Goal: Task Accomplishment & Management: Use online tool/utility

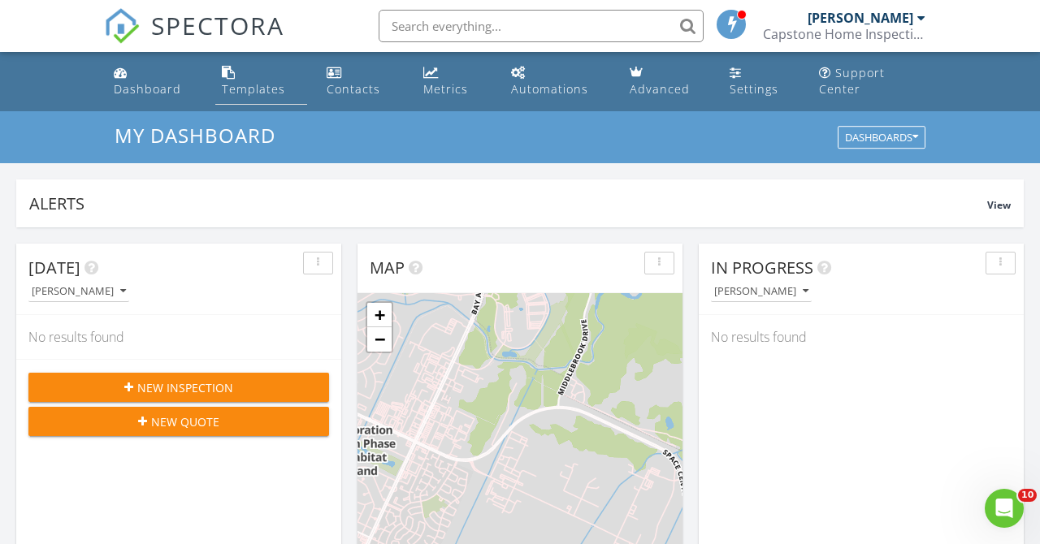
click at [257, 93] on div "Templates" at bounding box center [253, 88] width 63 height 15
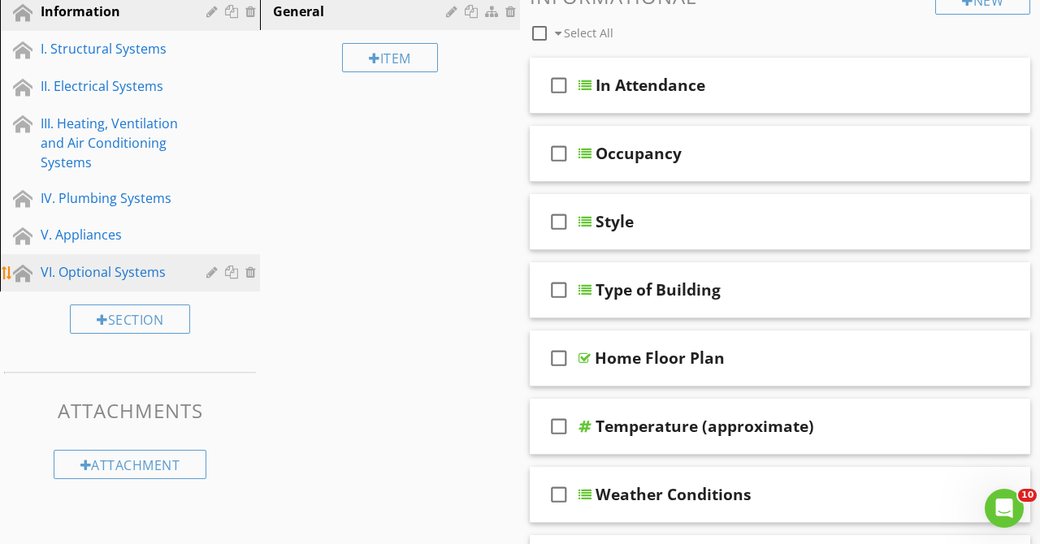
scroll to position [259, 0]
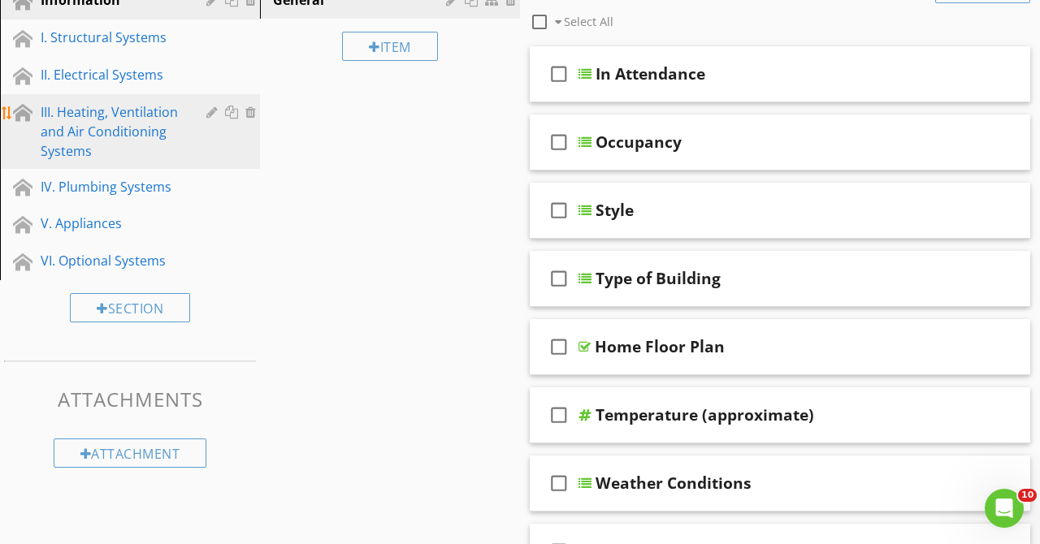
click at [126, 125] on div "III. Heating, Ventilation and Air Conditioning Systems" at bounding box center [112, 131] width 142 height 58
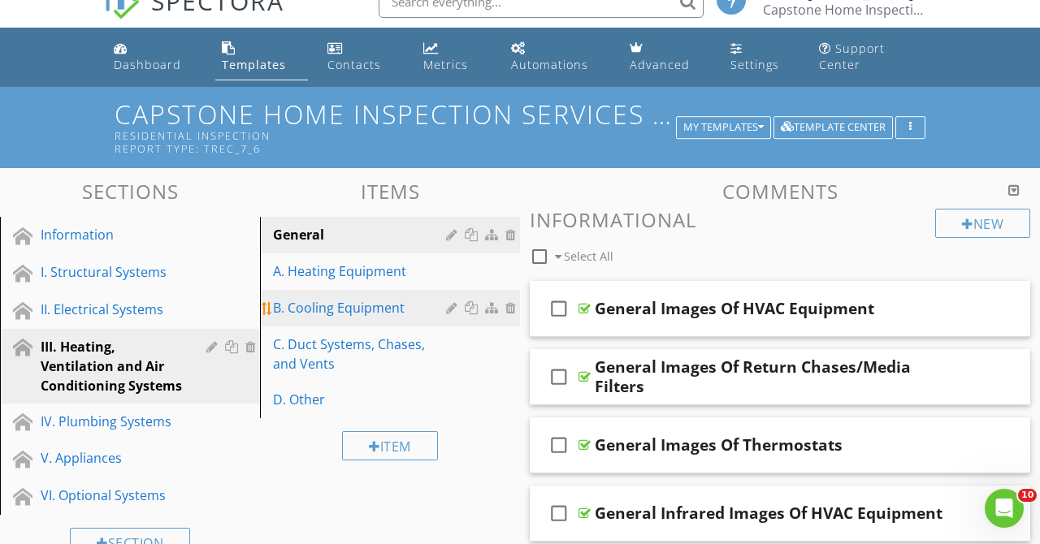
scroll to position [16, 0]
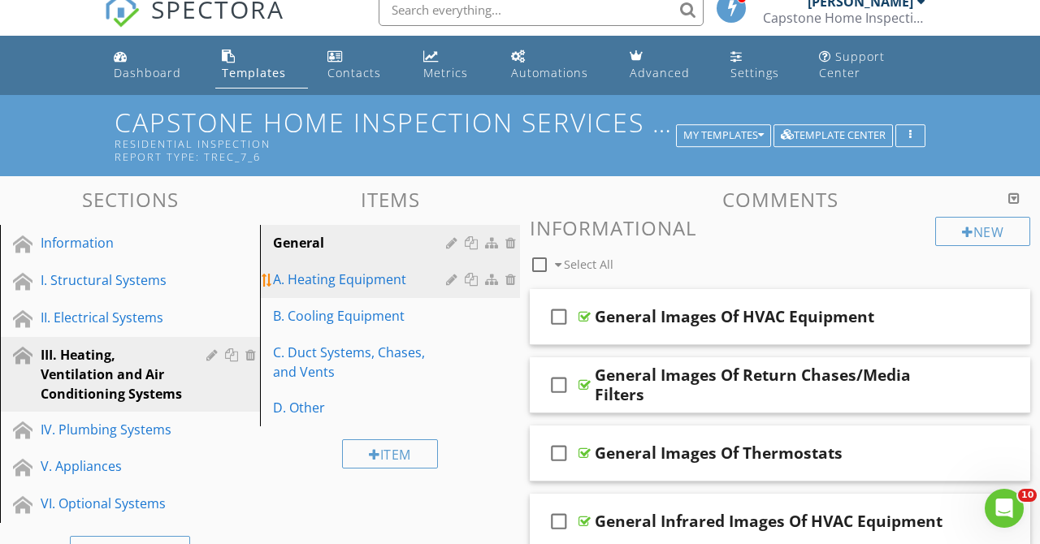
click at [365, 278] on div "A. Heating Equipment" at bounding box center [362, 279] width 178 height 19
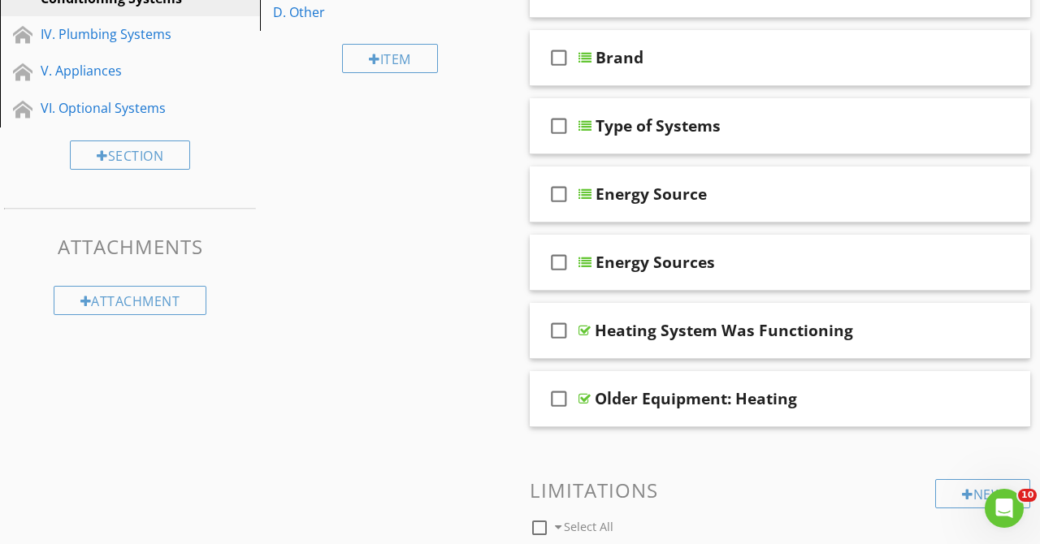
scroll to position [431, 0]
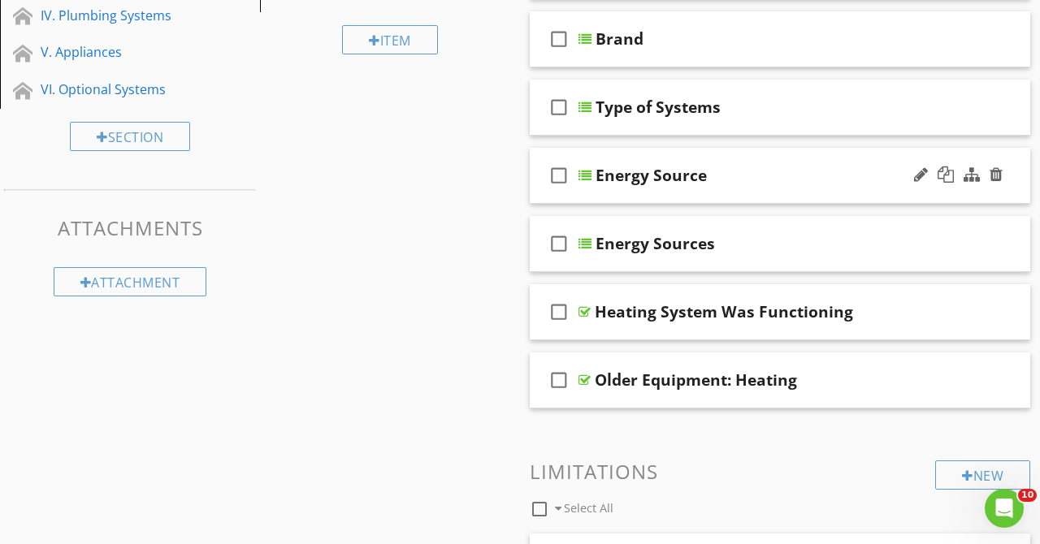
click at [816, 175] on div "Energy Source" at bounding box center [770, 175] width 351 height 19
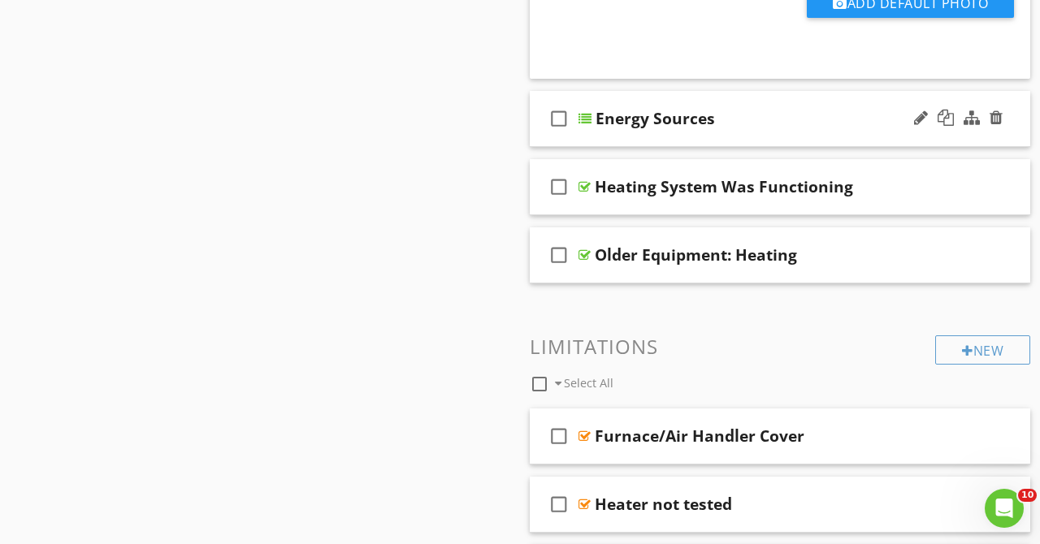
scroll to position [1286, 0]
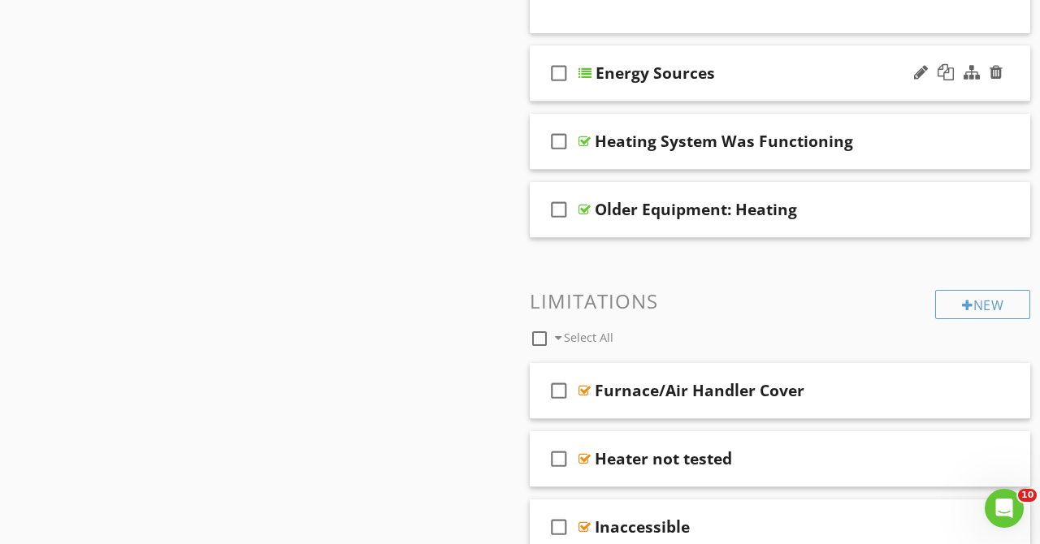
click at [816, 71] on div "Energy Sources" at bounding box center [770, 72] width 351 height 19
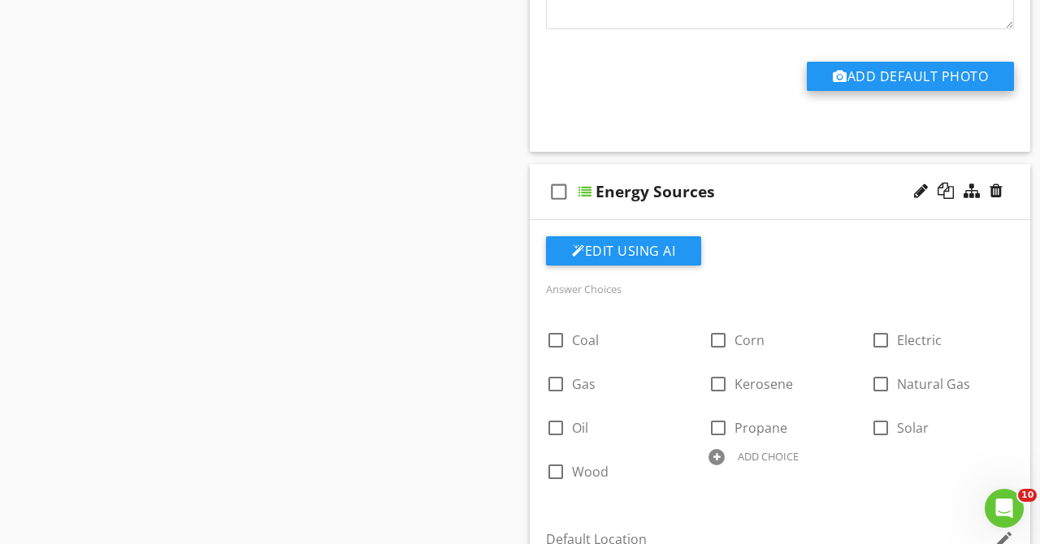
scroll to position [1208, 0]
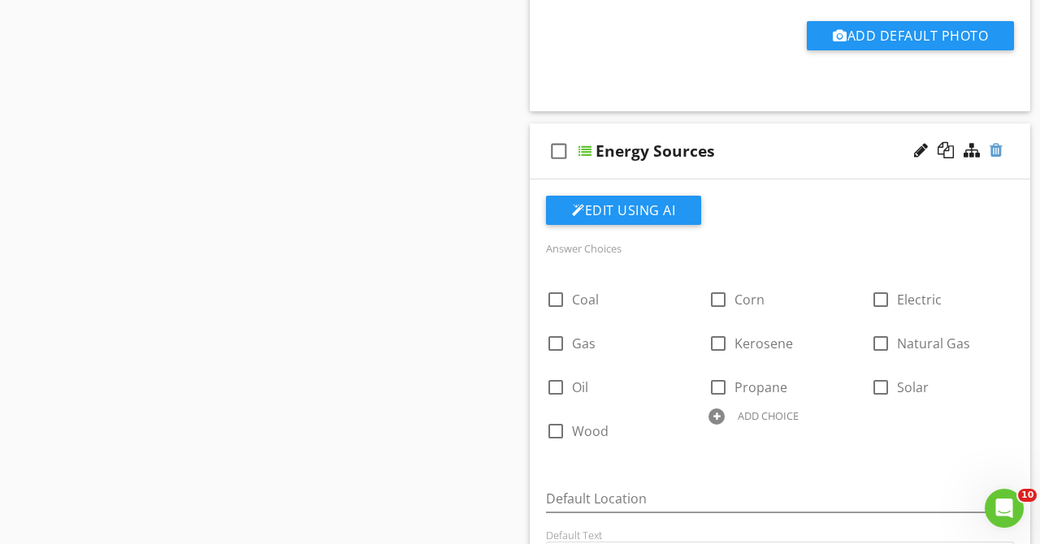
click at [1000, 152] on div at bounding box center [995, 150] width 13 height 16
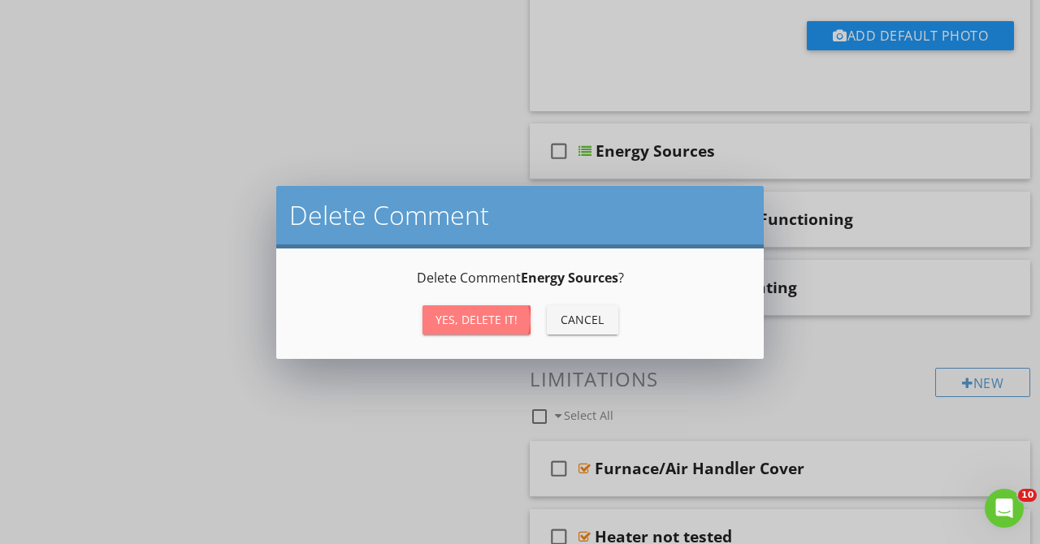
click at [496, 313] on div "Yes, Delete it!" at bounding box center [476, 319] width 82 height 17
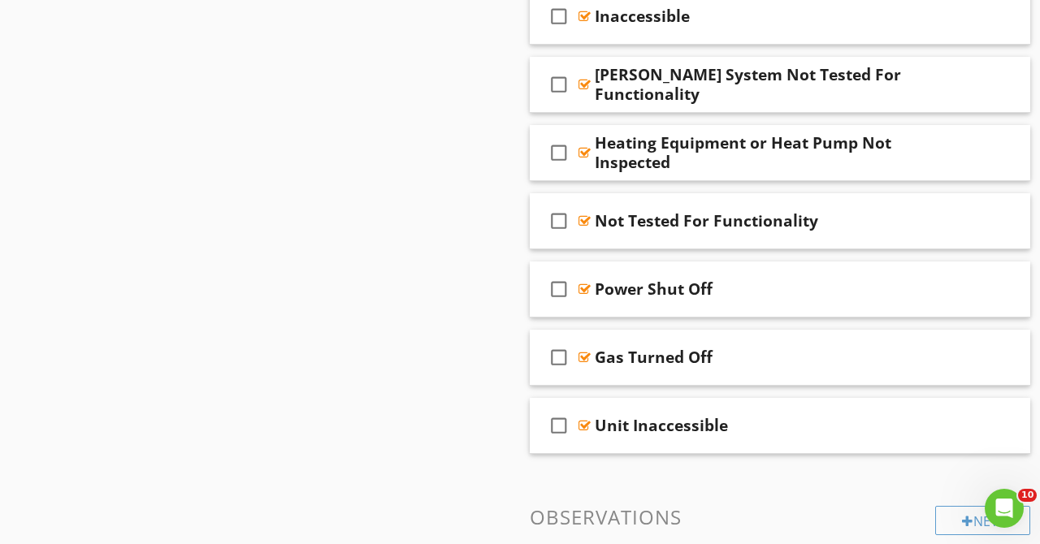
scroll to position [1797, 0]
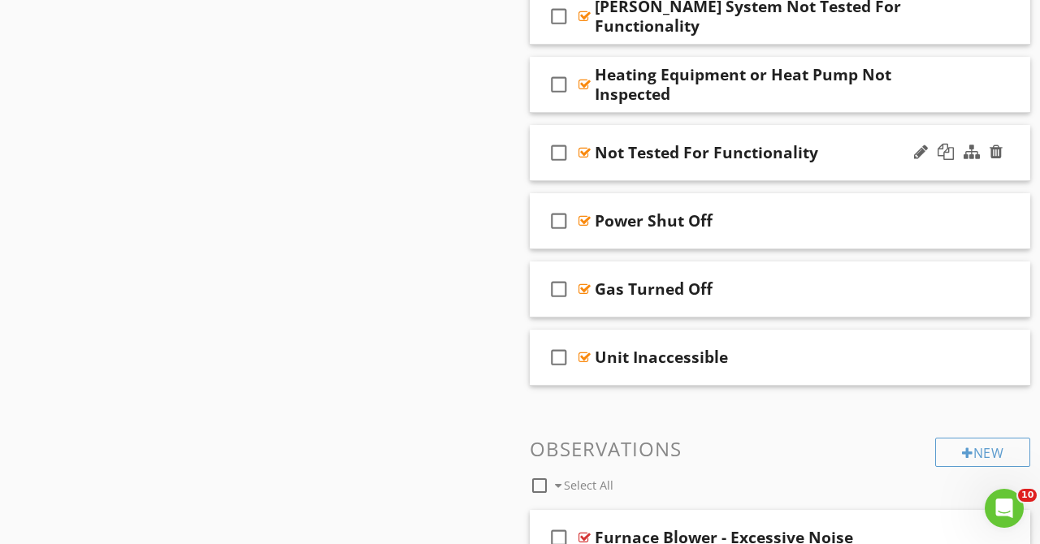
click at [823, 158] on div "Not Tested For Functionality" at bounding box center [770, 152] width 351 height 19
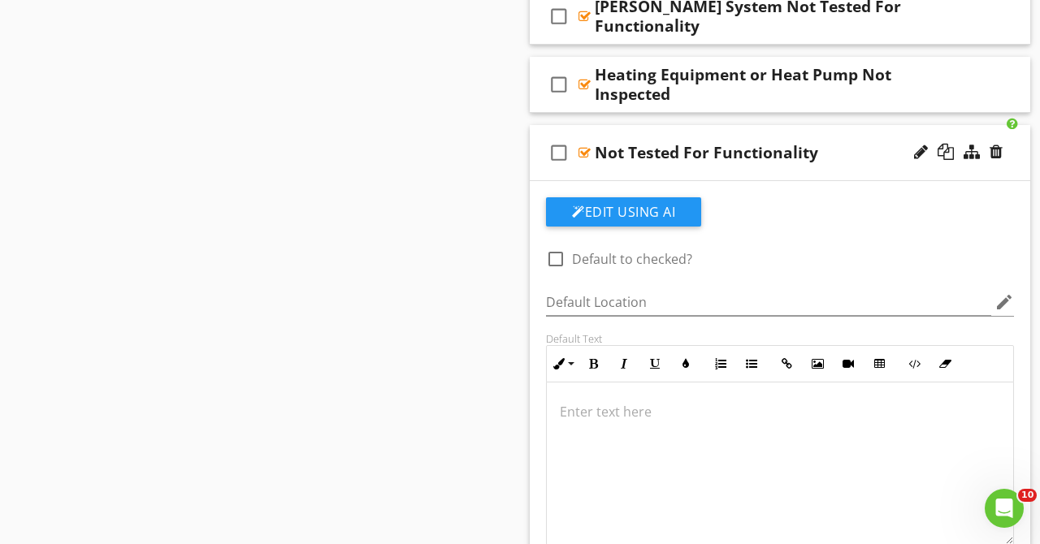
click at [823, 158] on div "Not Tested For Functionality" at bounding box center [770, 152] width 351 height 19
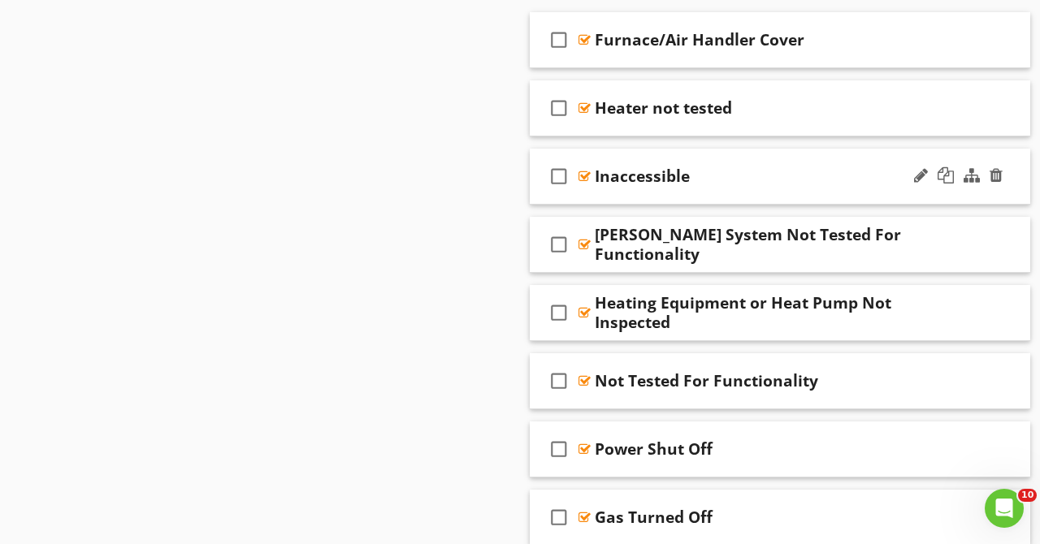
scroll to position [1478, 0]
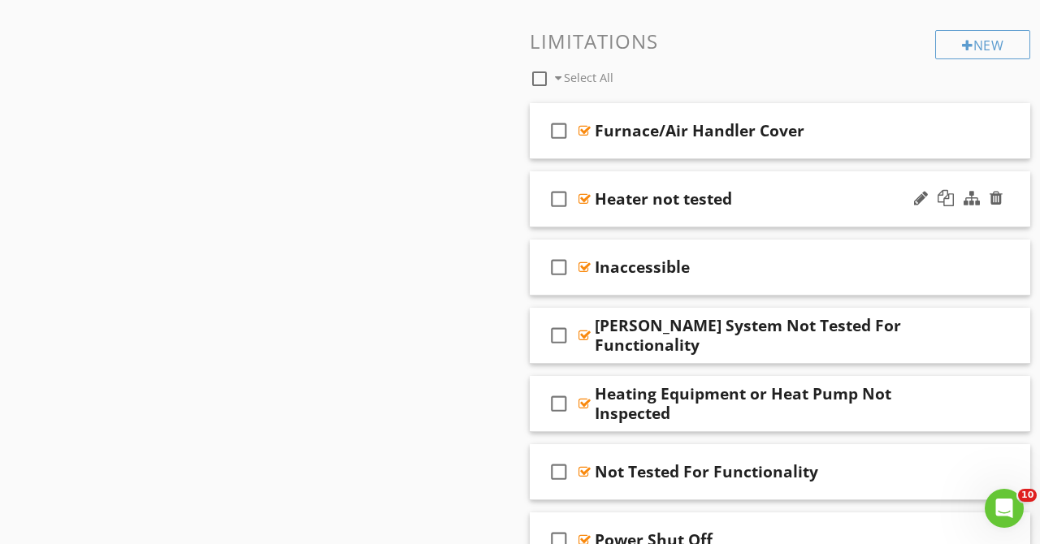
click at [773, 196] on div "Heater not tested" at bounding box center [770, 198] width 351 height 19
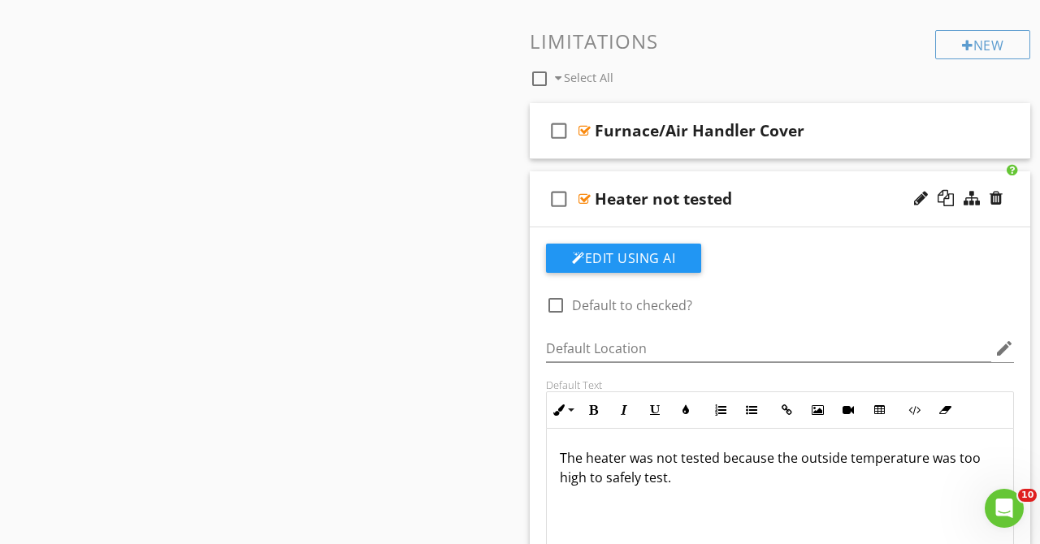
click at [773, 196] on div "Heater not tested" at bounding box center [770, 198] width 351 height 19
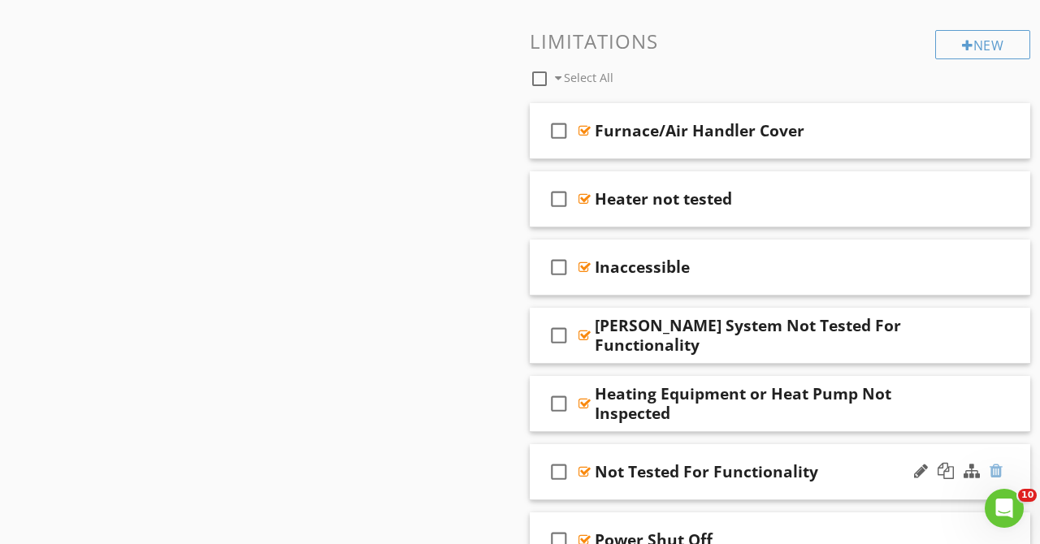
click at [992, 468] on div at bounding box center [995, 471] width 13 height 16
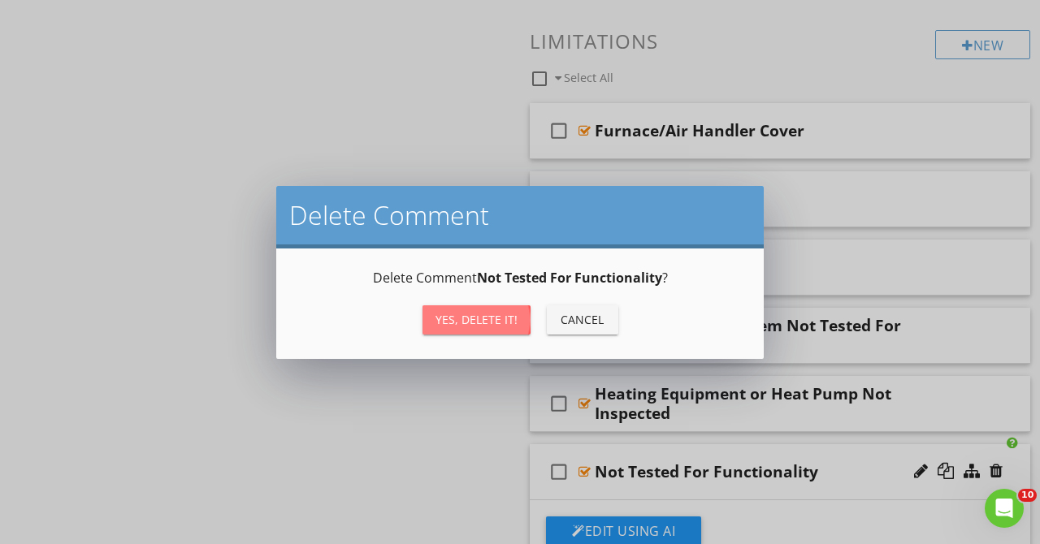
click at [483, 321] on div "Yes, Delete it!" at bounding box center [476, 319] width 82 height 17
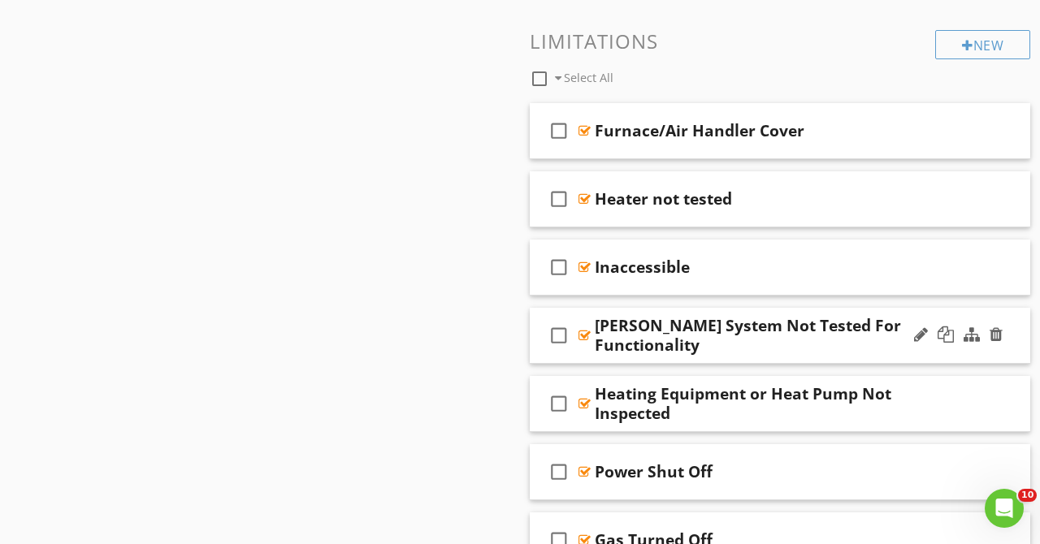
click at [764, 344] on div "[PERSON_NAME] System Not Tested For Functionality" at bounding box center [770, 335] width 351 height 39
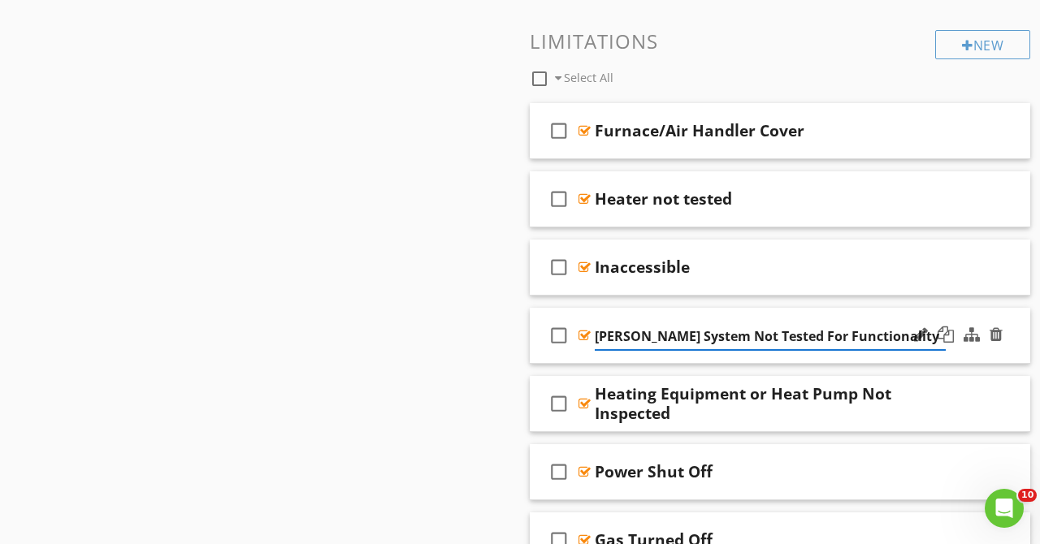
click at [1017, 311] on div "check_box_outline_blank [PERSON_NAME] System Not Tested For Functionality" at bounding box center [780, 336] width 500 height 56
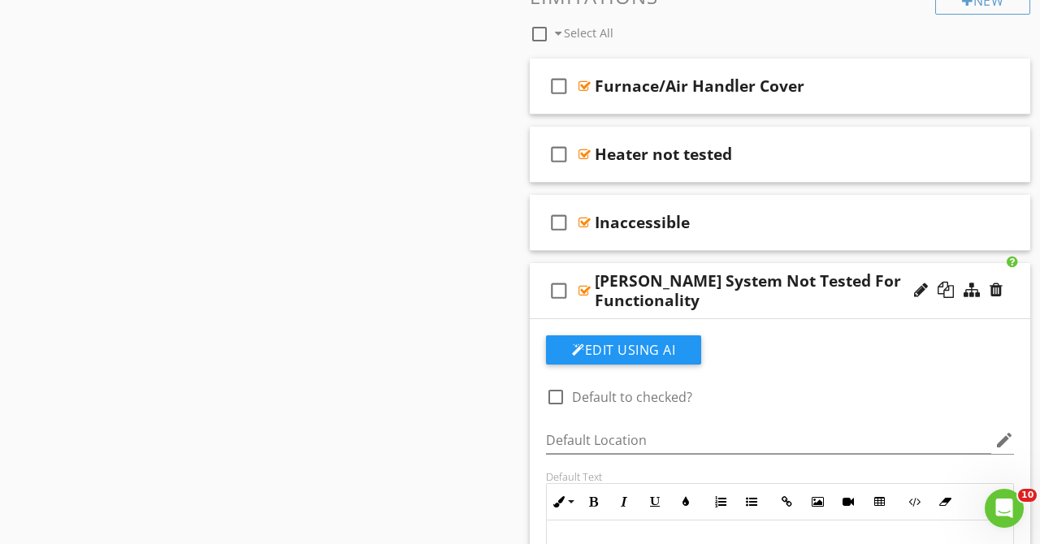
scroll to position [1518, 0]
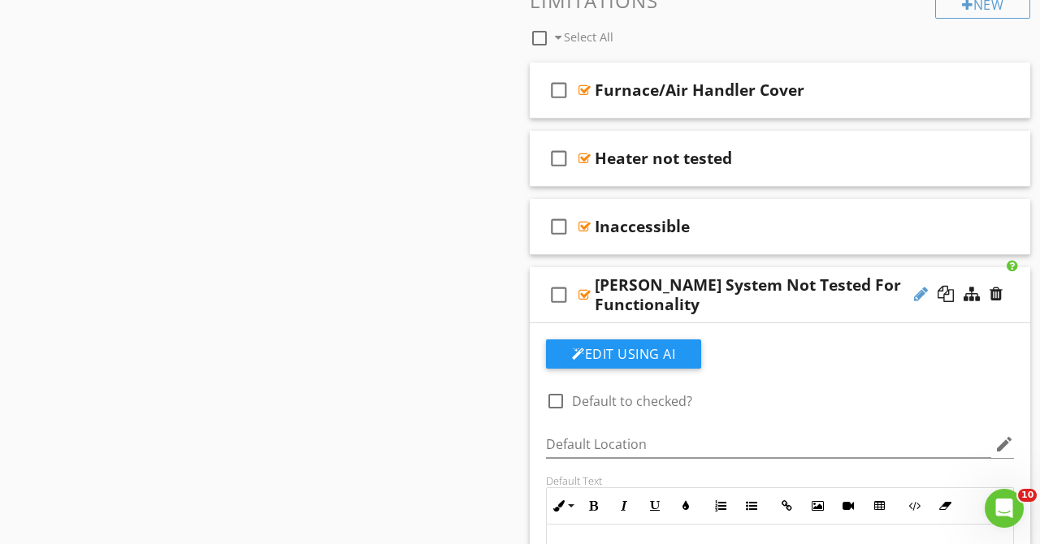
click at [921, 293] on div at bounding box center [921, 294] width 14 height 16
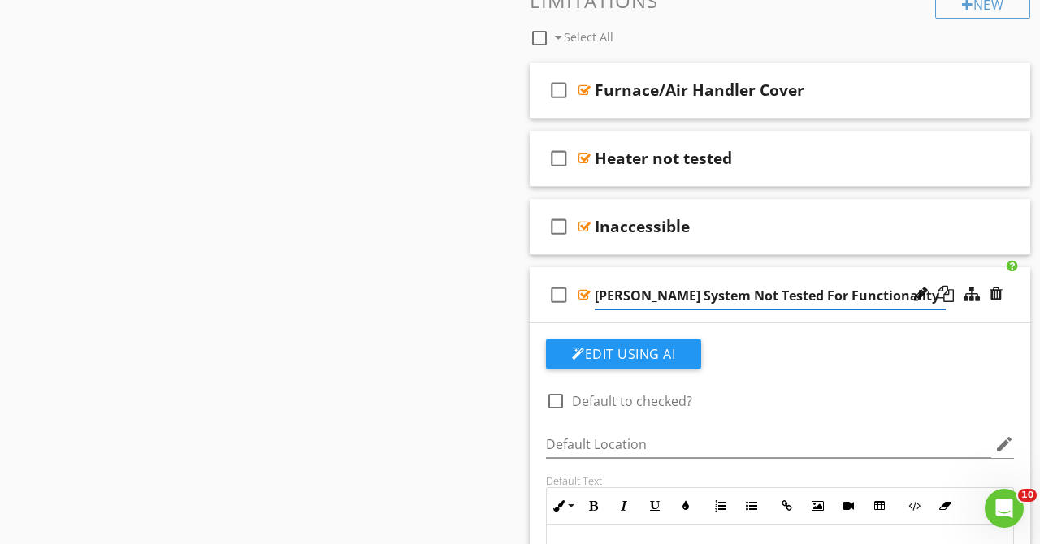
click at [621, 303] on input "[PERSON_NAME] System Not Tested For Functionality" at bounding box center [770, 296] width 351 height 27
click at [617, 304] on input "[PERSON_NAME] System Not Tested For Functionality" at bounding box center [770, 296] width 351 height 27
type input "Heating System Not Tested For Functionality"
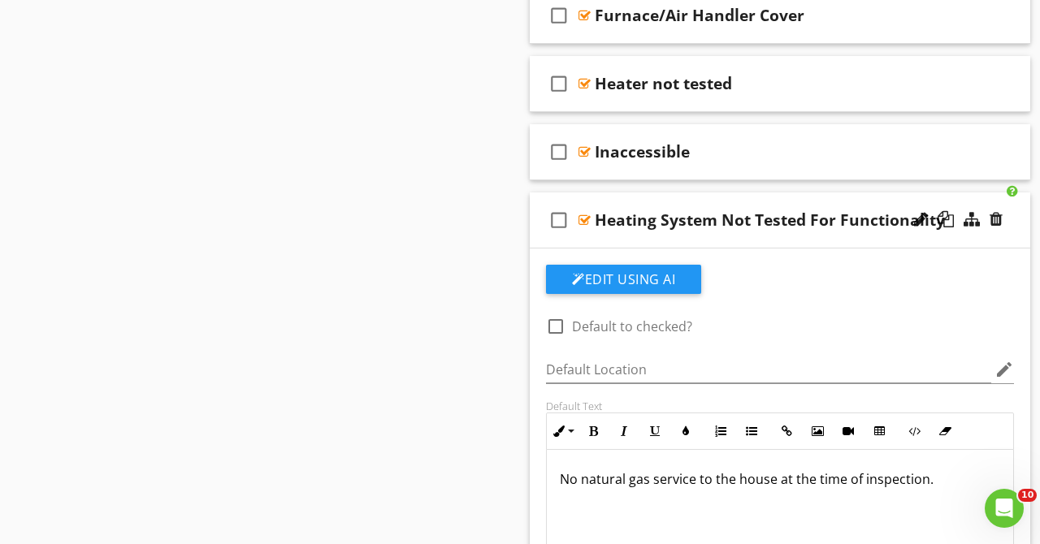
scroll to position [1488, 0]
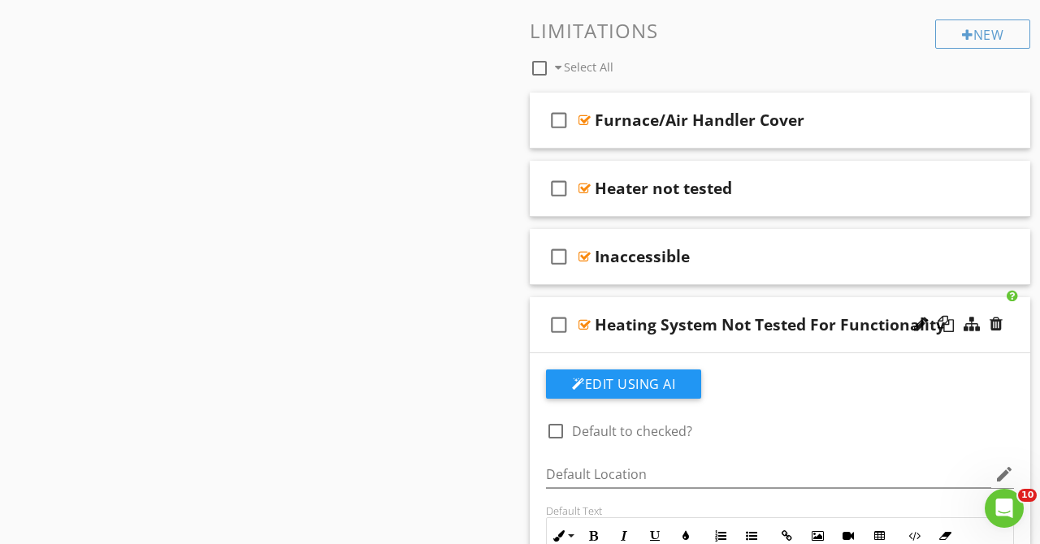
click at [778, 304] on div "check_box_outline_blank Heating System Not Tested For Functionality" at bounding box center [780, 325] width 500 height 56
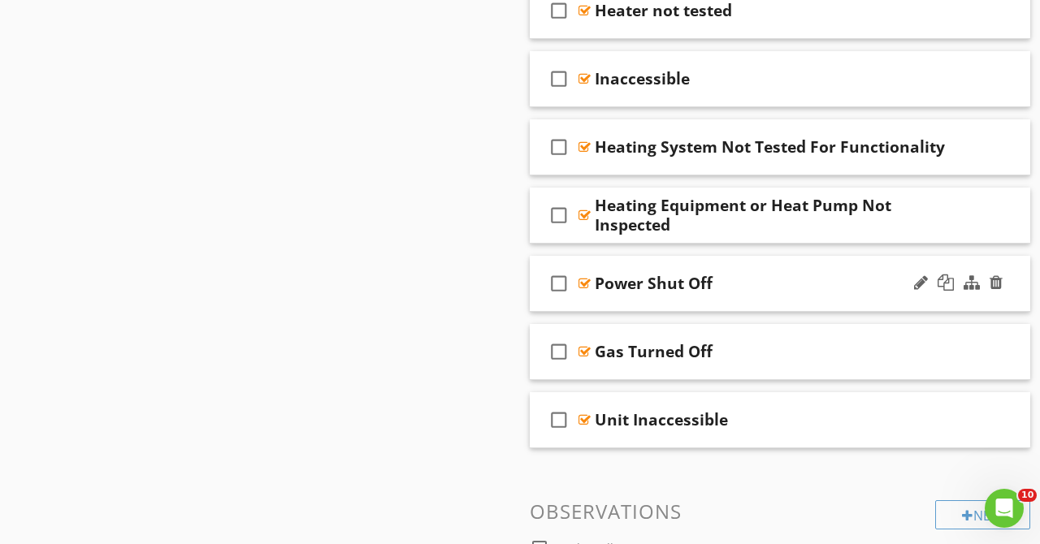
scroll to position [1694, 0]
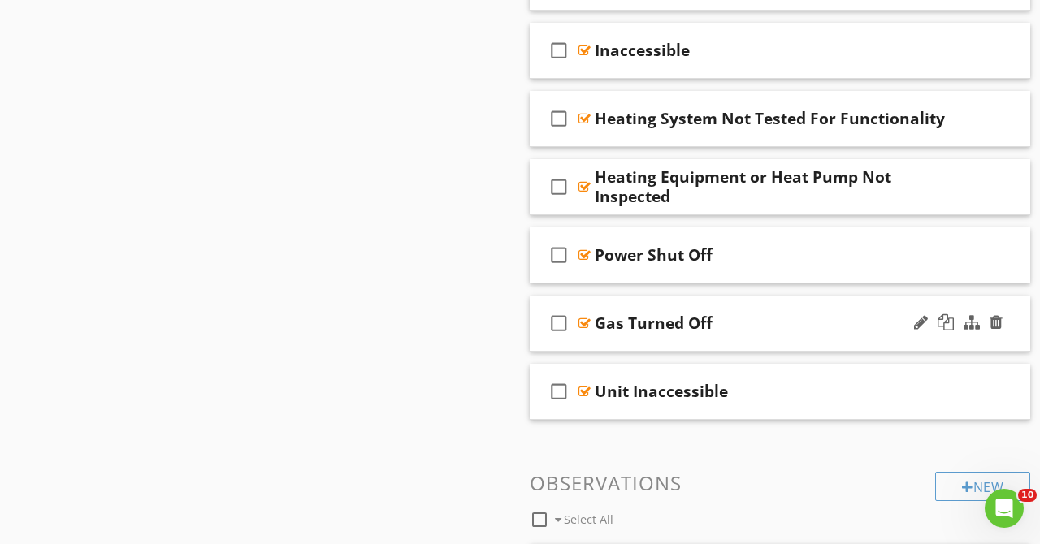
click at [790, 320] on div "Gas Turned Off" at bounding box center [770, 323] width 351 height 19
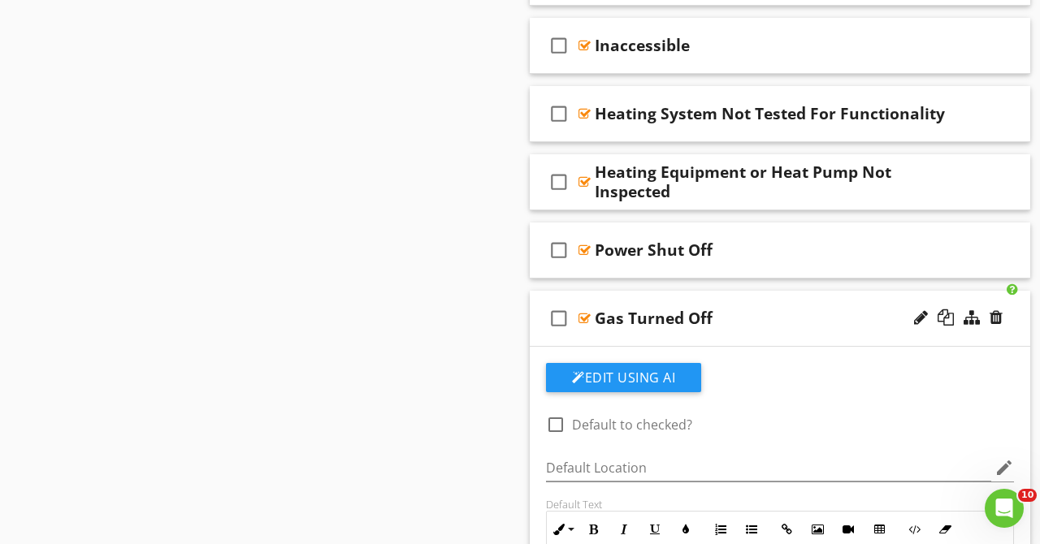
scroll to position [1699, 0]
click at [872, 201] on div "Heating Equipment or Heat Pump Not Inspected" at bounding box center [770, 182] width 351 height 39
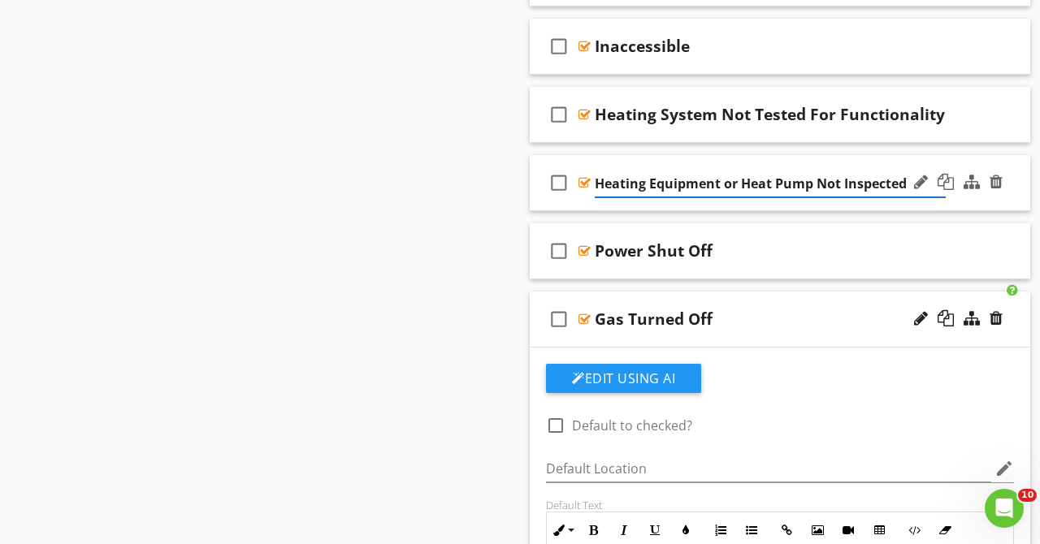
click at [972, 159] on div "check_box_outline_blank Heating Equipment or Heat Pump Not Inspected" at bounding box center [780, 183] width 500 height 56
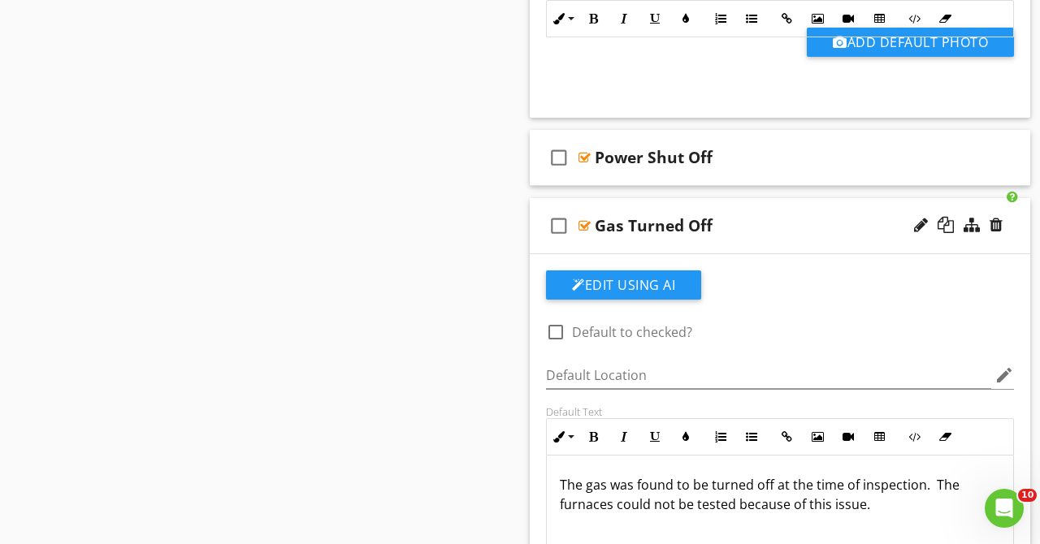
scroll to position [2300, 0]
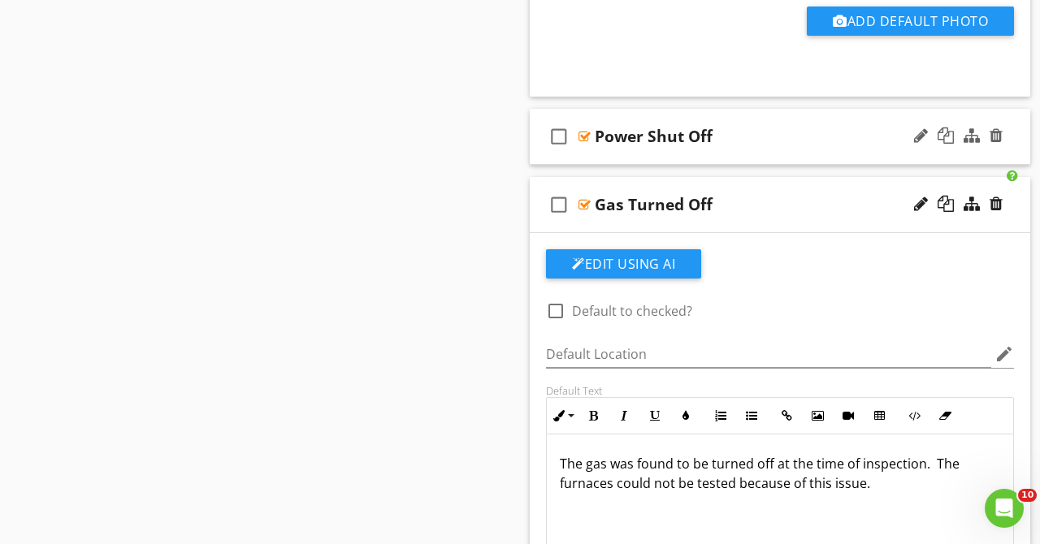
click at [794, 145] on div "Power Shut Off" at bounding box center [770, 136] width 351 height 19
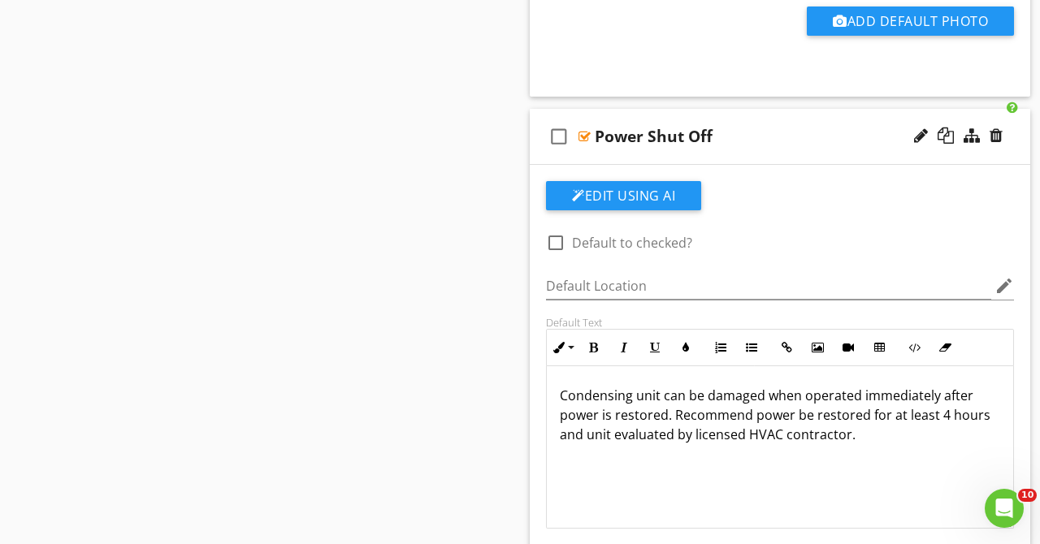
click at [812, 143] on div "Power Shut Off" at bounding box center [770, 136] width 351 height 19
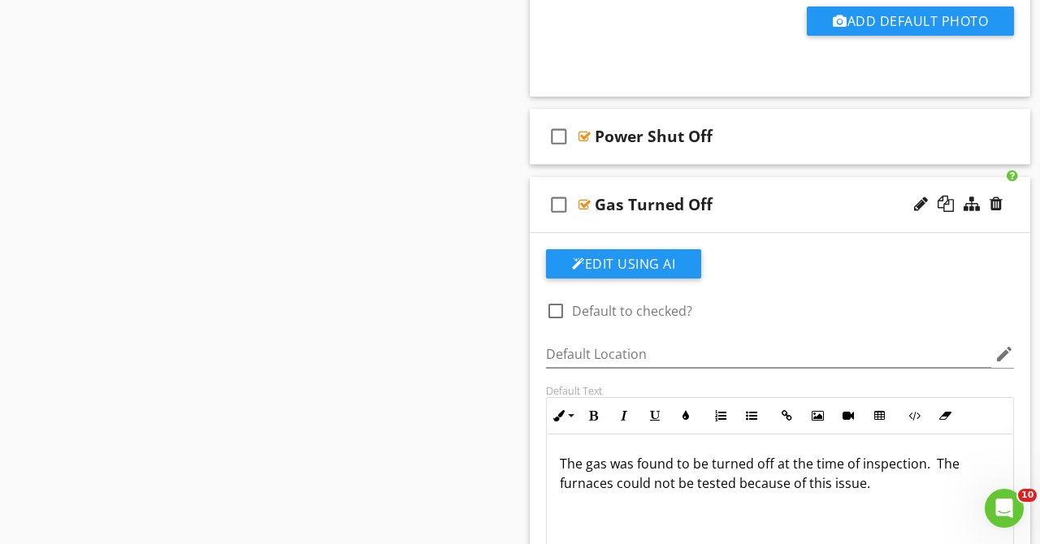
click at [785, 204] on div "Gas Turned Off" at bounding box center [770, 204] width 351 height 19
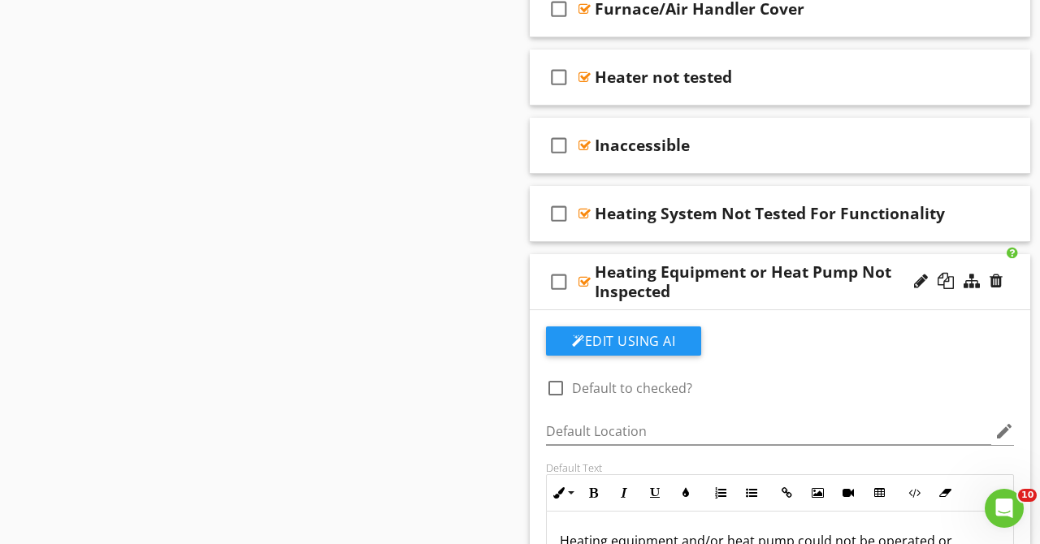
scroll to position [1598, 0]
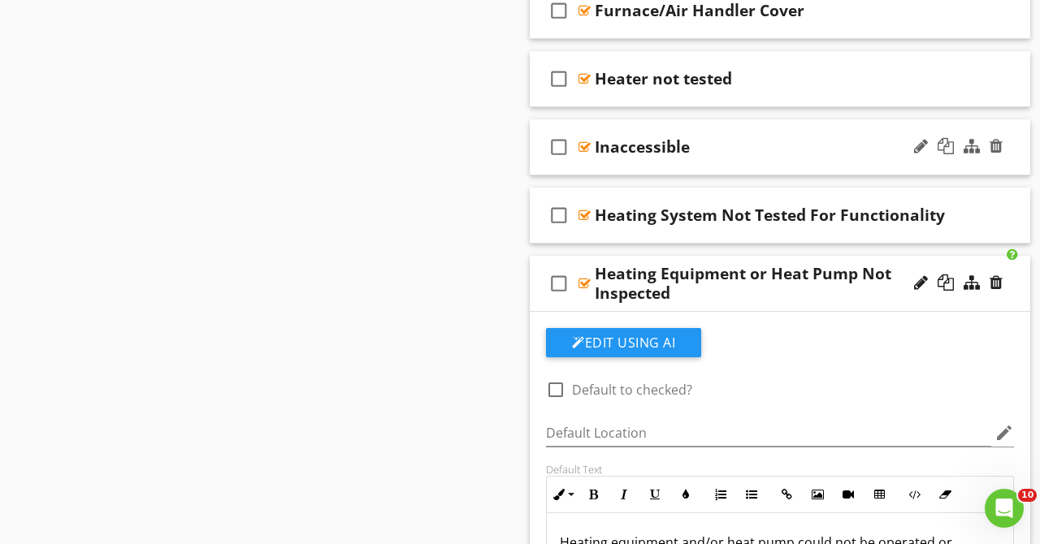
click at [794, 149] on div "Inaccessible" at bounding box center [770, 146] width 351 height 19
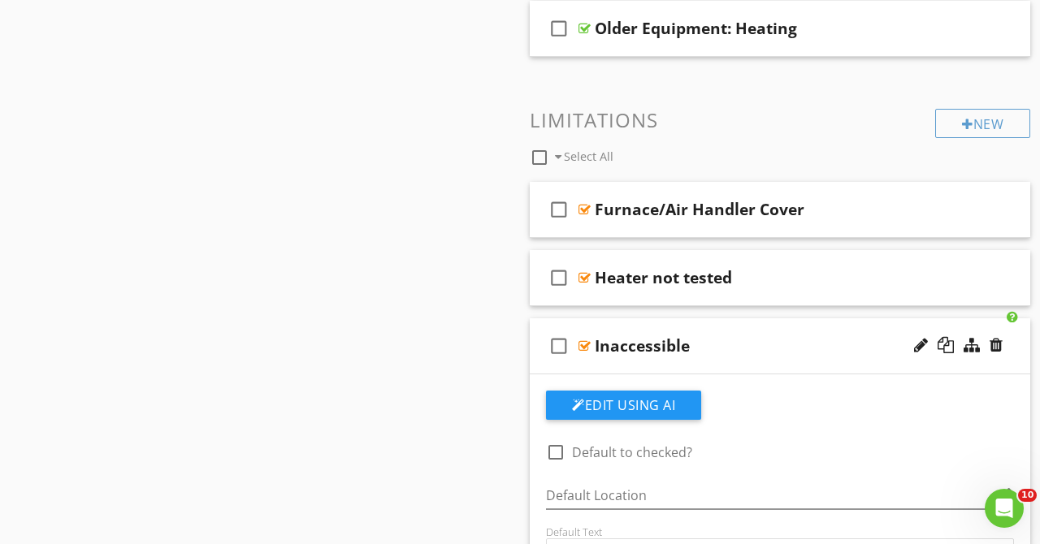
scroll to position [1438, 0]
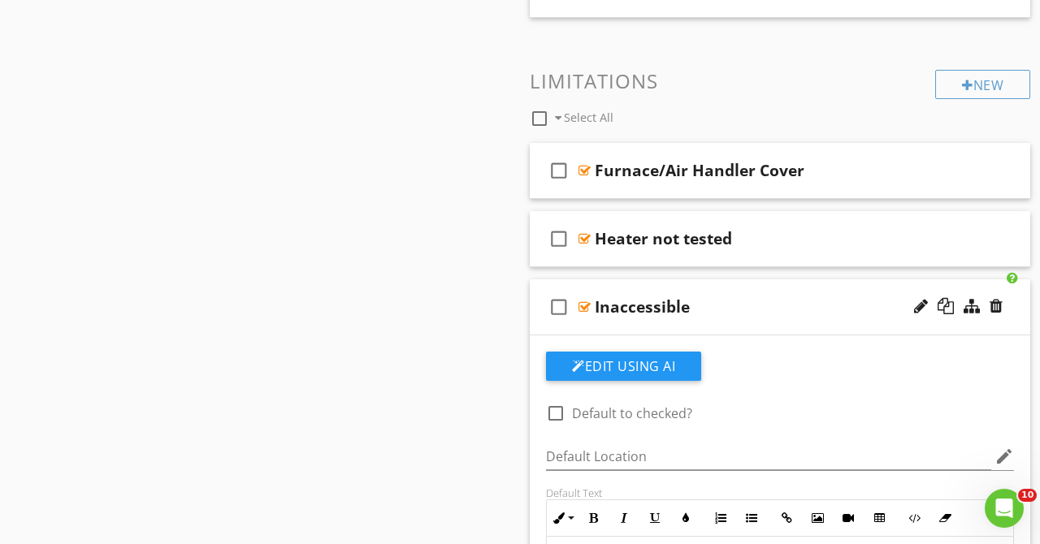
click at [782, 310] on div "Inaccessible" at bounding box center [770, 306] width 351 height 19
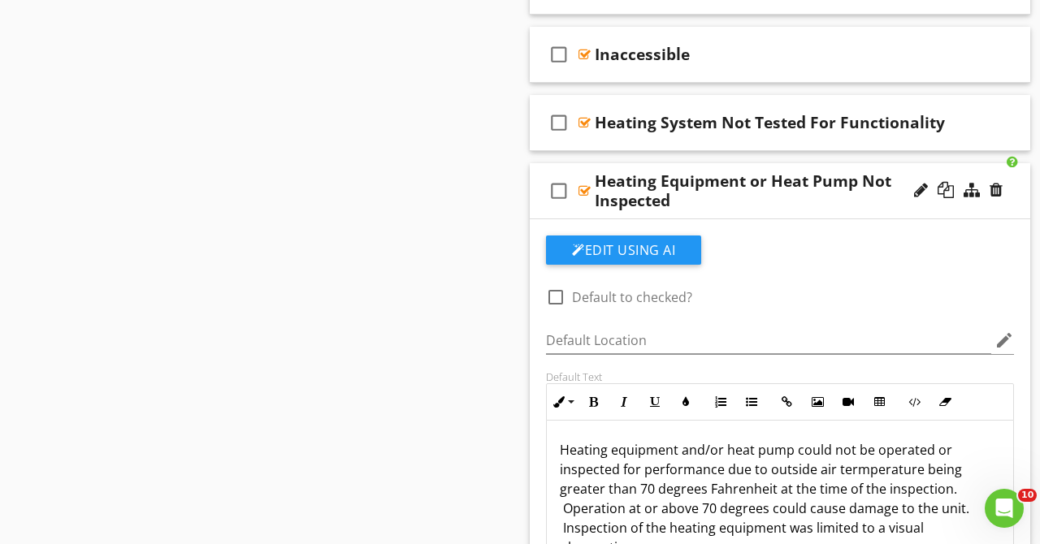
scroll to position [1676, 0]
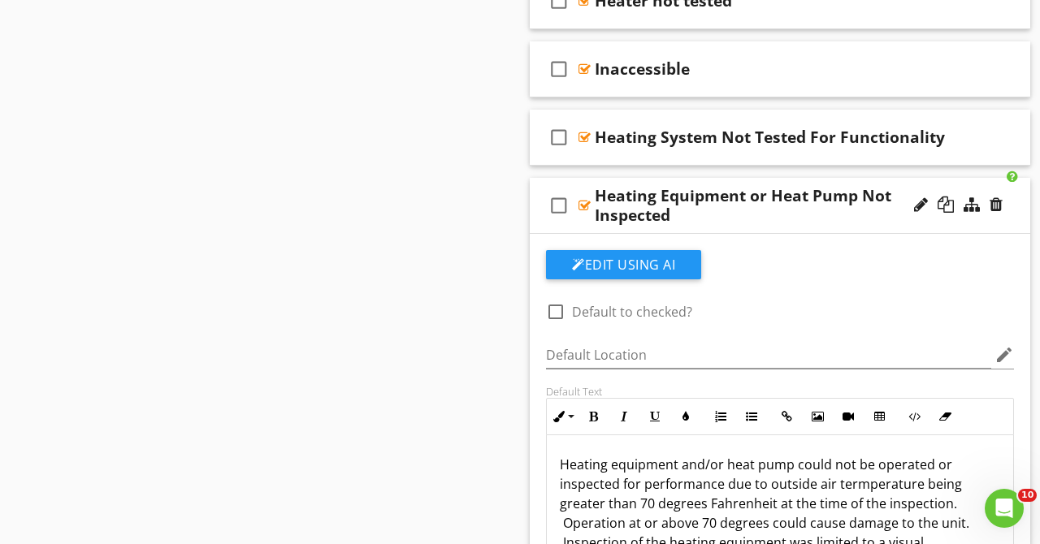
click at [875, 224] on div "Heating Equipment or Heat Pump Not Inspected" at bounding box center [770, 205] width 351 height 39
click at [901, 184] on div "check_box_outline_blank Heating Equipment or Heat Pump Not Inspected" at bounding box center [780, 206] width 500 height 56
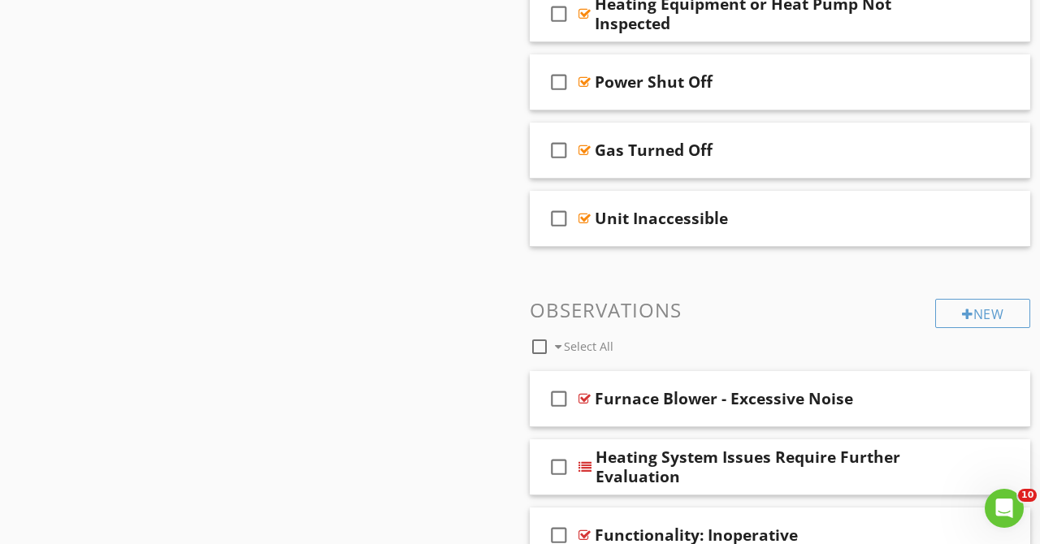
scroll to position [1889, 0]
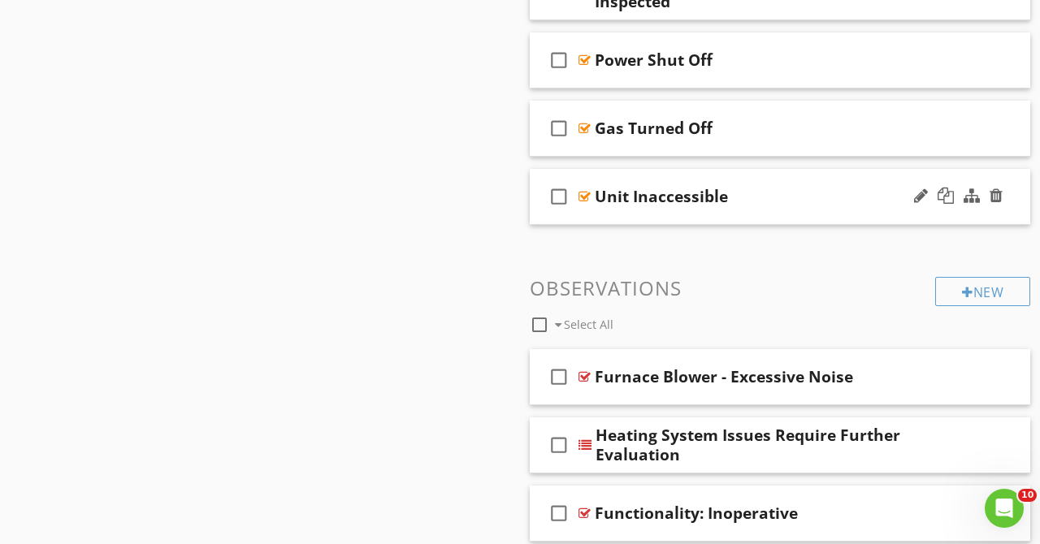
click at [801, 206] on div "Unit Inaccessible" at bounding box center [770, 196] width 351 height 19
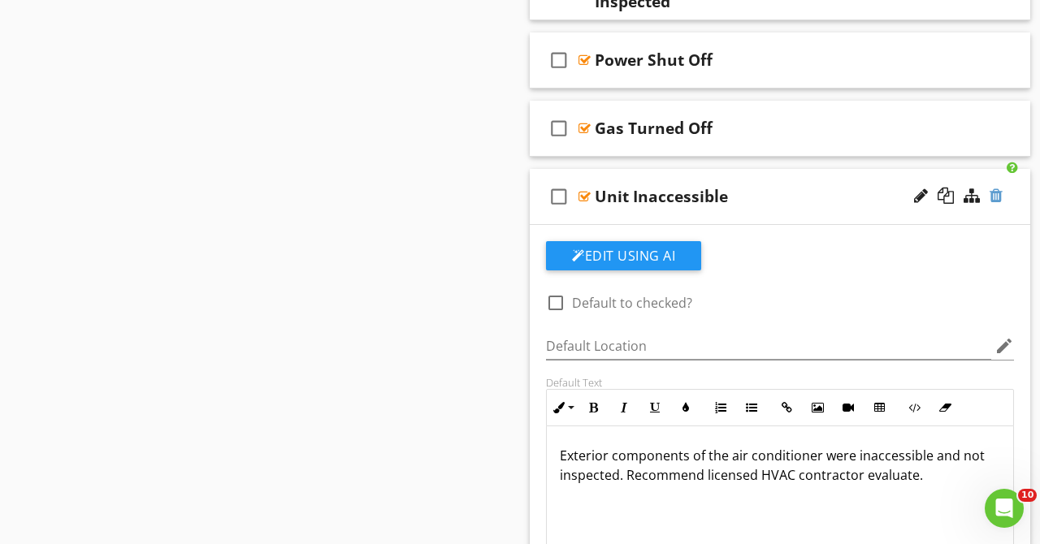
click at [1002, 199] on div at bounding box center [995, 196] width 13 height 16
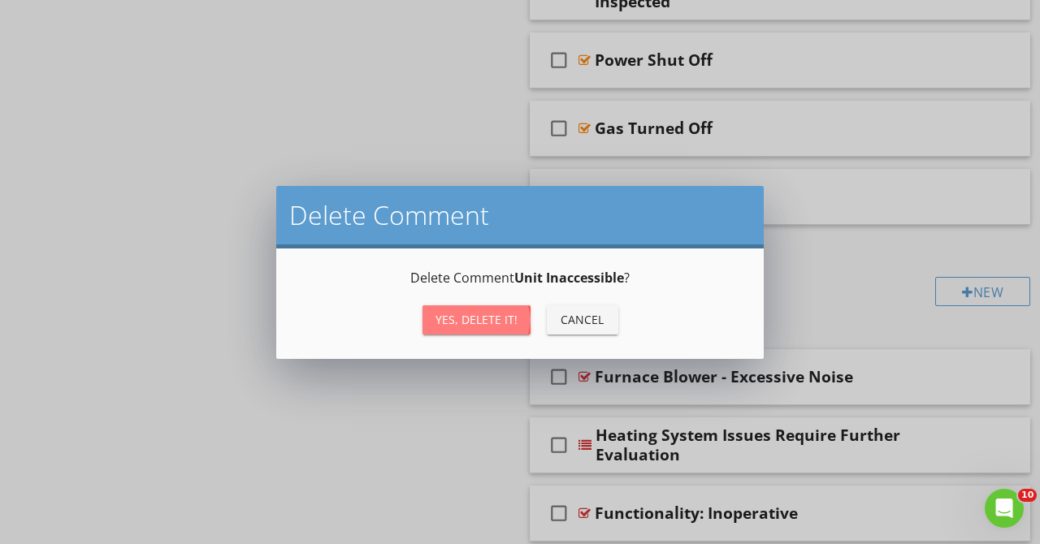
click at [500, 314] on div "Yes, Delete it!" at bounding box center [476, 319] width 82 height 17
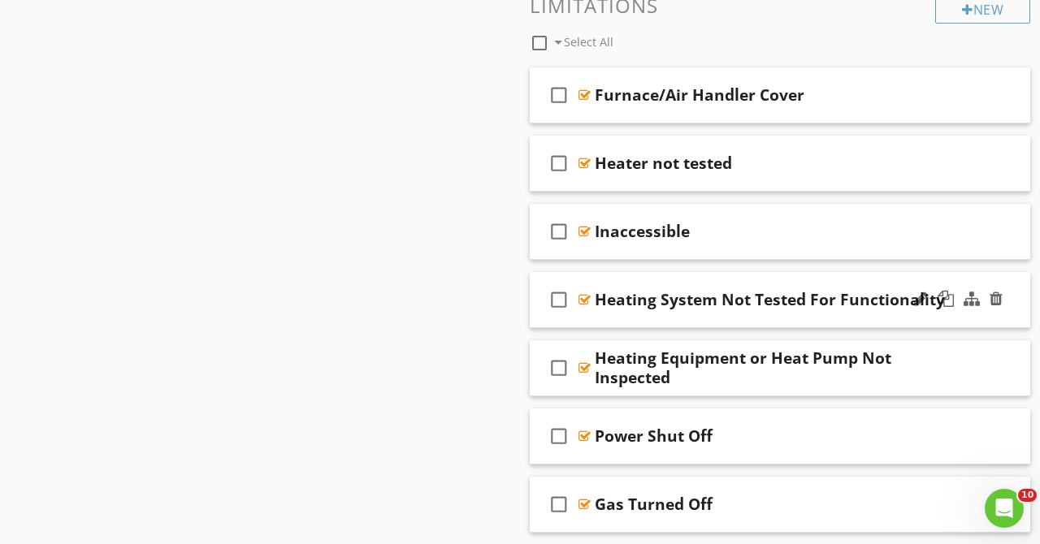
scroll to position [1477, 0]
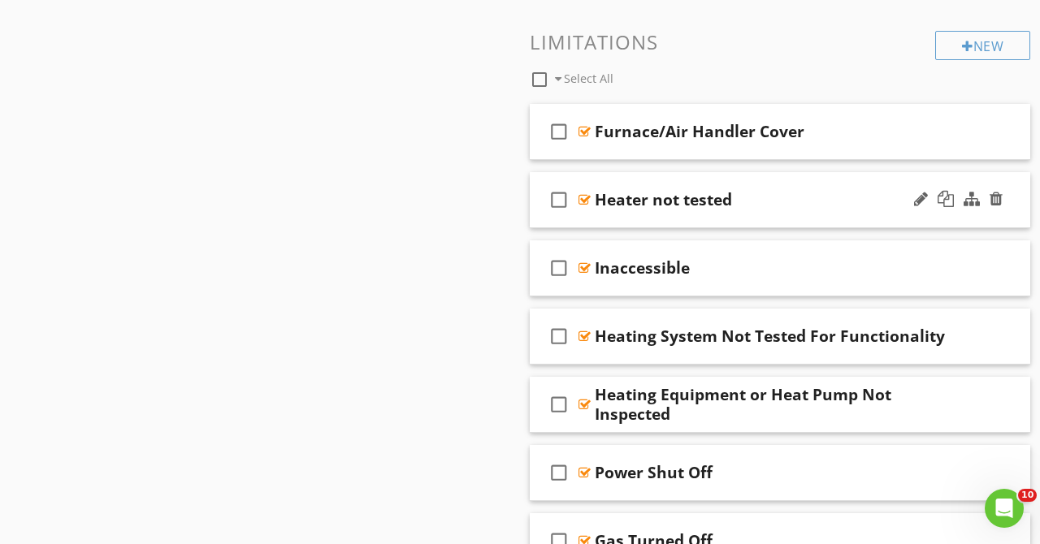
click at [786, 190] on div "Heater not tested" at bounding box center [770, 199] width 351 height 19
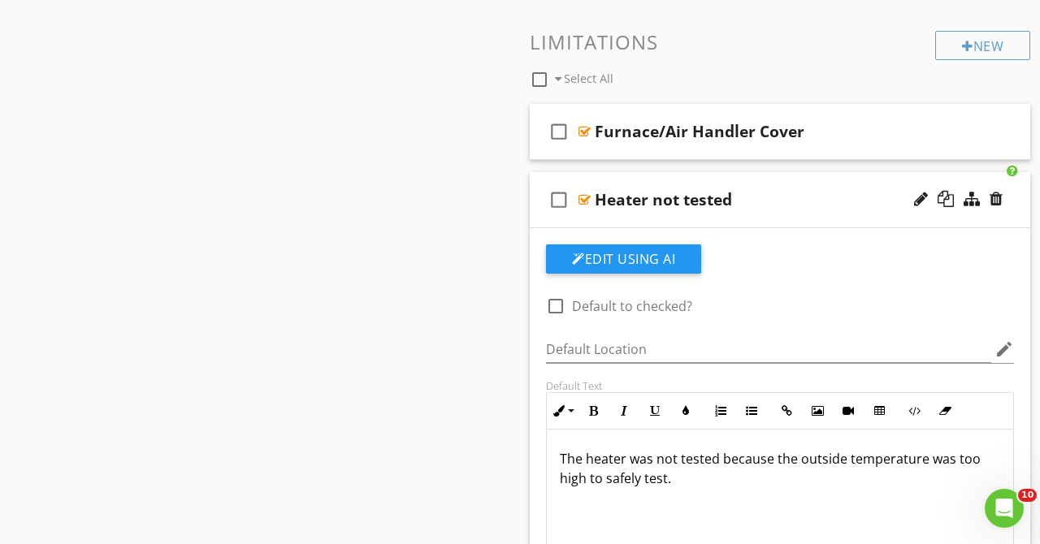
click at [786, 190] on div "Heater not tested" at bounding box center [770, 199] width 351 height 19
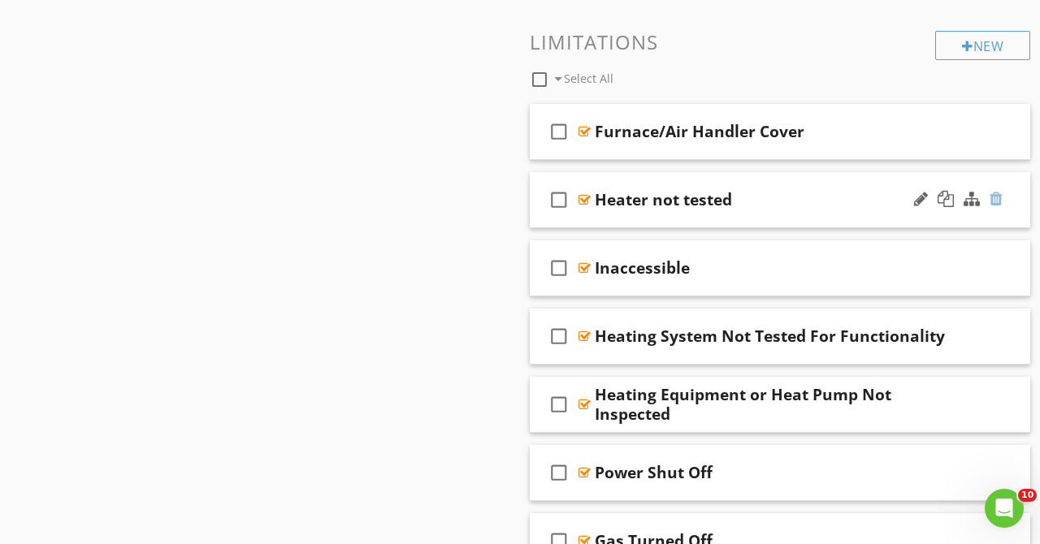
click at [996, 199] on div at bounding box center [995, 199] width 13 height 16
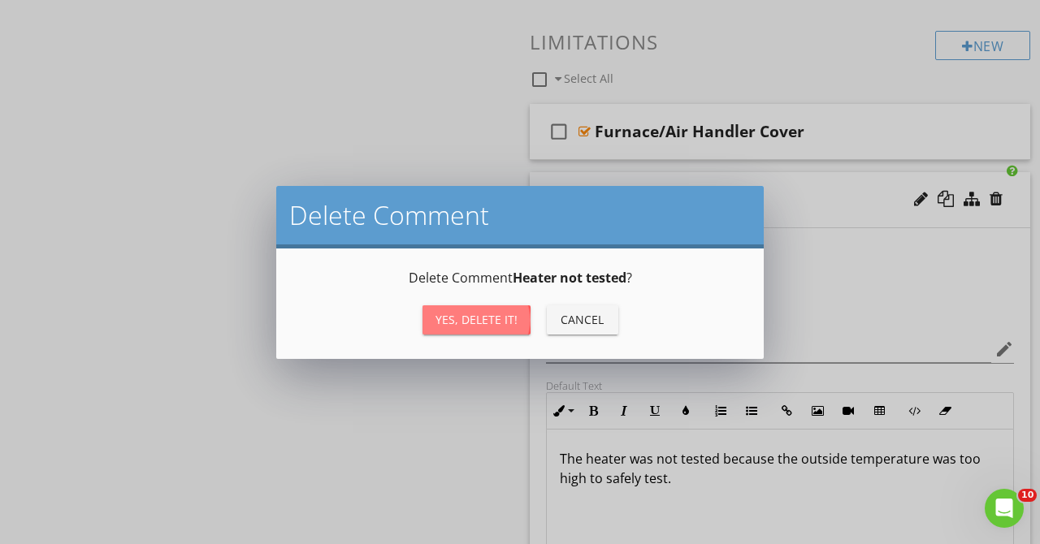
click at [489, 316] on div "Yes, Delete it!" at bounding box center [476, 319] width 82 height 17
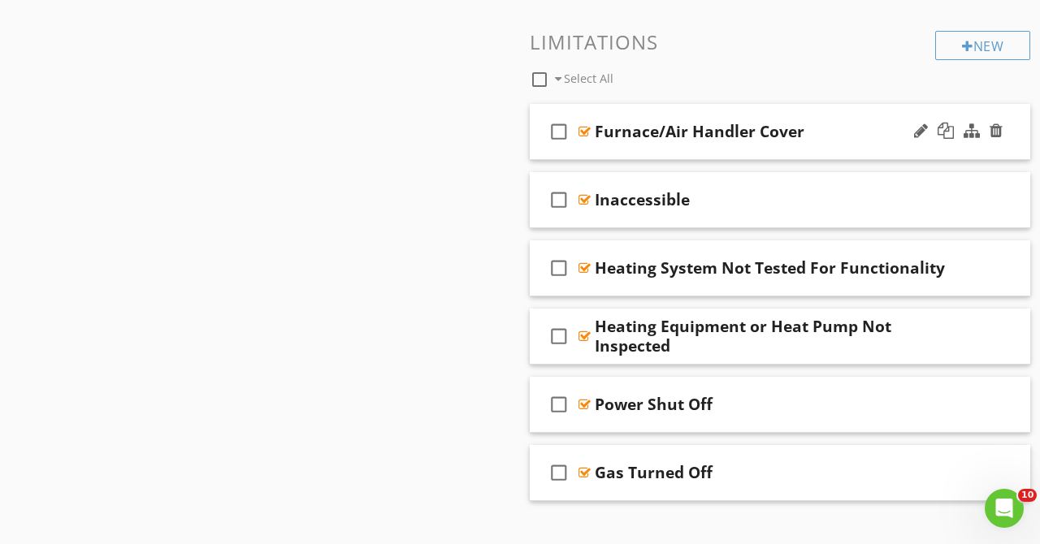
click at [857, 135] on div "Furnace/Air Handler Cover" at bounding box center [770, 131] width 351 height 19
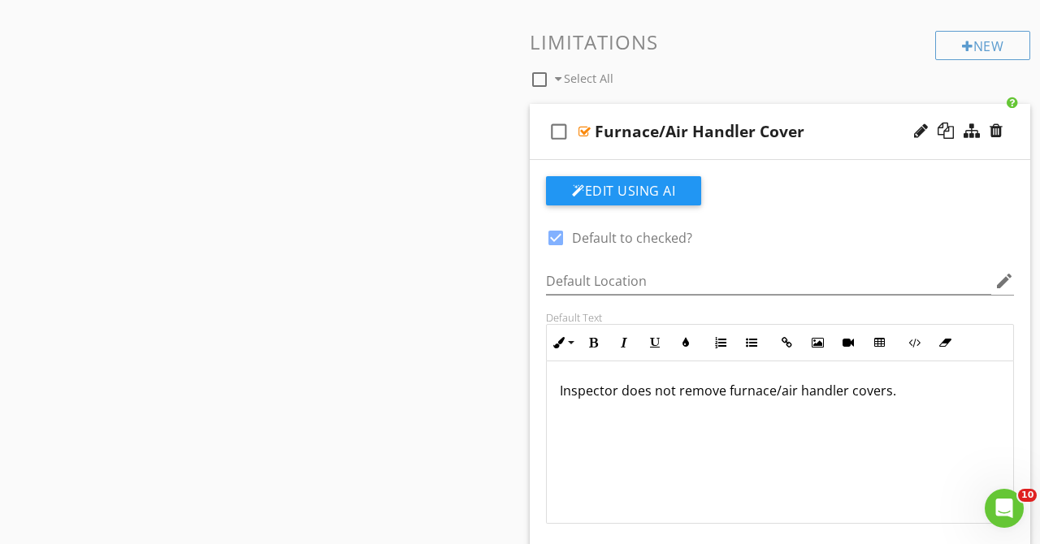
click at [857, 135] on div "Furnace/Air Handler Cover" at bounding box center [770, 131] width 351 height 19
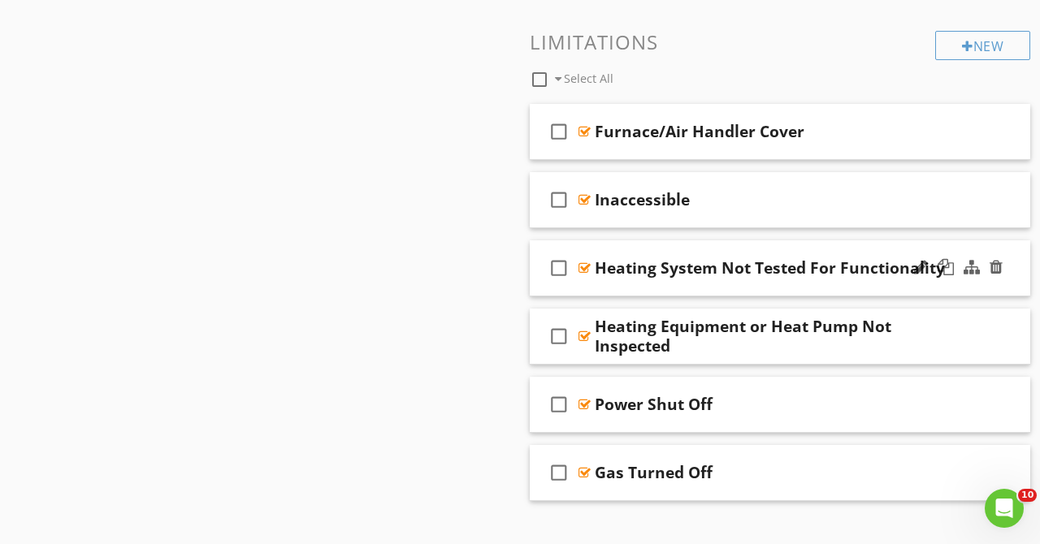
click at [740, 248] on div "check_box_outline_blank Heating System Not Tested For Functionality" at bounding box center [780, 268] width 500 height 56
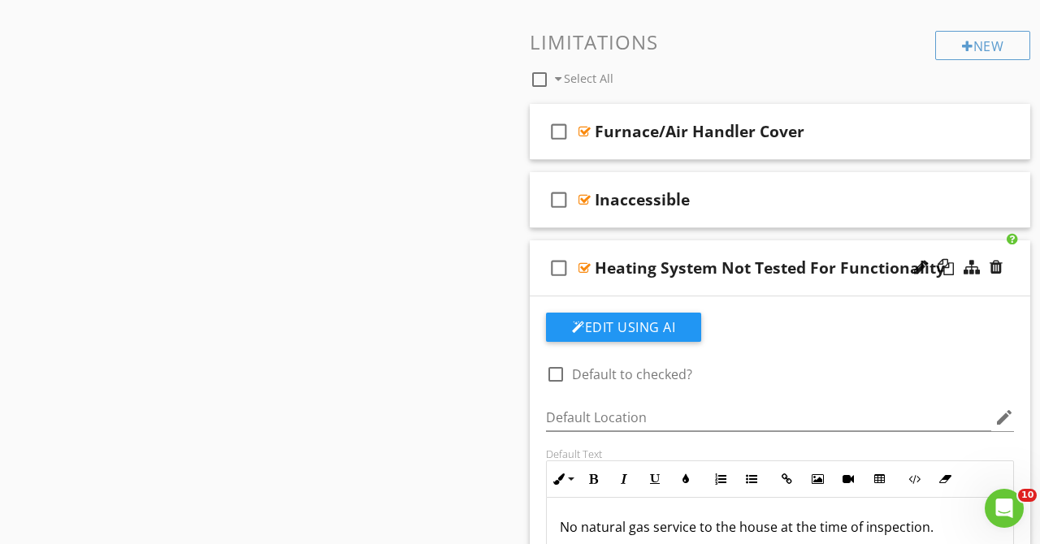
click at [737, 242] on div "check_box_outline_blank Heating System Not Tested For Functionality" at bounding box center [780, 268] width 500 height 56
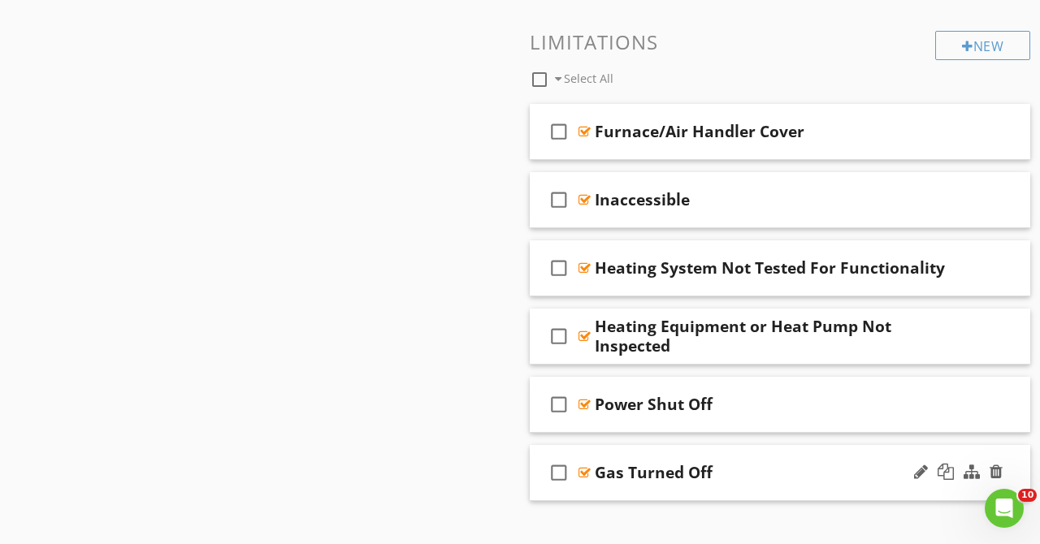
click at [751, 475] on div "Gas Turned Off" at bounding box center [770, 472] width 351 height 19
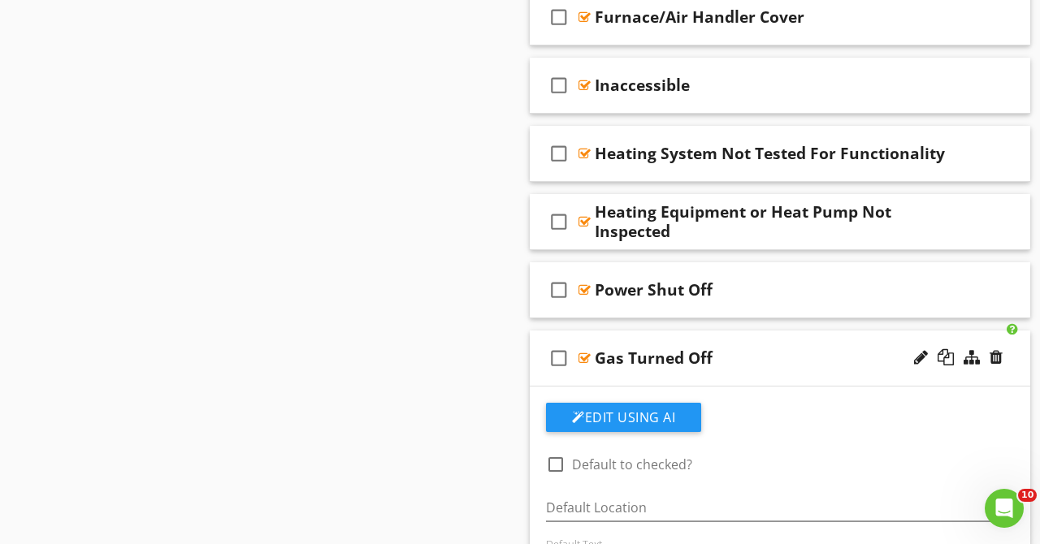
scroll to position [1634, 0]
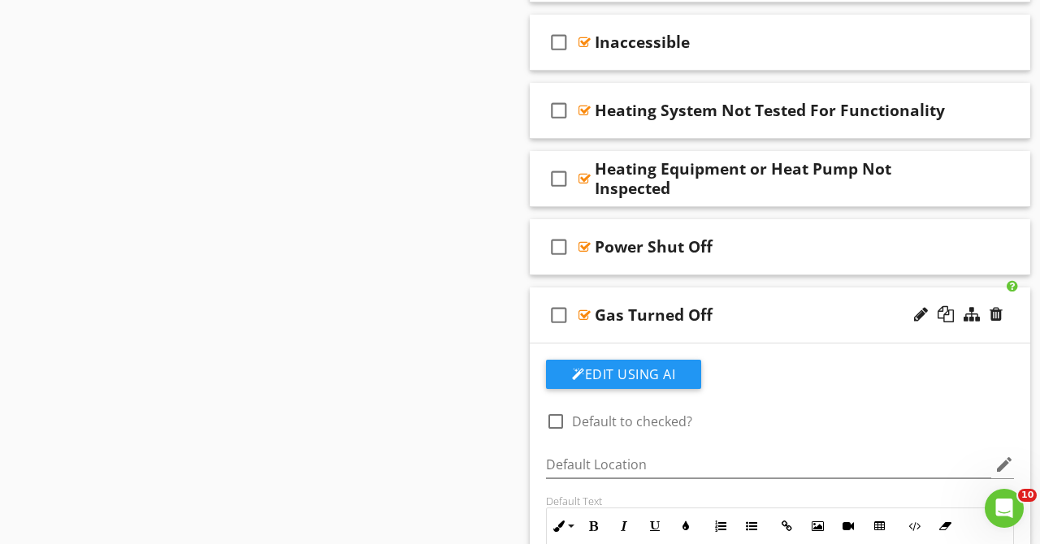
click at [798, 318] on div "Gas Turned Off" at bounding box center [770, 314] width 351 height 19
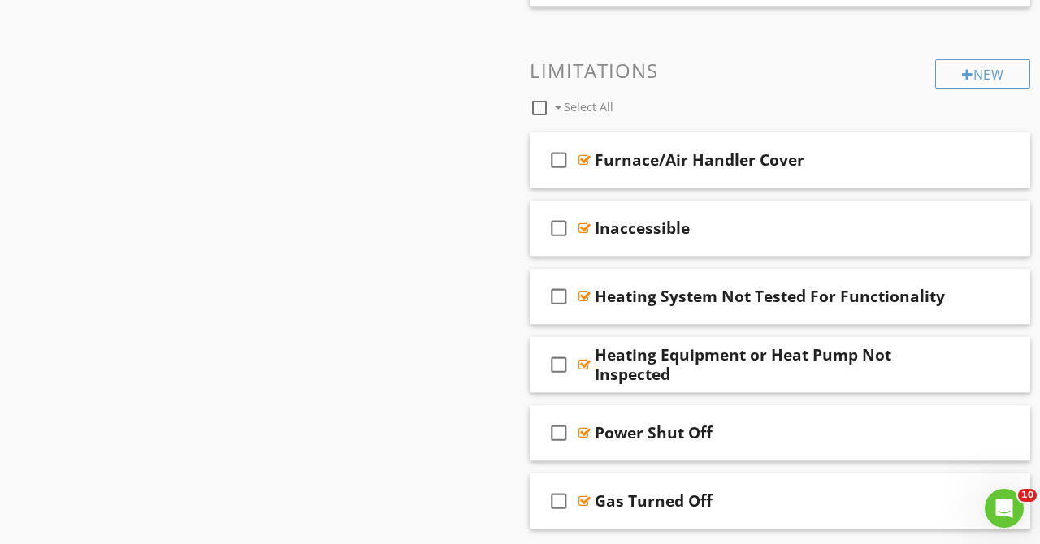
scroll to position [1426, 0]
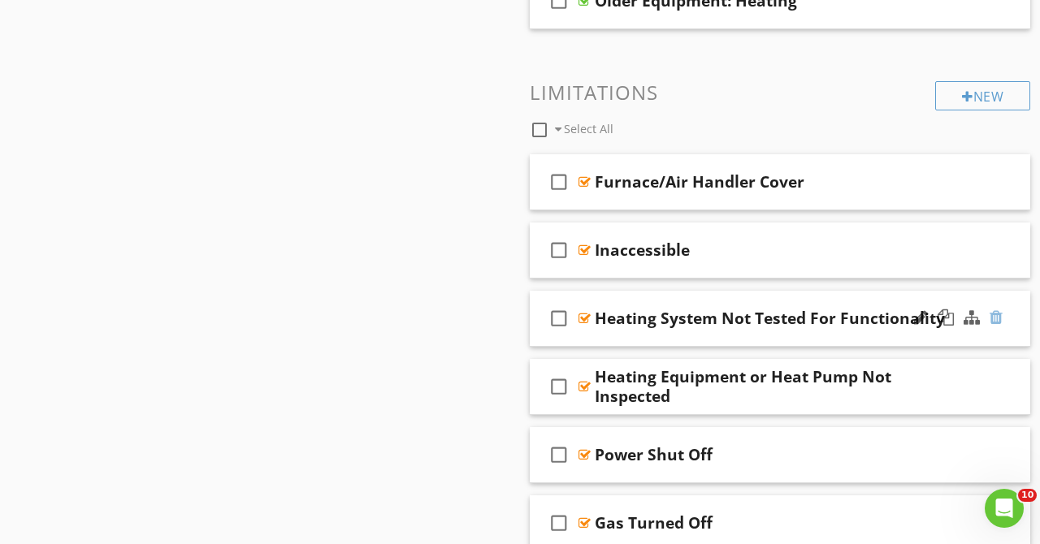
click at [993, 314] on div at bounding box center [995, 317] width 13 height 16
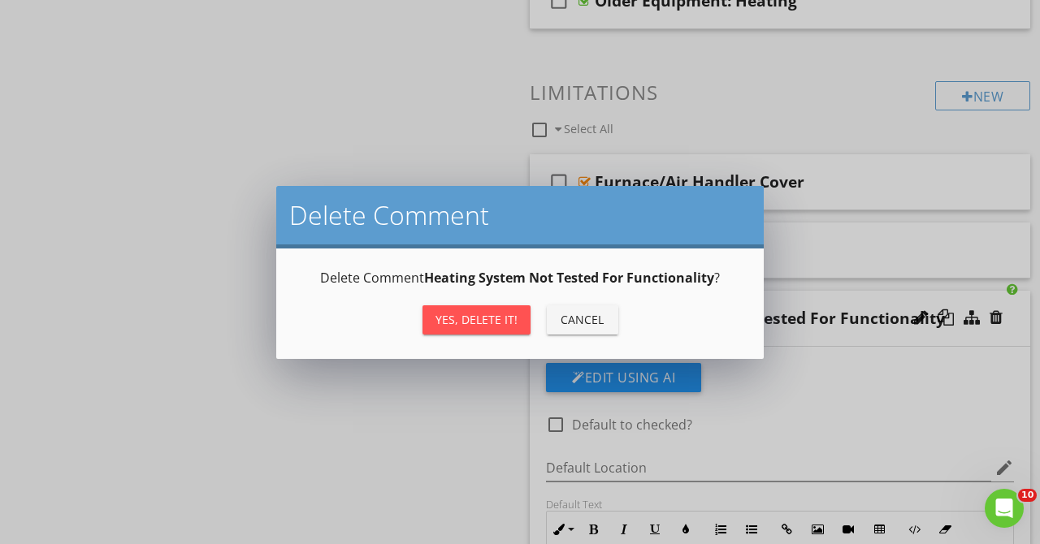
click at [489, 318] on div "Yes, Delete it!" at bounding box center [476, 319] width 82 height 17
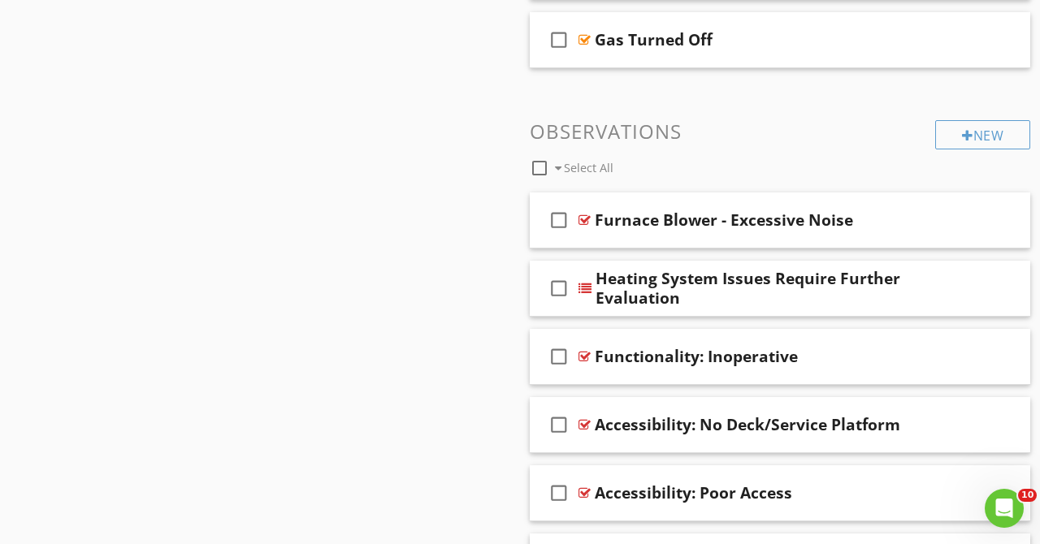
scroll to position [1877, 0]
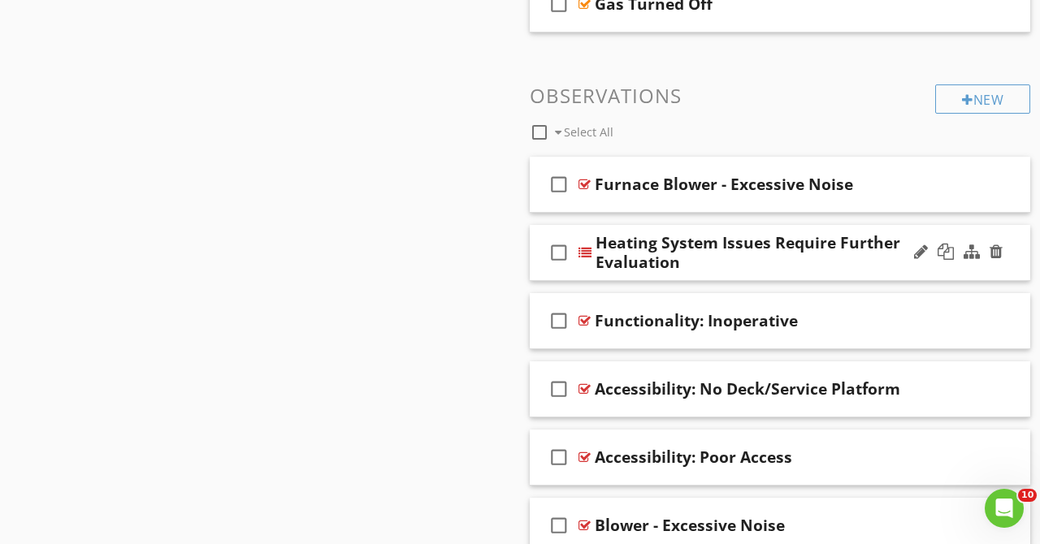
click at [786, 266] on div "Heating System Issues Require Further Evaluation" at bounding box center [770, 252] width 351 height 39
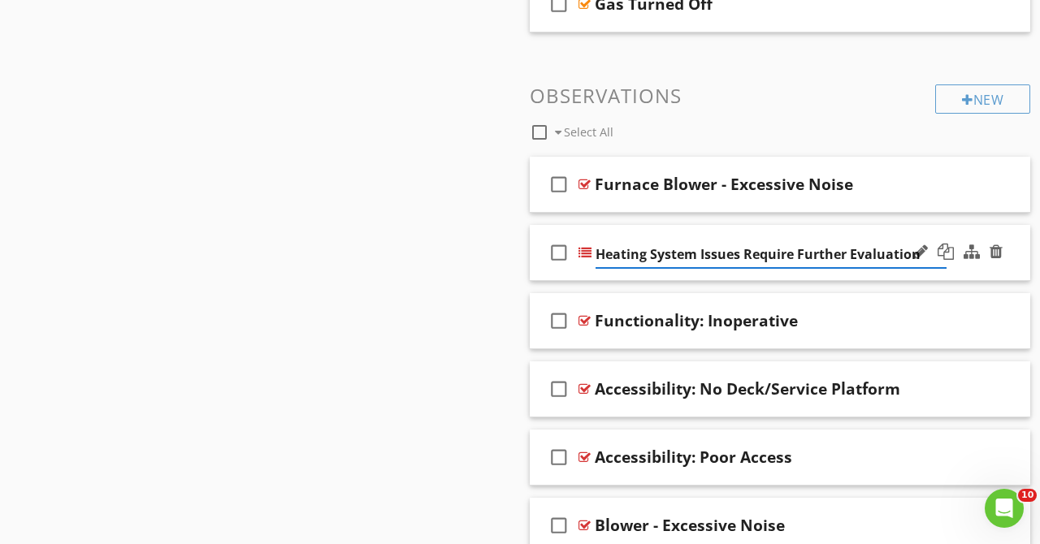
click at [1009, 232] on div "check_box_outline_blank Heating System Issues Require Further Evaluation" at bounding box center [780, 253] width 500 height 56
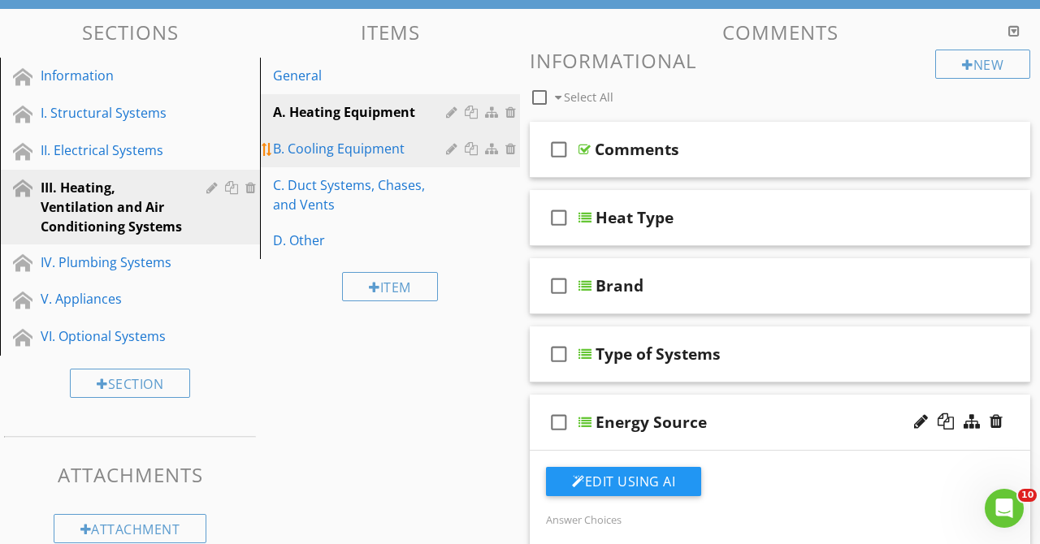
scroll to position [207, 0]
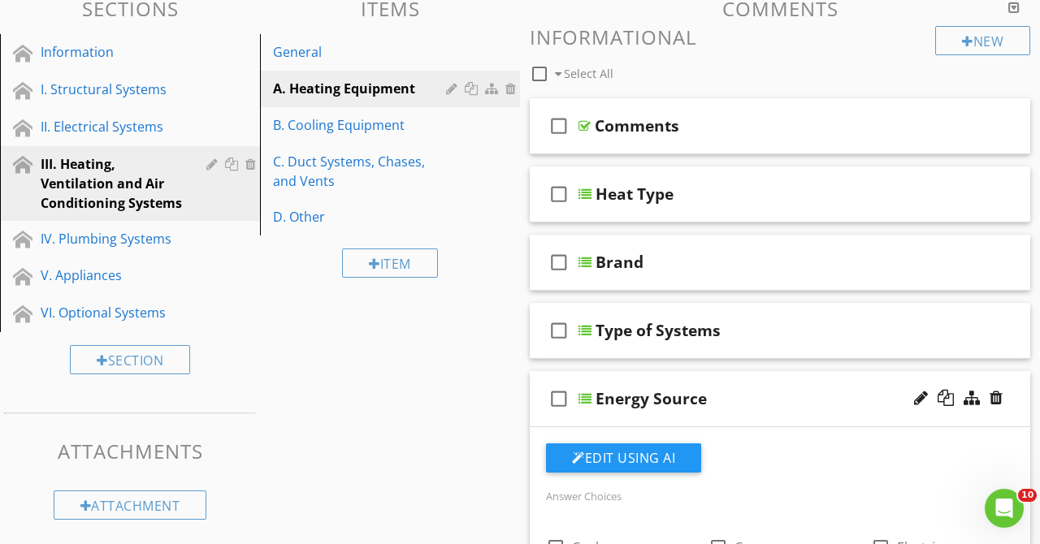
click at [827, 400] on div "Energy Source" at bounding box center [770, 398] width 351 height 19
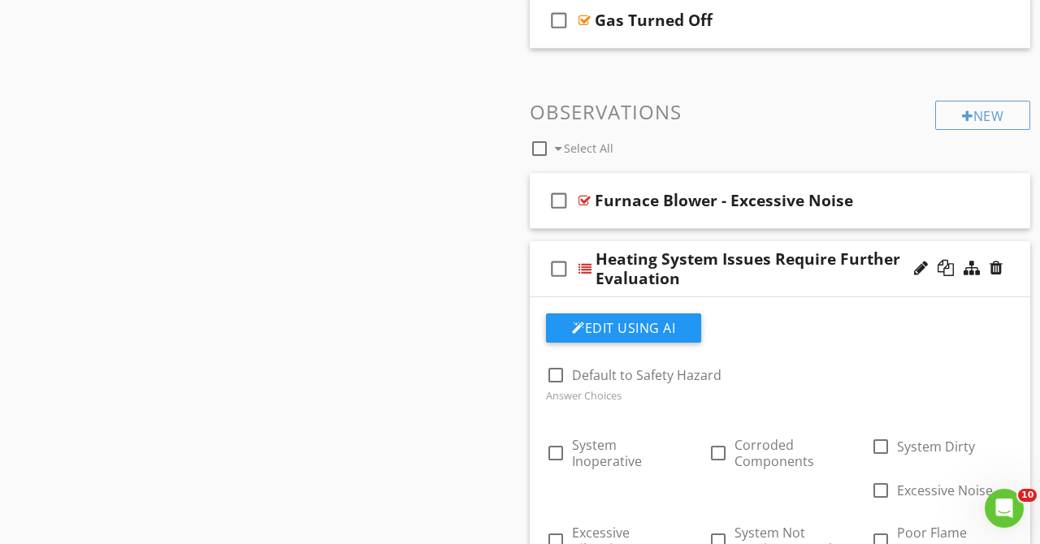
scroll to position [1177, 0]
click at [855, 279] on div "Heating System Issues Require Further Evaluation" at bounding box center [770, 268] width 351 height 39
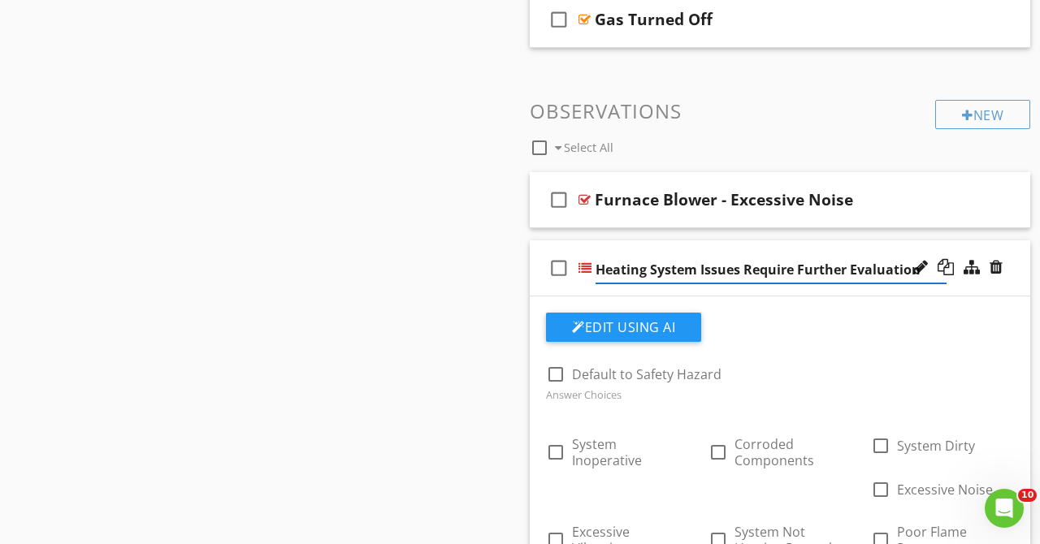
click at [909, 246] on div "check_box_outline_blank Heating System Issues Require Further Evaluation" at bounding box center [780, 268] width 500 height 56
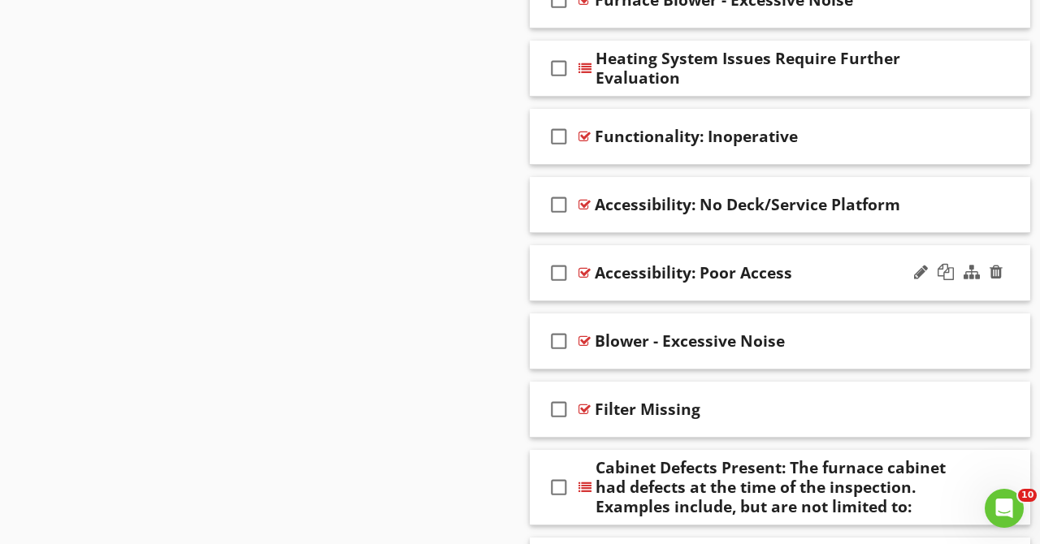
scroll to position [1384, 0]
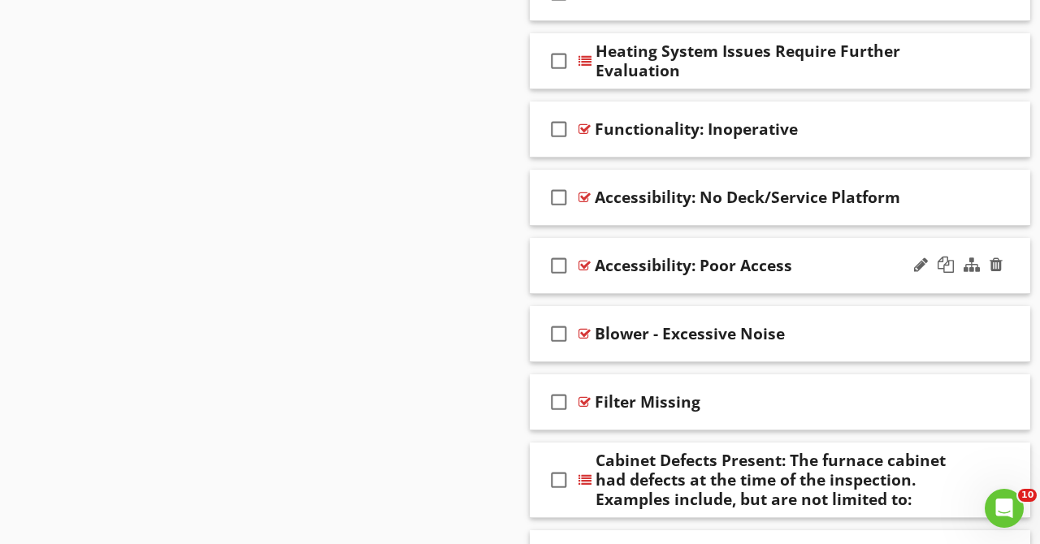
click at [848, 252] on div "check_box_outline_blank Accessibility: Poor Access" at bounding box center [780, 266] width 500 height 56
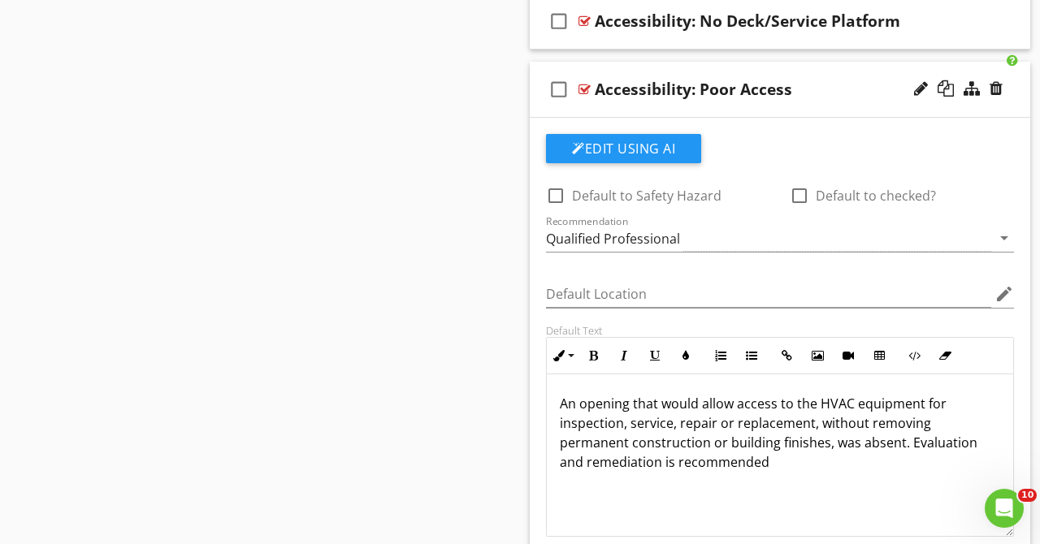
scroll to position [1590, 0]
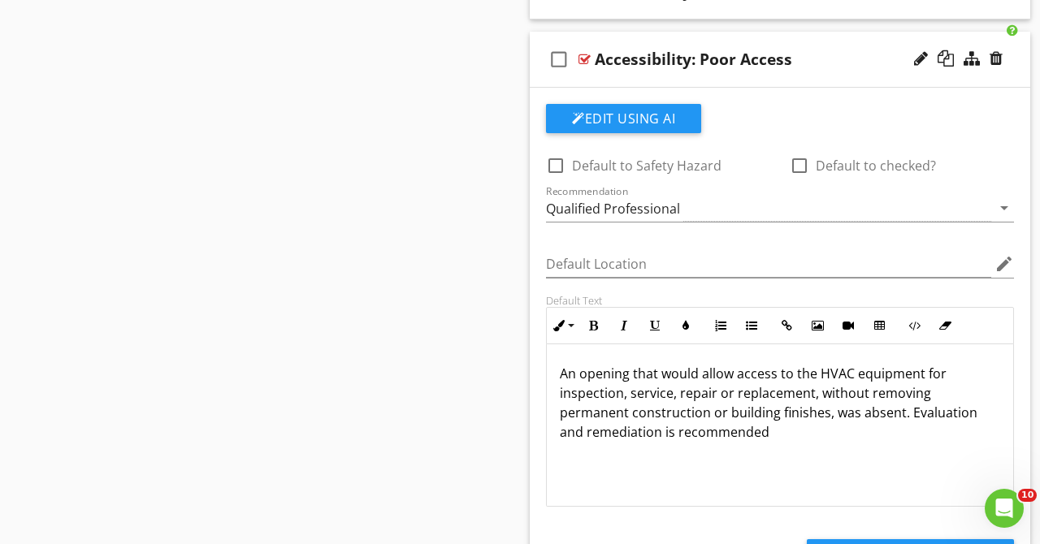
click at [758, 421] on p "An opening that would allow access to the HVAC equipment for inspection, servic…" at bounding box center [780, 403] width 440 height 78
click at [753, 433] on p "An opening that would allow access to the HVAC equipment for inspection, servic…" at bounding box center [780, 403] width 440 height 78
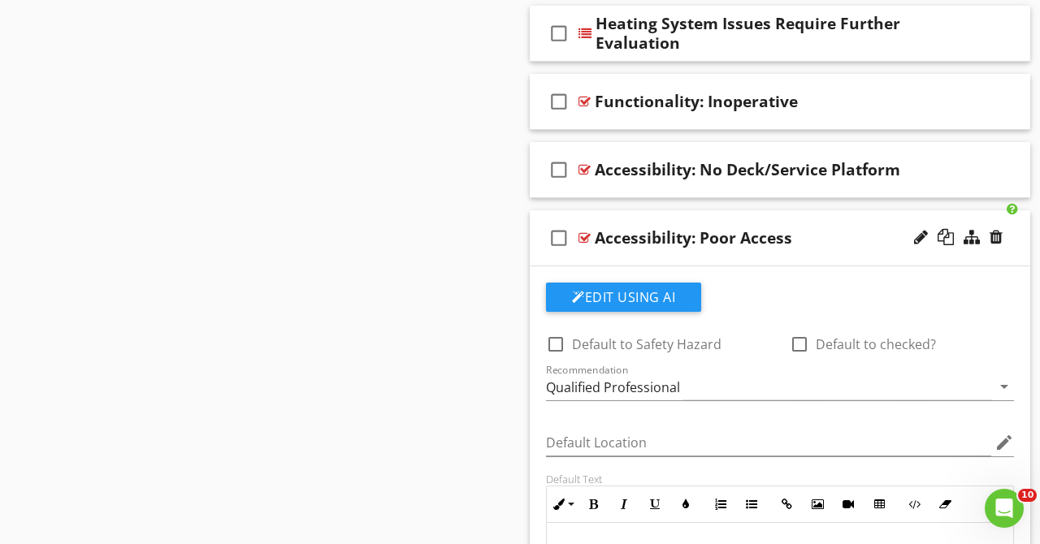
scroll to position [1413, 0]
click at [856, 227] on div "check_box_outline_blank Accessibility: Poor Access" at bounding box center [780, 238] width 500 height 56
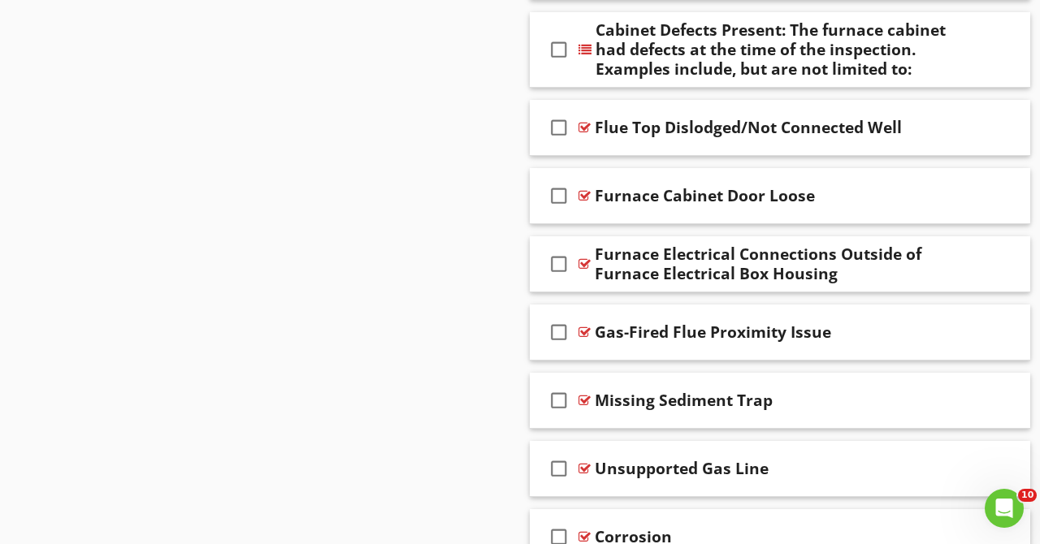
scroll to position [1827, 0]
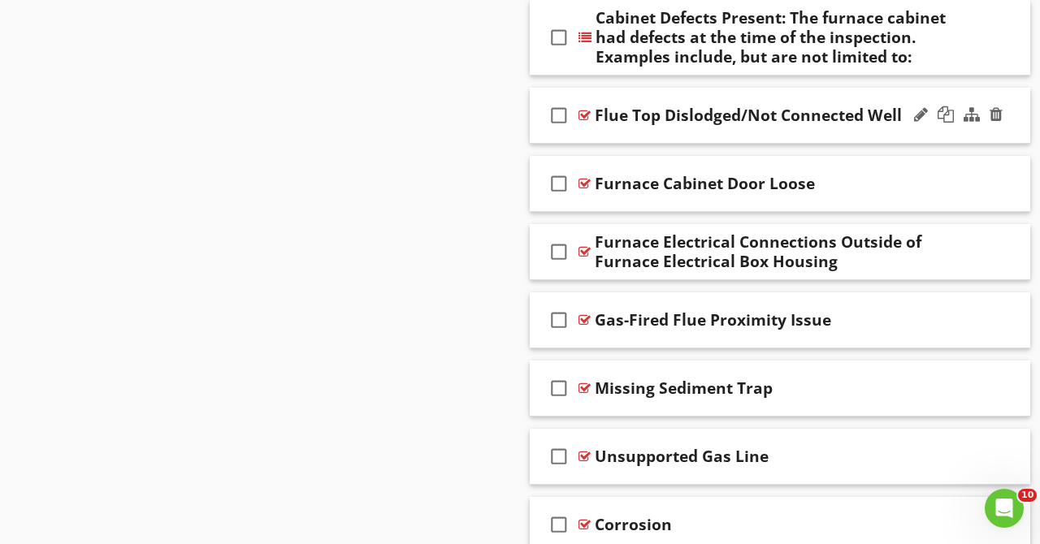
click at [897, 134] on div "check_box_outline_blank Flue Top Dislodged/Not Connected Well" at bounding box center [780, 116] width 500 height 56
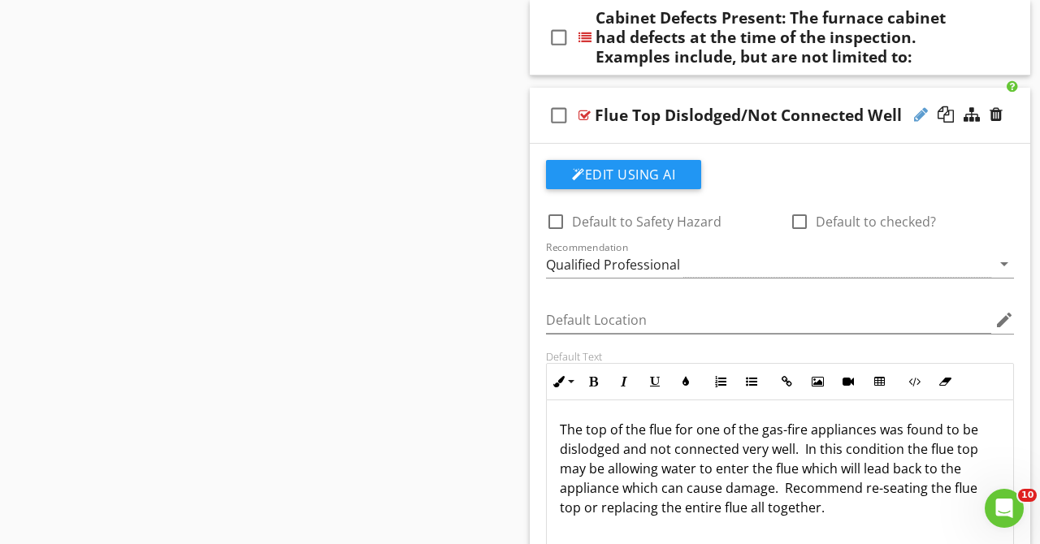
click at [918, 117] on div at bounding box center [921, 114] width 14 height 16
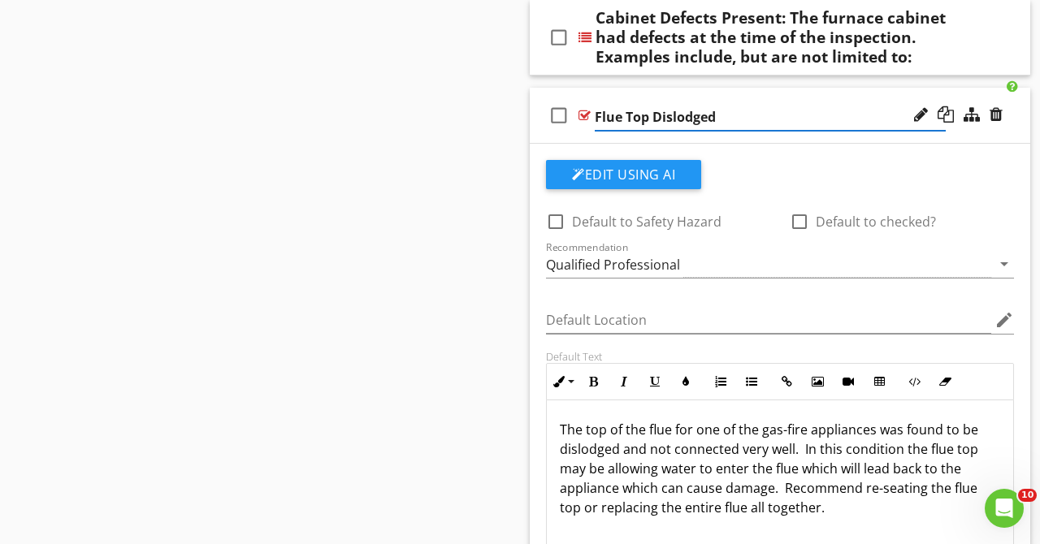
click at [654, 119] on input "Flue Top Dislodged" at bounding box center [770, 117] width 351 height 27
type input "Flue Dislodged"
click at [698, 122] on input "Flue Dislodged" at bounding box center [770, 117] width 351 height 27
click at [646, 431] on p "The top of the flue for one of the gas-fire appliances was found to be dislodge…" at bounding box center [780, 468] width 440 height 97
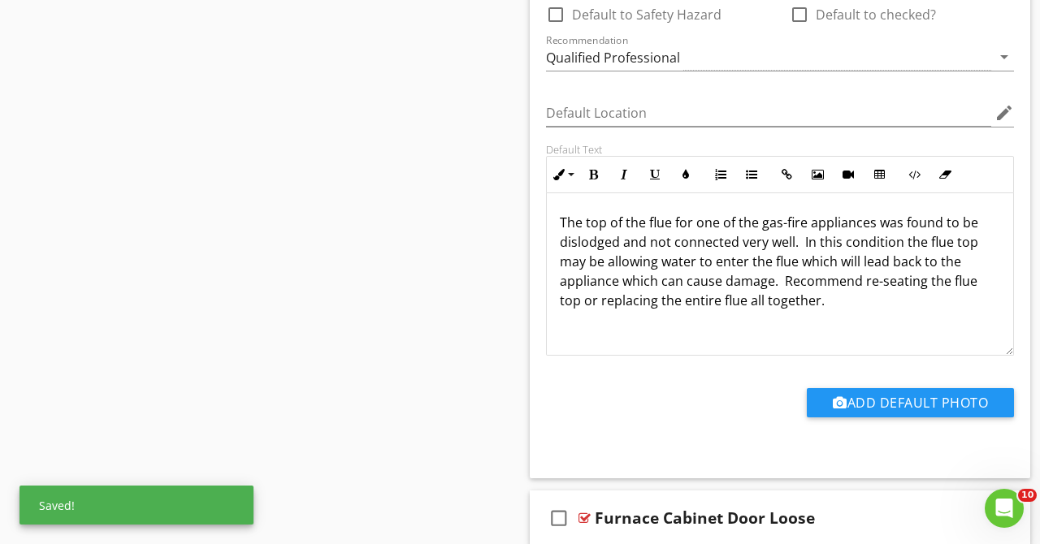
scroll to position [2036, 0]
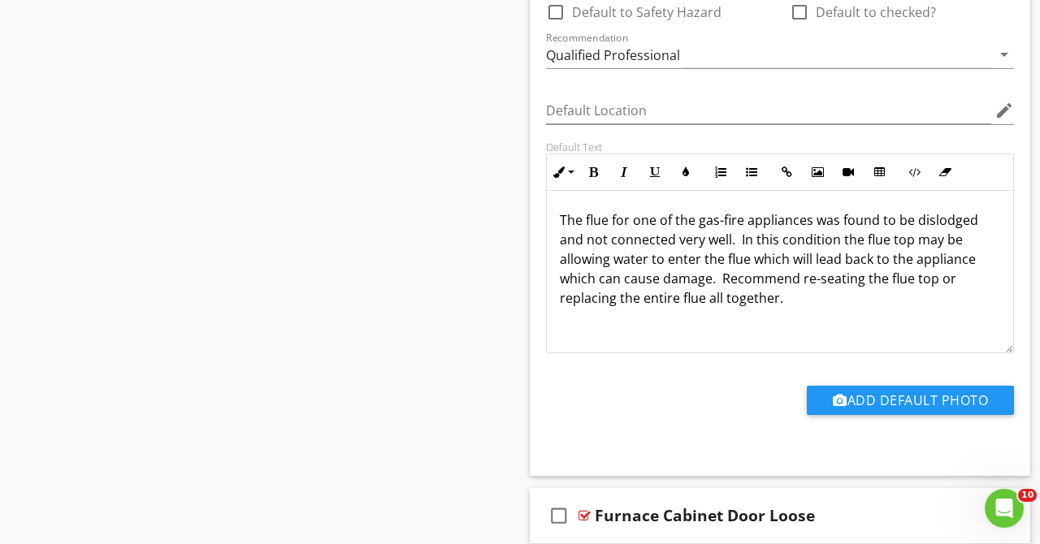
click at [725, 240] on p "The flue for one of the gas-fire appliances was found to be dislodged and not c…" at bounding box center [780, 258] width 440 height 97
click at [727, 239] on p "The flue for one of the gas-fire appliances was found to be dislodged and not c…" at bounding box center [780, 258] width 440 height 97
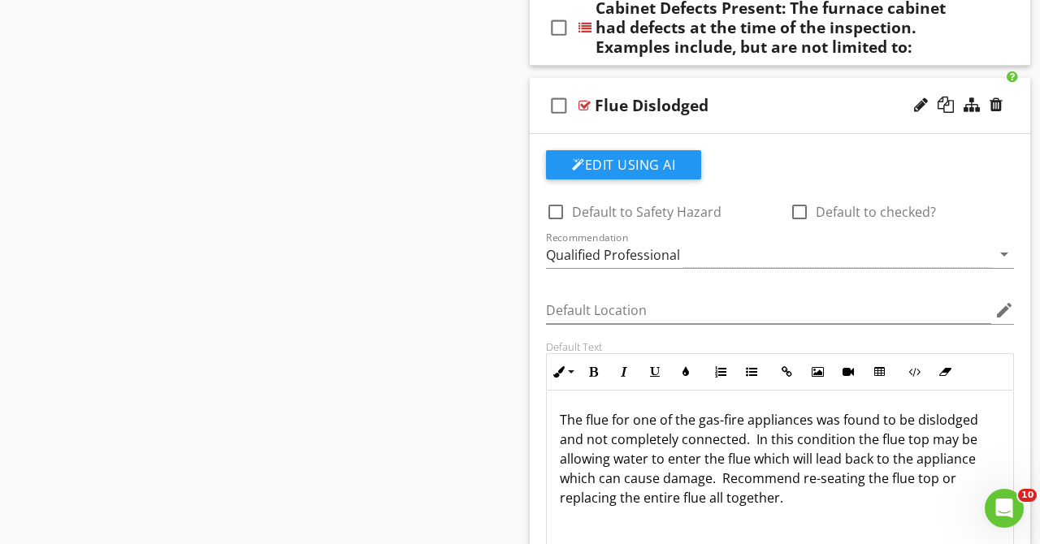
scroll to position [1829, 0]
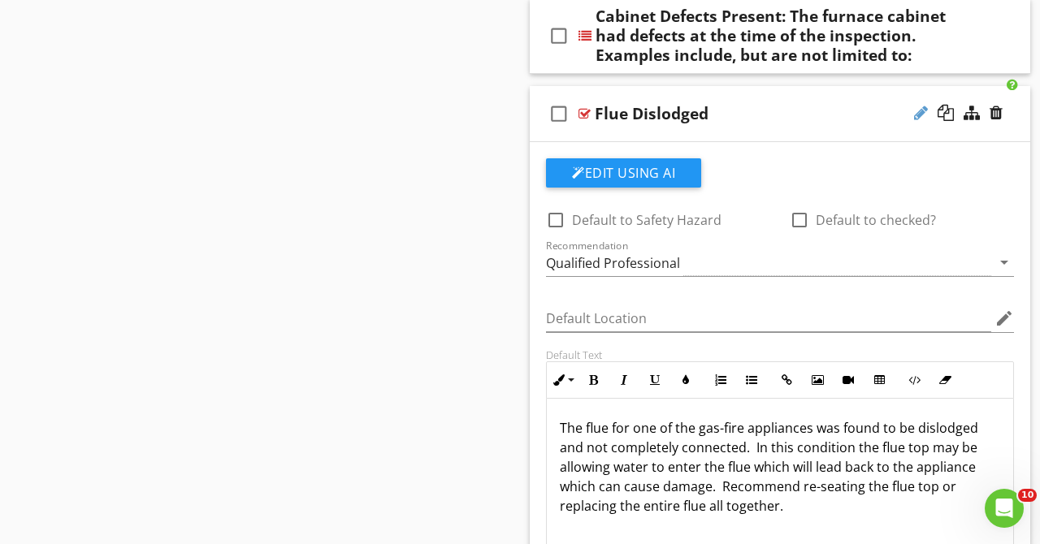
click at [920, 112] on div at bounding box center [921, 113] width 14 height 16
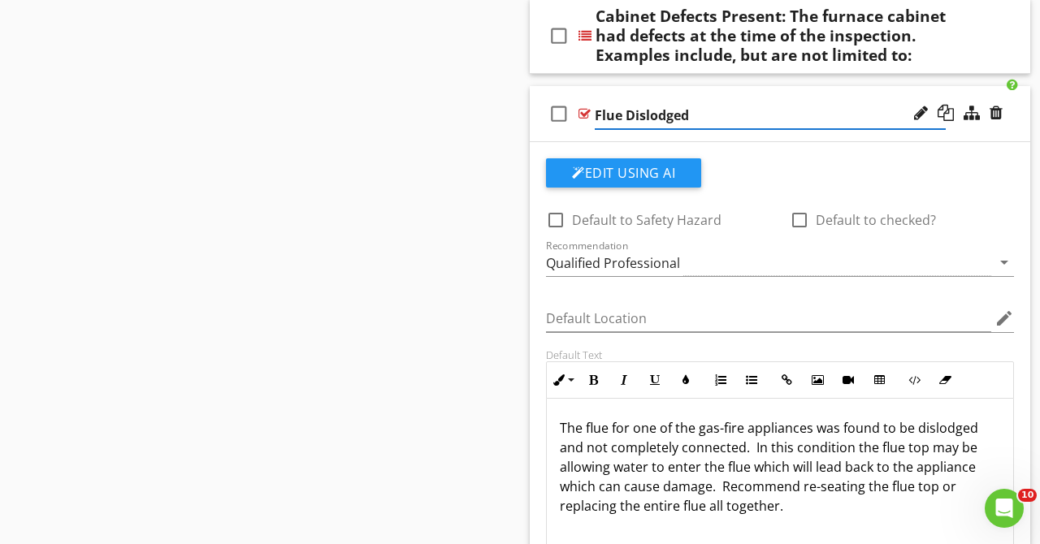
click at [630, 119] on input "Flue Dislodged" at bounding box center [770, 115] width 351 height 27
type input "Flue Top Dislodged"
click at [610, 424] on p "The flue for one of the gas-fire appliances was found to be dislodged and not c…" at bounding box center [780, 466] width 440 height 97
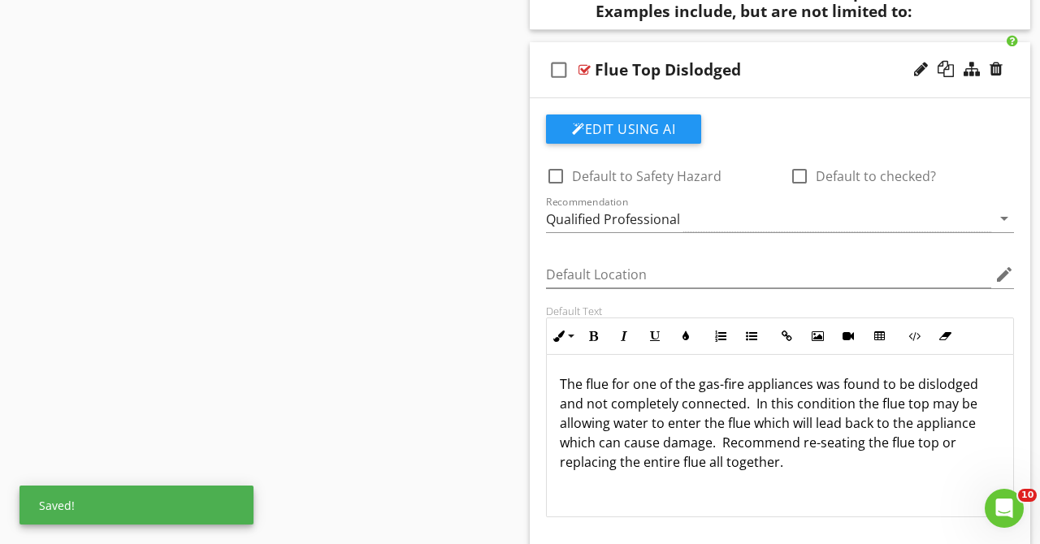
scroll to position [2036, 0]
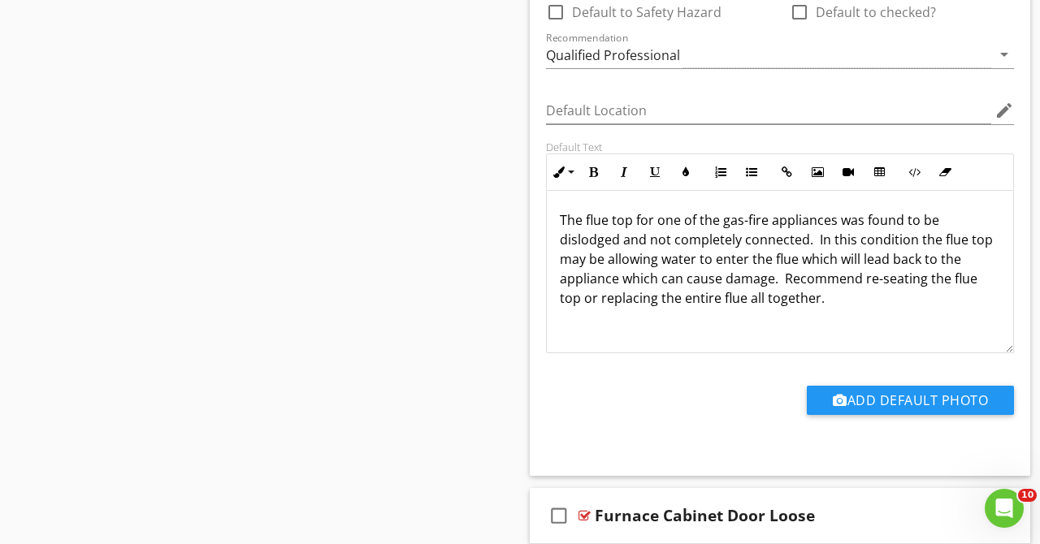
click at [707, 279] on p "The flue top for one of the gas-fire appliances was found to be dislodged and n…" at bounding box center [780, 258] width 440 height 97
click at [784, 296] on p "The flue top for one of the gas-fire appliances was found to be dislodged and n…" at bounding box center [780, 258] width 440 height 97
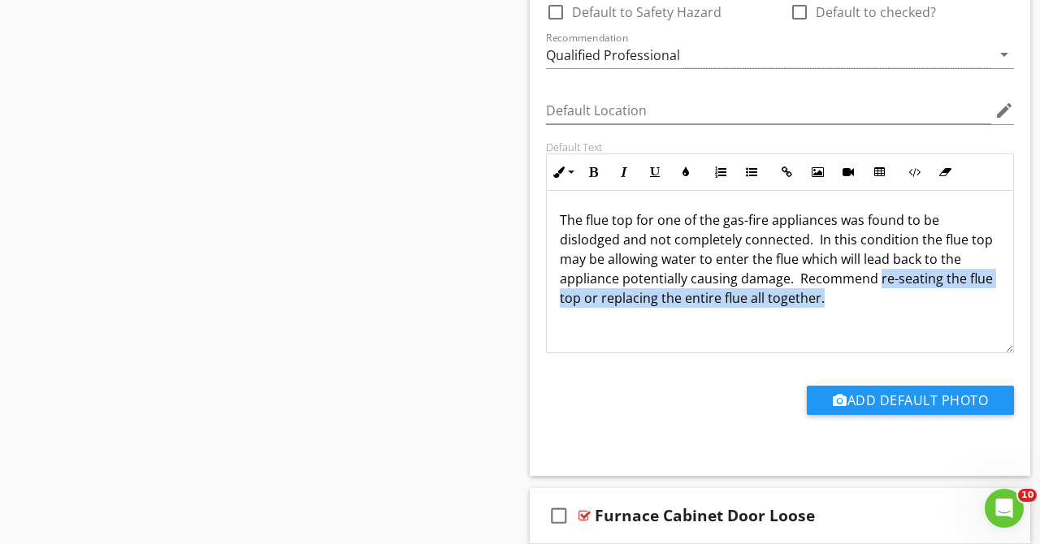
drag, startPoint x: 784, startPoint y: 292, endPoint x: 817, endPoint y: 283, distance: 34.7
click at [817, 283] on p "The flue top for one of the gas-fire appliances was found to be dislodged and n…" at bounding box center [780, 258] width 440 height 97
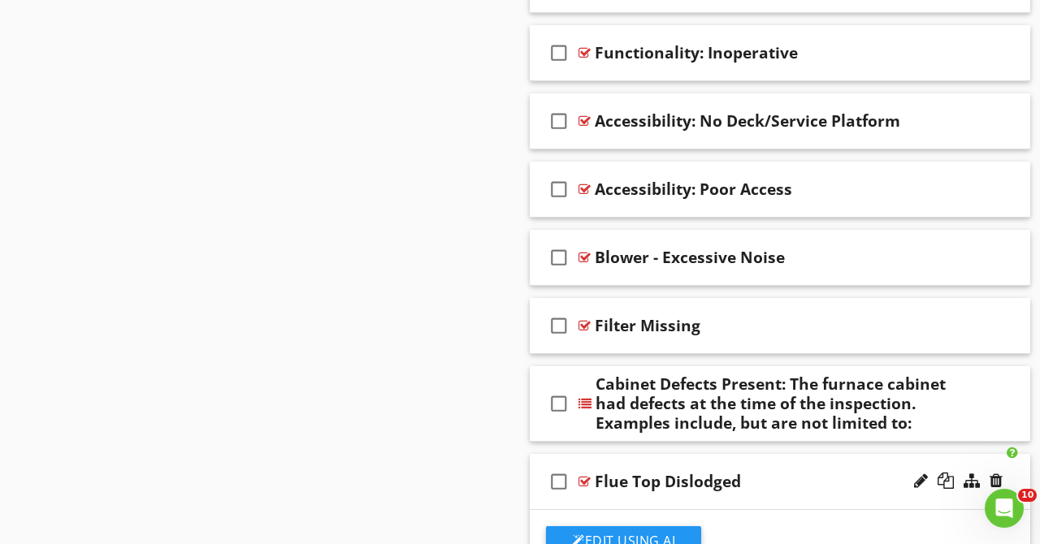
scroll to position [1800, 0]
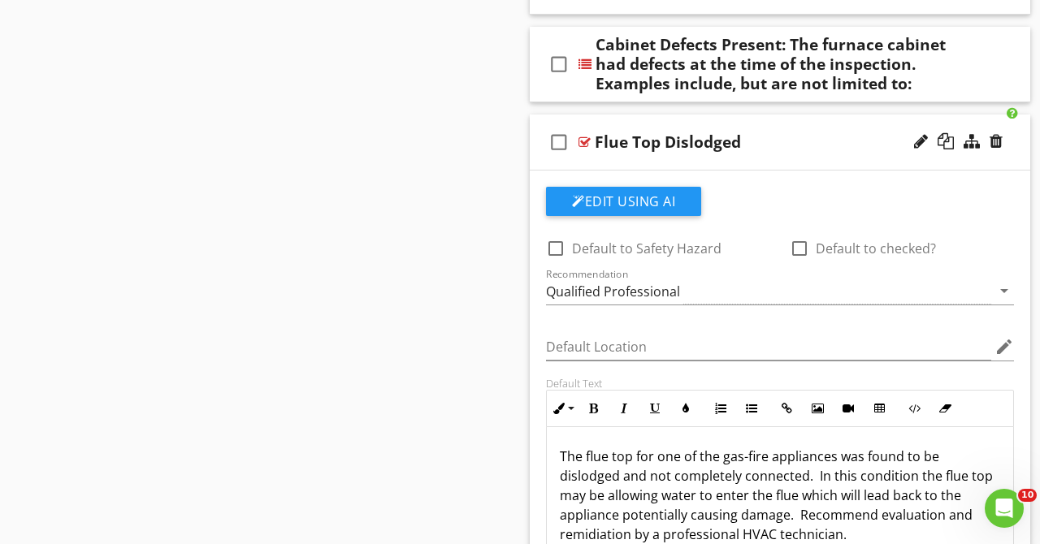
click at [816, 132] on div "check_box_outline_blank Flue Top Dislodged" at bounding box center [780, 143] width 500 height 56
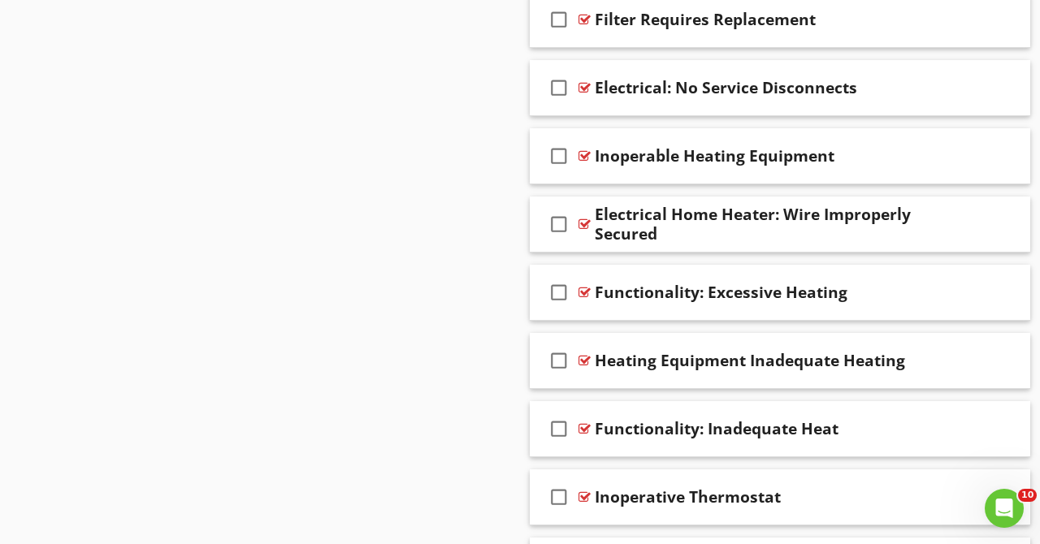
scroll to position [2425, 0]
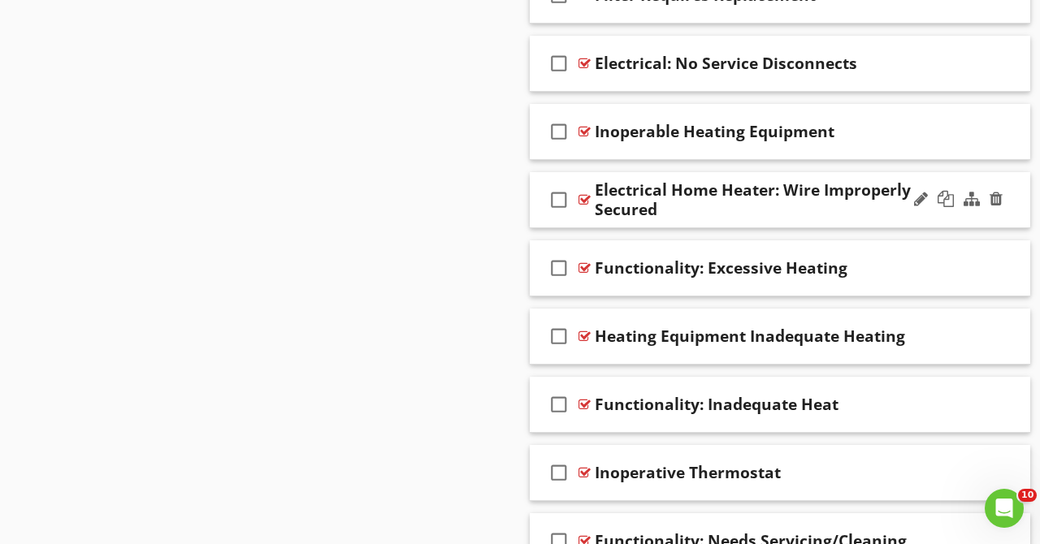
click at [863, 214] on div "Electrical Home Heater: Wire Improperly Secured" at bounding box center [770, 199] width 351 height 39
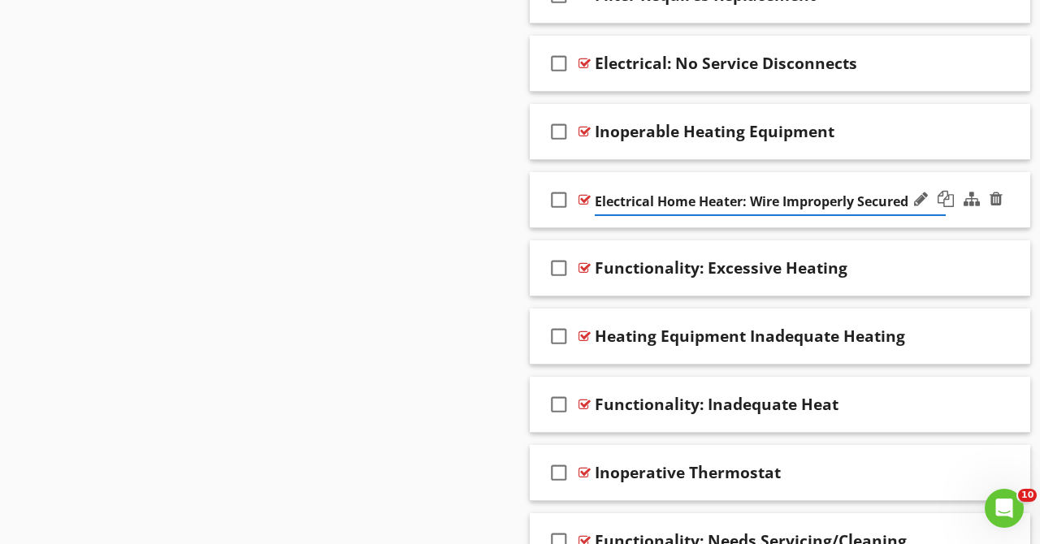
click at [899, 182] on div "check_box_outline_blank Electrical Home Heater: Wire Improperly Secured" at bounding box center [780, 200] width 500 height 56
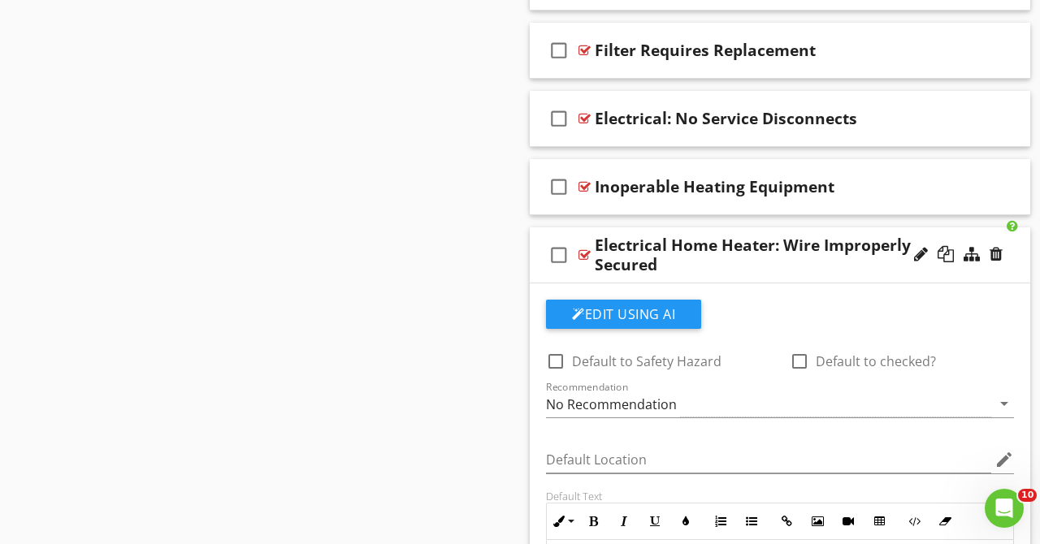
scroll to position [2364, 0]
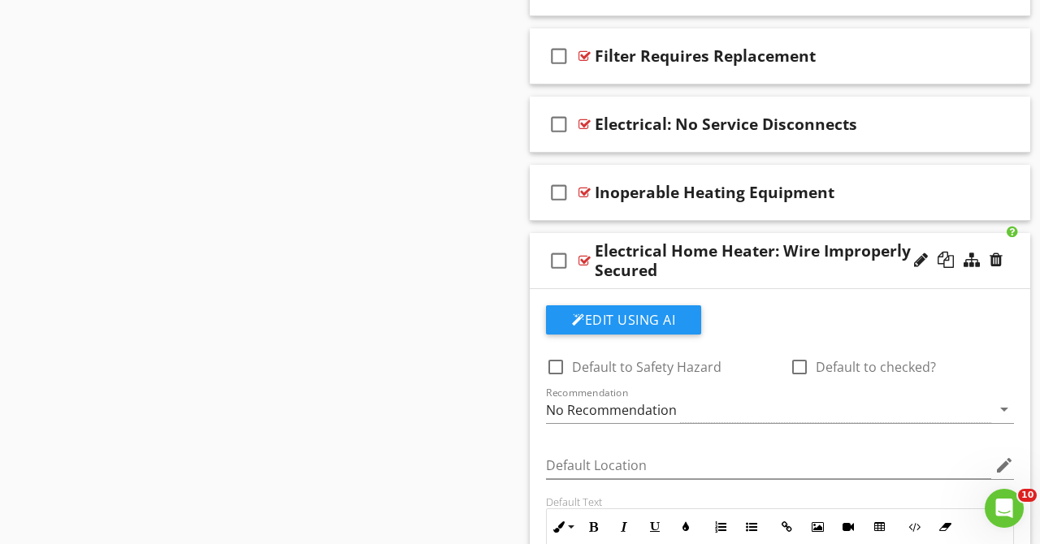
click at [758, 270] on div "Electrical Home Heater: Wire Improperly Secured" at bounding box center [770, 260] width 351 height 39
click at [612, 240] on div "check_box_outline_blank Electrical Home Heater: Wire Improperly Secured" at bounding box center [780, 261] width 500 height 56
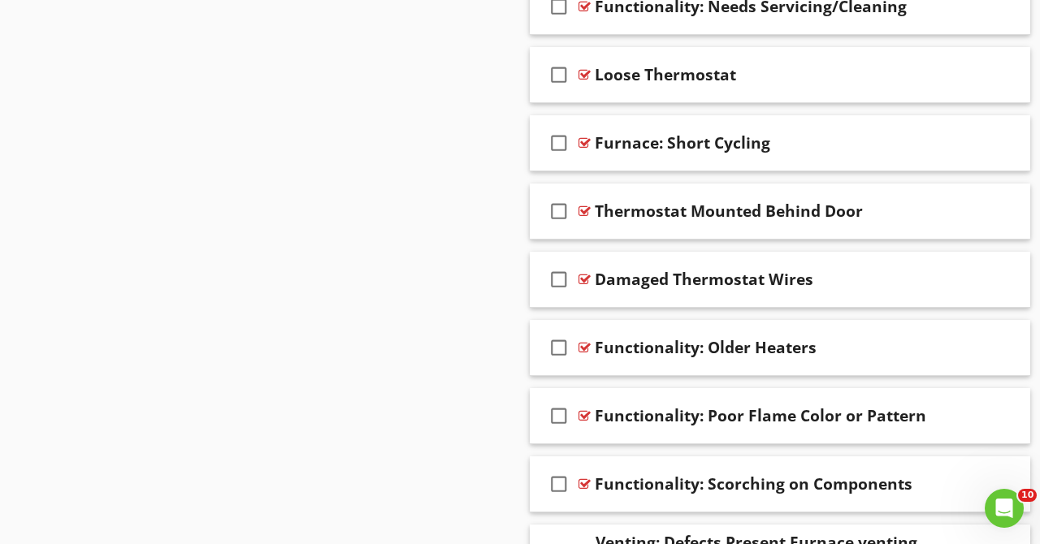
scroll to position [2985, 0]
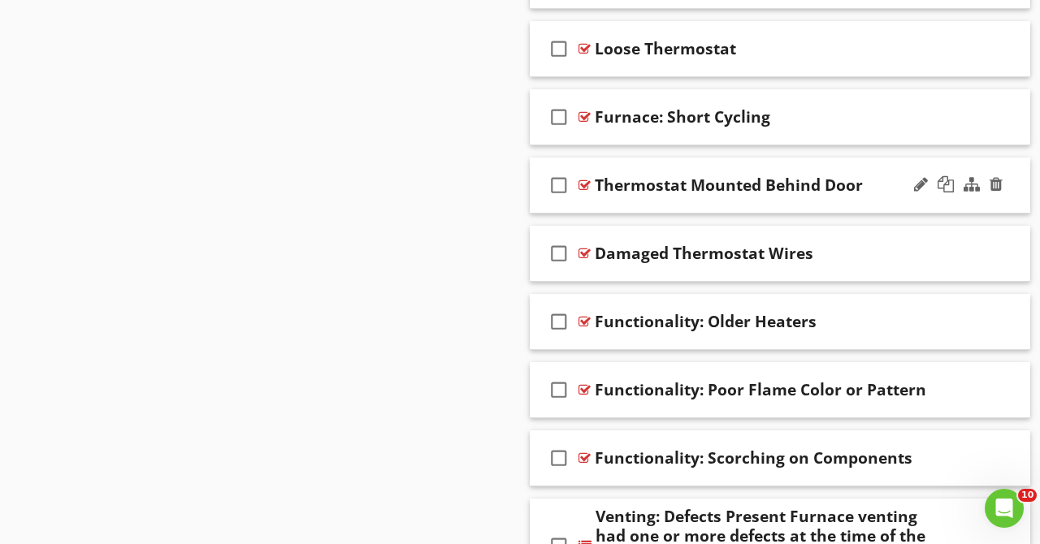
click at [881, 171] on div "check_box_outline_blank Thermostat Mounted Behind Door" at bounding box center [780, 186] width 500 height 56
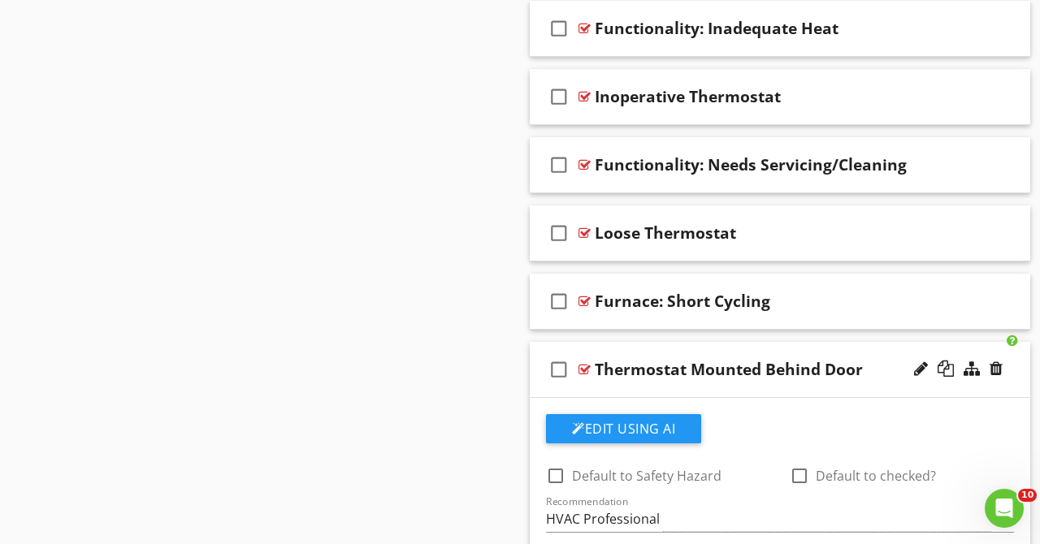
scroll to position [2776, 0]
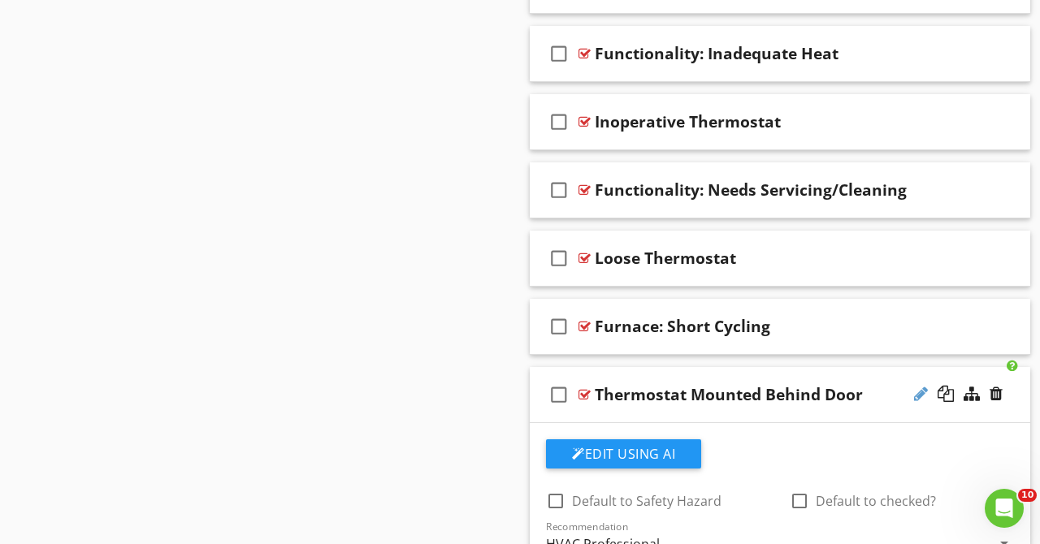
click at [921, 393] on div at bounding box center [921, 394] width 14 height 16
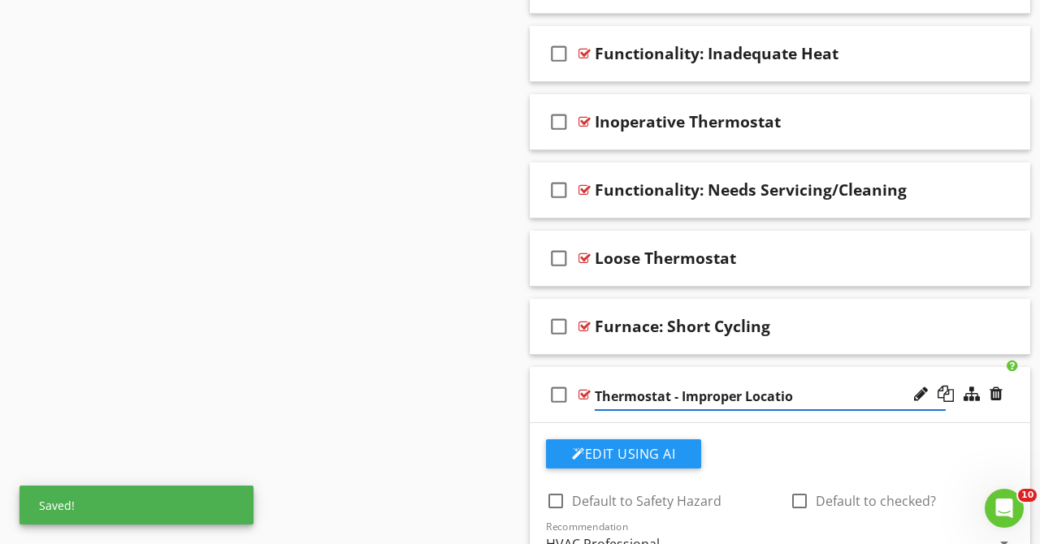
type input "Thermostat - Improper Location"
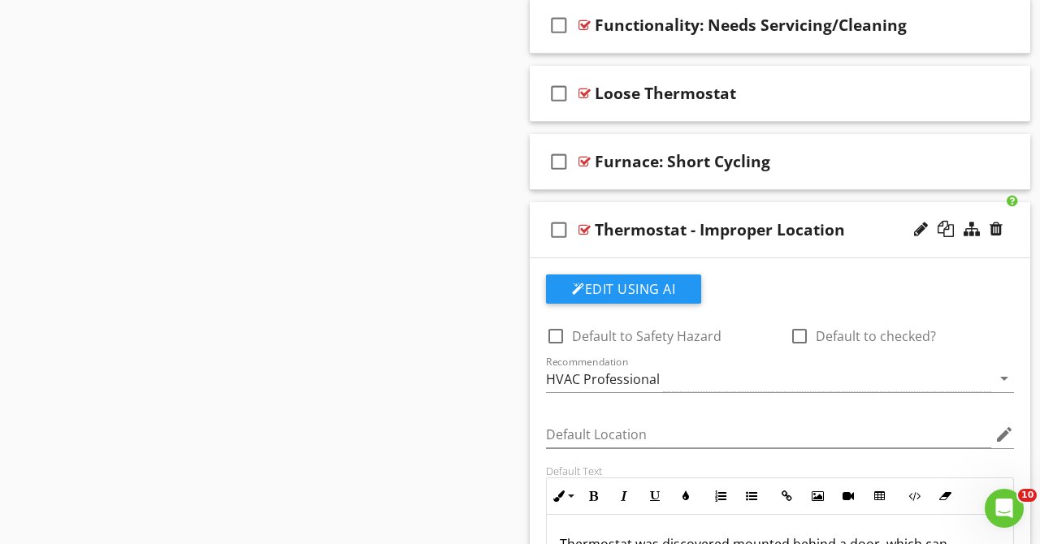
scroll to position [2982, 0]
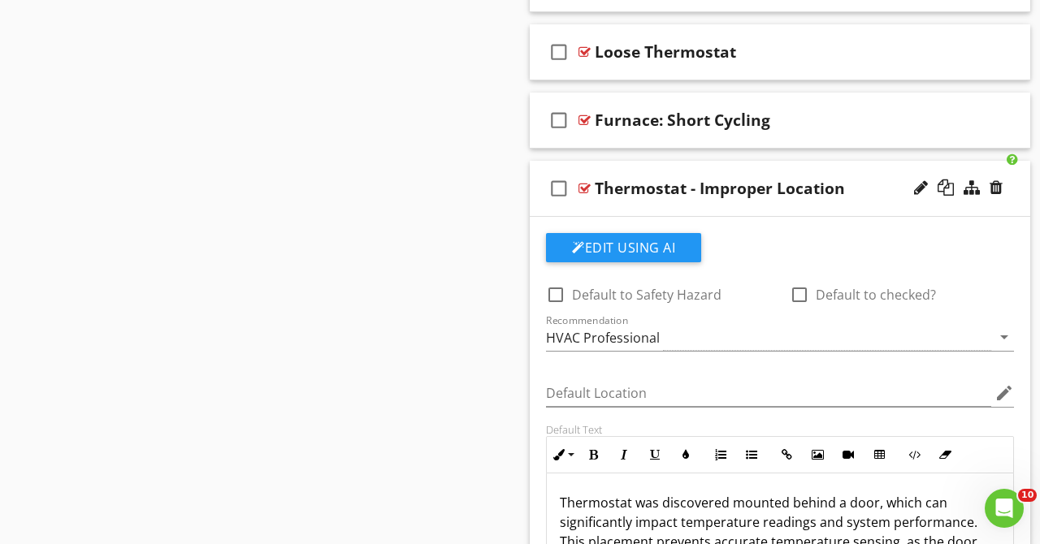
click at [862, 174] on div "check_box_outline_blank Thermostat - Improper Location" at bounding box center [780, 189] width 500 height 56
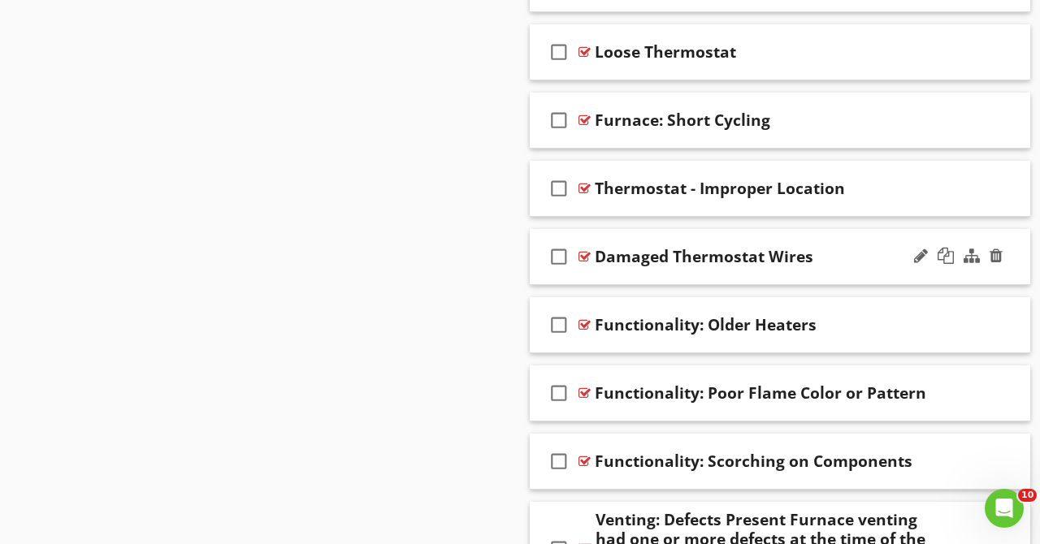
click at [842, 253] on div "Damaged Thermostat Wires" at bounding box center [770, 256] width 351 height 19
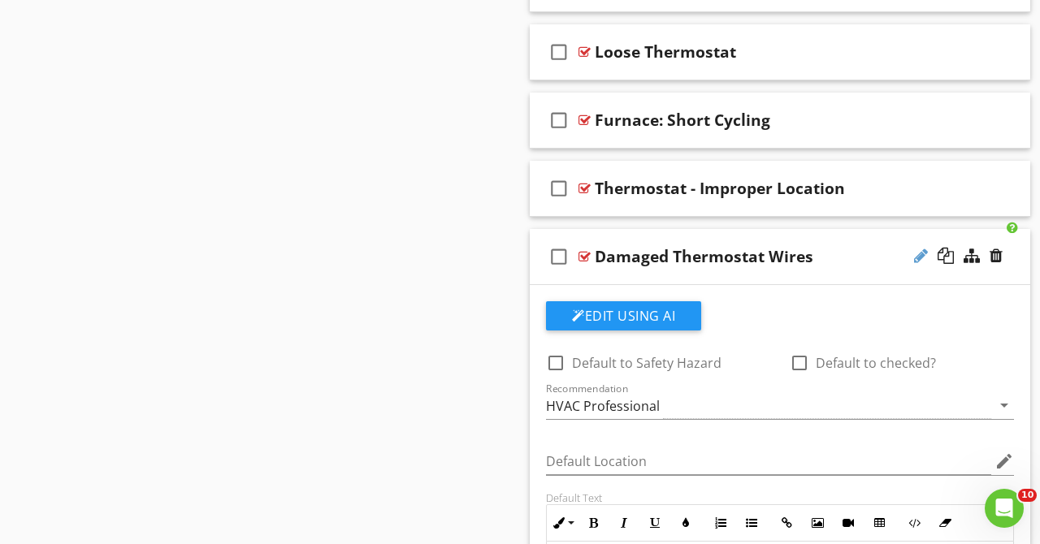
click at [916, 254] on div at bounding box center [921, 256] width 14 height 16
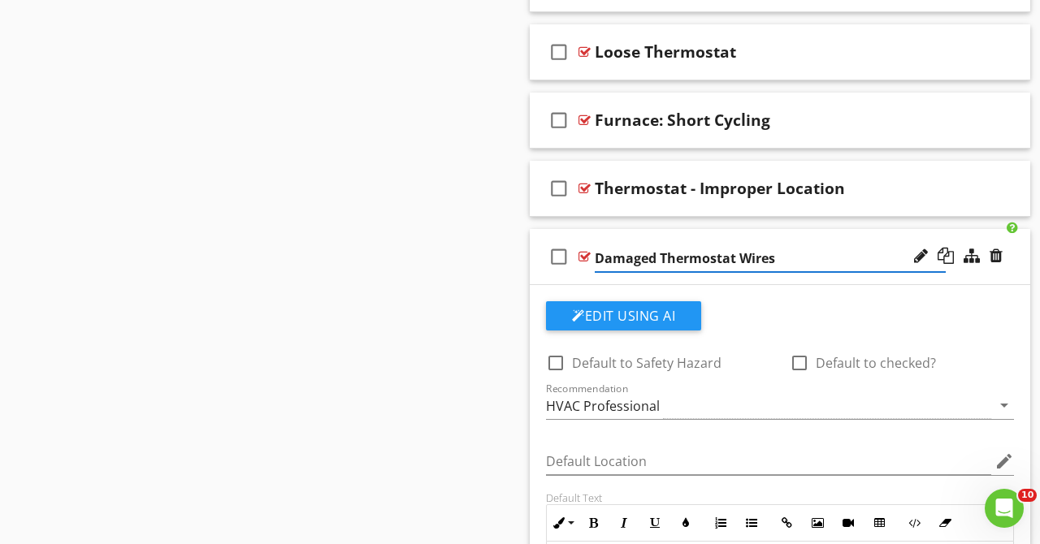
click at [599, 260] on input "Damaged Thermostat Wires" at bounding box center [770, 258] width 351 height 27
click at [597, 261] on input "Damaged Thermostat Wires" at bounding box center [770, 258] width 351 height 27
type input "Thermostat - Damaged Thermostat Wires"
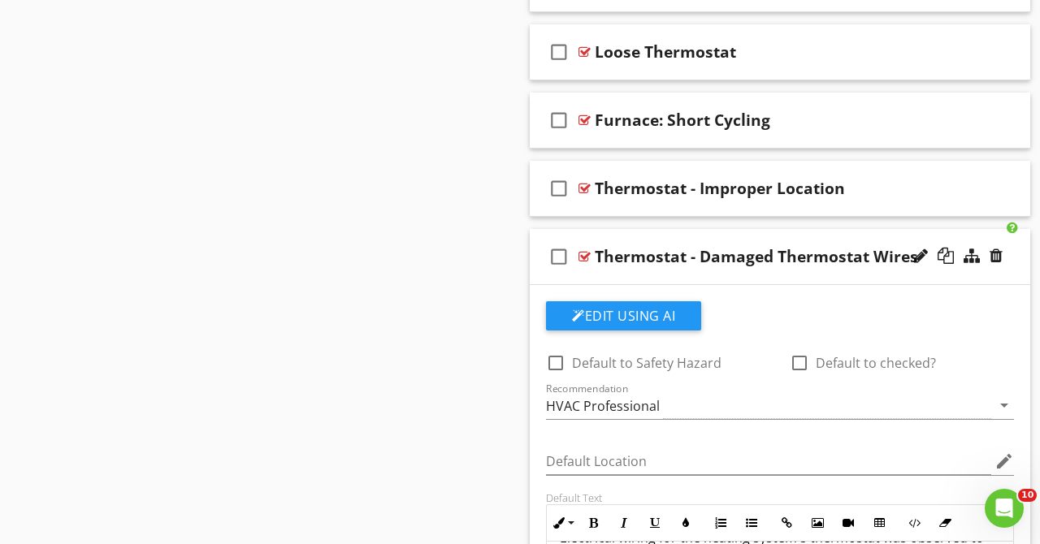
click at [784, 230] on div "check_box_outline_blank Thermostat - Damaged Thermostat Wires" at bounding box center [780, 257] width 500 height 56
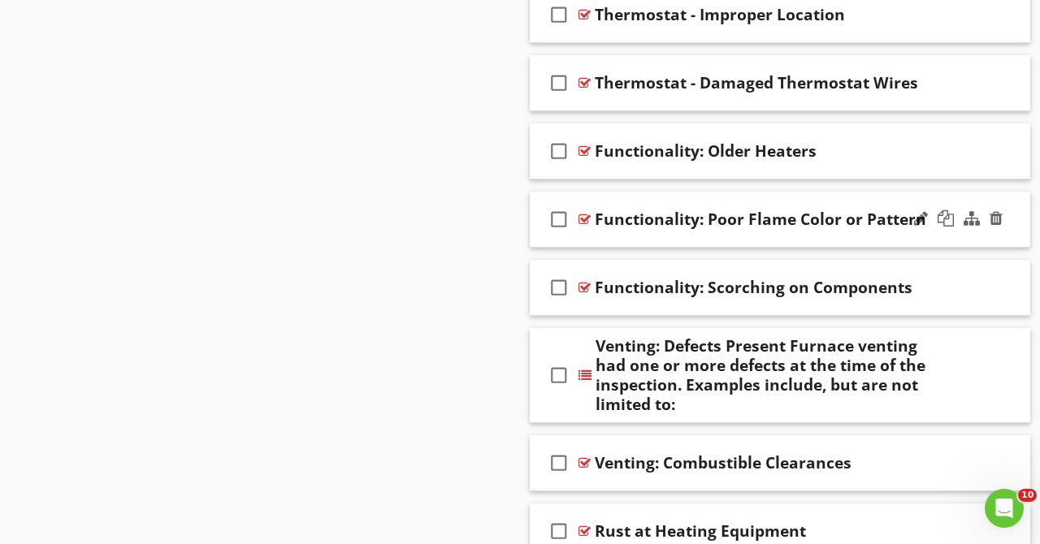
scroll to position [3189, 0]
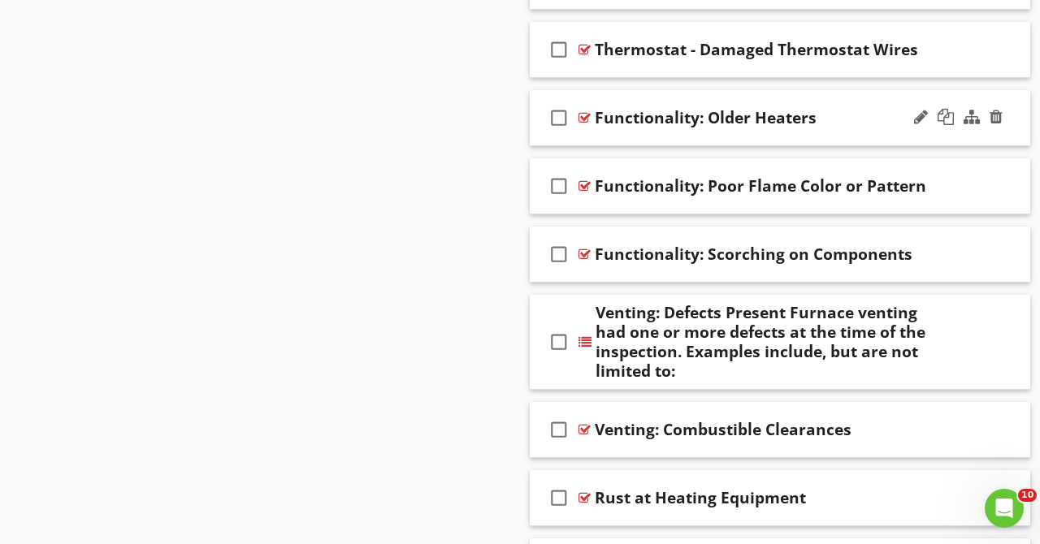
click at [846, 113] on div "Functionality: Older Heaters" at bounding box center [770, 117] width 351 height 19
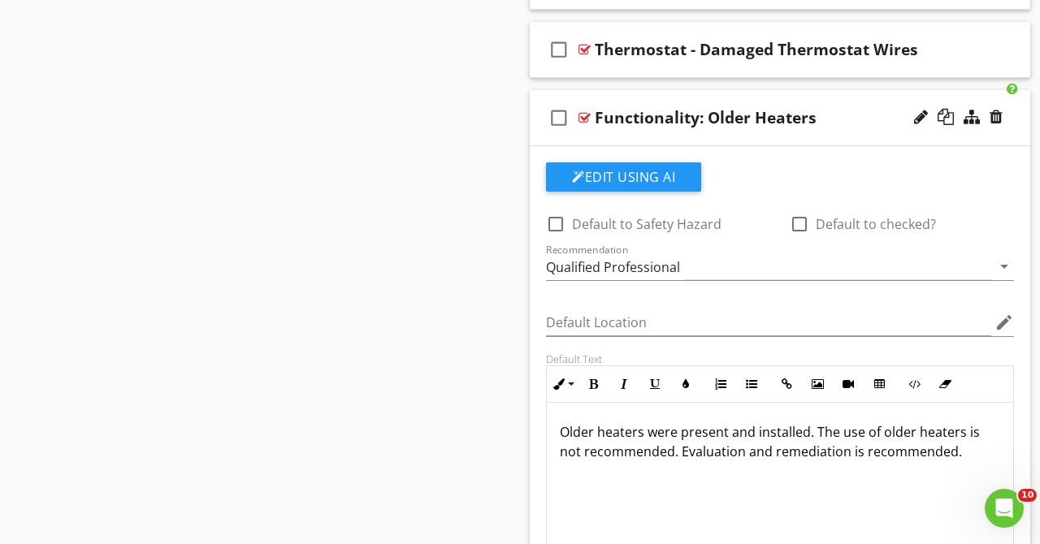
click at [846, 113] on div "Functionality: Older Heaters" at bounding box center [770, 117] width 351 height 19
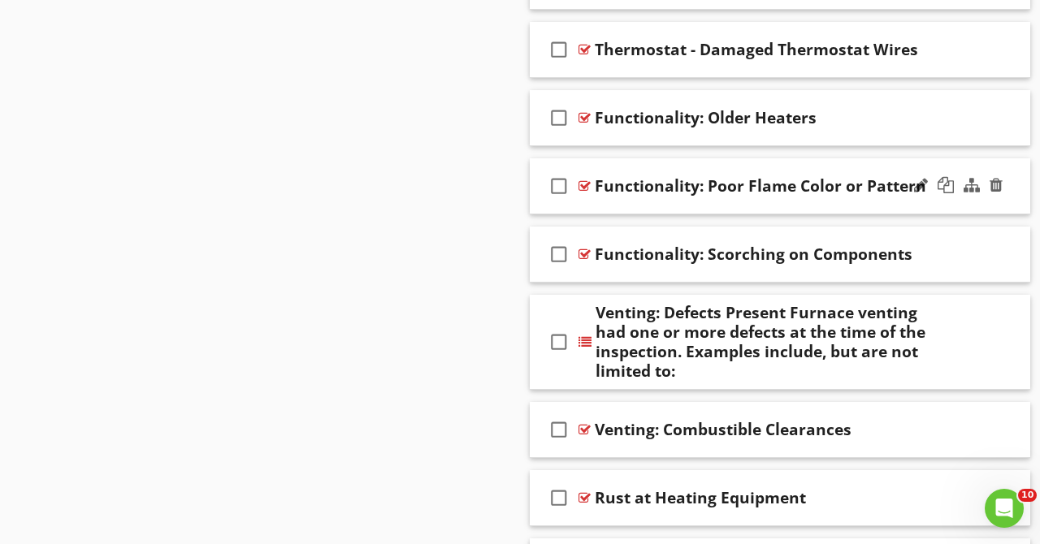
click at [834, 160] on div "check_box_outline_blank Functionality: Poor Flame Color or Pattern" at bounding box center [780, 186] width 500 height 56
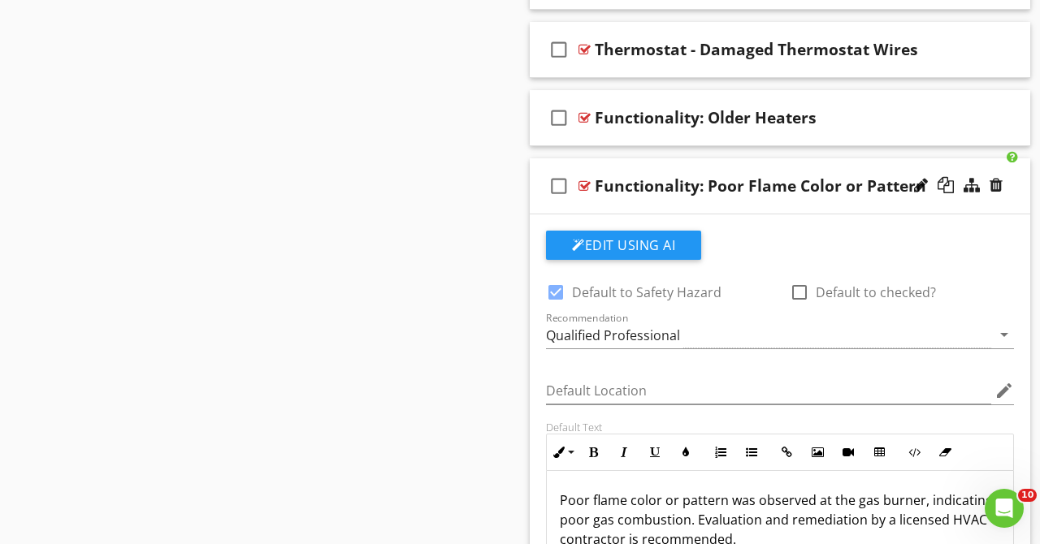
click at [834, 160] on div "check_box_outline_blank Functionality: Poor Flame Color or Pattern" at bounding box center [780, 186] width 500 height 56
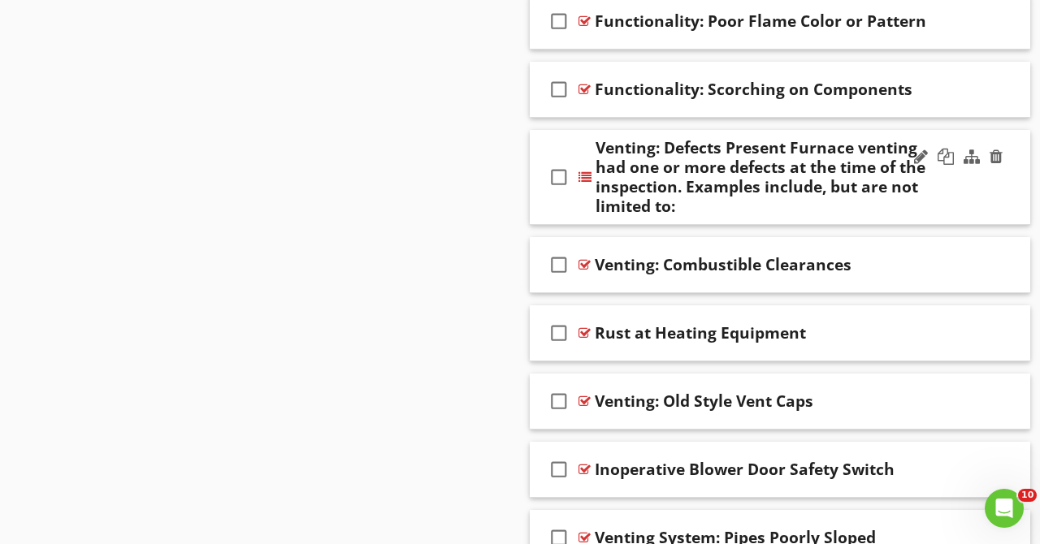
scroll to position [3397, 0]
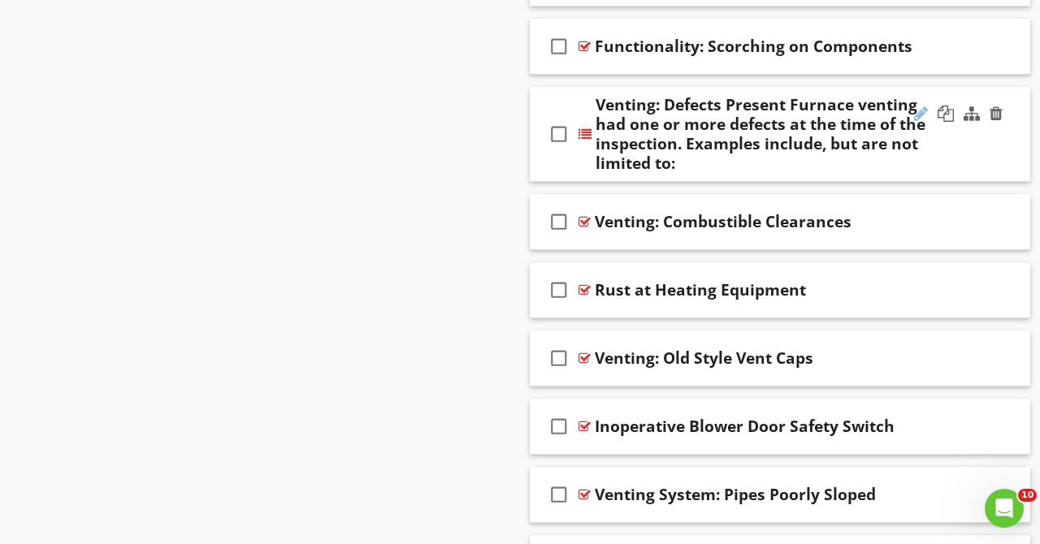
click at [921, 112] on div at bounding box center [921, 114] width 14 height 16
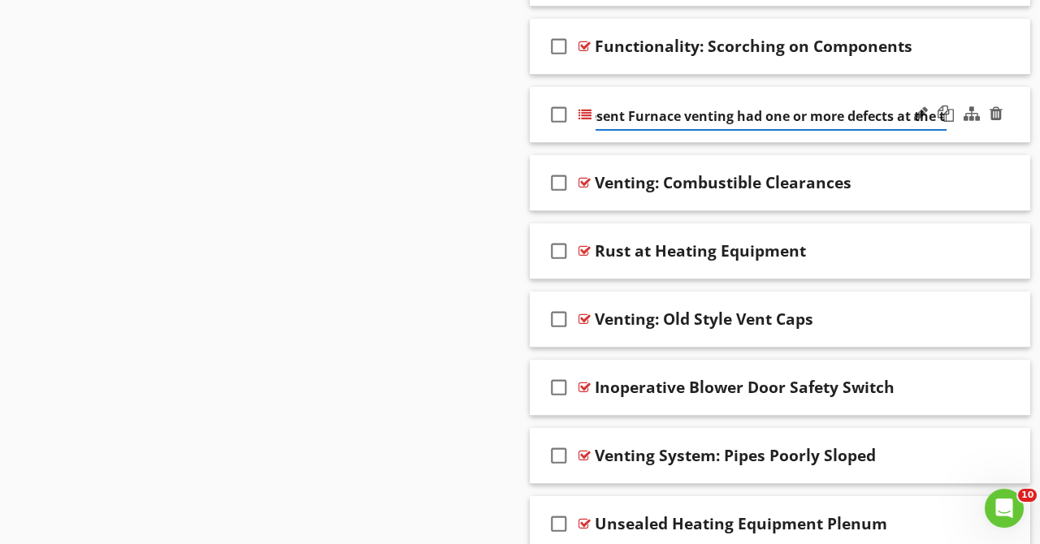
scroll to position [0, 0]
drag, startPoint x: 673, startPoint y: 116, endPoint x: 563, endPoint y: 111, distance: 109.8
click at [716, 115] on input "Venting: Defects Present Furnace venting had one or more defects at the time of…" at bounding box center [770, 116] width 351 height 27
click at [716, 116] on input "Venting: Defects Present Furnace venting had one or more defects at the time of…" at bounding box center [770, 116] width 351 height 27
click at [714, 117] on input "Venting: Defects Present Furnace venting had one or more defects at the time of…" at bounding box center [770, 116] width 351 height 27
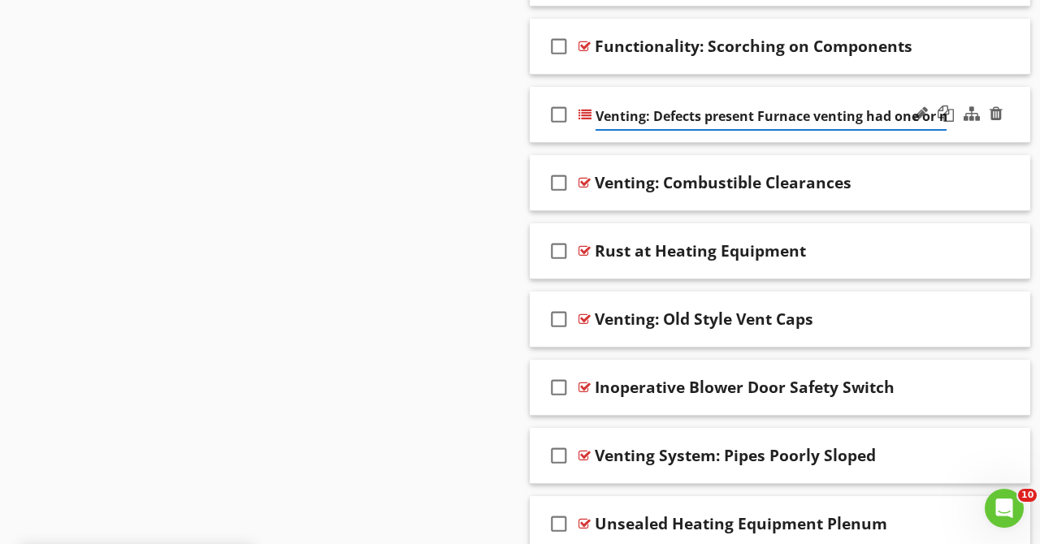
click at [767, 117] on input "Venting: Defects present Furnace venting had one or more defects at the time of…" at bounding box center [770, 116] width 351 height 27
type input "Venting: Defects present. Furnace venting had one or more defects at the time o…"
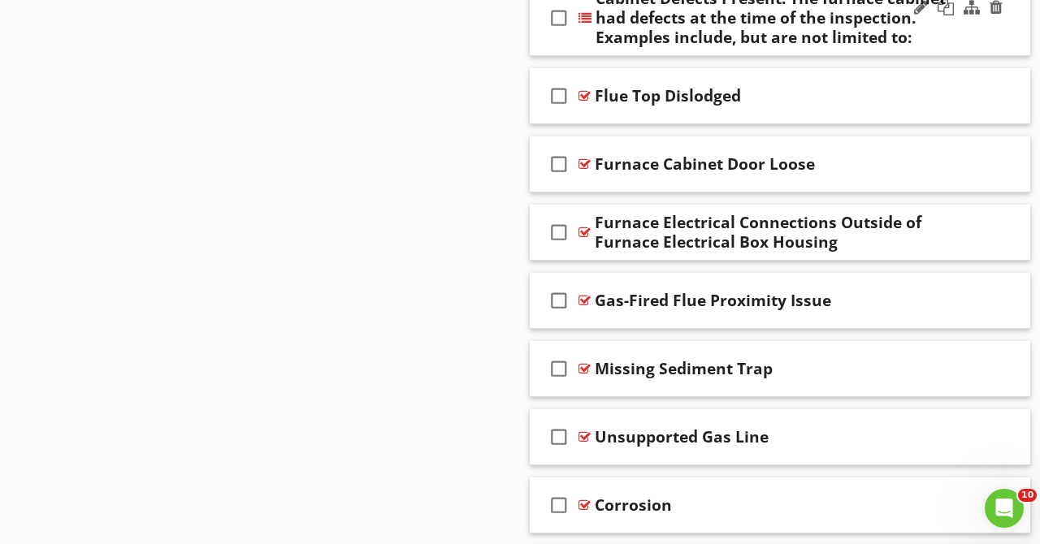
scroll to position [1872, 0]
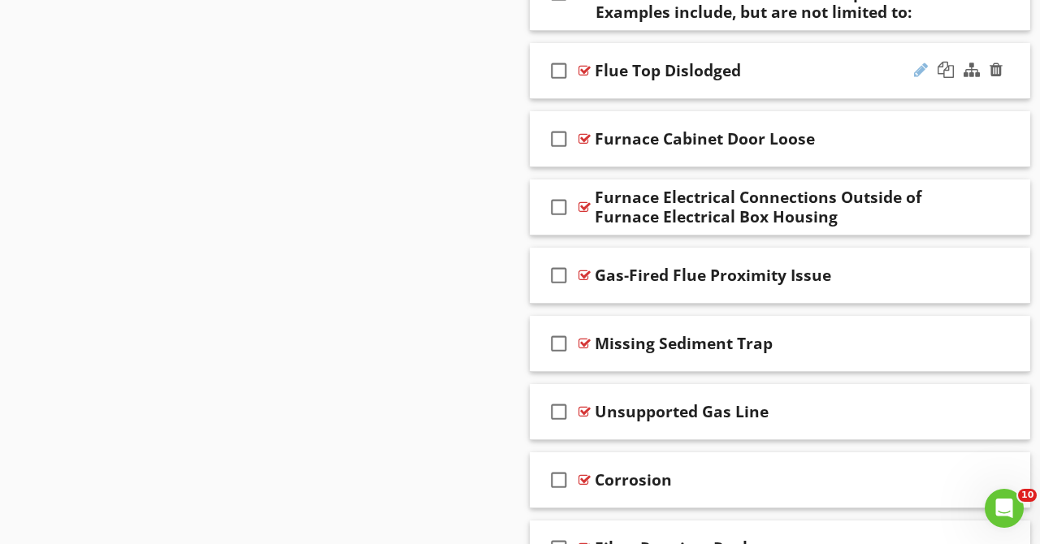
click at [922, 69] on div at bounding box center [921, 70] width 14 height 16
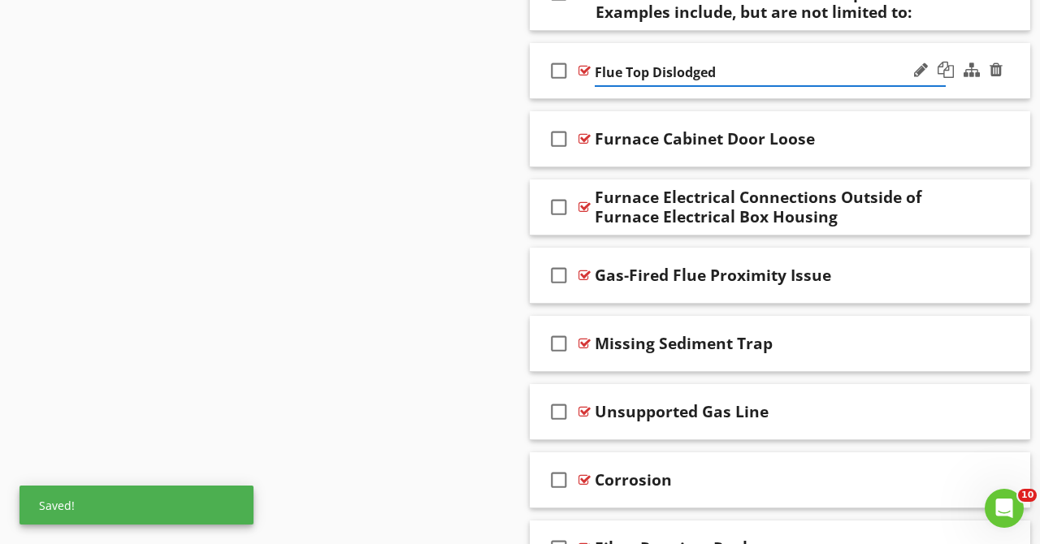
click at [647, 76] on input "Flue Top Dislodged" at bounding box center [770, 72] width 351 height 27
type input "Flue Cap Dislodged"
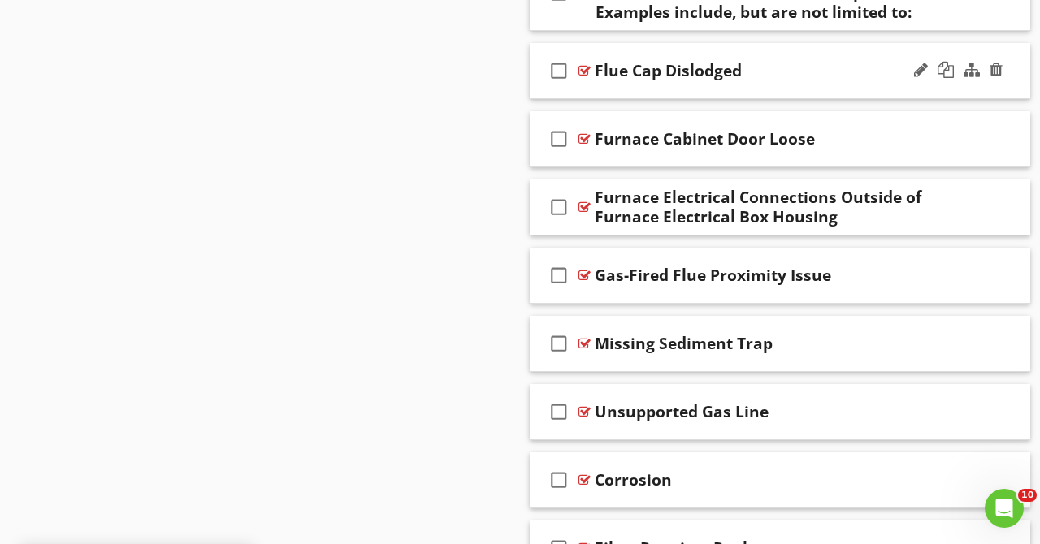
click at [847, 56] on div "check_box_outline_blank Flue Cap Dislodged" at bounding box center [780, 71] width 500 height 56
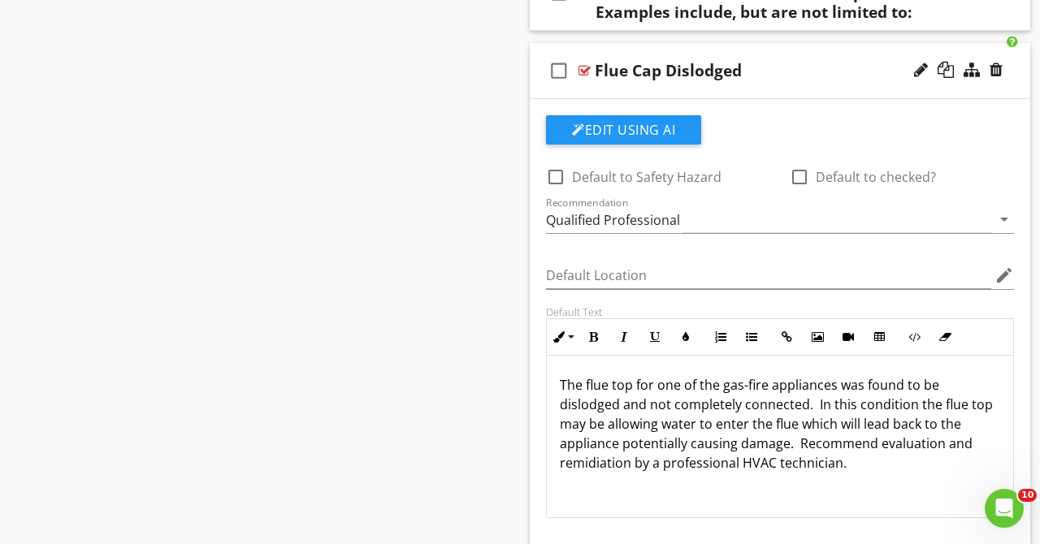
click at [630, 384] on p "The flue top for one of the gas-fire appliances was found to be dislodged and n…" at bounding box center [780, 423] width 440 height 97
click at [921, 405] on p "The flue cap for one of the gas-fire appliances was found to be dislodged and n…" at bounding box center [780, 423] width 440 height 97
click at [969, 406] on p "The flue cap for one of the gas-fire appliances was found to be dislodged and n…" at bounding box center [780, 423] width 440 height 97
click at [608, 427] on p "The flue cap for one of the gas-fire appliances was found to be dislodged and n…" at bounding box center [780, 423] width 440 height 97
click at [920, 423] on p "The flue cap for one of the gas-fire appliances was found to be dislodged and n…" at bounding box center [780, 423] width 440 height 97
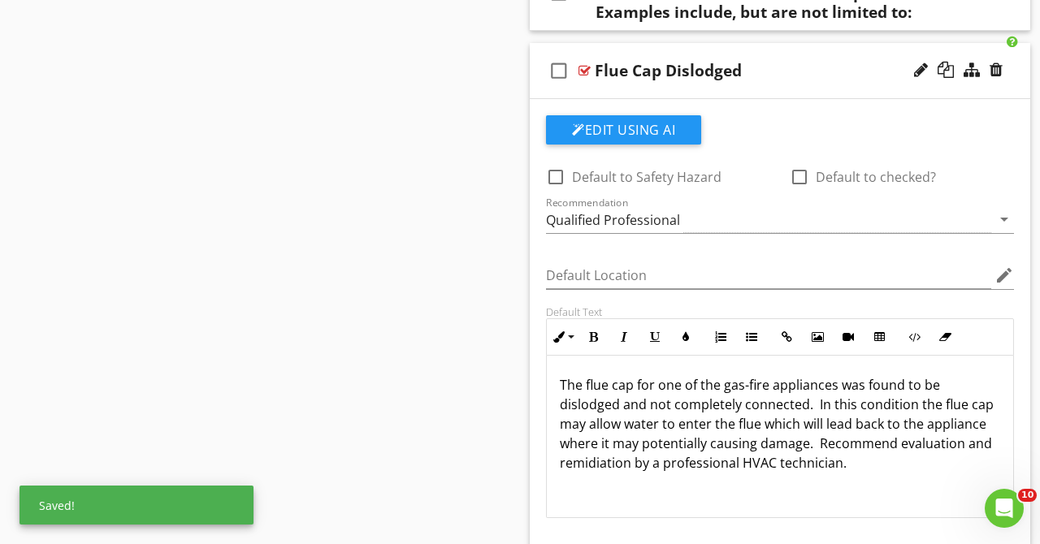
click at [699, 443] on p "The flue cap for one of the gas-fire appliances was found to be dislodged and n…" at bounding box center [780, 423] width 440 height 97
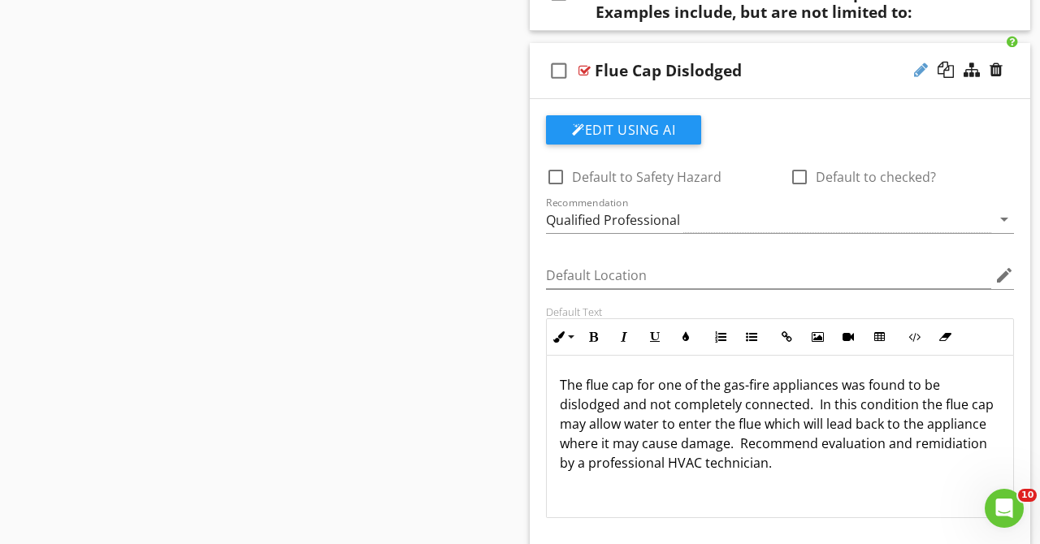
click at [920, 70] on div at bounding box center [921, 70] width 14 height 16
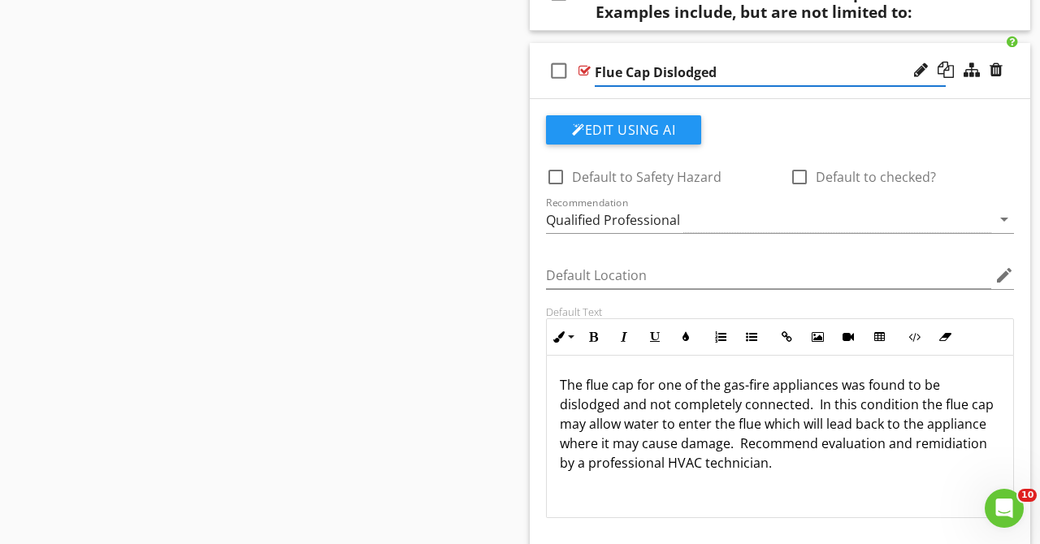
click at [595, 77] on input "Flue Cap Dislodged" at bounding box center [770, 72] width 351 height 27
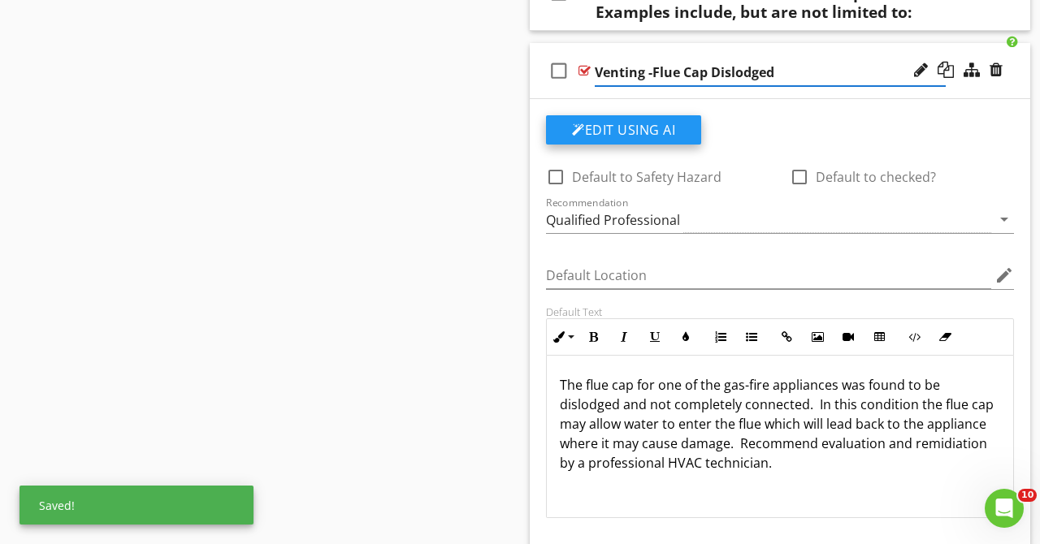
type input "Venting - Flue Cap Dislodged"
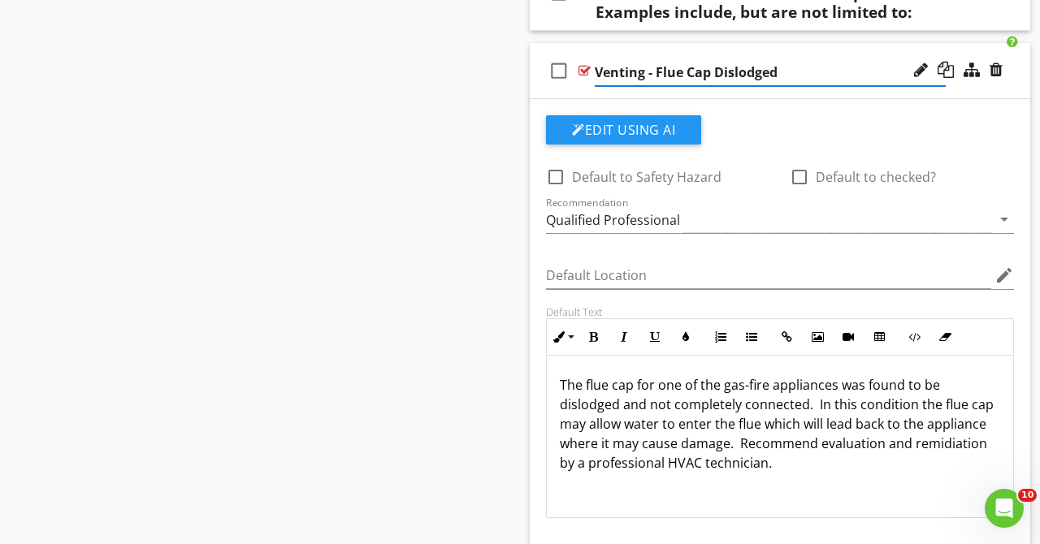
click at [945, 115] on div "Edit Using AI" at bounding box center [780, 136] width 468 height 42
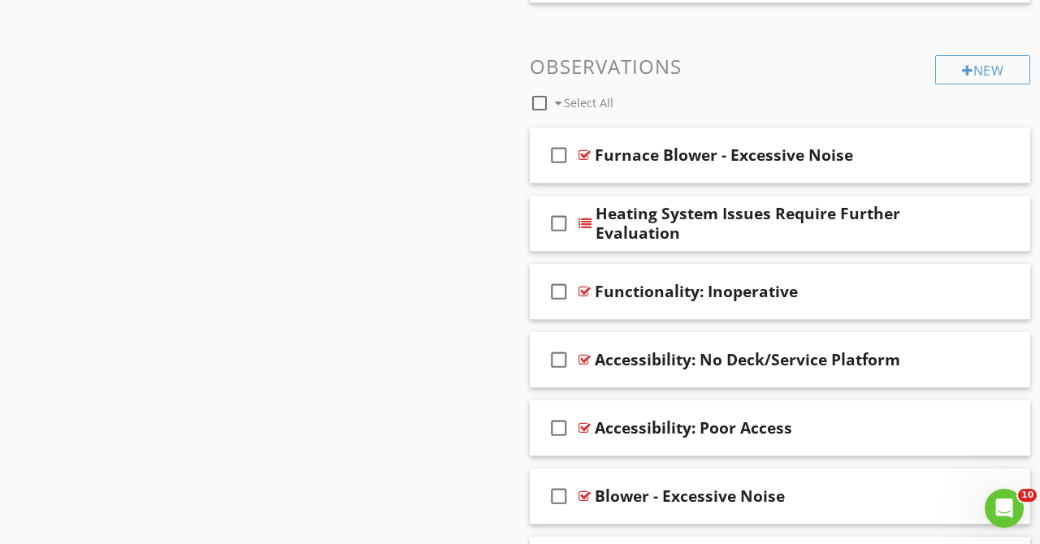
scroll to position [1249, 0]
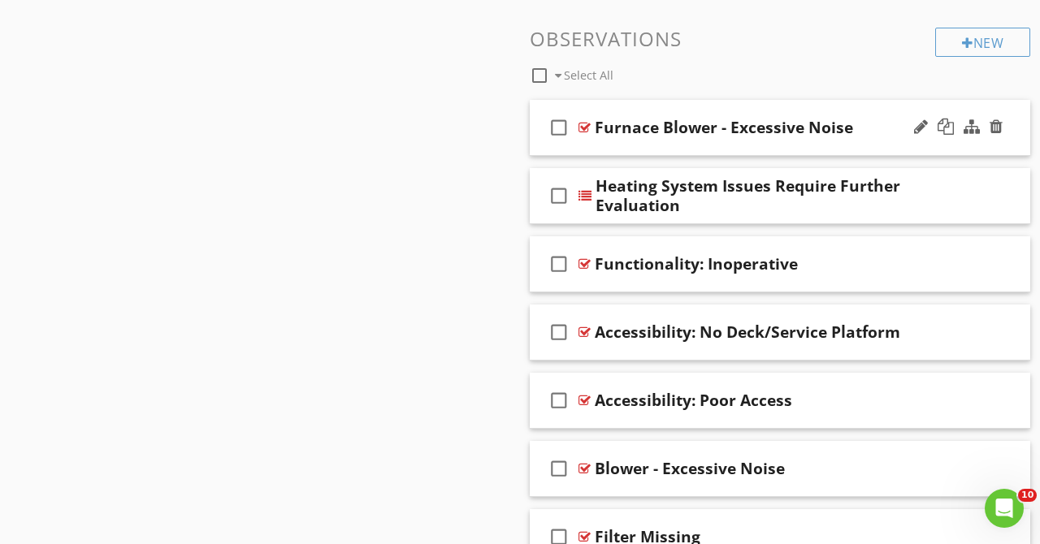
click at [878, 132] on div "Furnace Blower - Excessive Noise" at bounding box center [770, 127] width 351 height 19
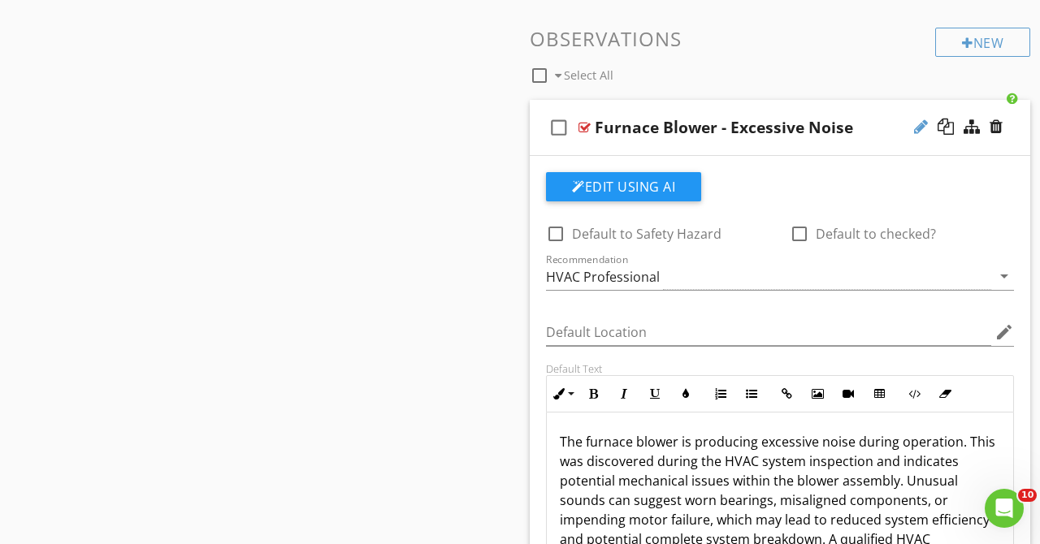
click at [923, 119] on div at bounding box center [921, 127] width 14 height 16
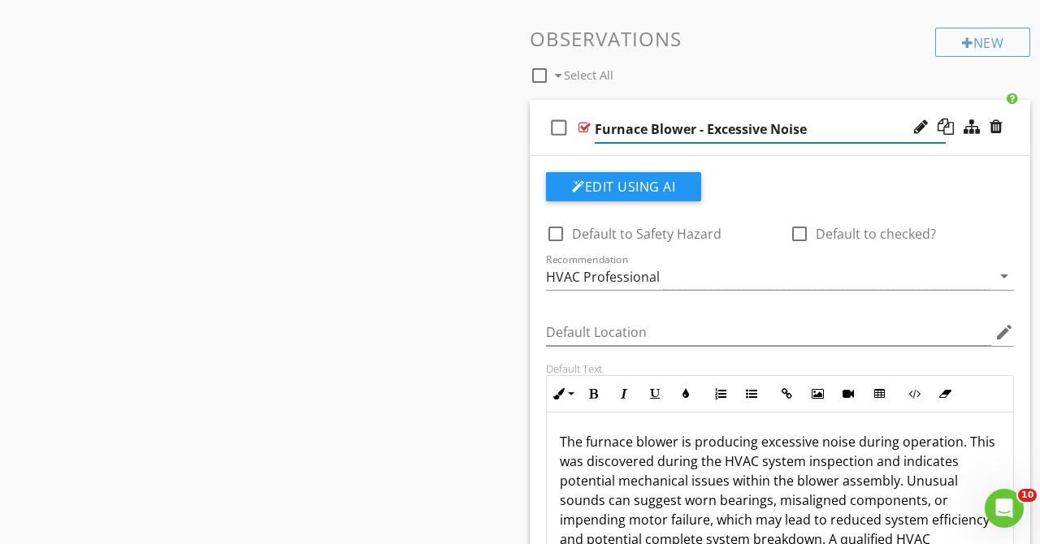
click at [599, 129] on input "Furnace Blower - Excessive Noise" at bounding box center [770, 129] width 351 height 27
click at [907, 130] on input "Operation - Excessive Furnace Blower - Excessive Noise" at bounding box center [770, 129] width 351 height 27
type input "Operation - Excessive Furnace Blower Noise"
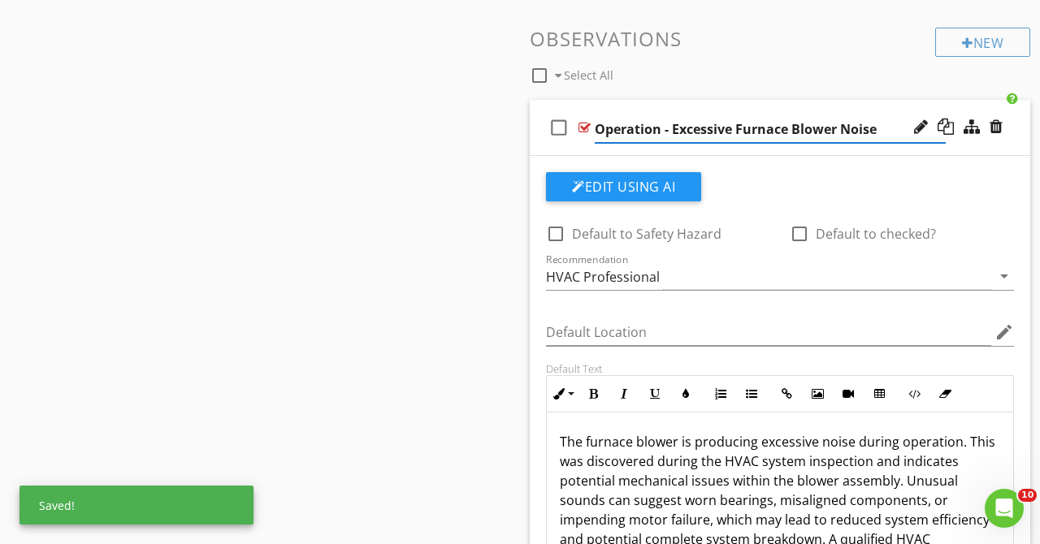
click at [791, 68] on div "check_box_outline_blank Select All" at bounding box center [732, 71] width 405 height 31
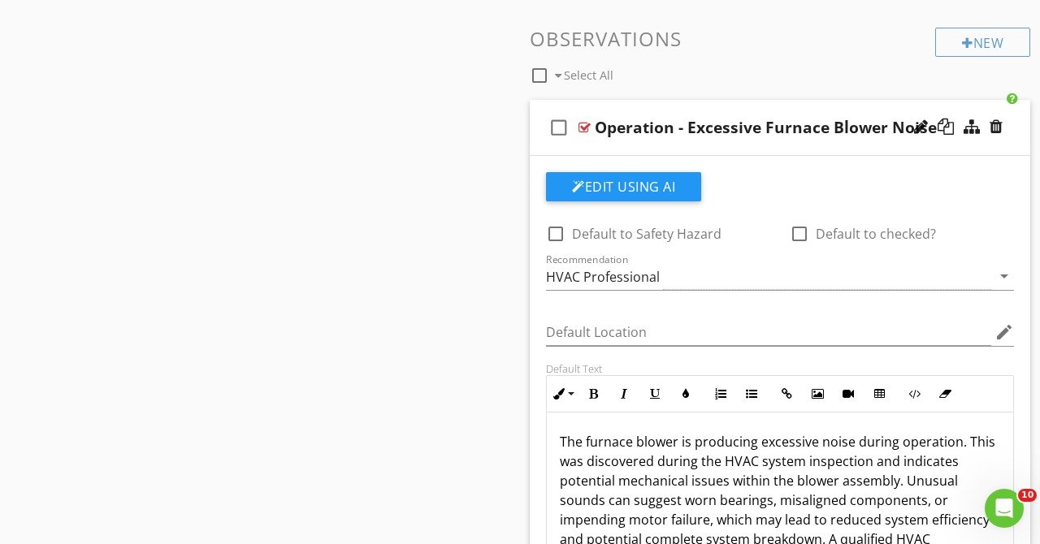
click at [826, 106] on div "check_box_outline_blank Operation - Excessive Furnace Blower Noise" at bounding box center [780, 128] width 500 height 56
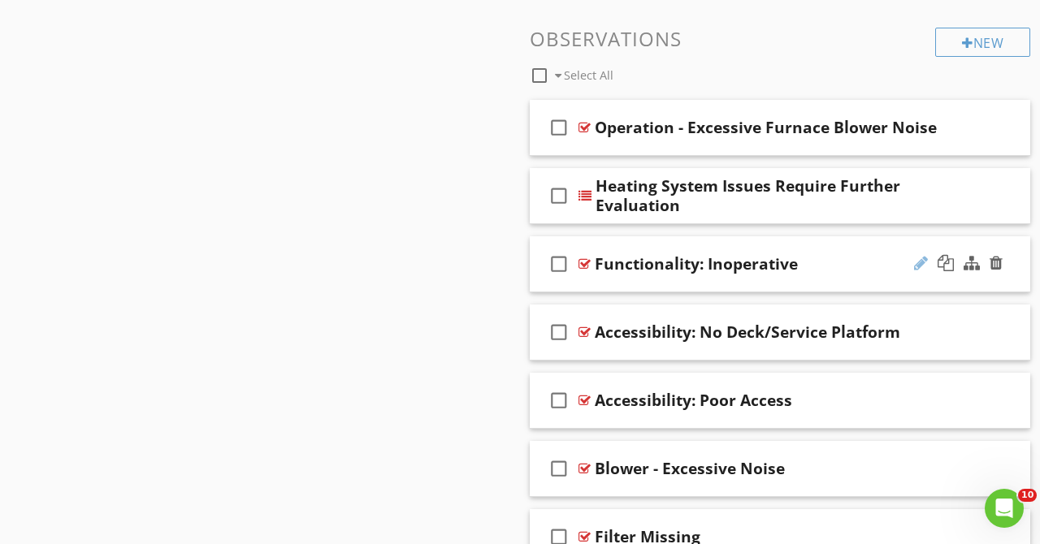
click at [920, 261] on div at bounding box center [921, 263] width 14 height 16
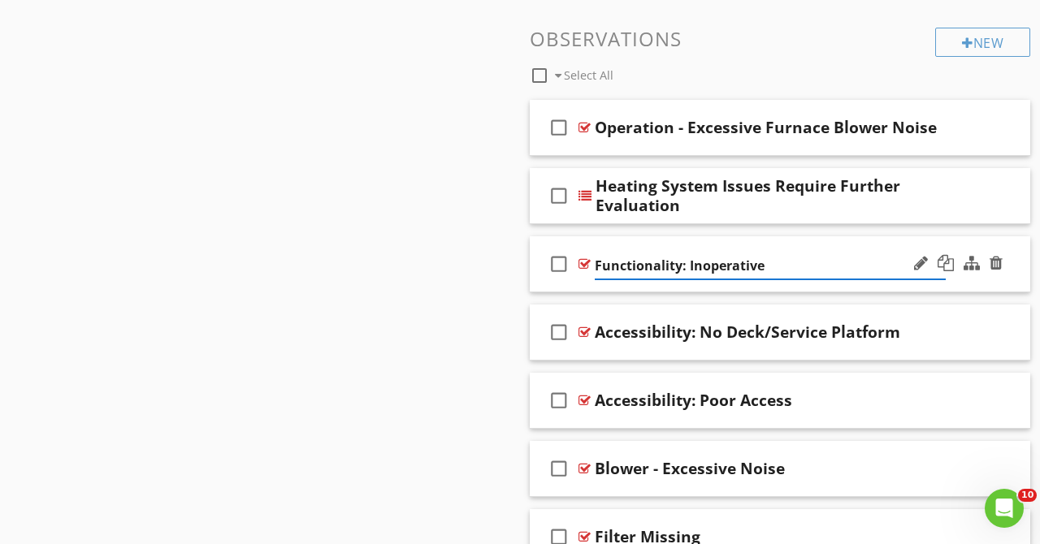
drag, startPoint x: 687, startPoint y: 269, endPoint x: 604, endPoint y: 268, distance: 82.9
type input "Operation - Inoperative"
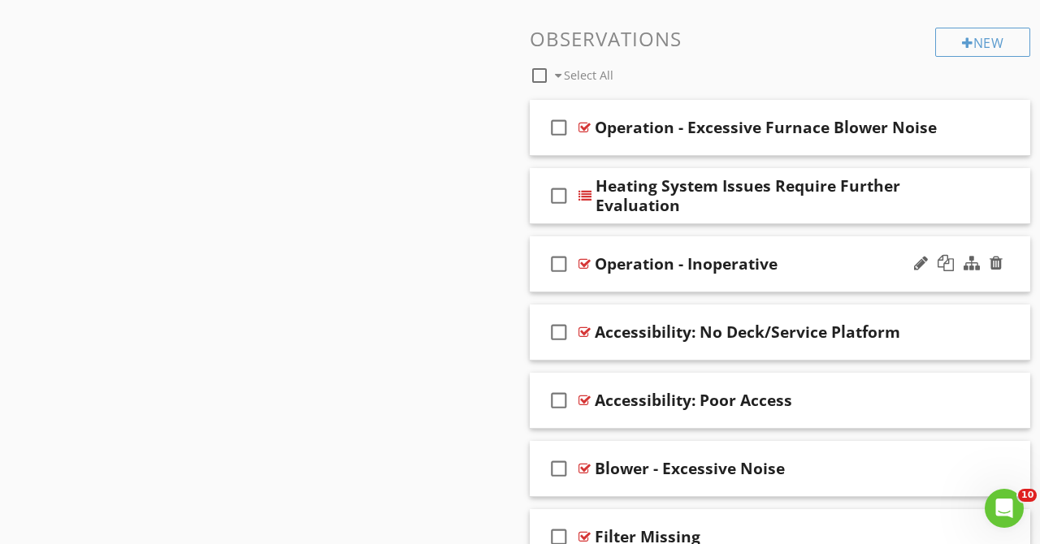
drag, startPoint x: 252, startPoint y: 266, endPoint x: 227, endPoint y: 361, distance: 98.3
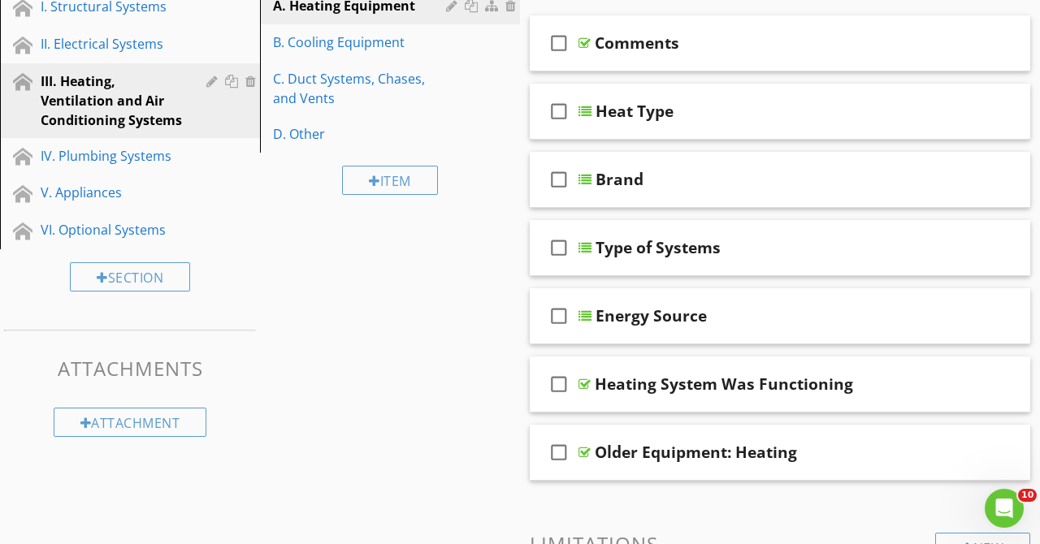
scroll to position [0, 0]
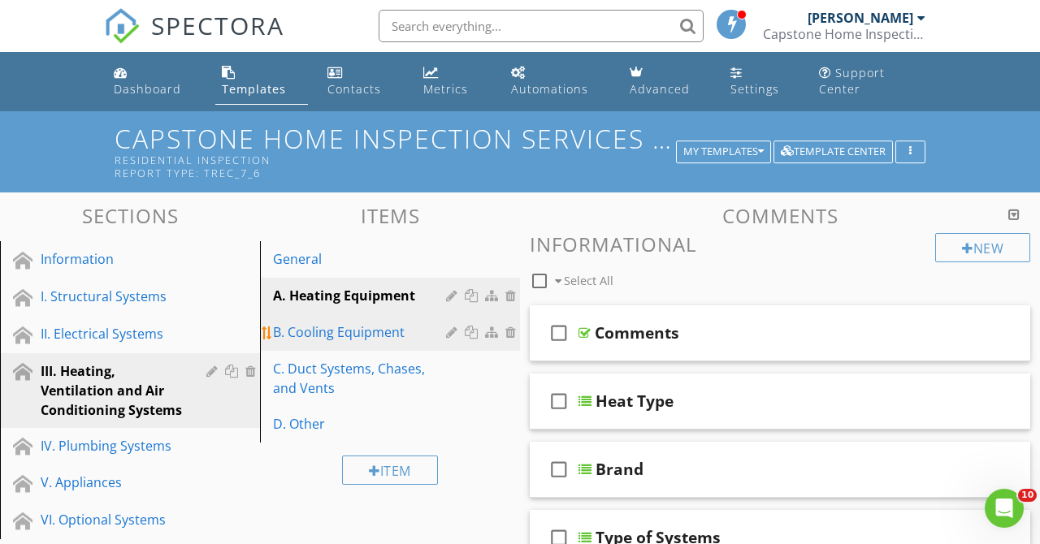
click at [348, 327] on div "B. Cooling Equipment" at bounding box center [362, 331] width 178 height 19
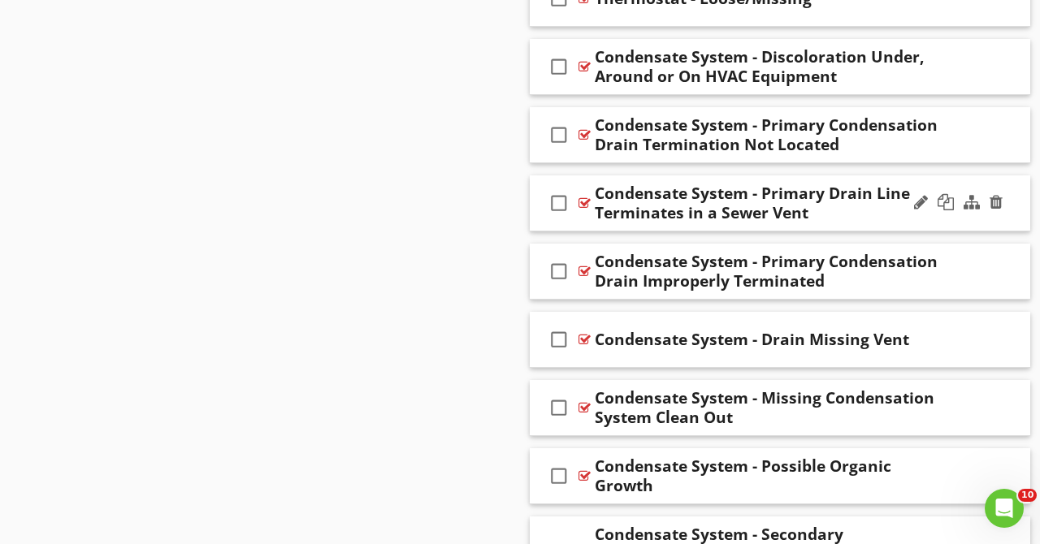
scroll to position [3310, 0]
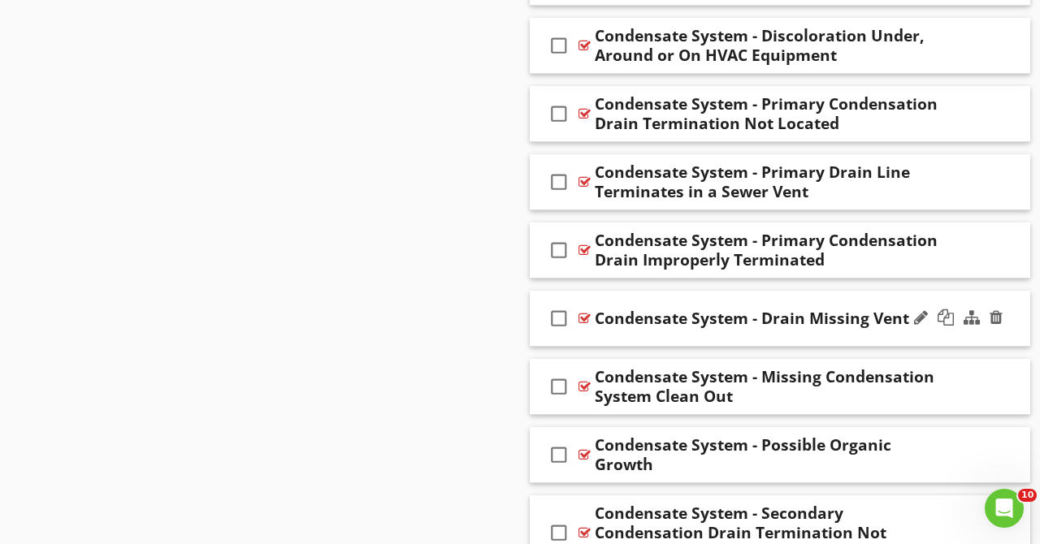
click at [1017, 296] on div "check_box_outline_blank Condensate System - Drain Missing Vent" at bounding box center [780, 319] width 500 height 56
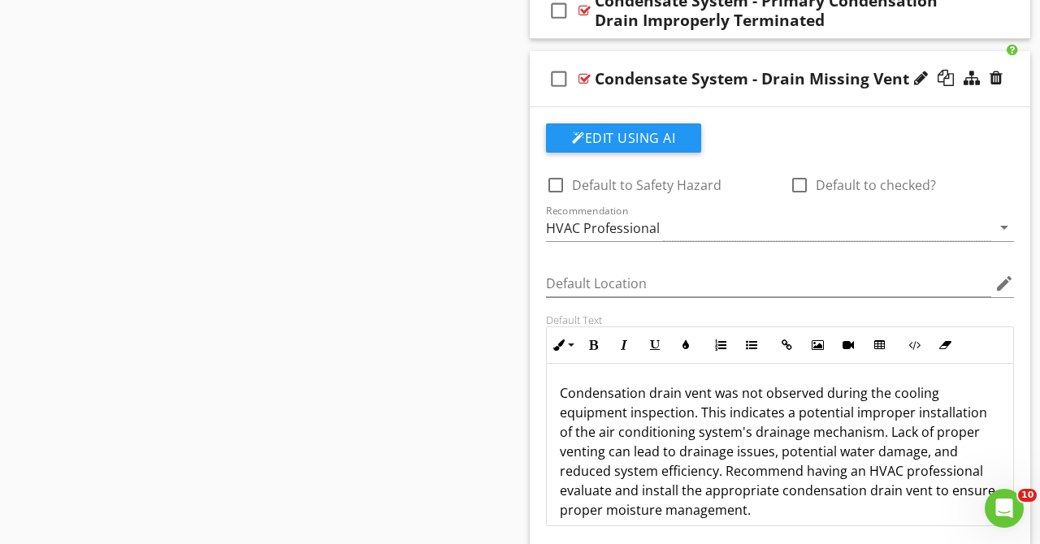
scroll to position [3629, 0]
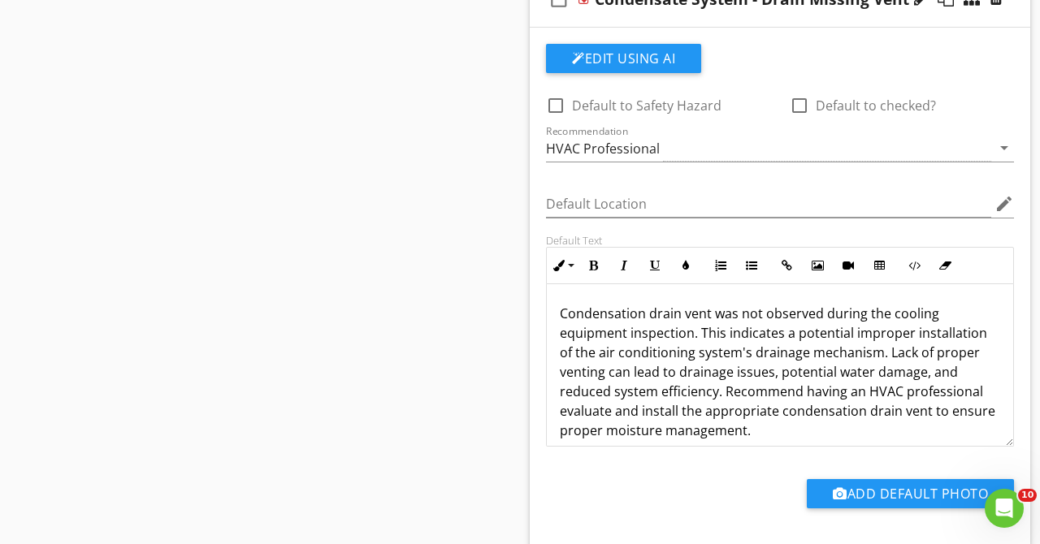
click at [645, 312] on p "Condensation drain vent was not observed during the cooling equipment inspectio…" at bounding box center [780, 372] width 440 height 136
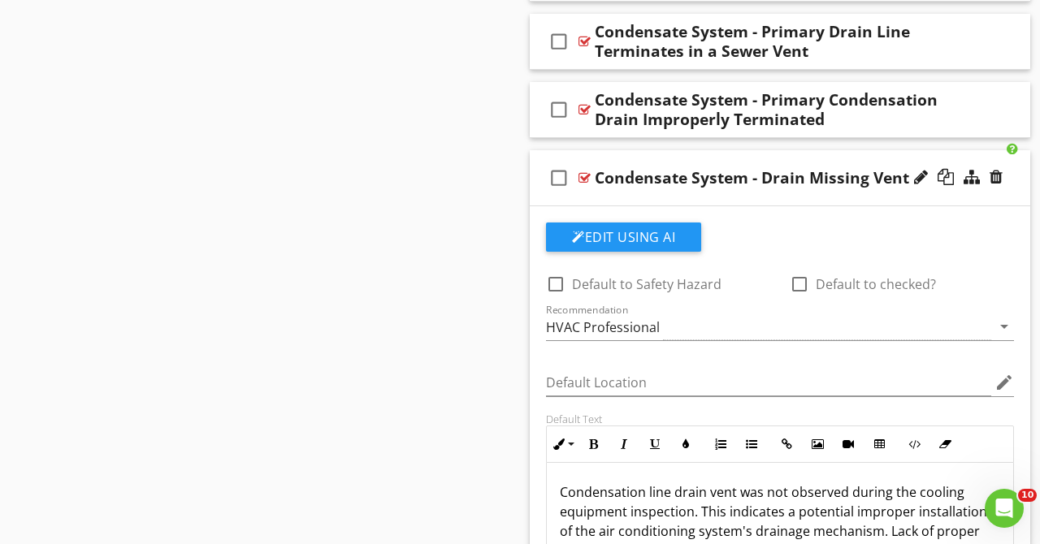
scroll to position [3422, 0]
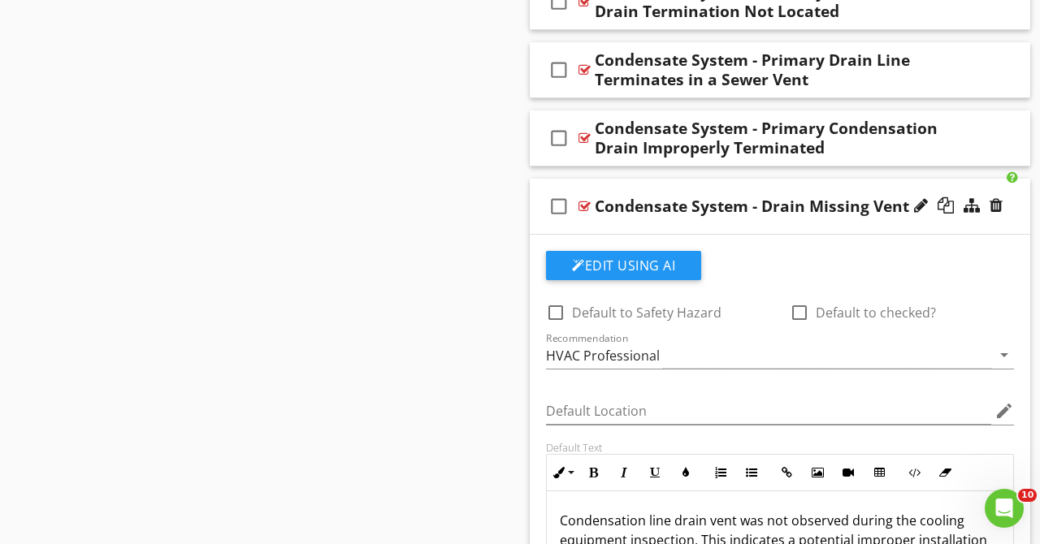
click at [893, 182] on div "check_box_outline_blank Condensate System - Drain Missing Vent" at bounding box center [780, 207] width 500 height 56
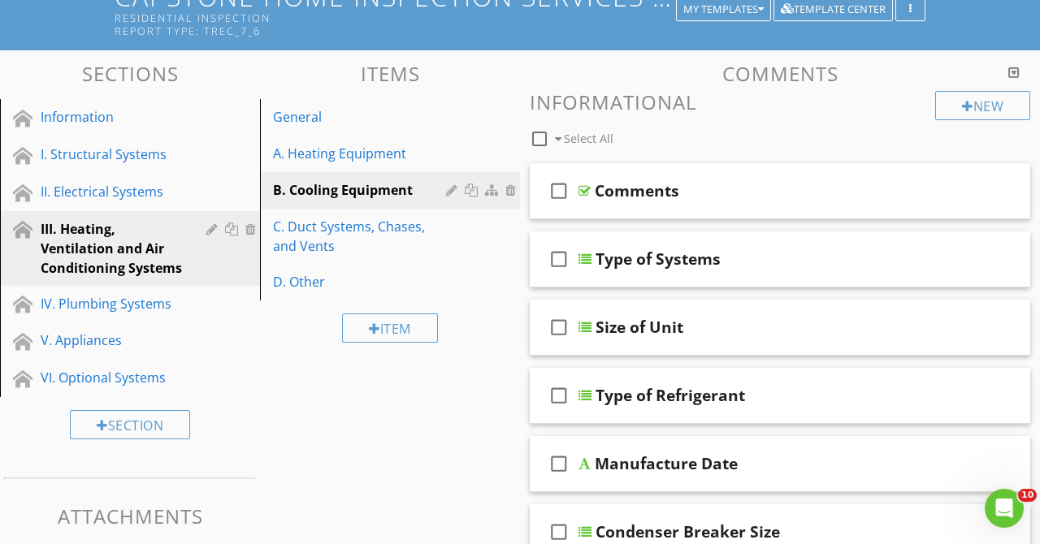
scroll to position [0, 0]
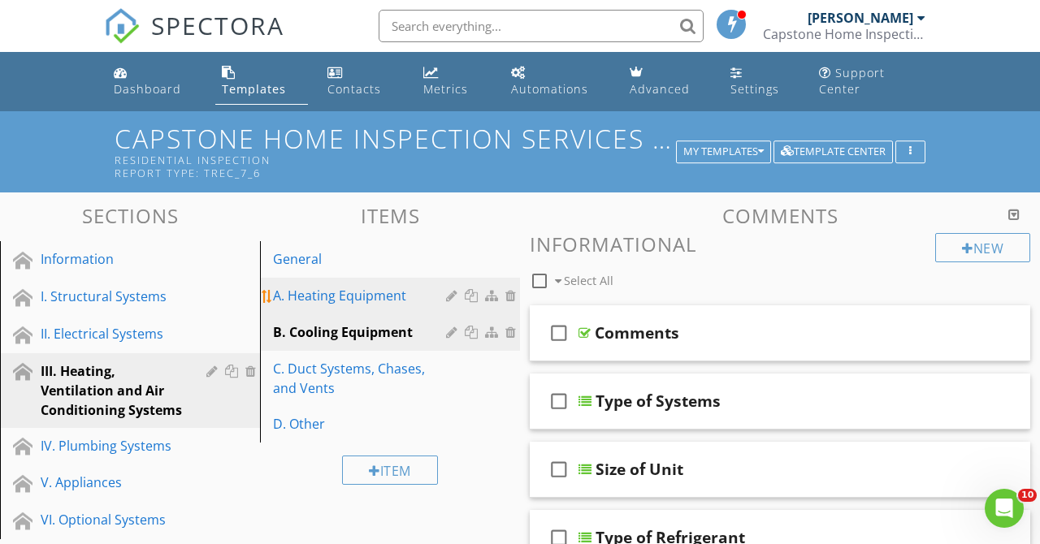
click at [371, 300] on div "A. Heating Equipment" at bounding box center [362, 295] width 178 height 19
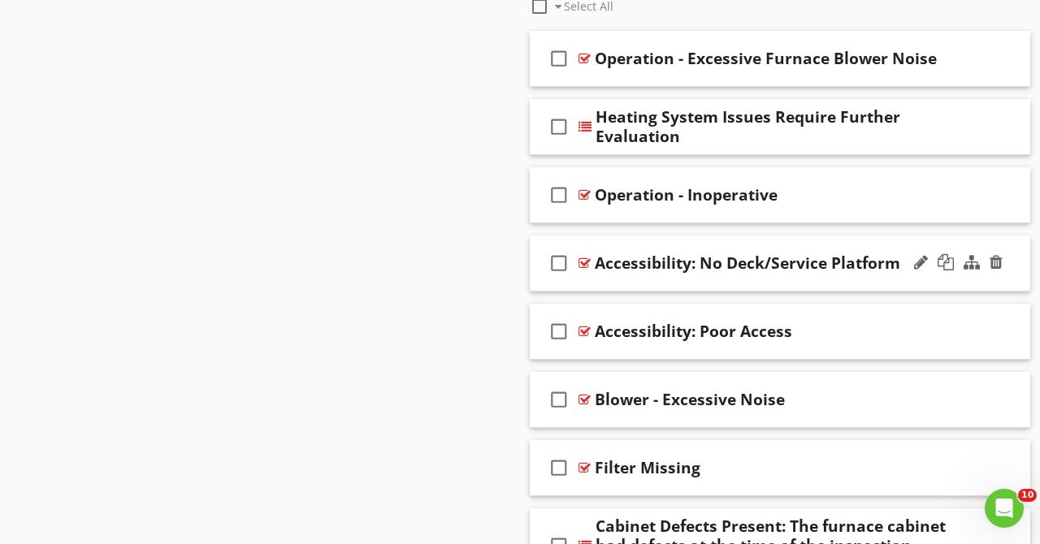
scroll to position [1319, 0]
click at [916, 260] on div at bounding box center [921, 261] width 14 height 16
click at [685, 267] on input "Accessibility: No Deck/Service Platform" at bounding box center [770, 264] width 351 height 27
type input "Accessibility - No Deck/Service Platform"
click at [917, 326] on div at bounding box center [921, 330] width 14 height 16
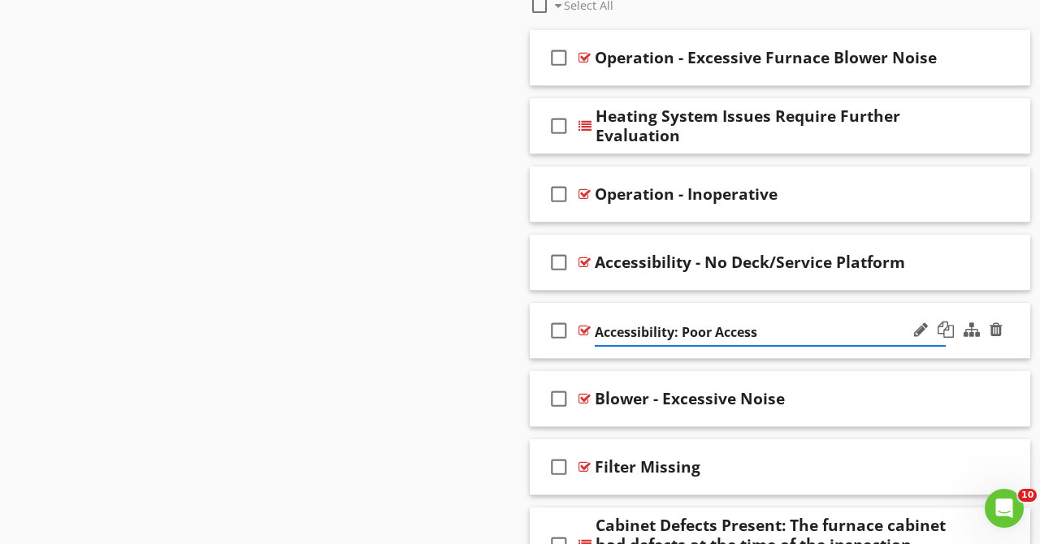
click at [687, 334] on input "Accessibility: Poor Access" at bounding box center [770, 332] width 351 height 27
click at [686, 335] on input "Accessibility: Poor Access" at bounding box center [770, 332] width 351 height 27
type input "Accessibility - Poor Access"
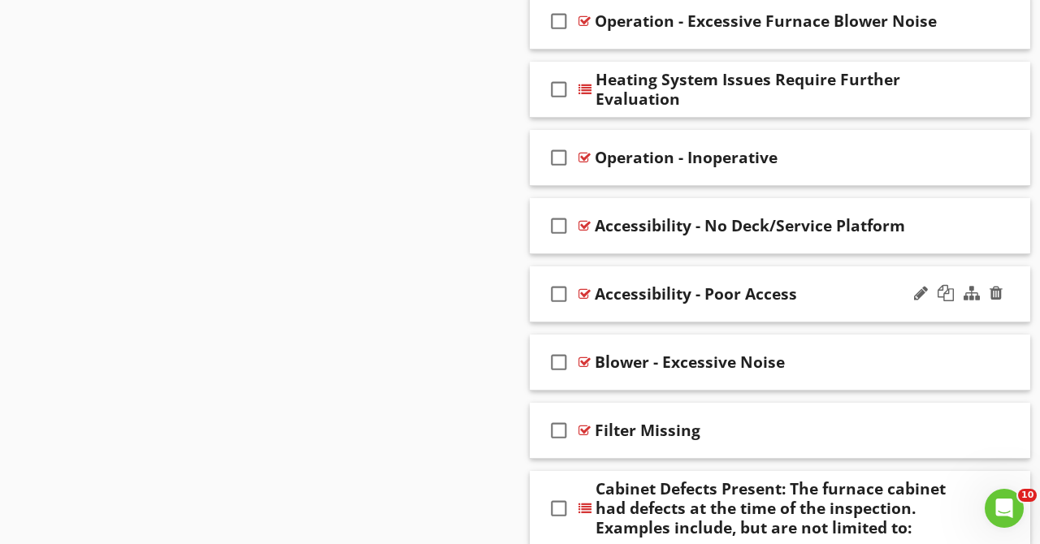
scroll to position [1318, 0]
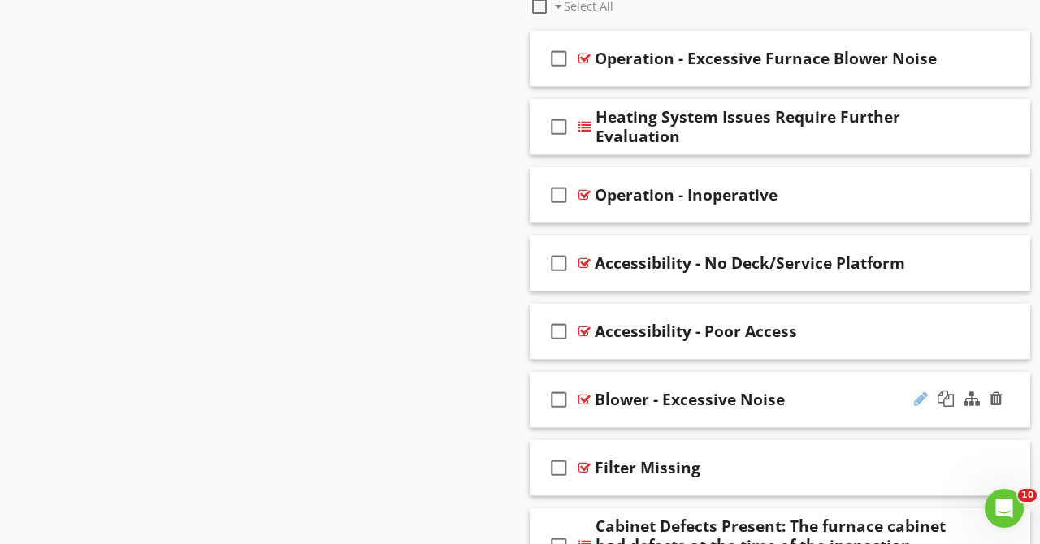
click at [915, 396] on div at bounding box center [921, 399] width 14 height 16
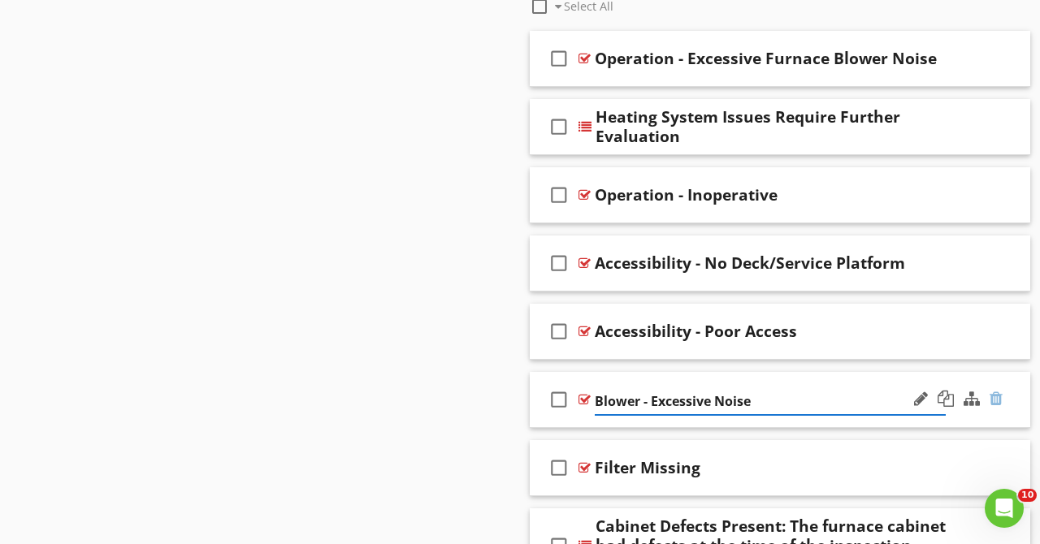
click at [998, 398] on div at bounding box center [995, 399] width 13 height 16
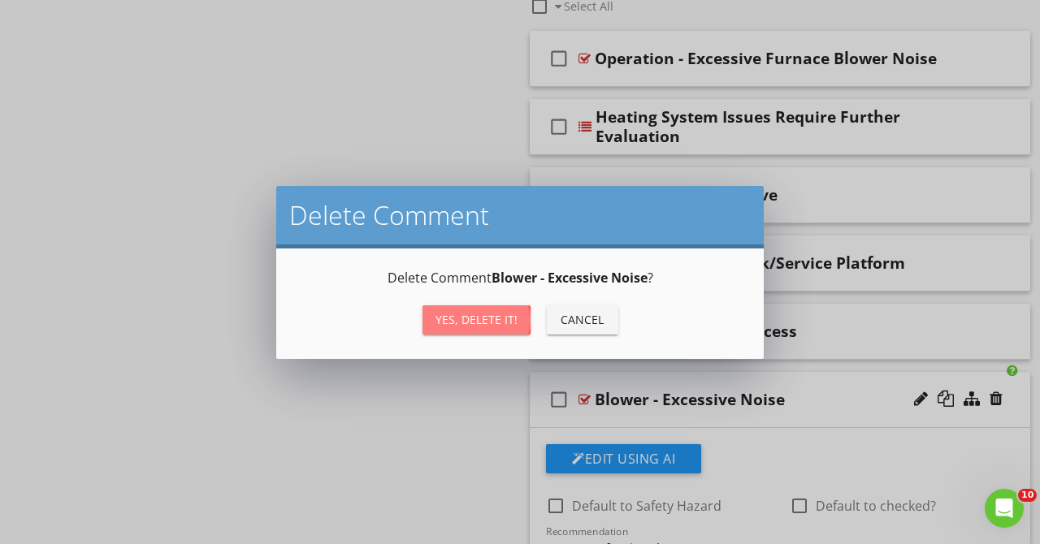
click at [494, 318] on div "Yes, Delete it!" at bounding box center [476, 319] width 82 height 17
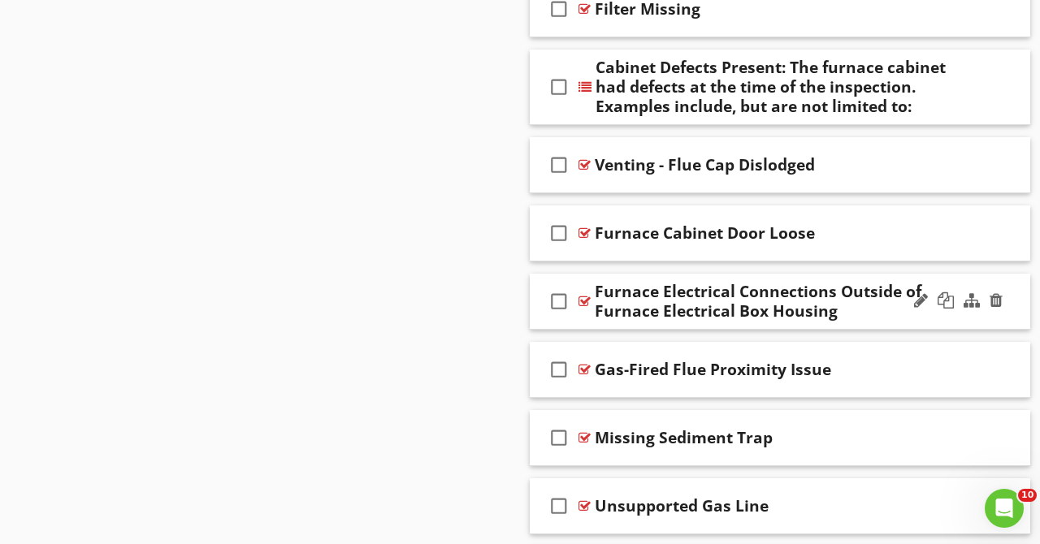
scroll to position [1732, 0]
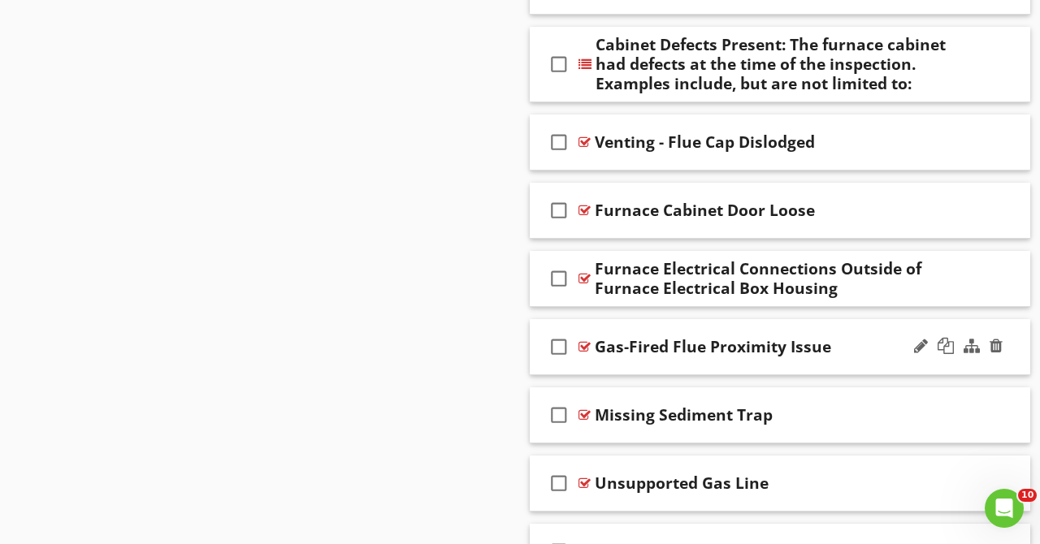
click at [849, 335] on div "check_box_outline_blank Gas-Fired Flue Proximity Issue" at bounding box center [780, 347] width 500 height 56
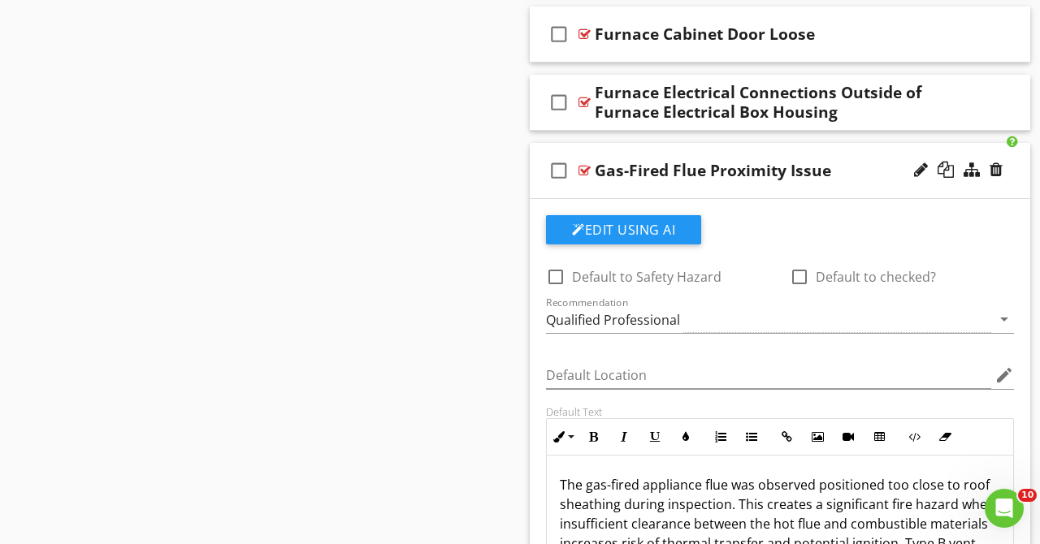
scroll to position [1938, 0]
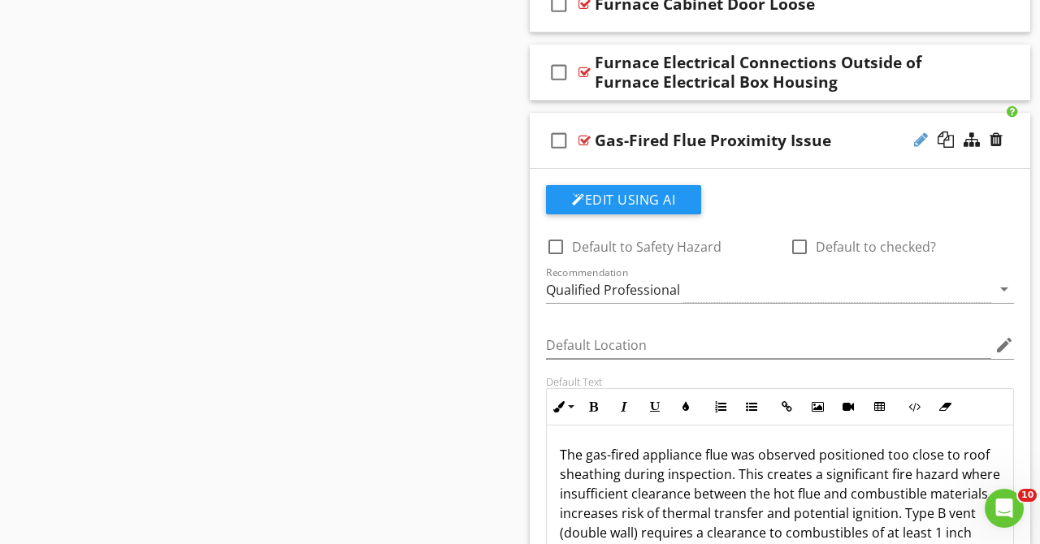
click at [917, 141] on div at bounding box center [921, 140] width 14 height 16
click at [597, 148] on input "Gas-Fired Flue Proximity Issue" at bounding box center [770, 142] width 351 height 27
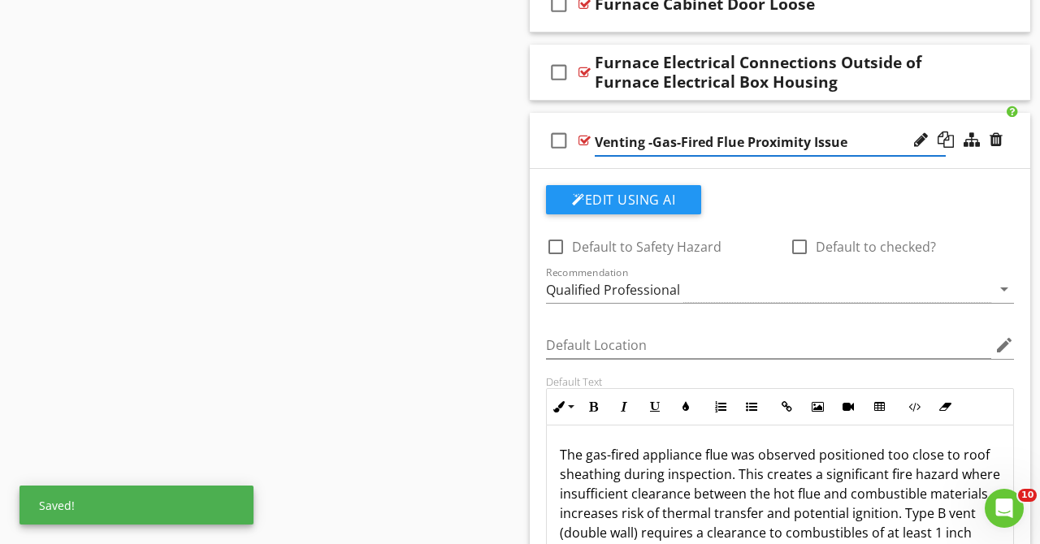
type input "Venting - Gas-Fired Flue Proximity Issue"
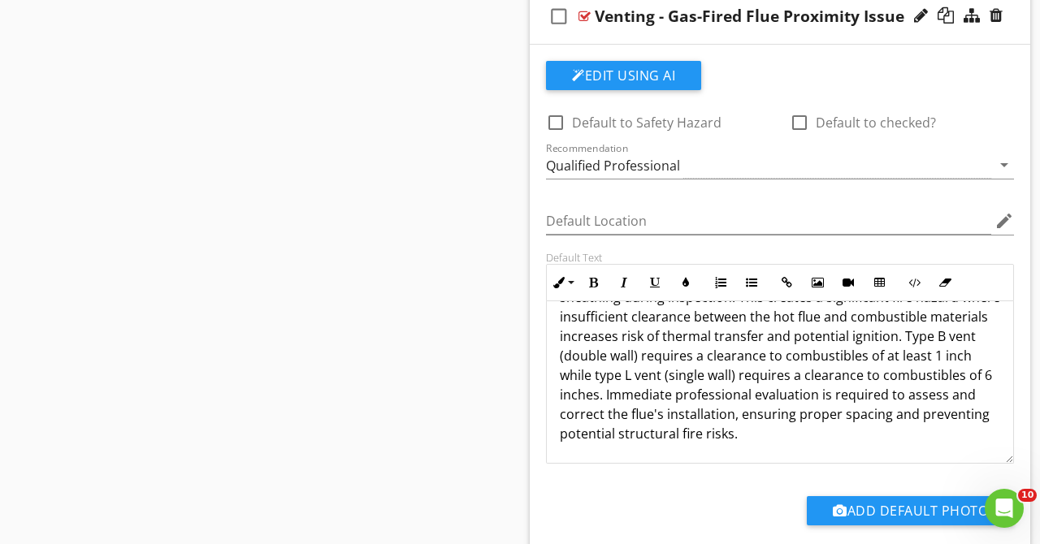
scroll to position [2023, 0]
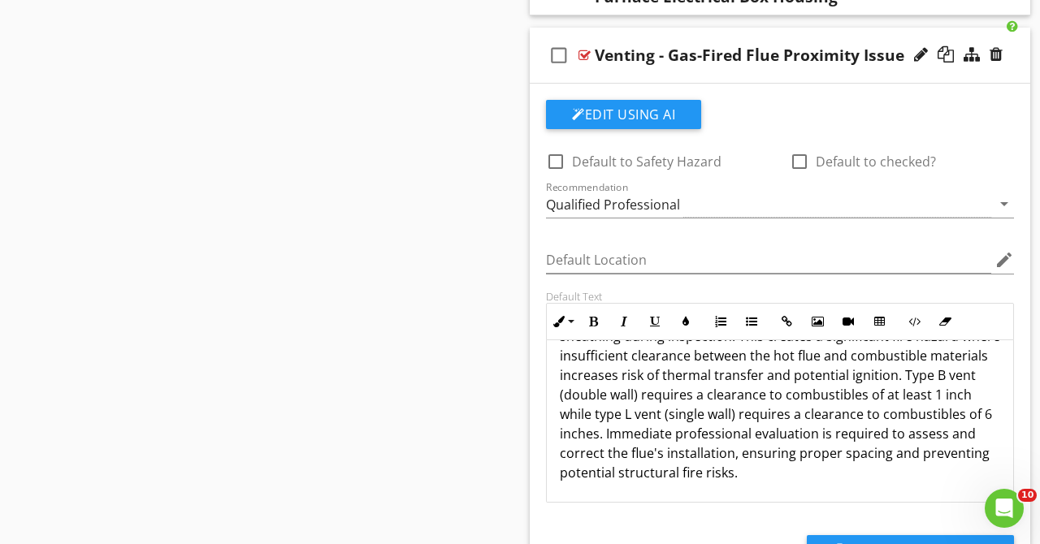
click at [842, 29] on div "check_box_outline_blank Venting - Gas-Fired Flue Proximity Issue" at bounding box center [780, 56] width 500 height 56
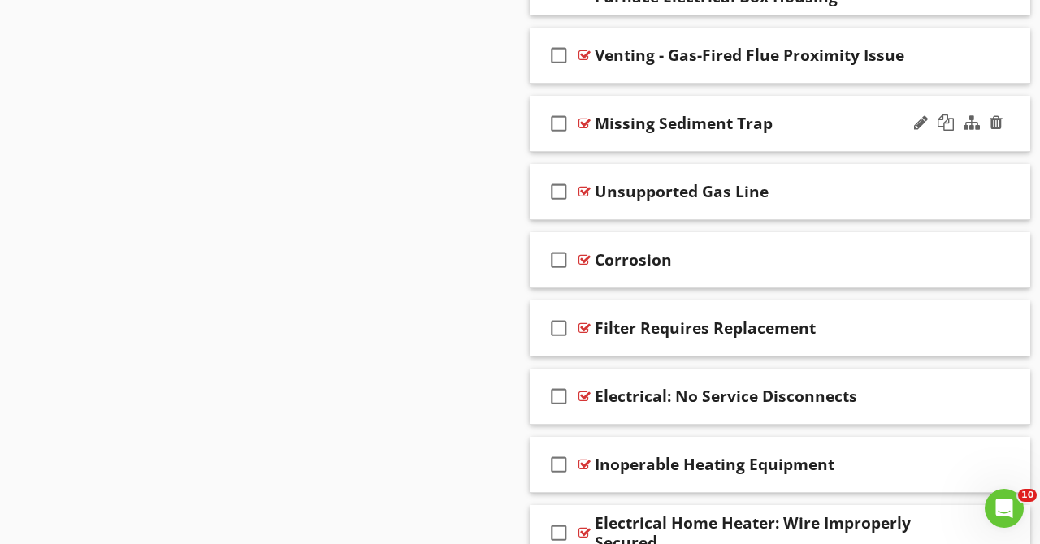
click at [842, 110] on div "check_box_outline_blank Missing Sediment Trap" at bounding box center [780, 124] width 500 height 56
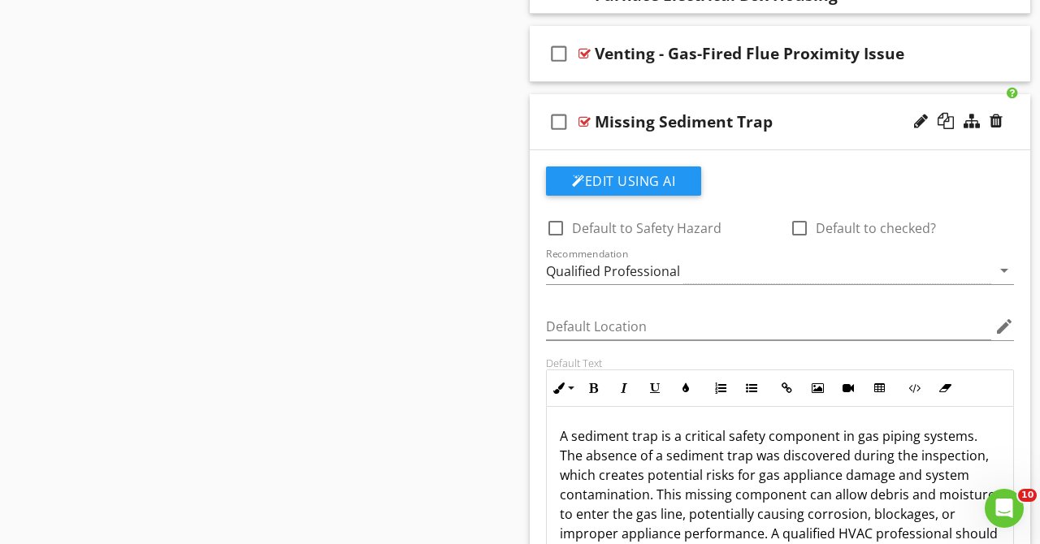
scroll to position [2024, 0]
click at [853, 120] on div "Missing Sediment Trap" at bounding box center [770, 122] width 351 height 19
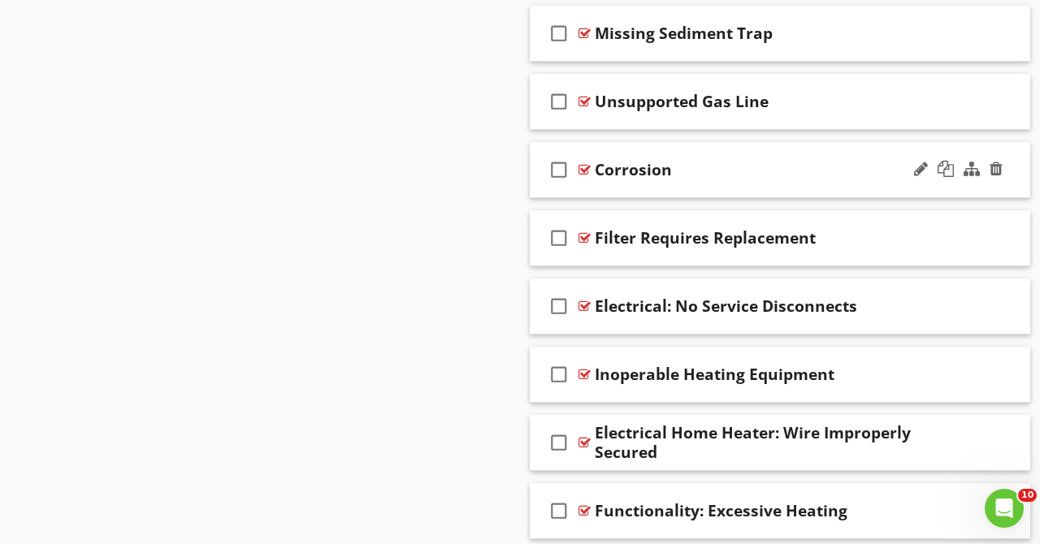
scroll to position [2144, 0]
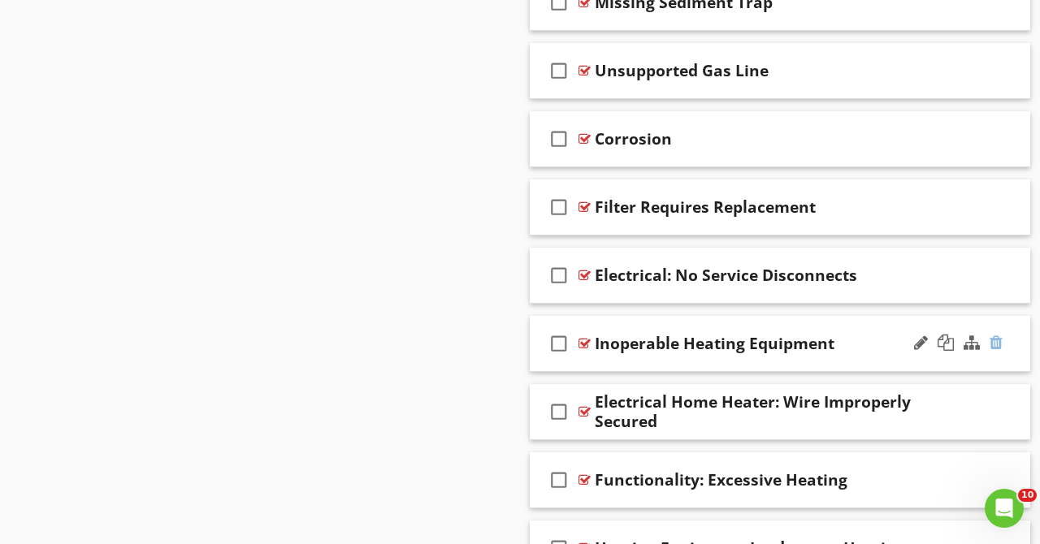
click at [995, 340] on div at bounding box center [995, 343] width 13 height 16
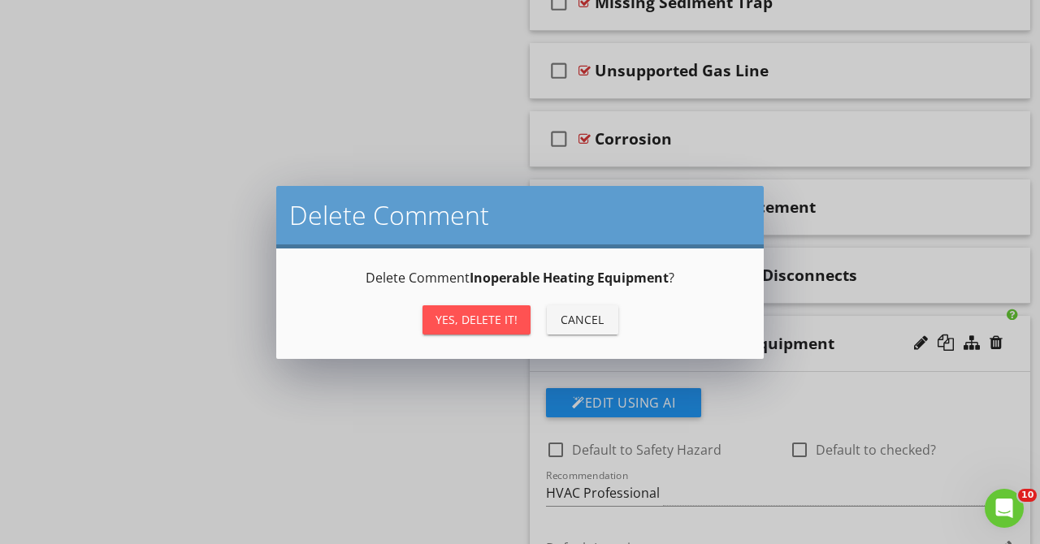
click at [469, 309] on button "Yes, Delete it!" at bounding box center [476, 319] width 108 height 29
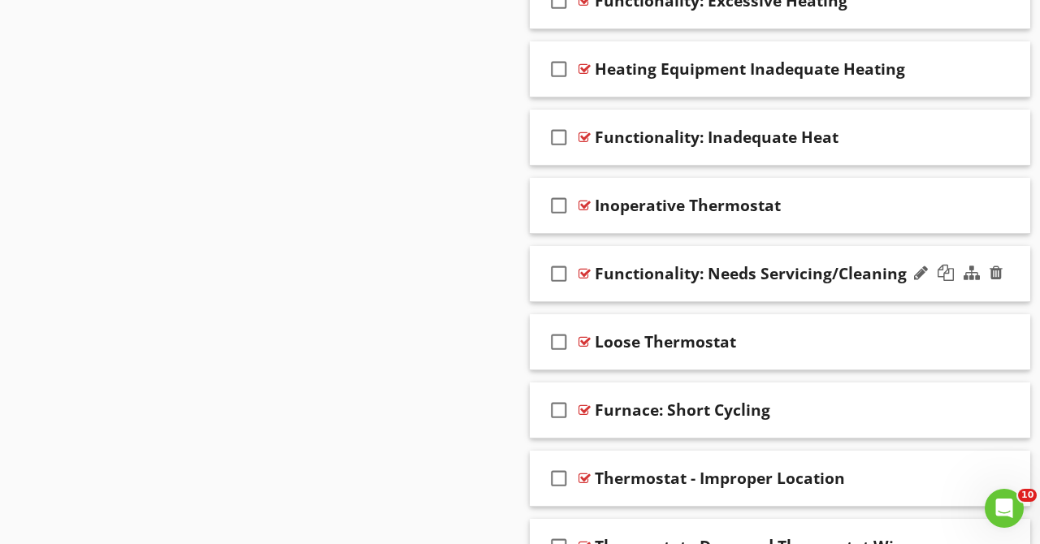
scroll to position [2558, 0]
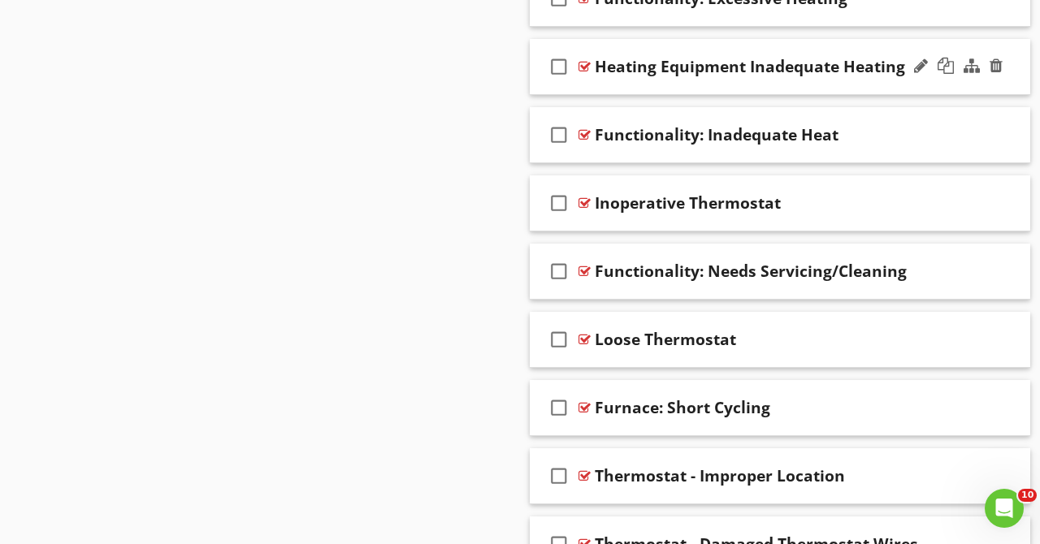
click at [894, 88] on div "check_box_outline_blank Heating Equipment Inadequate Heating" at bounding box center [780, 67] width 500 height 56
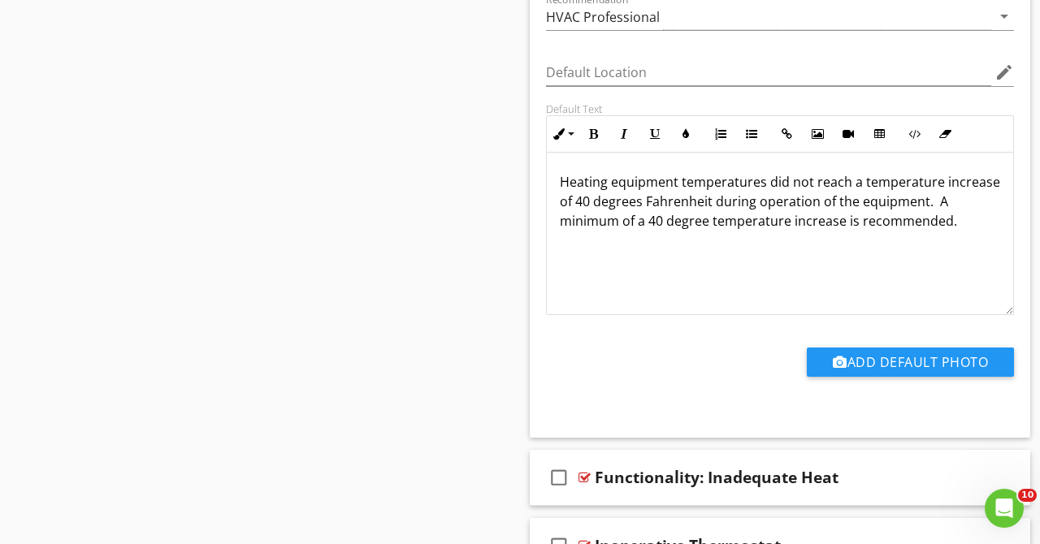
scroll to position [2789, 0]
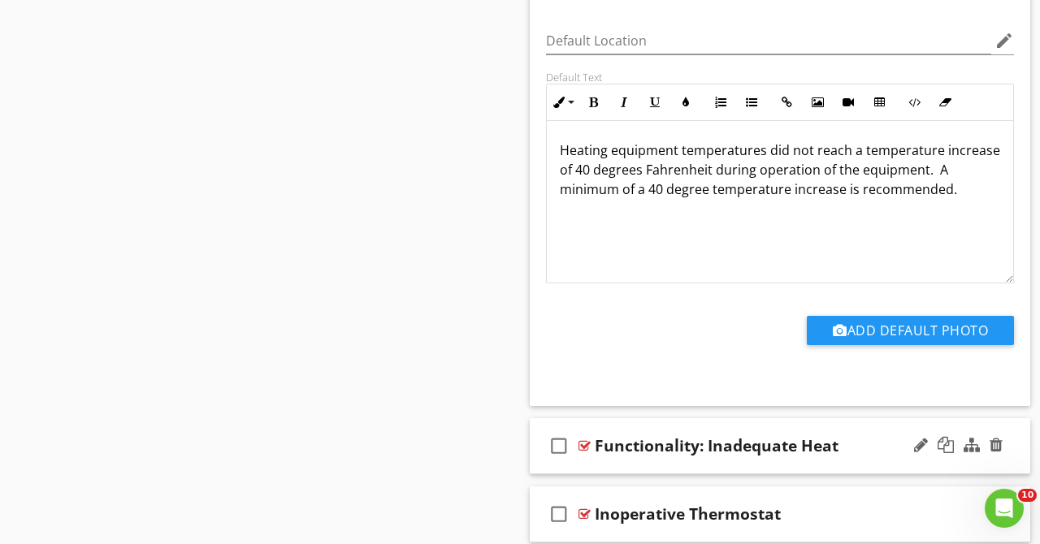
click at [868, 452] on div "Functionality: Inadequate Heat" at bounding box center [770, 445] width 351 height 19
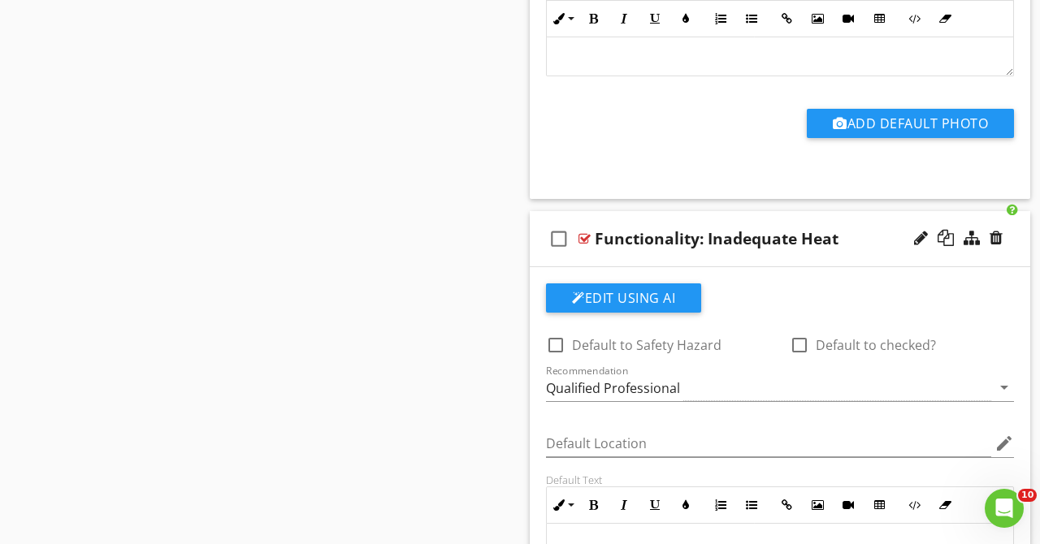
scroll to position [2995, 0]
click at [915, 239] on div at bounding box center [921, 239] width 14 height 16
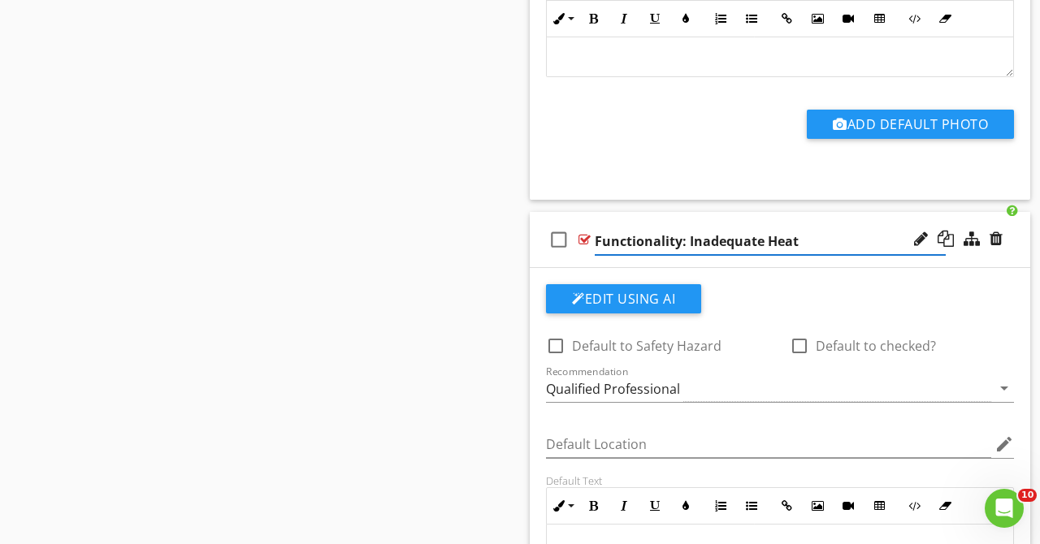
click at [688, 241] on input "Functionality: Inadequate Heat" at bounding box center [770, 241] width 351 height 27
type input "Operation - Inadequate Heat"
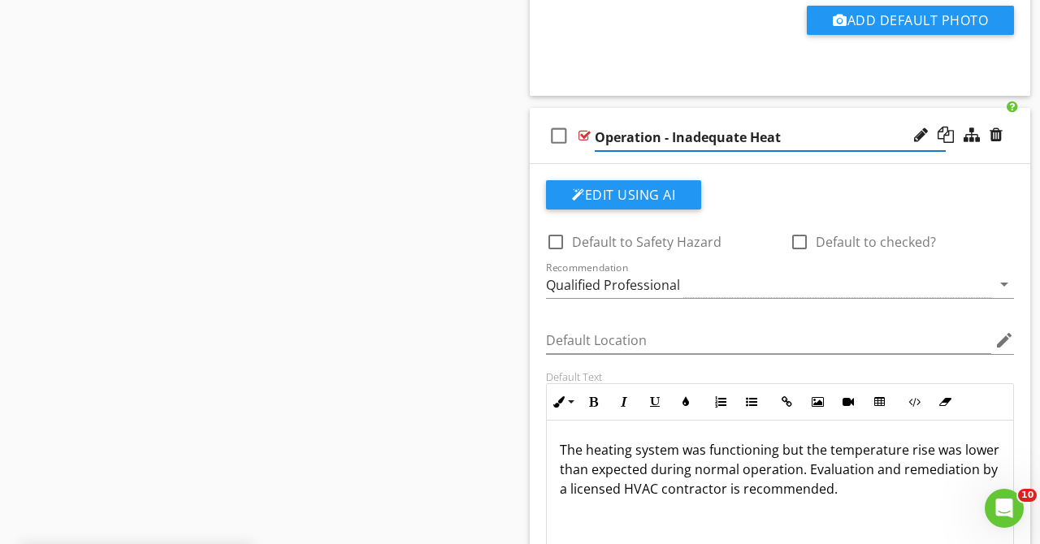
scroll to position [3206, 0]
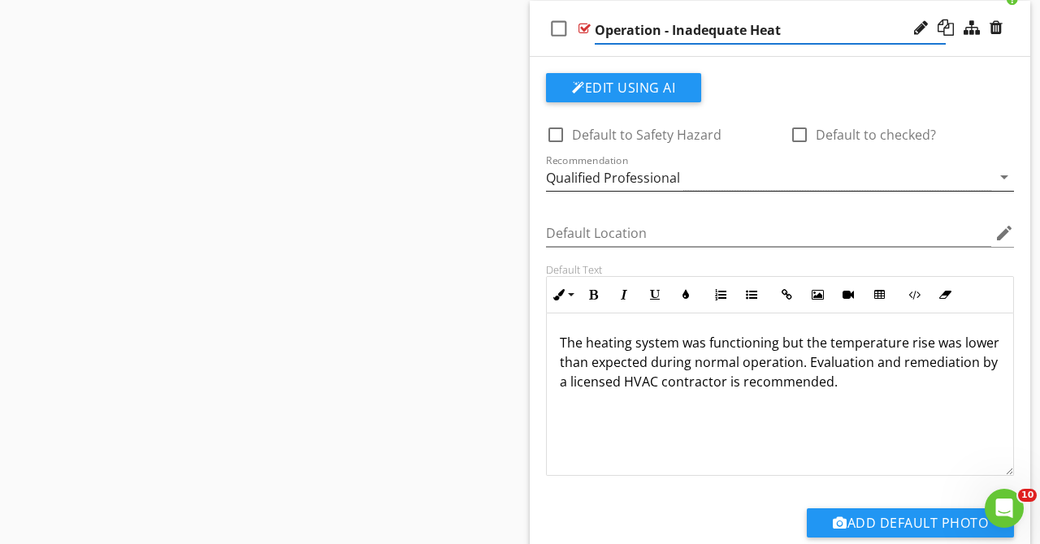
click at [781, 178] on div "Qualified Professional" at bounding box center [768, 177] width 445 height 27
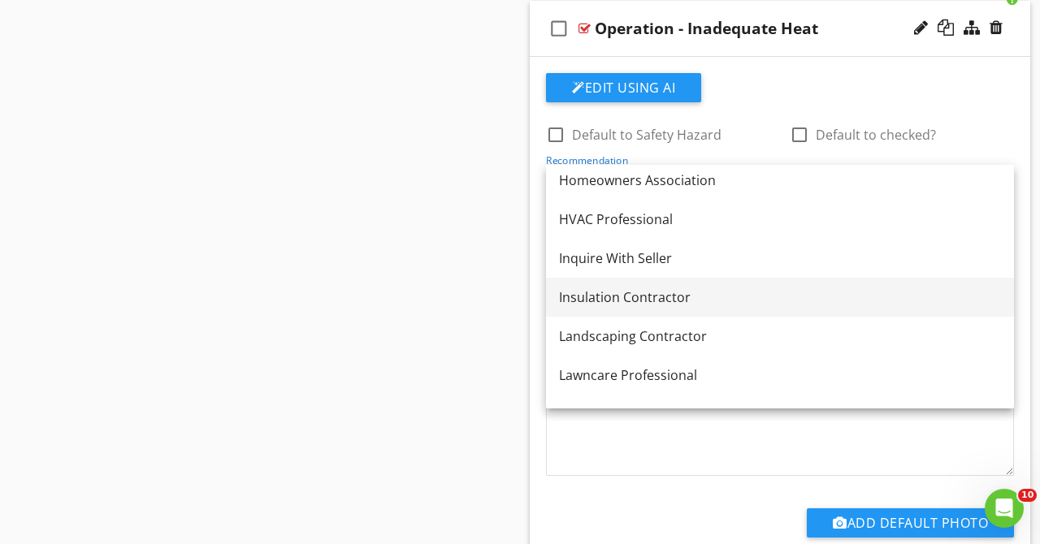
scroll to position [1236, 0]
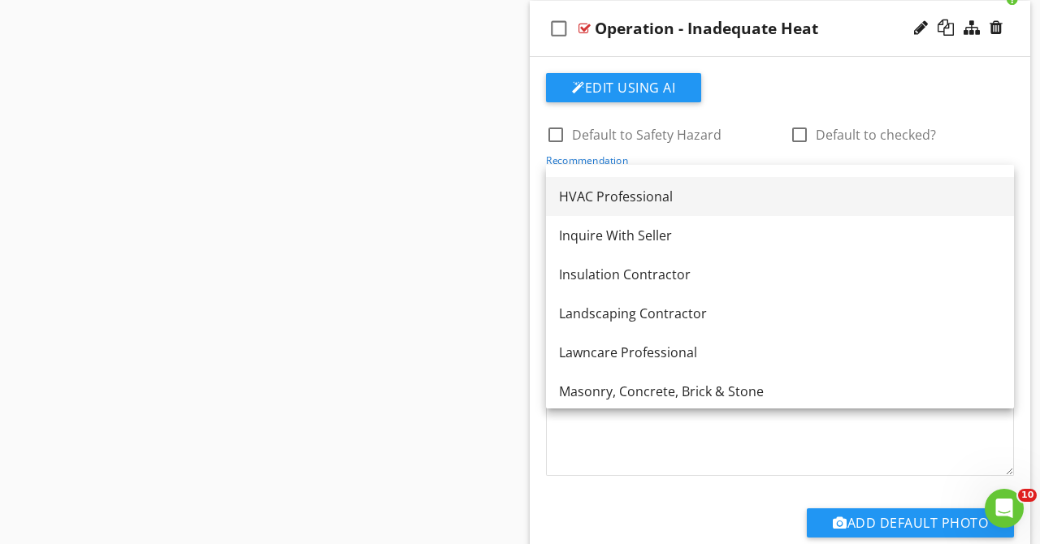
click at [626, 198] on div "HVAC Professional" at bounding box center [780, 196] width 442 height 19
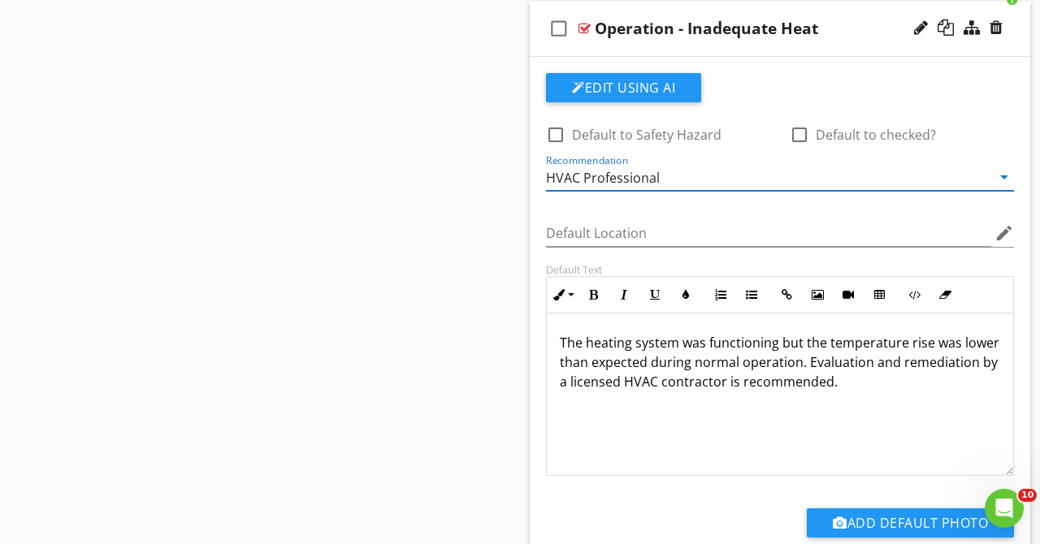
click at [851, 30] on div "Operation - Inadequate Heat" at bounding box center [770, 28] width 351 height 19
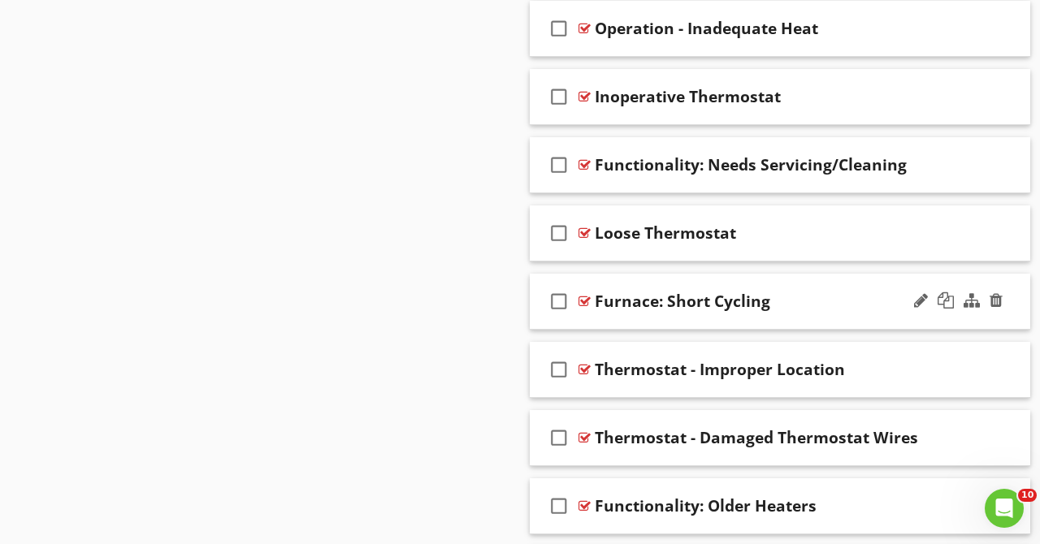
click at [809, 279] on div "check_box_outline_blank Furnace: Short Cycling" at bounding box center [780, 302] width 500 height 56
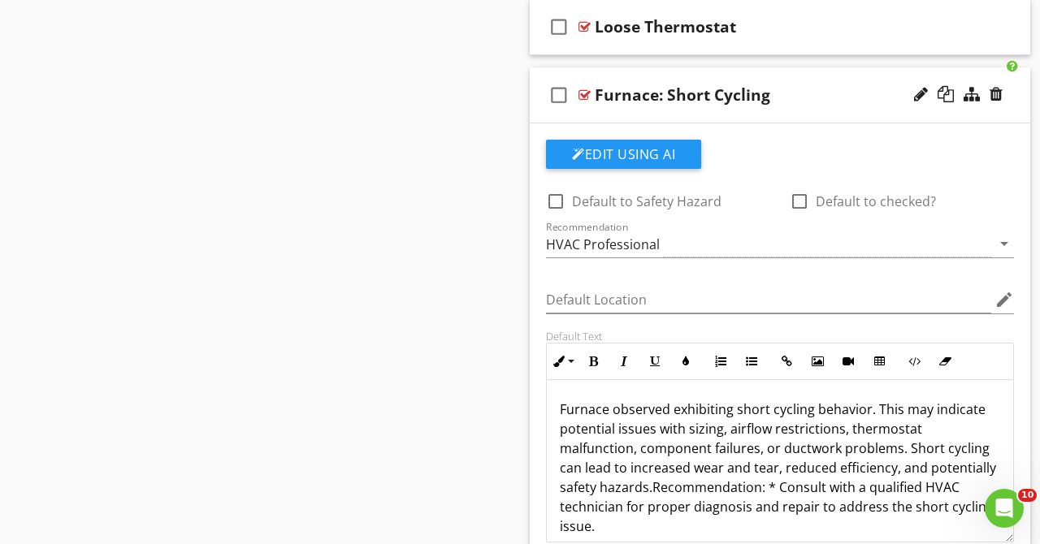
scroll to position [3413, 0]
click at [609, 485] on p "Furnace observed exhibiting short cycling behavior. This may indicate potential…" at bounding box center [780, 467] width 440 height 136
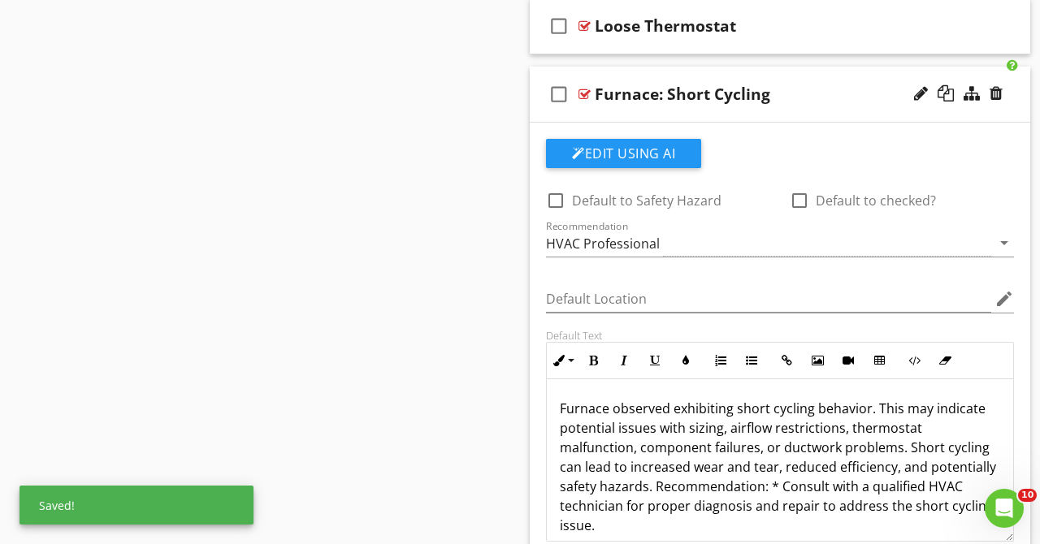
scroll to position [1, 0]
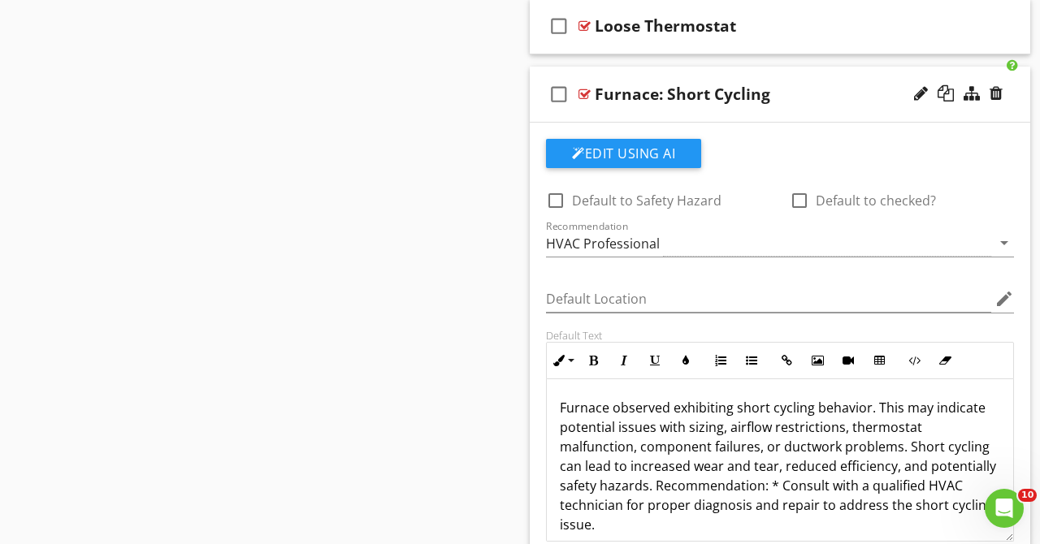
click at [738, 486] on p "Furnace observed exhibiting short cycling behavior. This may indicate potential…" at bounding box center [780, 466] width 440 height 136
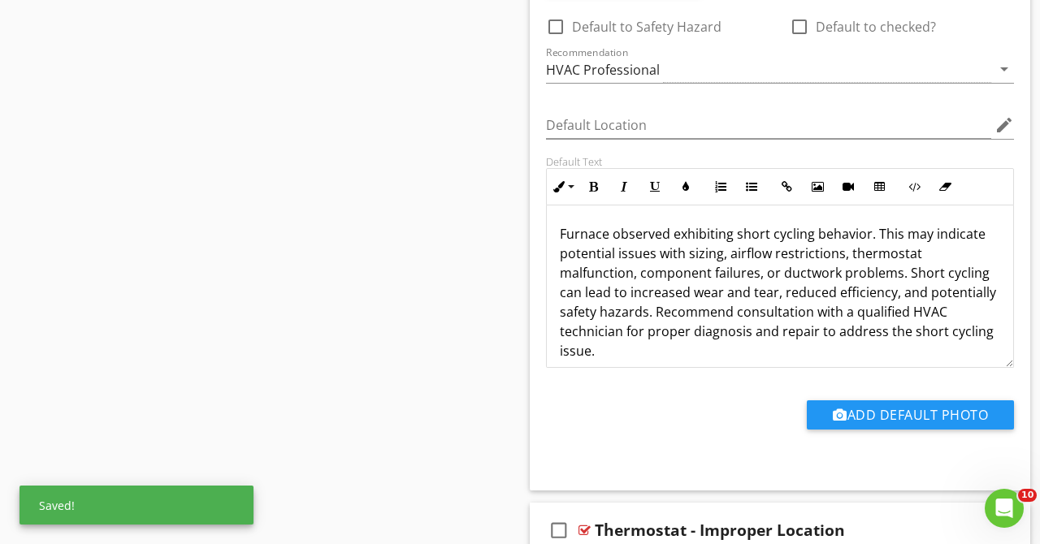
scroll to position [3620, 0]
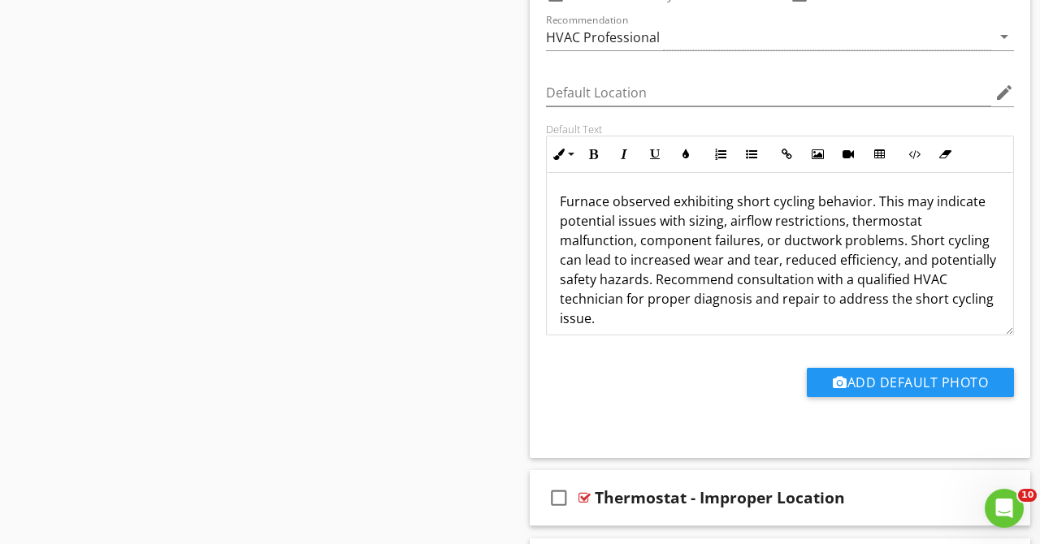
click at [898, 301] on p "Furnace observed exhibiting short cycling behavior. This may indicate potential…" at bounding box center [780, 260] width 440 height 136
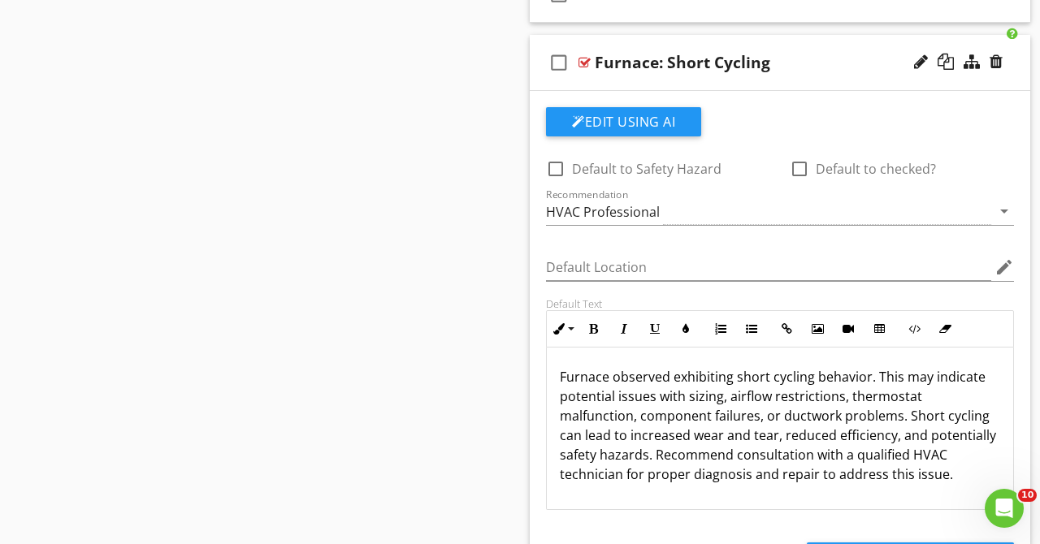
scroll to position [3413, 0]
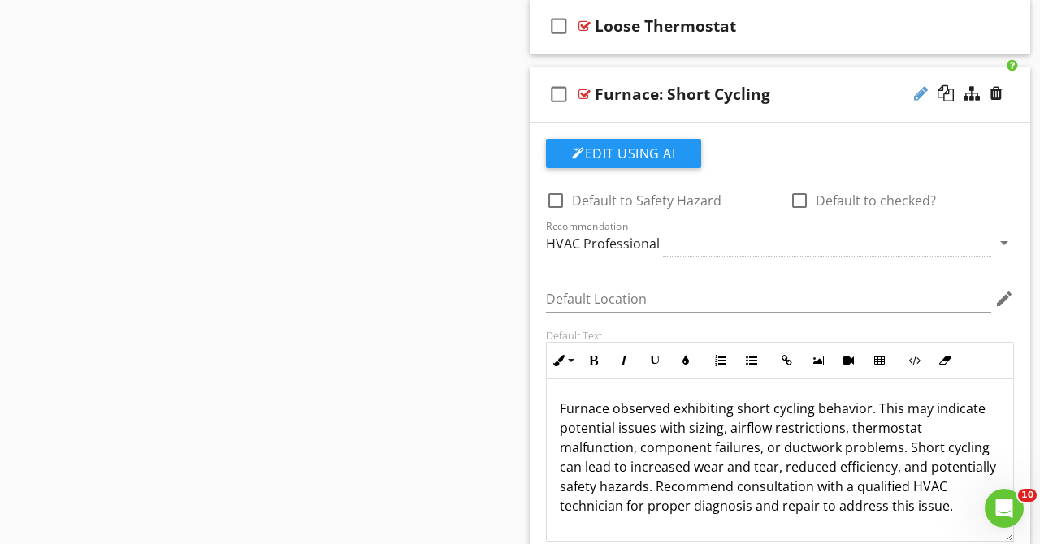
click at [915, 91] on div at bounding box center [921, 93] width 14 height 16
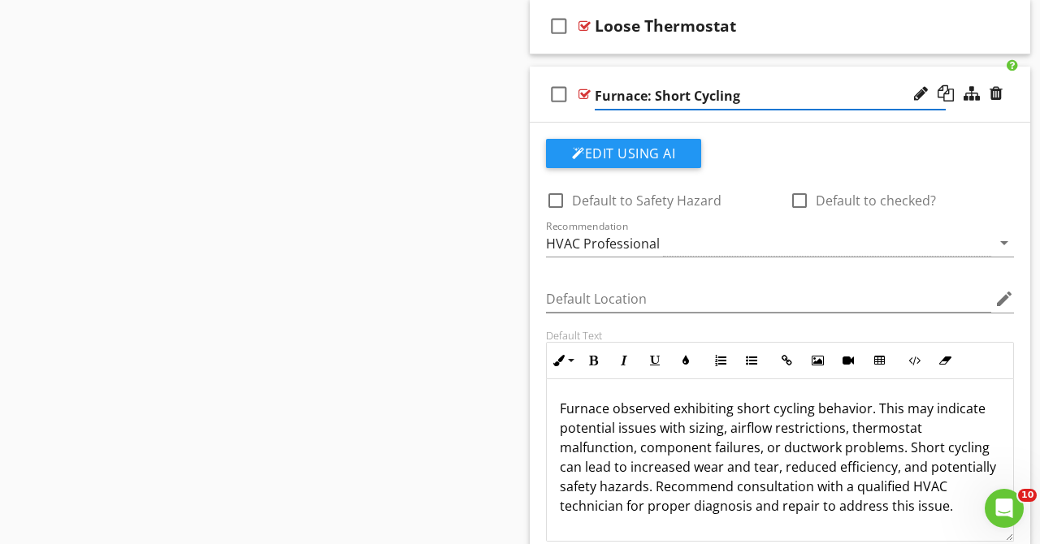
click at [653, 97] on input "Furnace: Short Cycling" at bounding box center [770, 96] width 351 height 27
type input "Operation - Short Cycling"
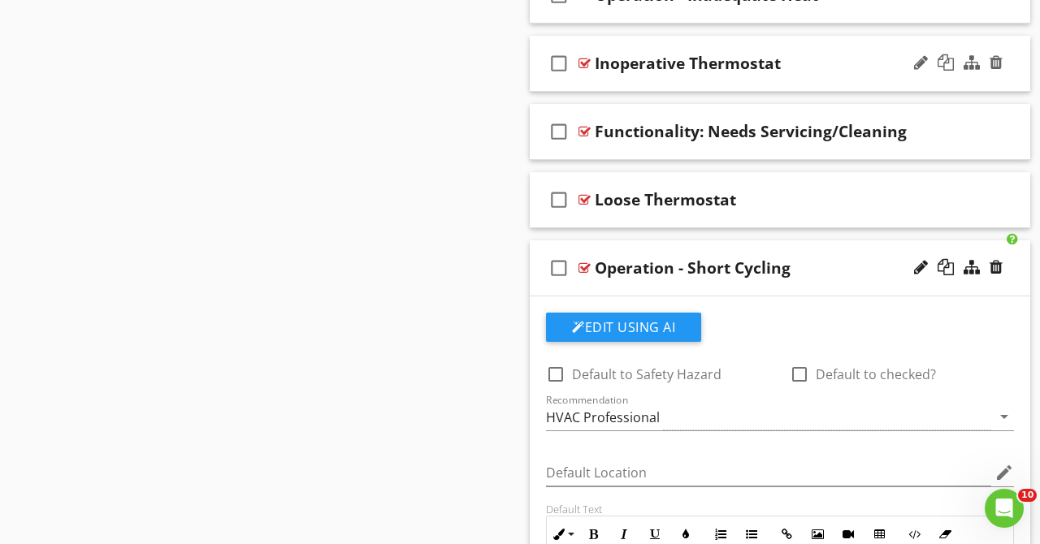
scroll to position [3207, 0]
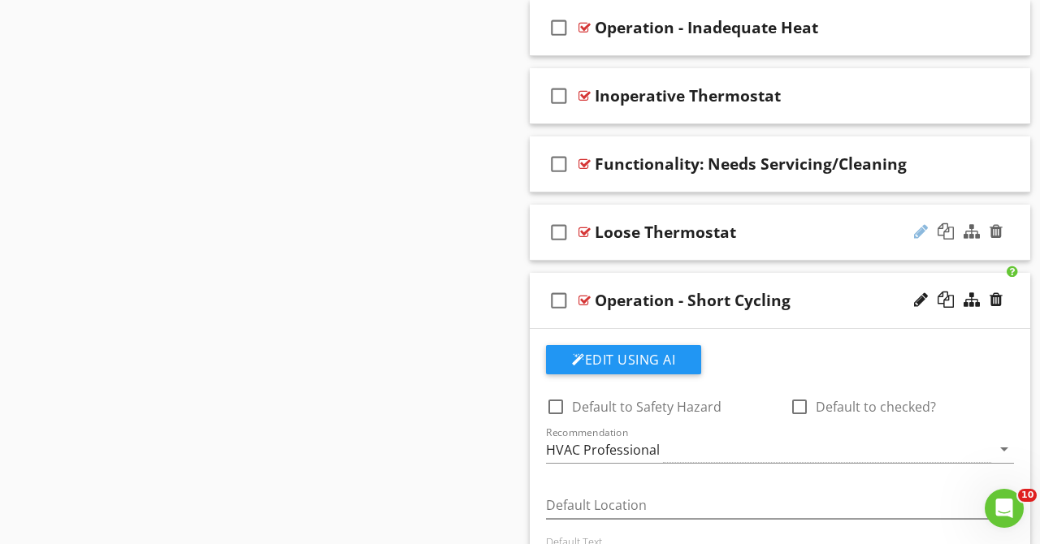
click at [921, 232] on div at bounding box center [921, 231] width 14 height 16
click at [638, 235] on input "Loose Thermostat - Loose" at bounding box center [770, 234] width 351 height 27
type input "Thermostat - Loose"
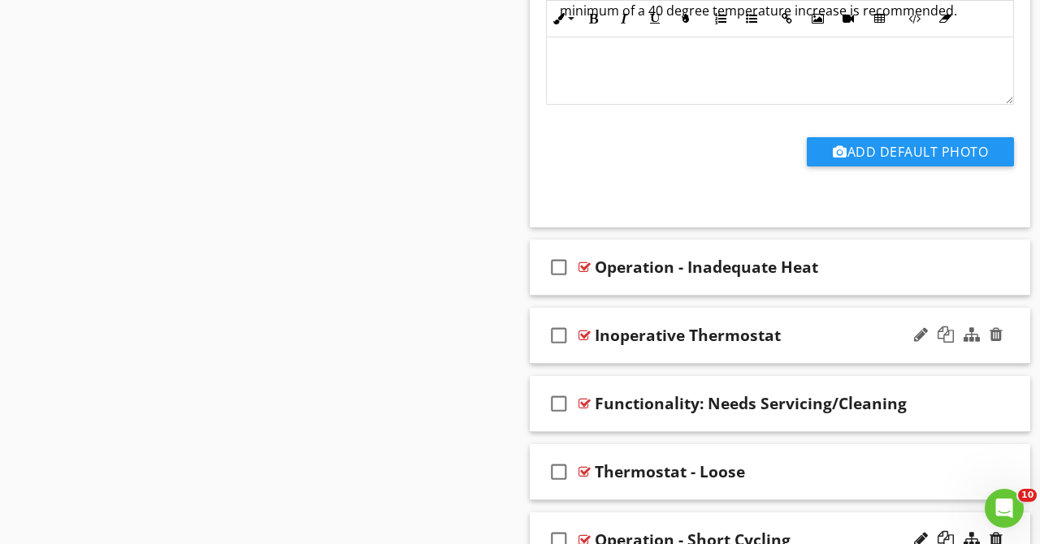
scroll to position [2949, 0]
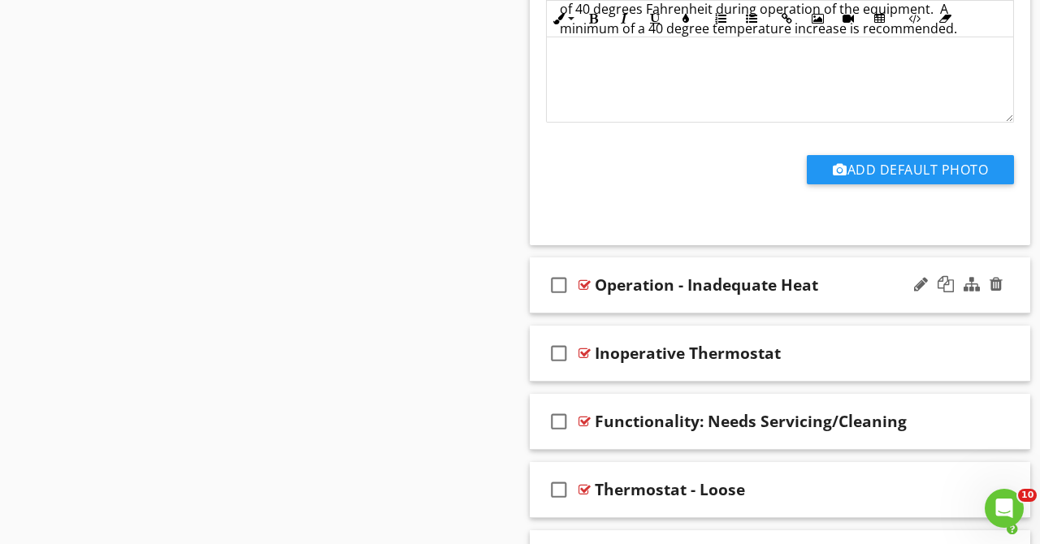
click at [856, 275] on div "Operation - Inadequate Heat" at bounding box center [770, 284] width 351 height 19
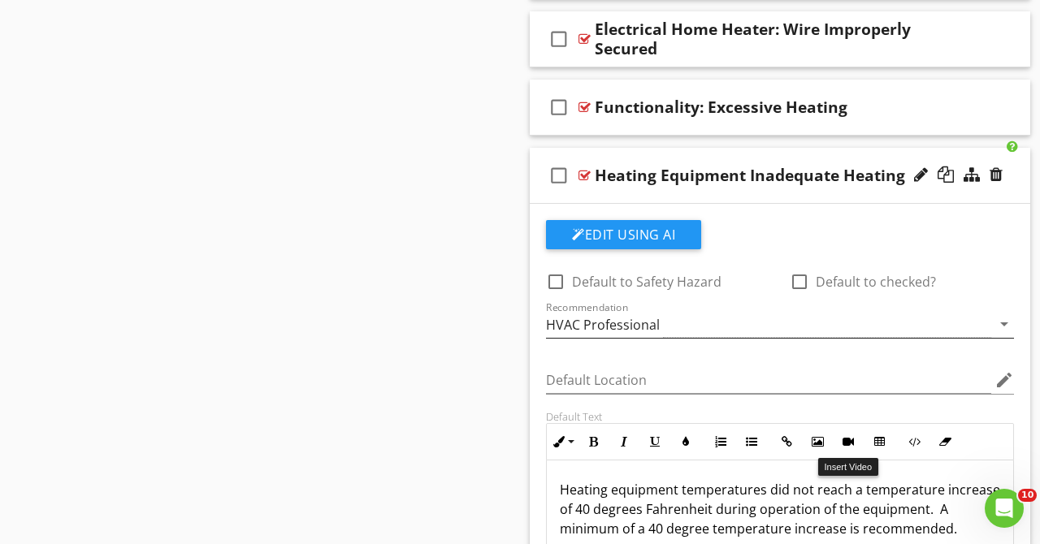
scroll to position [2423, 0]
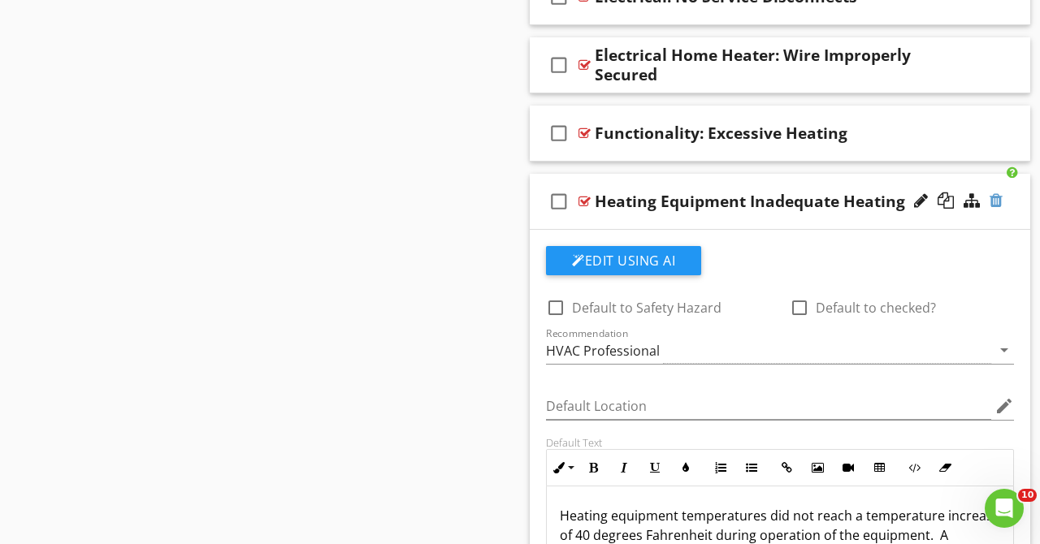
click at [998, 203] on div at bounding box center [995, 201] width 13 height 16
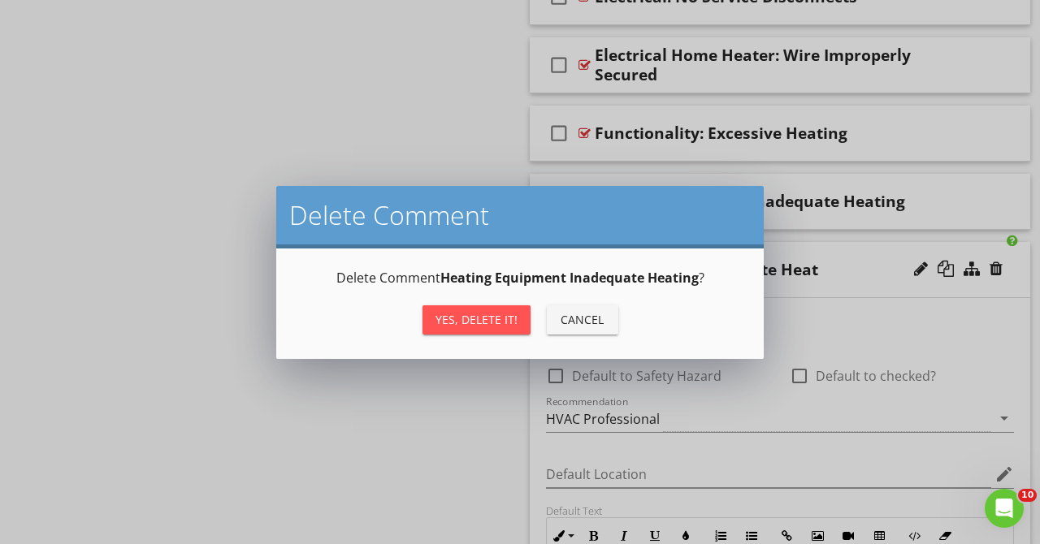
click at [503, 314] on div "Yes, Delete it!" at bounding box center [476, 319] width 82 height 17
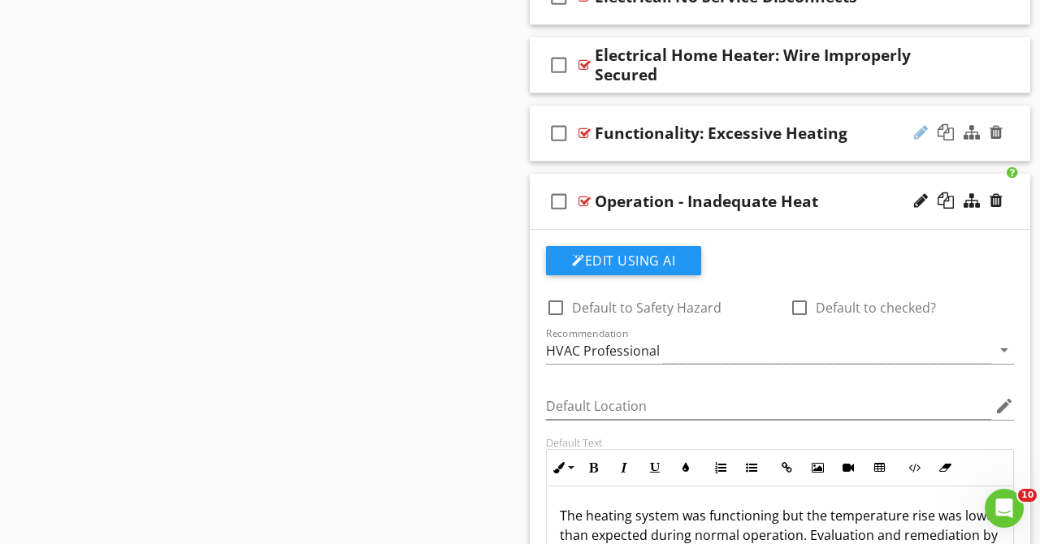
click at [925, 127] on div at bounding box center [921, 132] width 14 height 16
click at [687, 140] on input "Functionality: Excessive Heating" at bounding box center [770, 135] width 351 height 27
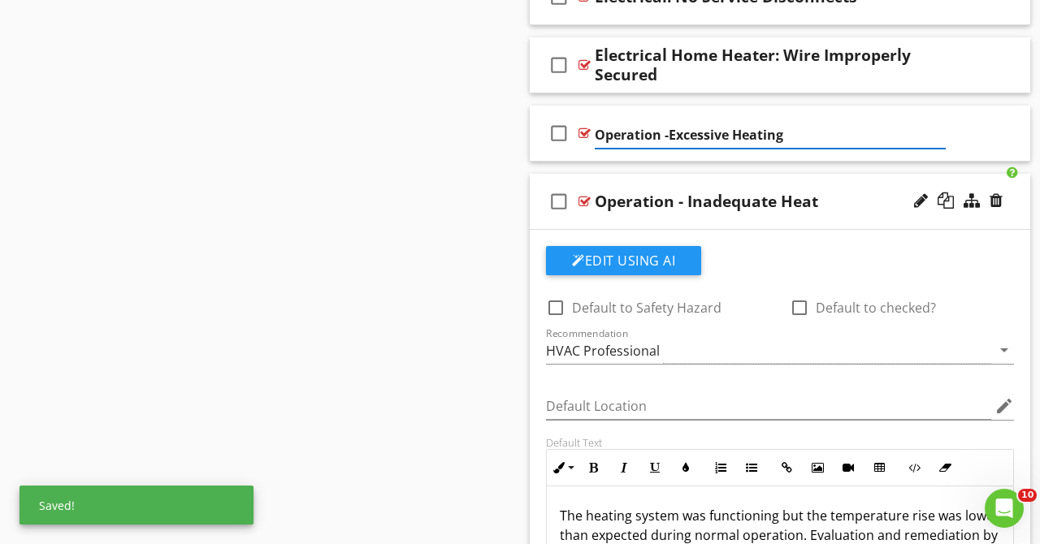
type input "Operation - Excessive Heating"
click at [908, 115] on div "check_box_outline_blank Operation - Excessive Heating" at bounding box center [780, 134] width 500 height 56
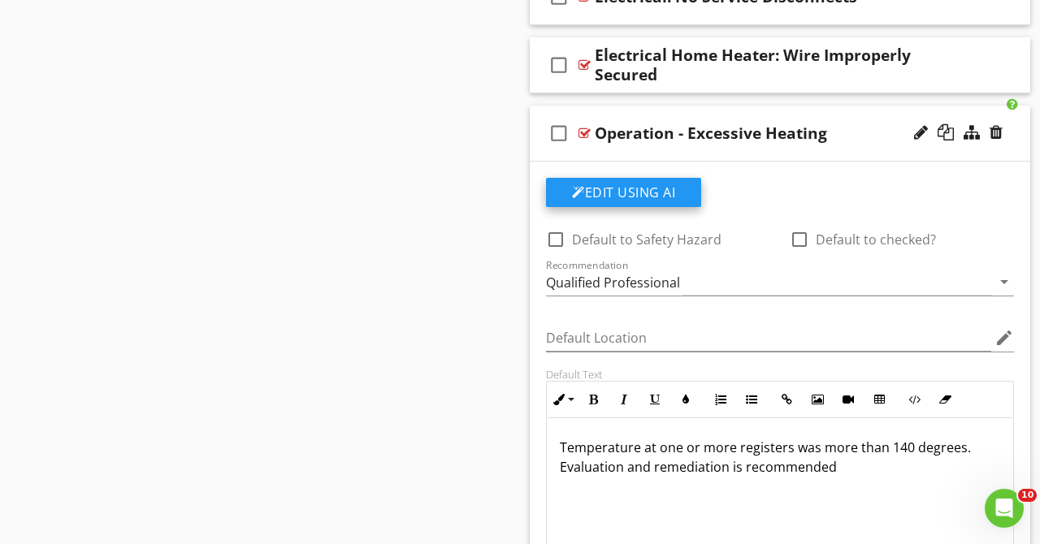
click at [677, 195] on button "Edit Using AI" at bounding box center [623, 192] width 155 height 29
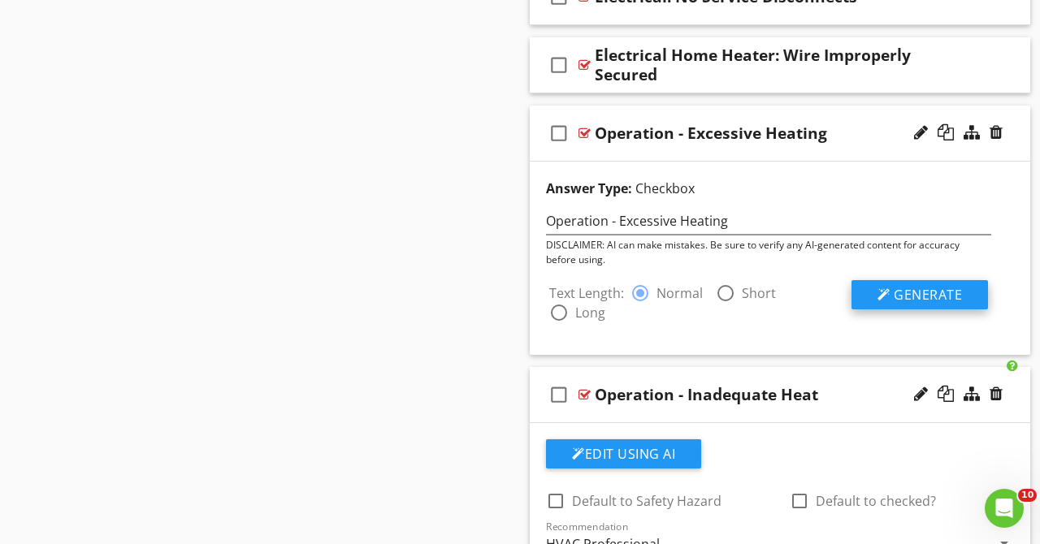
click at [905, 292] on span "Generate" at bounding box center [928, 295] width 68 height 18
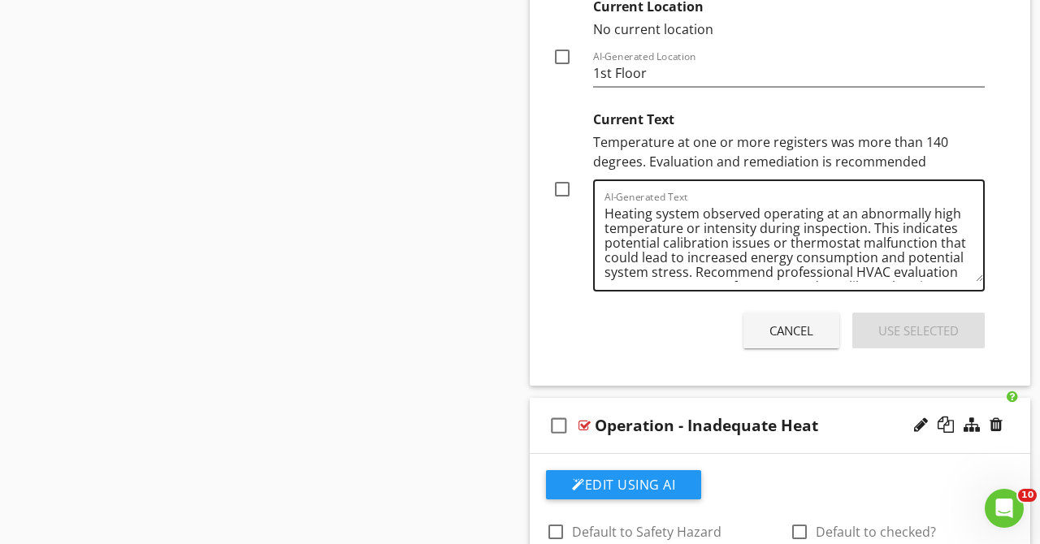
scroll to position [3045, 0]
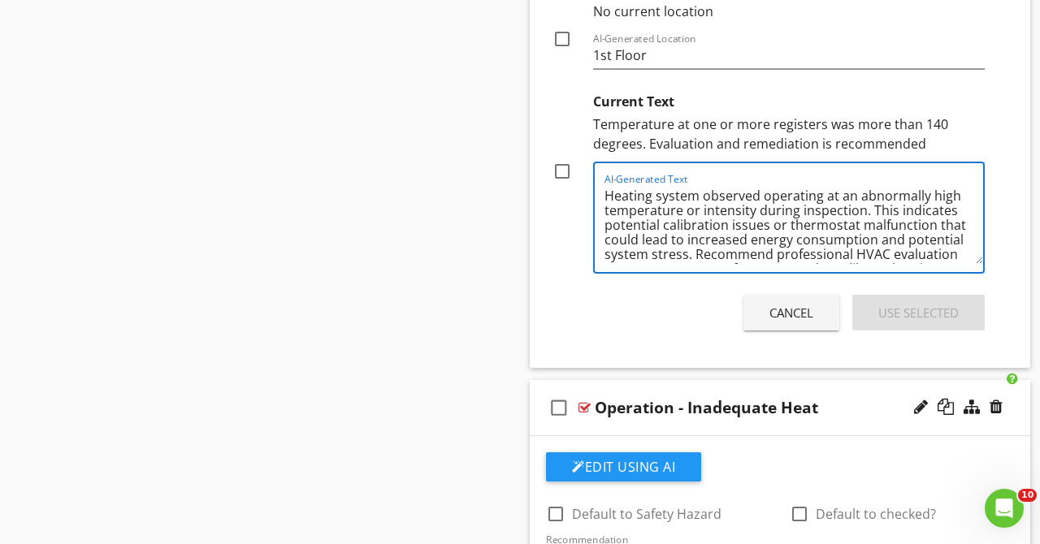
click at [872, 210] on textarea "Heating system observed operating at an abnormally high temperature or intensit…" at bounding box center [793, 223] width 379 height 81
click at [872, 214] on textarea "Heating system observed operating at an abnormally high temperature or intensit…" at bounding box center [793, 223] width 379 height 81
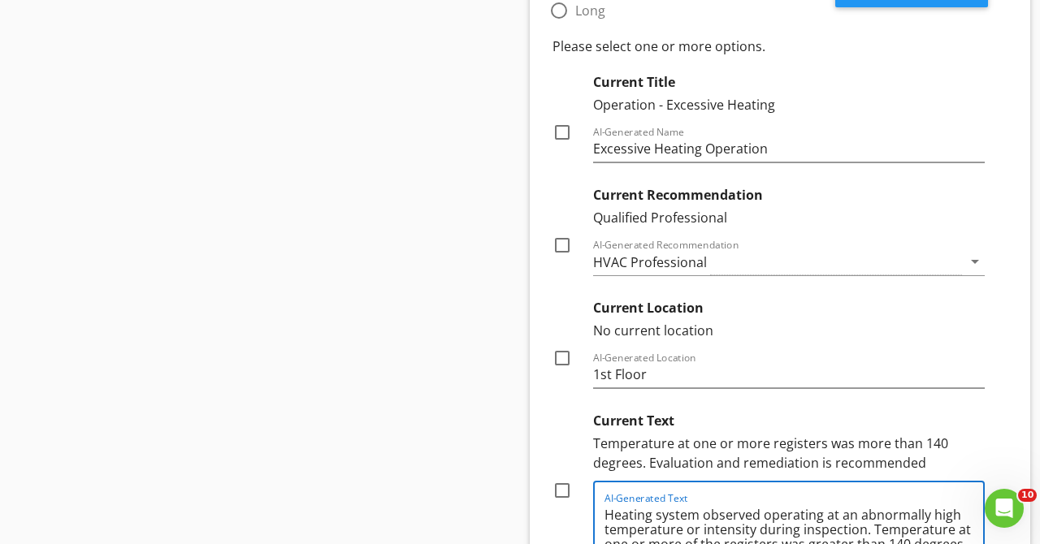
scroll to position [2776, 0]
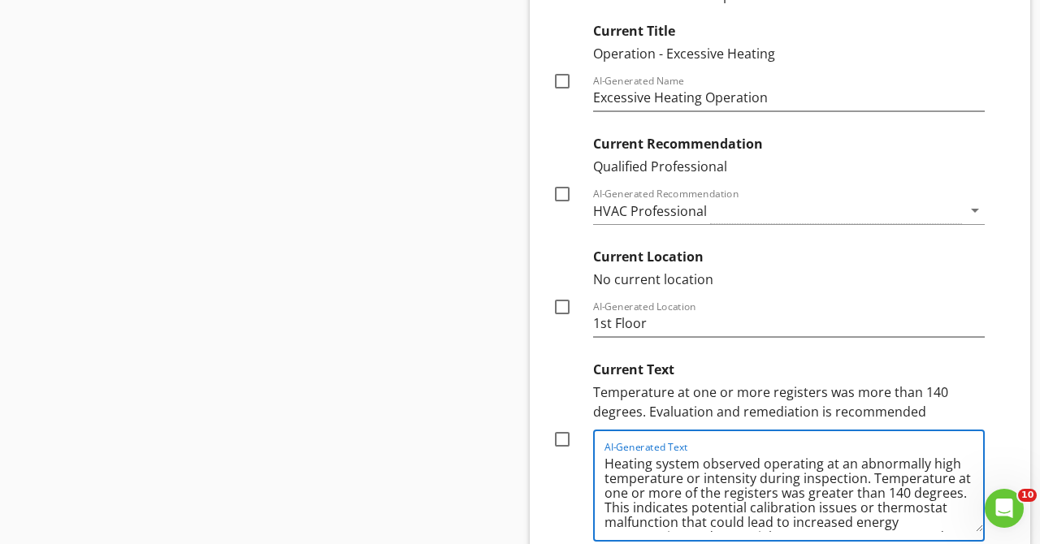
type textarea "Heating system observed operating at an abnormally high temperature or intensit…"
click at [565, 190] on div at bounding box center [562, 194] width 28 height 28
checkbox input "true"
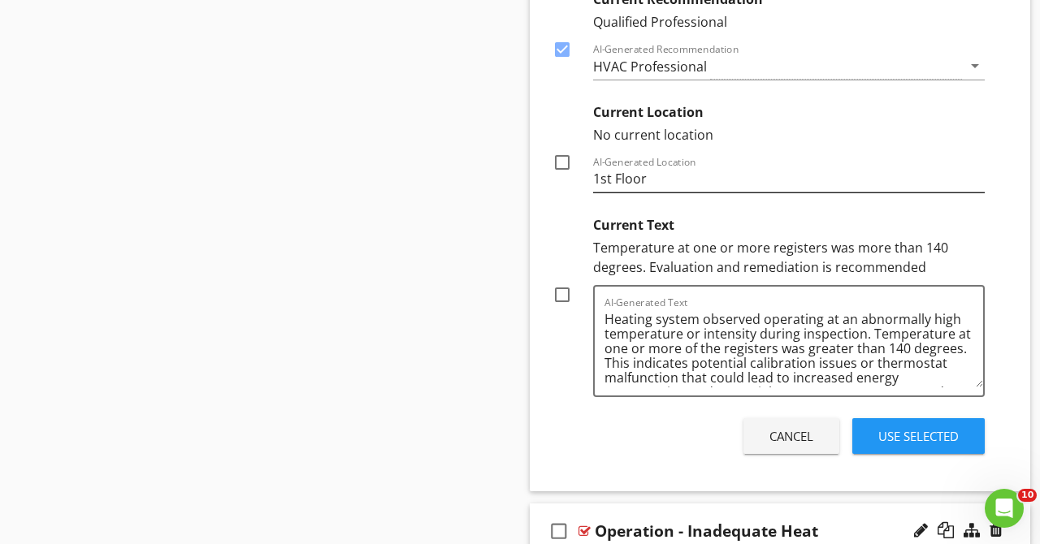
scroll to position [2984, 0]
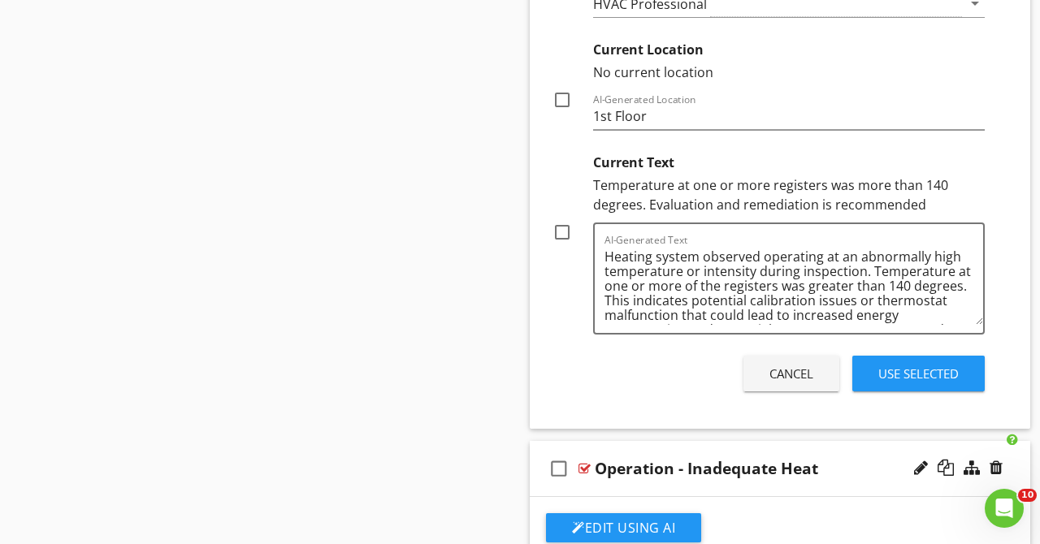
click at [905, 362] on button "Use Selected" at bounding box center [918, 374] width 132 height 36
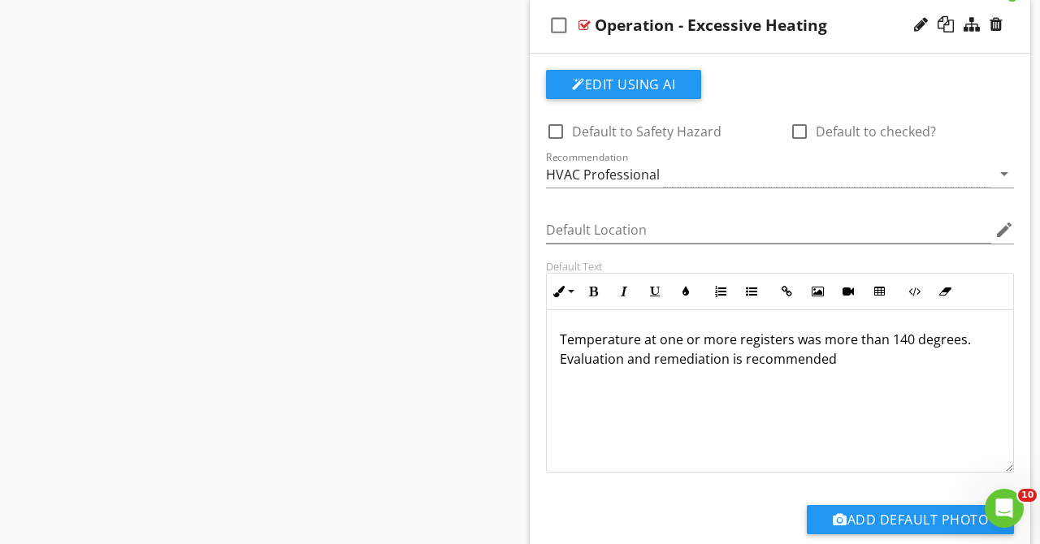
scroll to position [2564, 0]
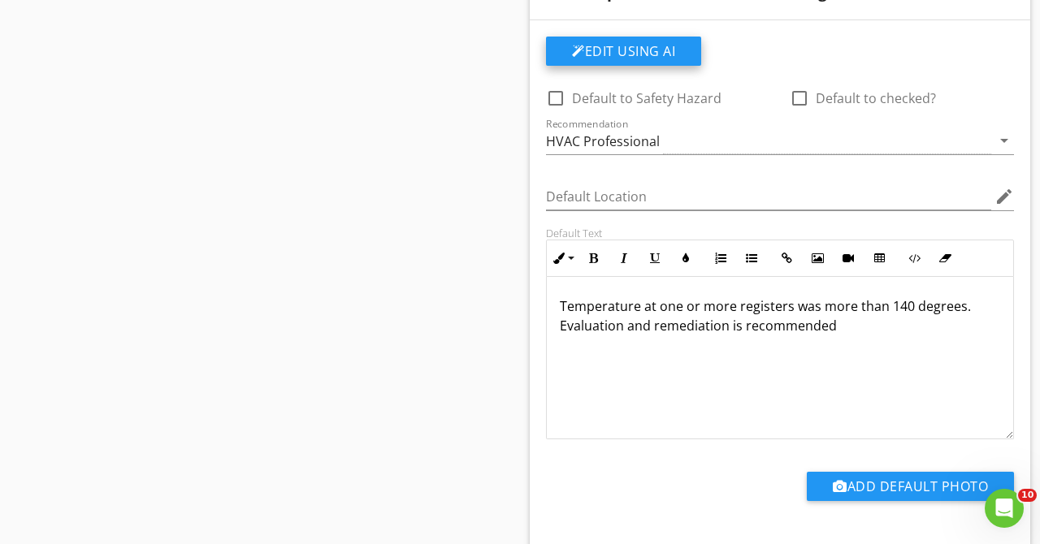
click at [632, 54] on button "Edit Using AI" at bounding box center [623, 51] width 155 height 29
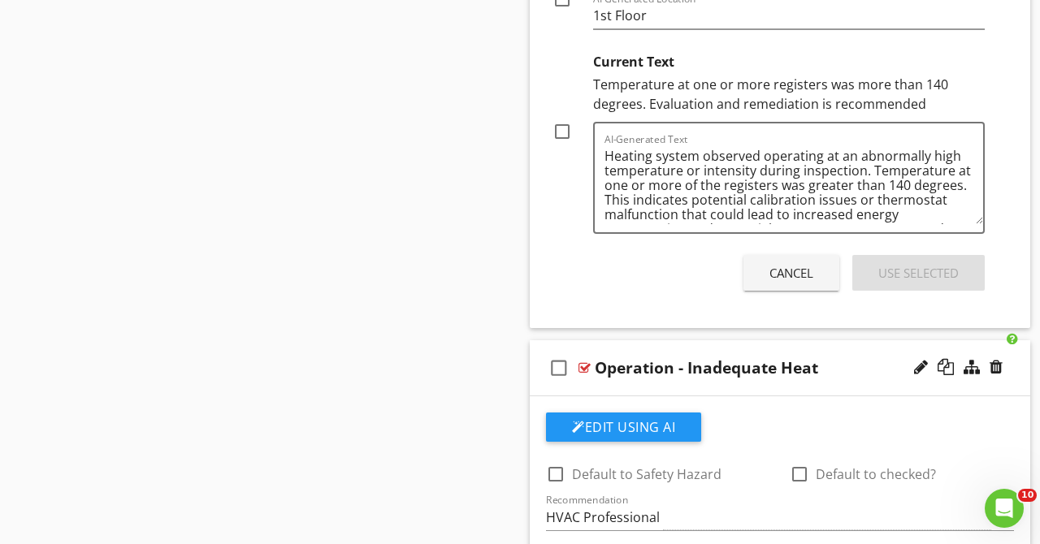
scroll to position [3084, 0]
click at [568, 133] on div at bounding box center [562, 133] width 28 height 28
checkbox input "true"
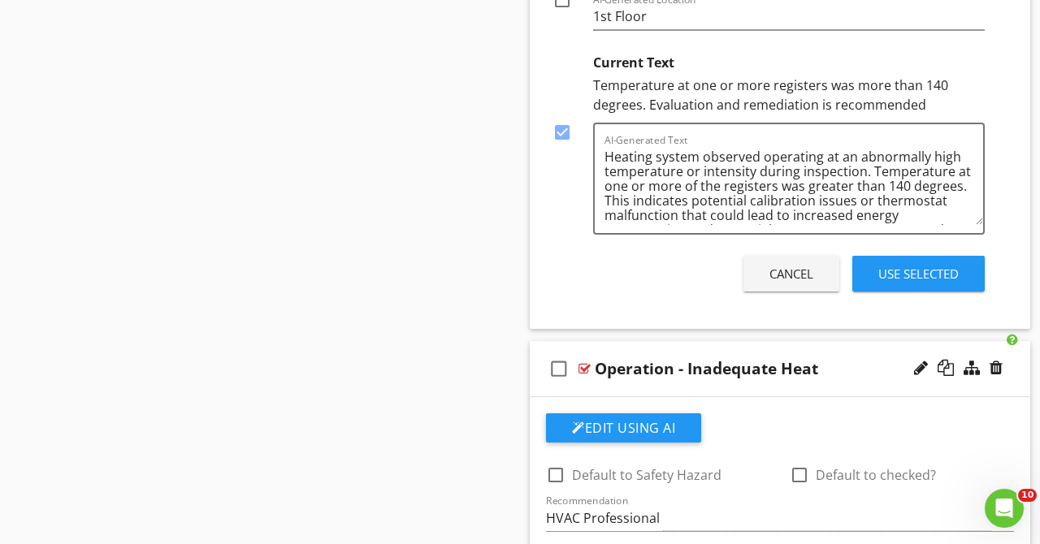
click at [894, 267] on div "Use Selected" at bounding box center [918, 274] width 80 height 19
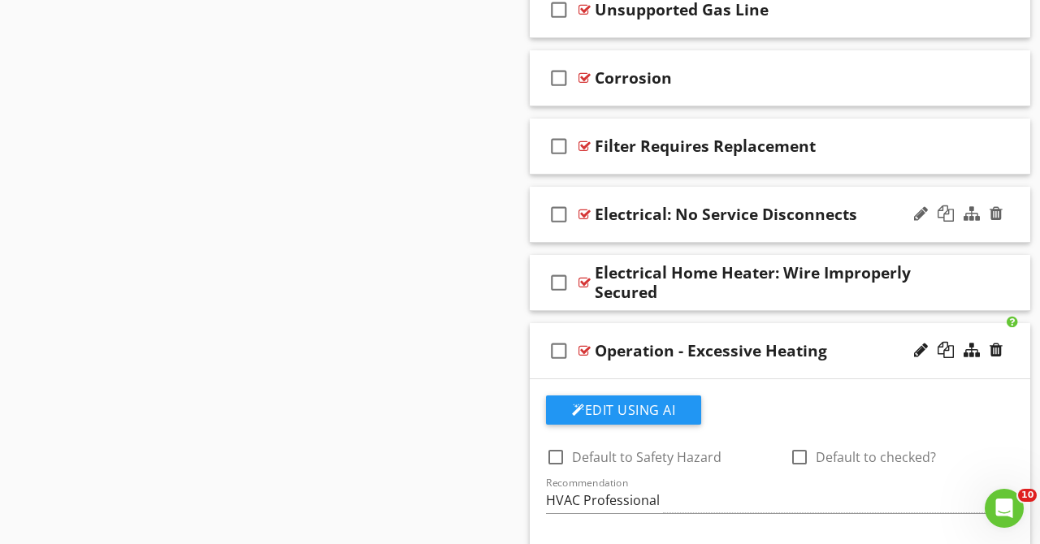
scroll to position [2204, 0]
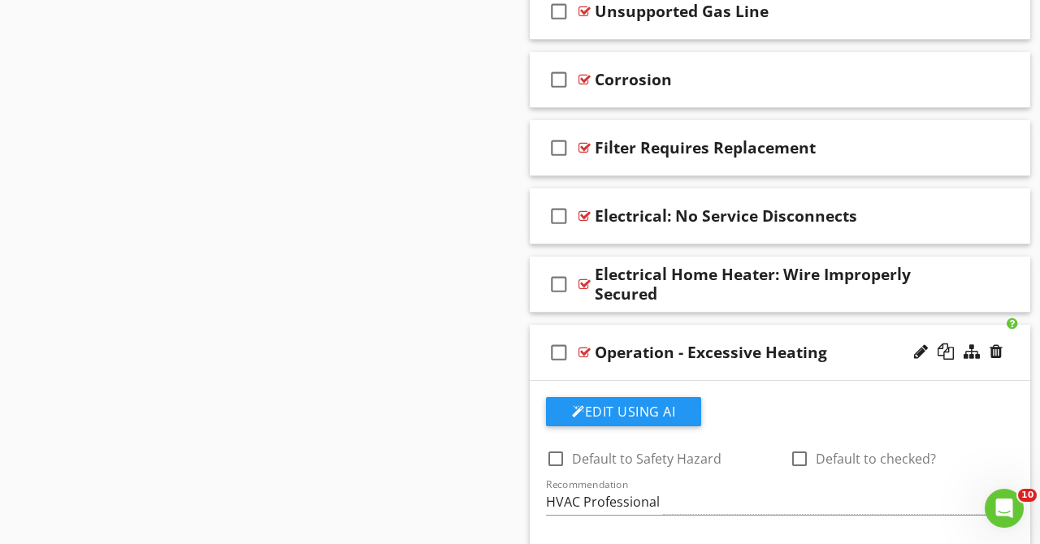
click at [853, 333] on div "check_box_outline_blank Operation - Excessive Heating" at bounding box center [780, 353] width 500 height 56
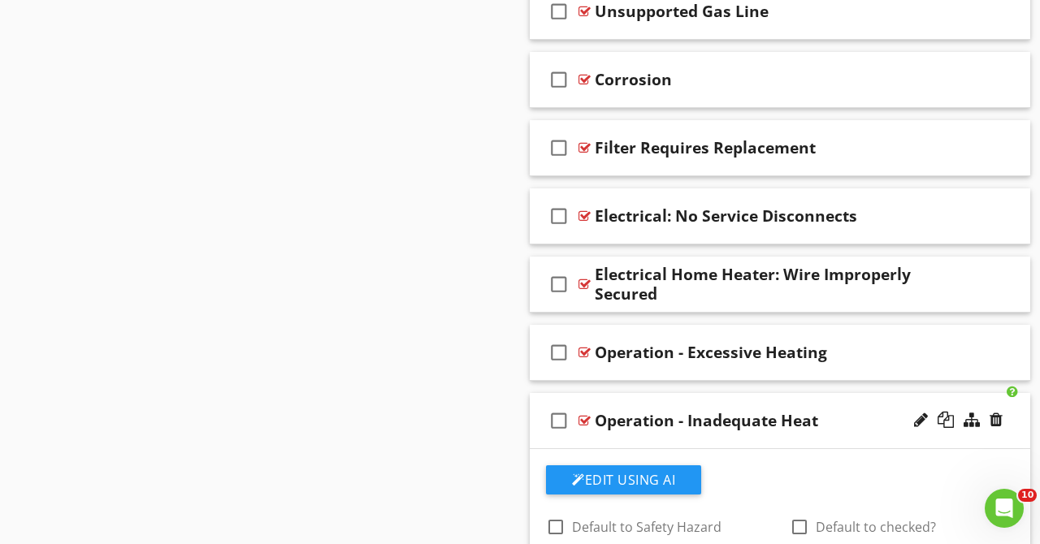
click at [862, 405] on div "check_box_outline_blank Operation - Inadequate Heat" at bounding box center [780, 421] width 500 height 56
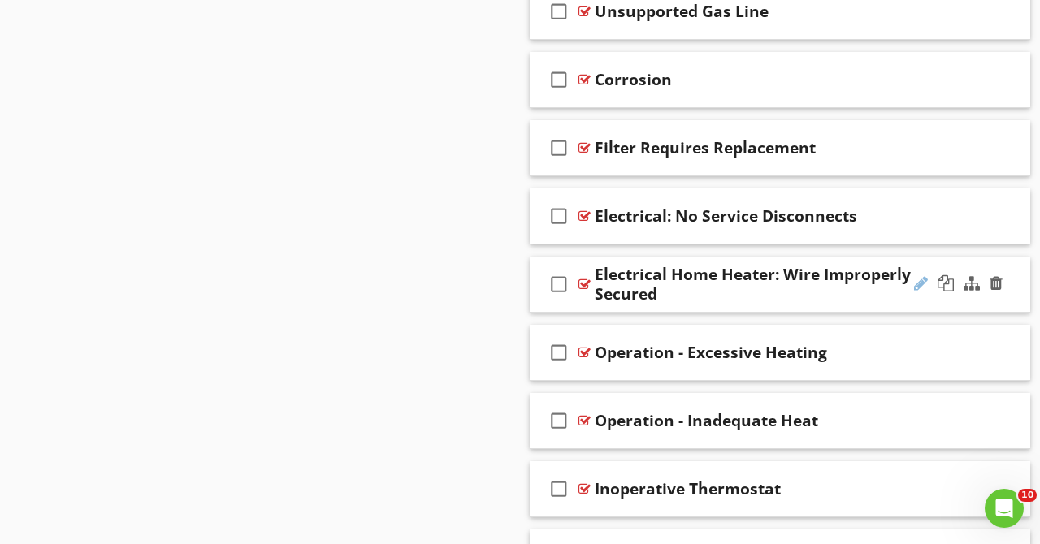
click at [922, 282] on div at bounding box center [921, 283] width 14 height 16
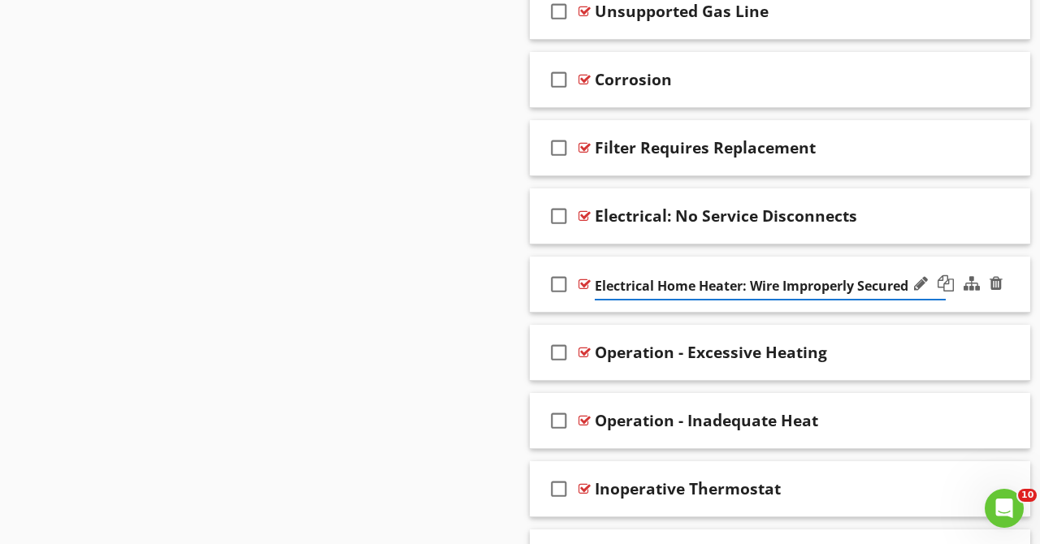
click at [749, 285] on input "Electrical Home Heater: Wire Improperly Secured" at bounding box center [770, 286] width 351 height 27
type input "Electric Heater - Wire Improperly Secured"
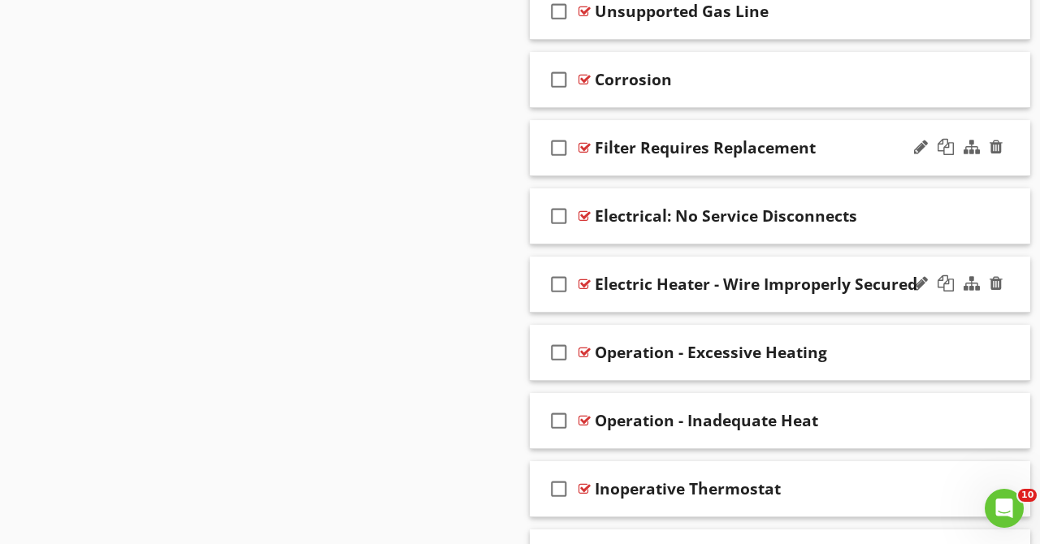
click at [842, 152] on div "Filter Requires Replacement" at bounding box center [770, 147] width 351 height 19
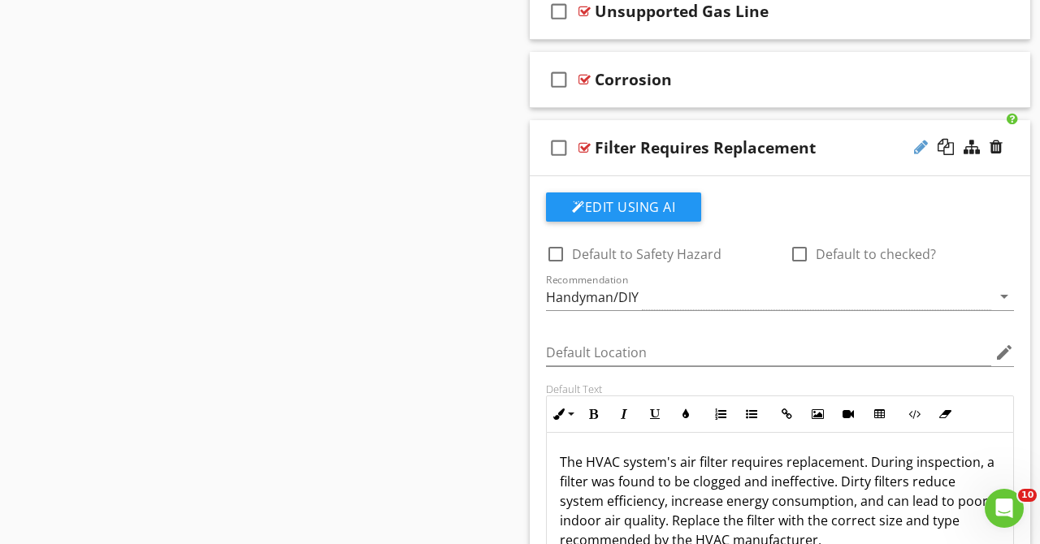
click at [916, 147] on div at bounding box center [921, 147] width 14 height 16
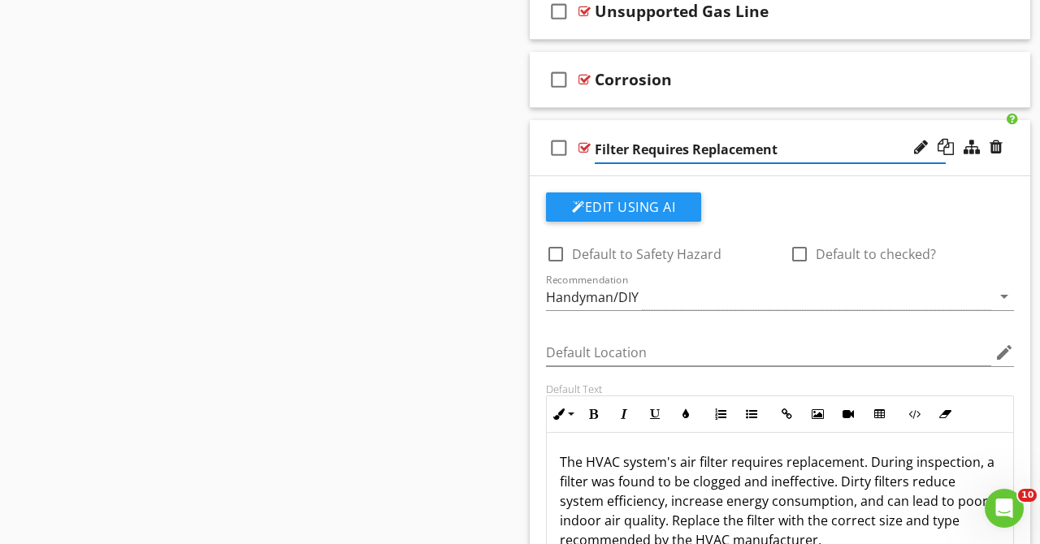
click at [597, 150] on input "Filter Requires Replacement" at bounding box center [770, 149] width 351 height 27
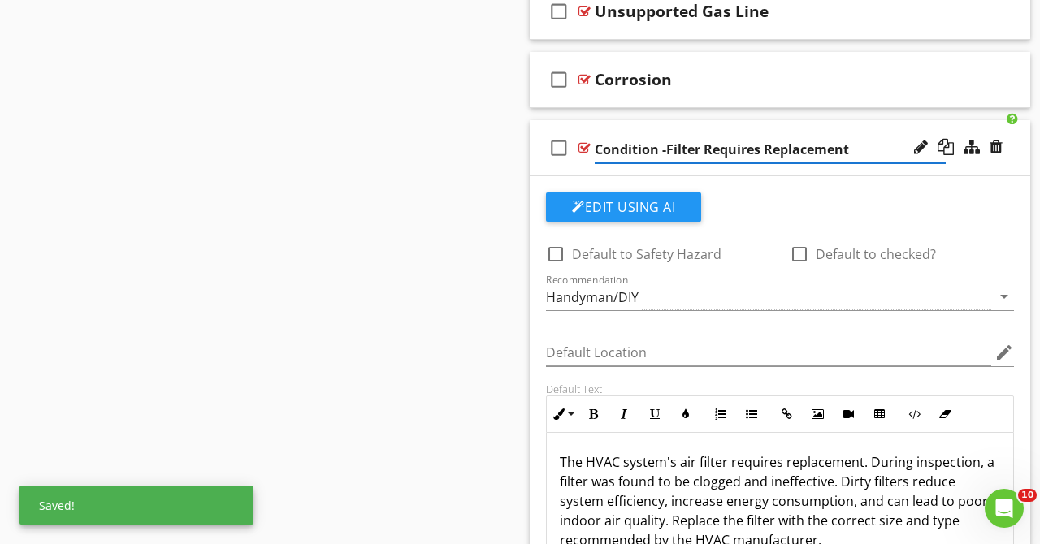
type input "Condition - Filter Requires Replacement"
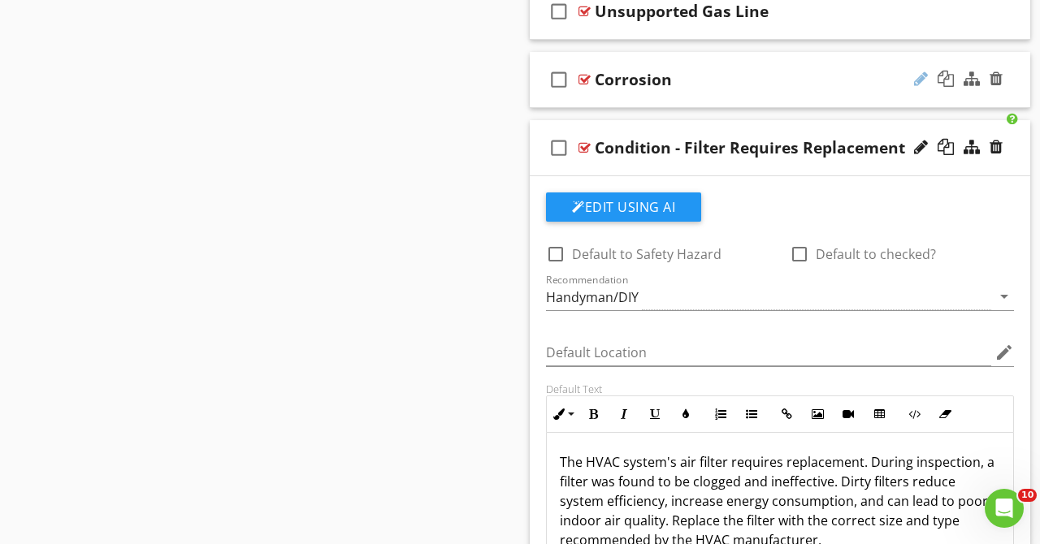
click at [920, 82] on div at bounding box center [921, 79] width 14 height 16
click at [597, 85] on input "Corrosion" at bounding box center [770, 81] width 351 height 27
type input "Condition - Corrosion"
click at [931, 125] on div "check_box_outline_blank Condition - Filter Requires Replacement" at bounding box center [780, 148] width 500 height 56
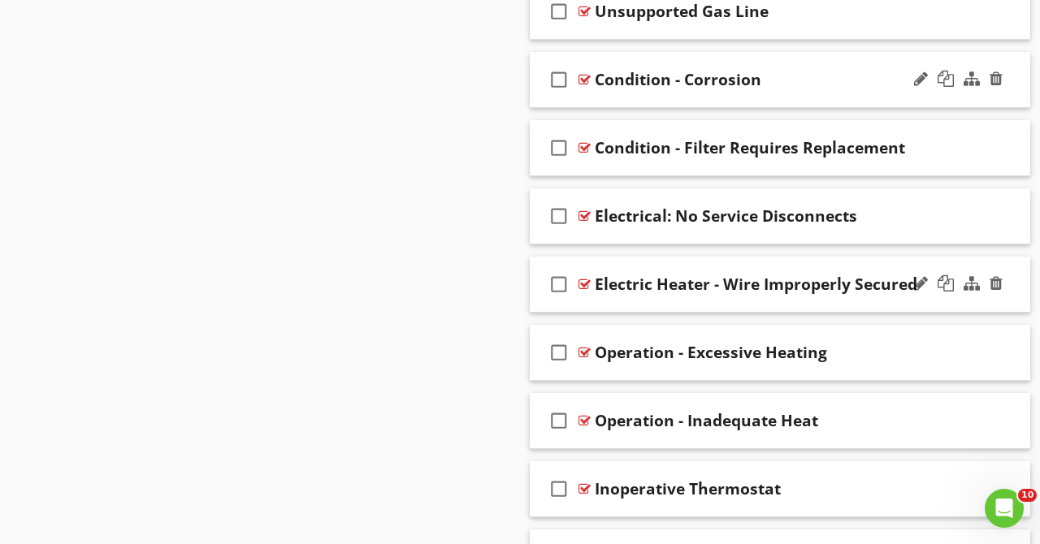
click at [885, 78] on div "Condition - Corrosion" at bounding box center [770, 79] width 351 height 19
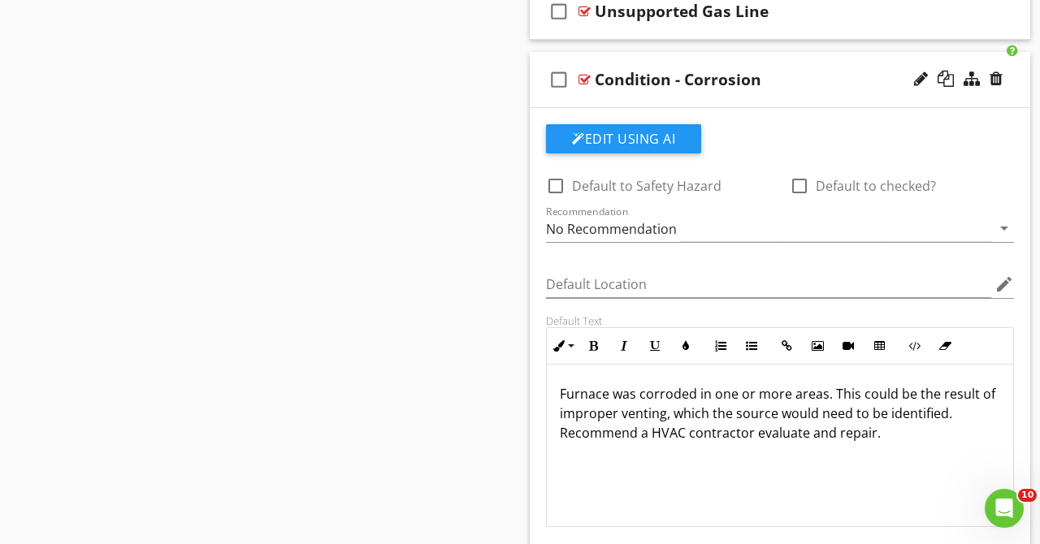
click at [839, 74] on div "Condition - Corrosion" at bounding box center [770, 79] width 351 height 19
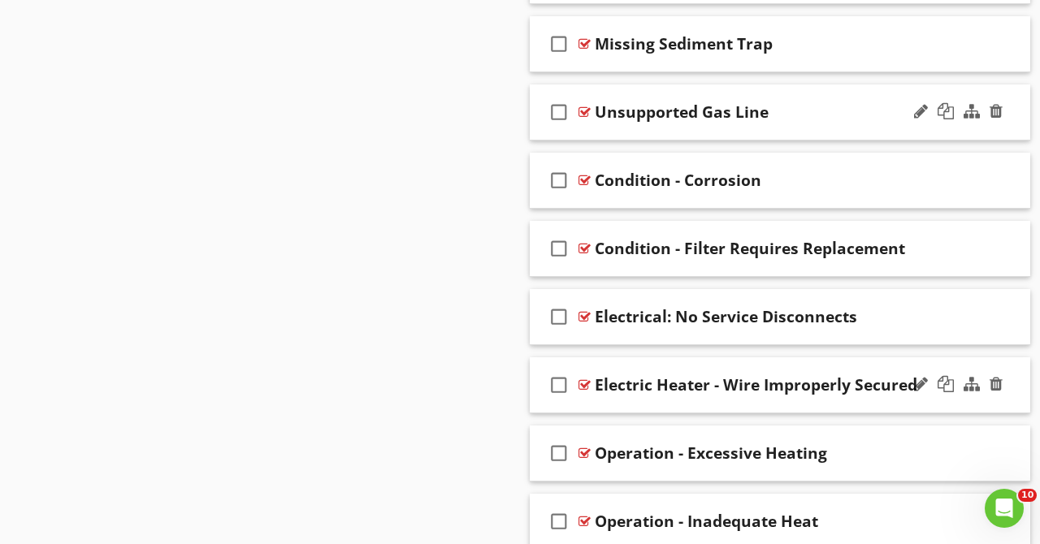
scroll to position [1993, 0]
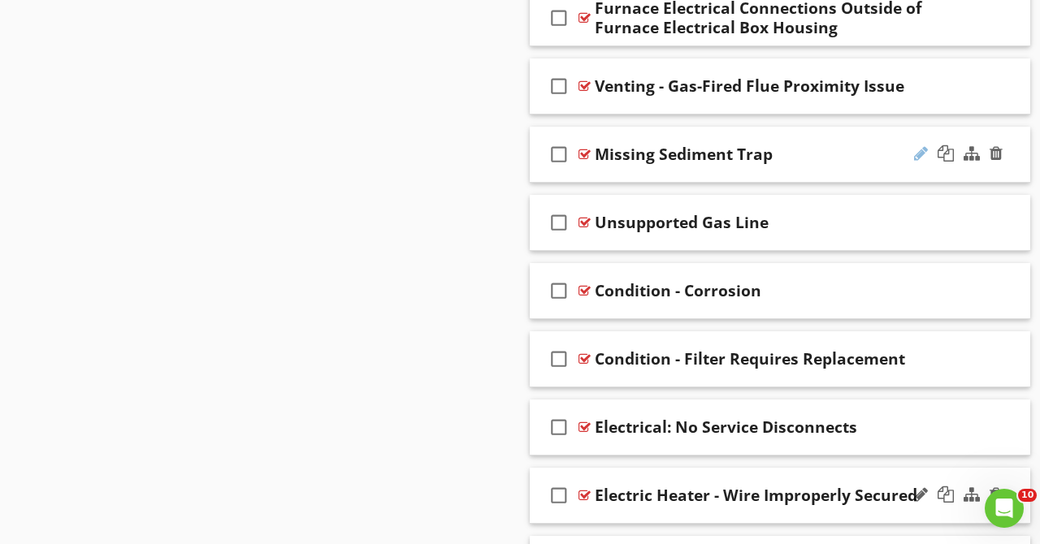
click at [924, 147] on div at bounding box center [921, 153] width 14 height 16
click at [598, 157] on input "Missing Sediment Trap" at bounding box center [770, 156] width 351 height 27
type input "Gas Heater - Missing Sediment Trap"
click at [920, 219] on div at bounding box center [921, 222] width 14 height 16
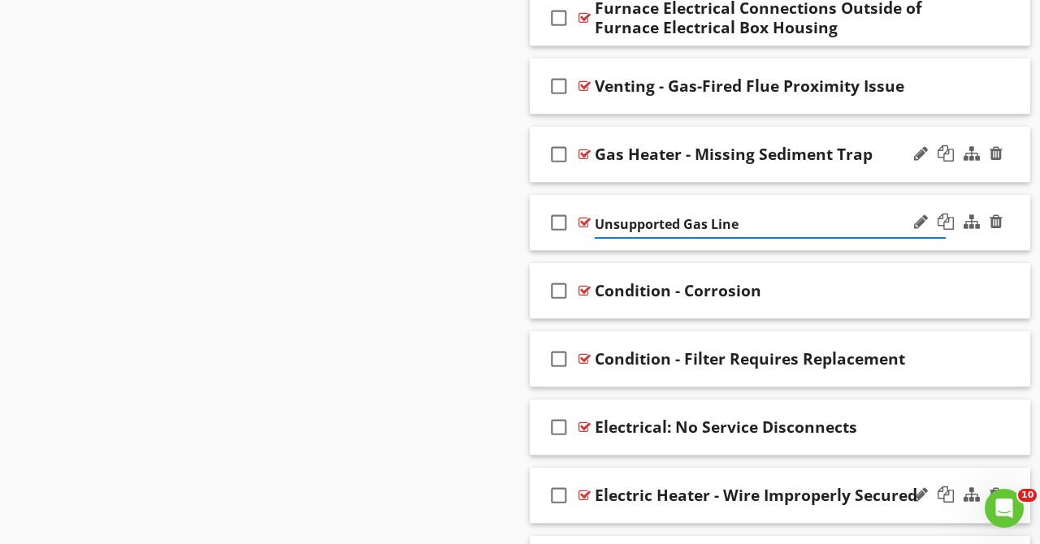
click at [600, 229] on input "Unsupported Gas Line" at bounding box center [770, 224] width 351 height 27
click at [598, 229] on input "Unsupported Gas Line" at bounding box center [770, 224] width 351 height 27
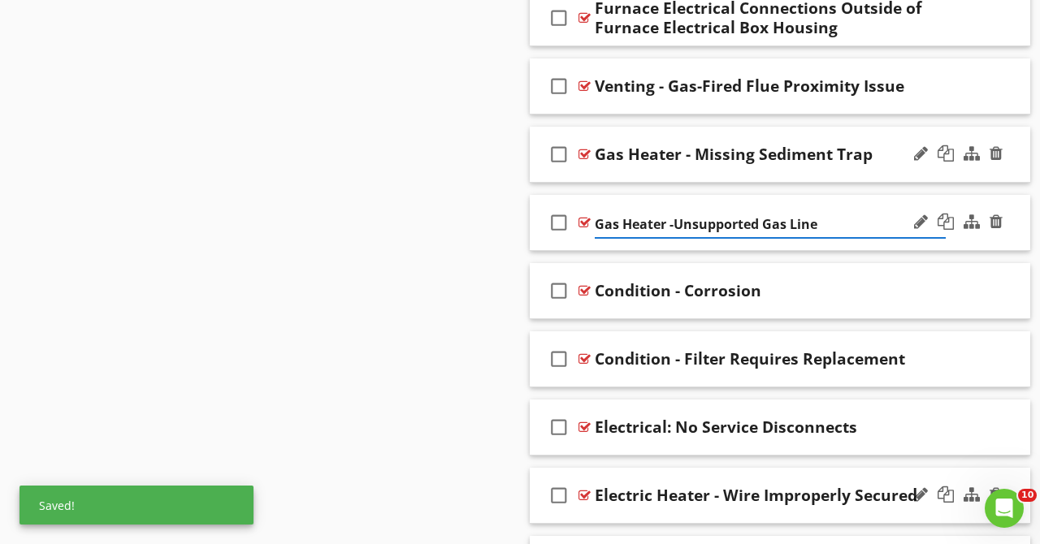
type input "Gas Heater - Unsupported Gas Line"
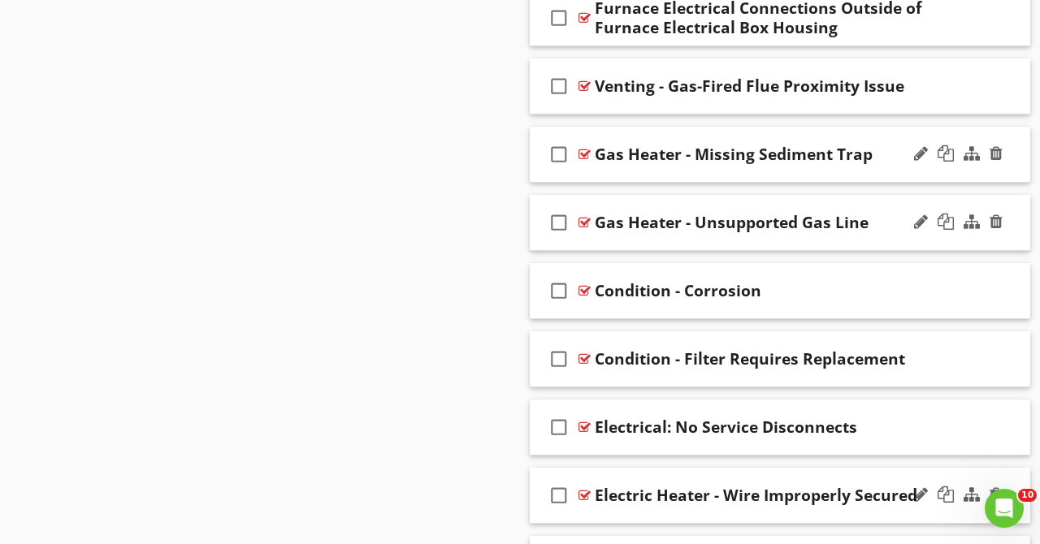
click at [879, 201] on div "check_box_outline_blank Gas Heater - Unsupported Gas Line" at bounding box center [780, 223] width 500 height 56
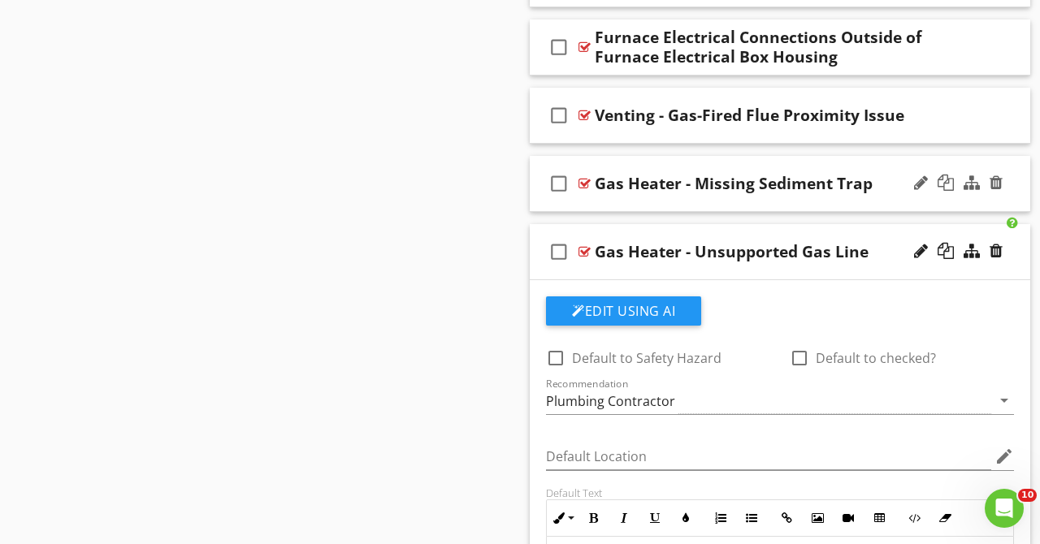
scroll to position [1911, 0]
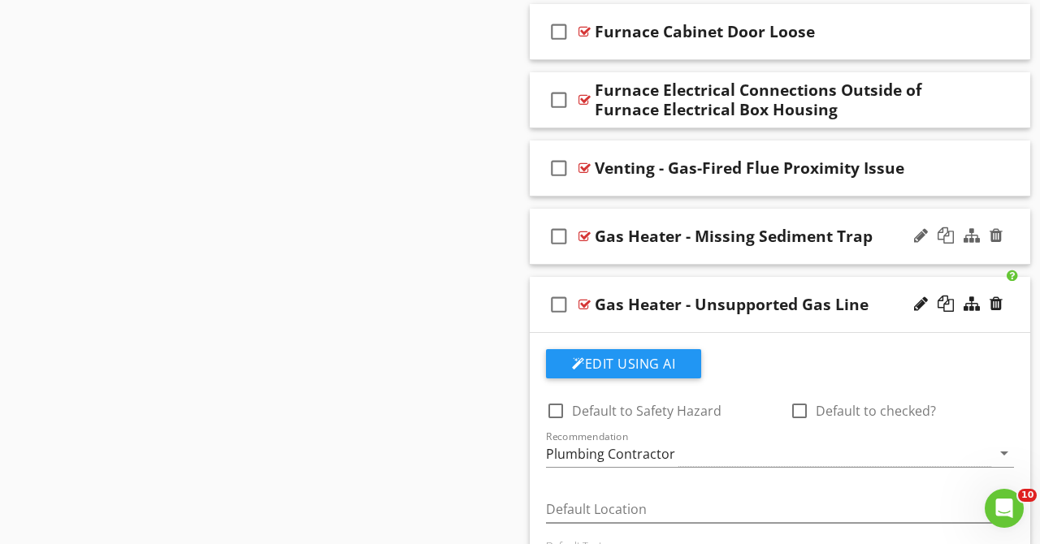
click at [880, 284] on div "check_box_outline_blank Gas Heater - Unsupported Gas Line" at bounding box center [780, 305] width 500 height 56
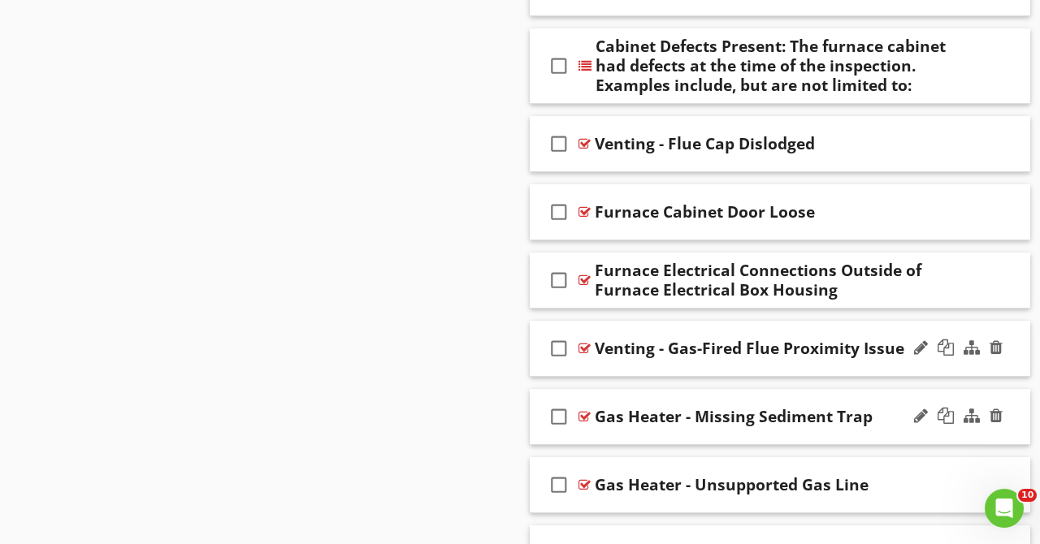
scroll to position [1704, 0]
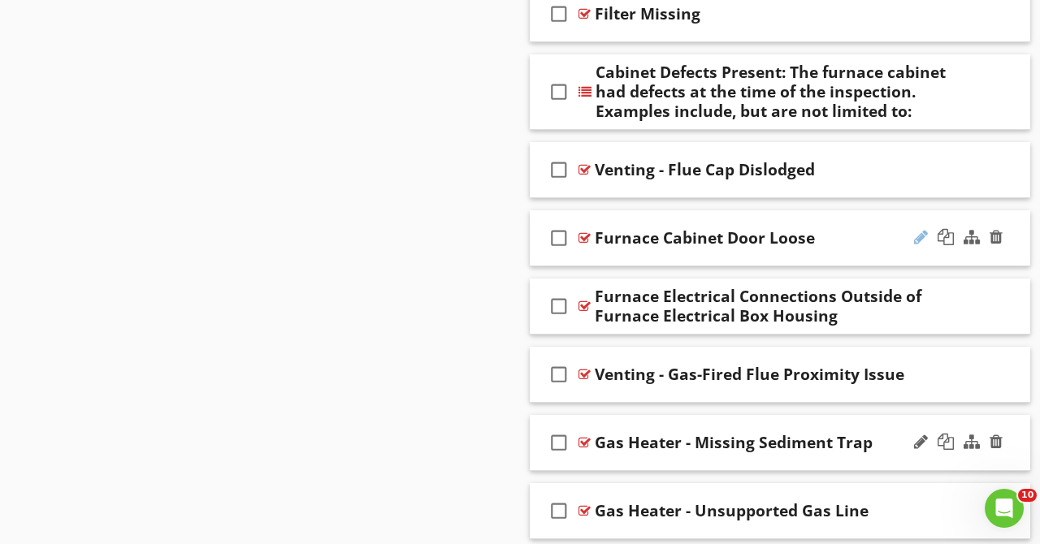
click at [922, 233] on div at bounding box center [921, 237] width 14 height 16
click at [595, 238] on input "Furnace Cabinet Door Loose" at bounding box center [770, 240] width 351 height 27
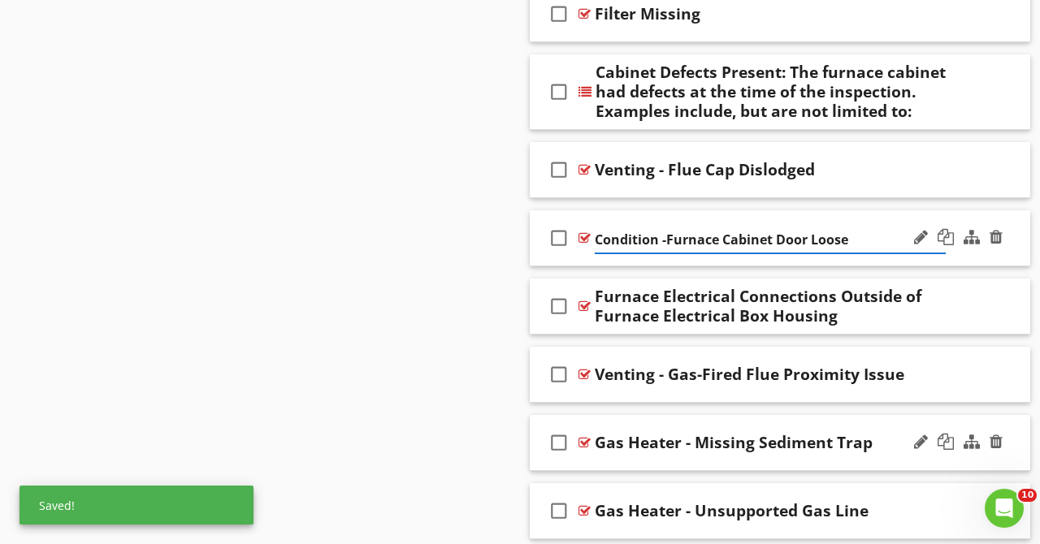
type input "Condition - Furnace Cabinet Door Loose"
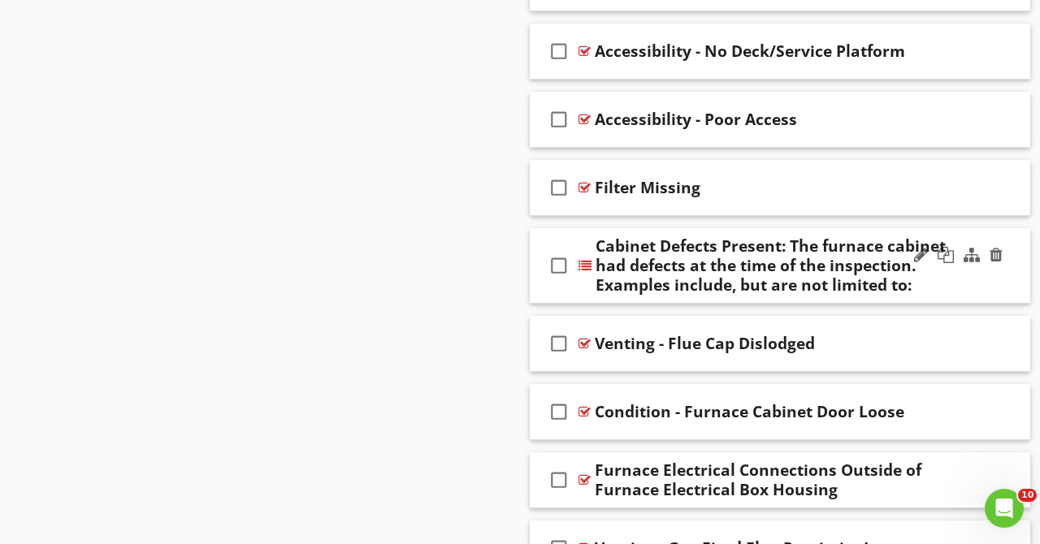
scroll to position [1497, 0]
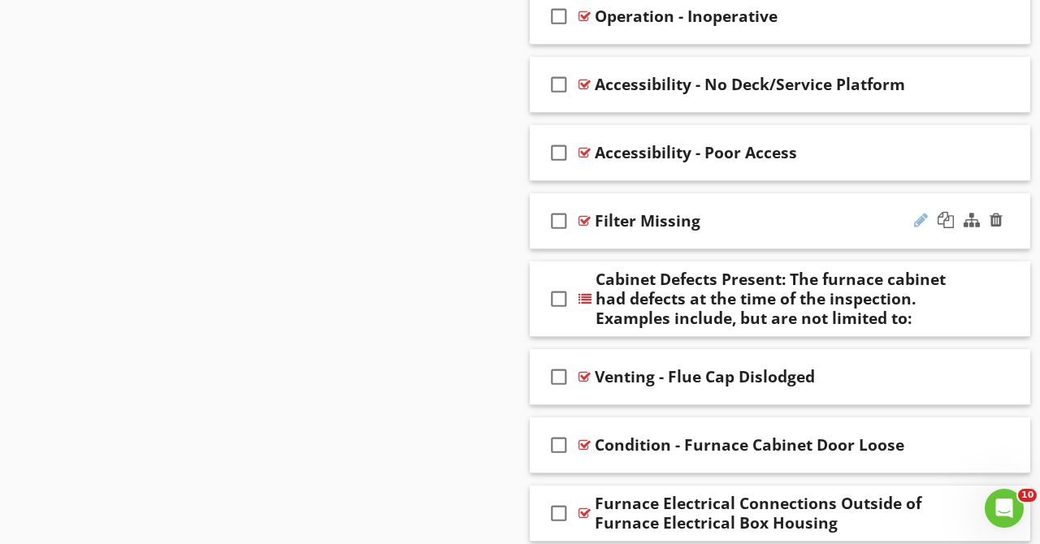
click at [924, 219] on div at bounding box center [921, 220] width 14 height 16
click at [598, 227] on input "Filter Missing" at bounding box center [770, 223] width 351 height 27
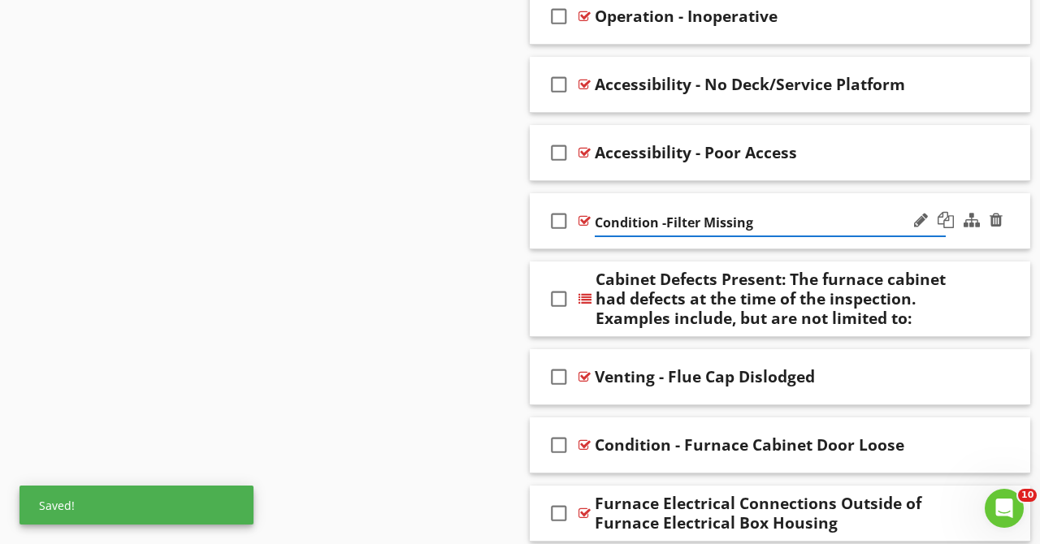
type input "Condition - Filter Missing"
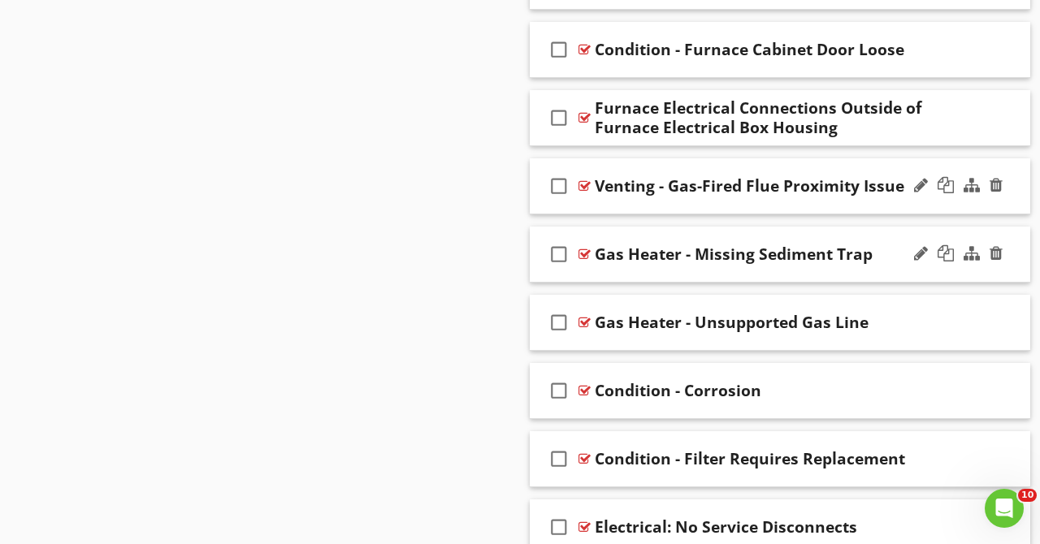
scroll to position [1911, 0]
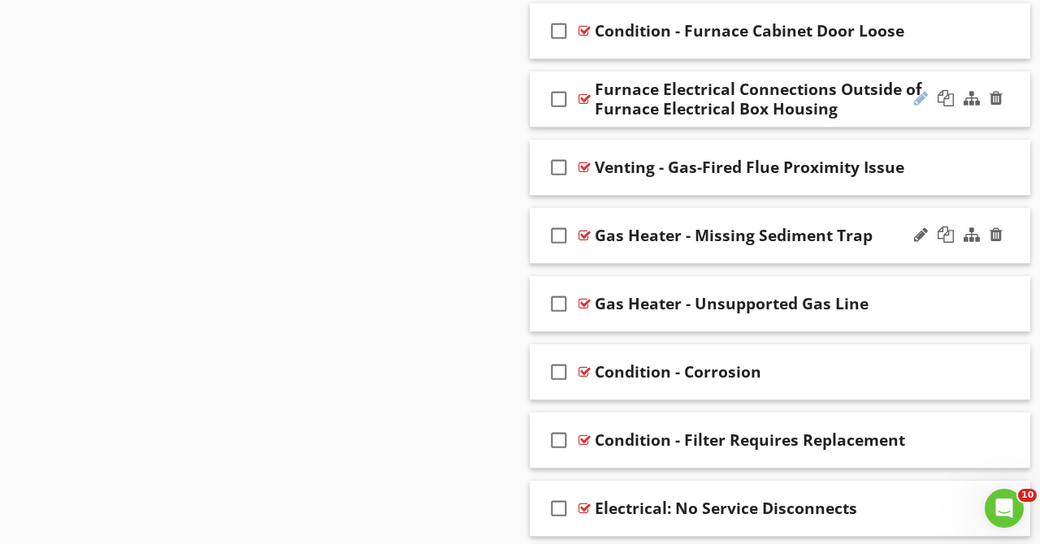
click at [918, 97] on div at bounding box center [921, 98] width 14 height 16
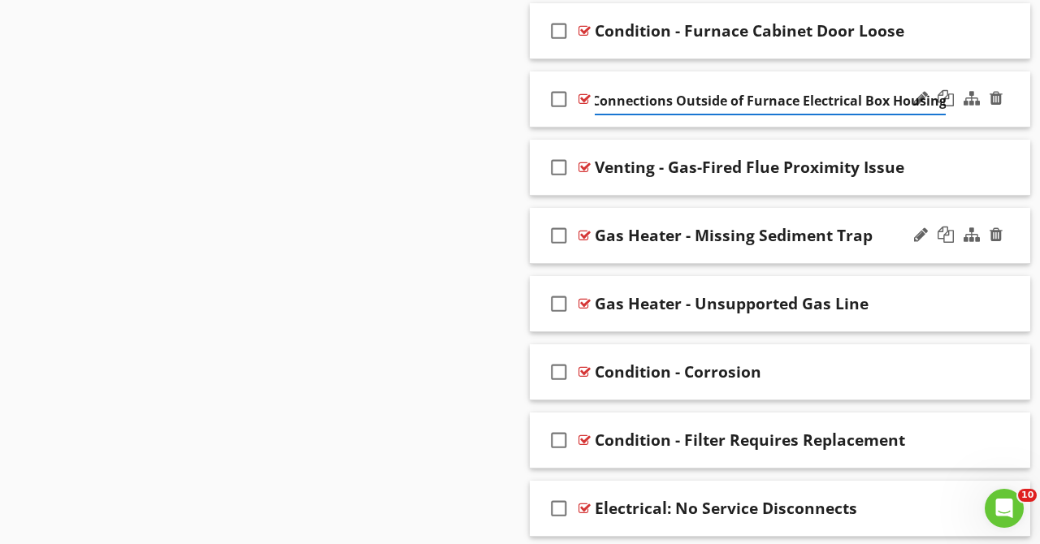
scroll to position [0, 0]
drag, startPoint x: 609, startPoint y: 106, endPoint x: 584, endPoint y: 102, distance: 25.4
click at [596, 100] on input "Furnace Electrical Connections Outside of Furnace Electrical Box Housing" at bounding box center [770, 101] width 351 height 27
type input "Electric Heater - Electrical Connections Outside of Electrical Box"
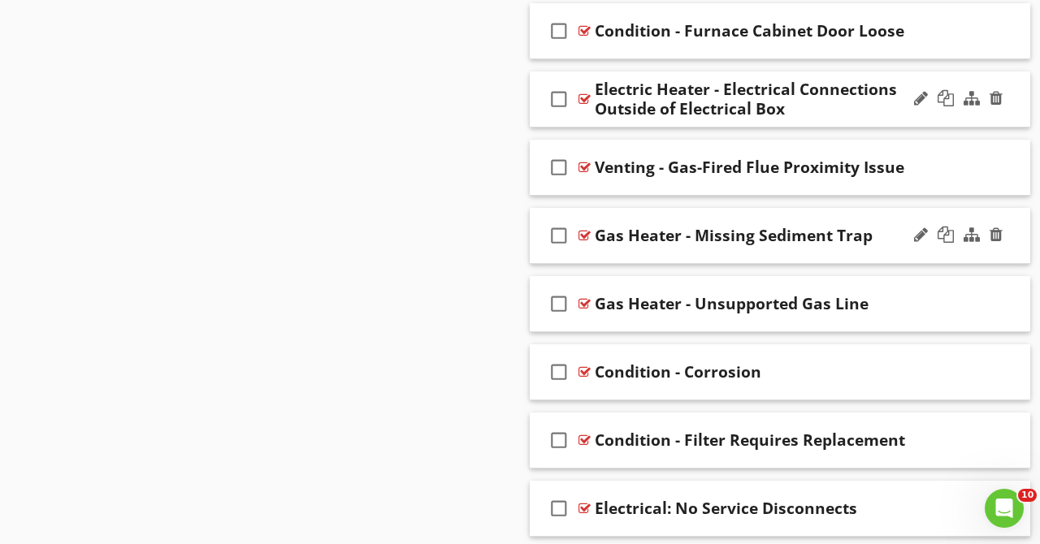
click at [892, 115] on div "Electric Heater - Electrical Connections Outside of Electrical Box" at bounding box center [770, 99] width 351 height 39
click at [899, 79] on div "check_box_outline_blank Electric Heater - Electrical Connections Outside of Ele…" at bounding box center [780, 99] width 500 height 56
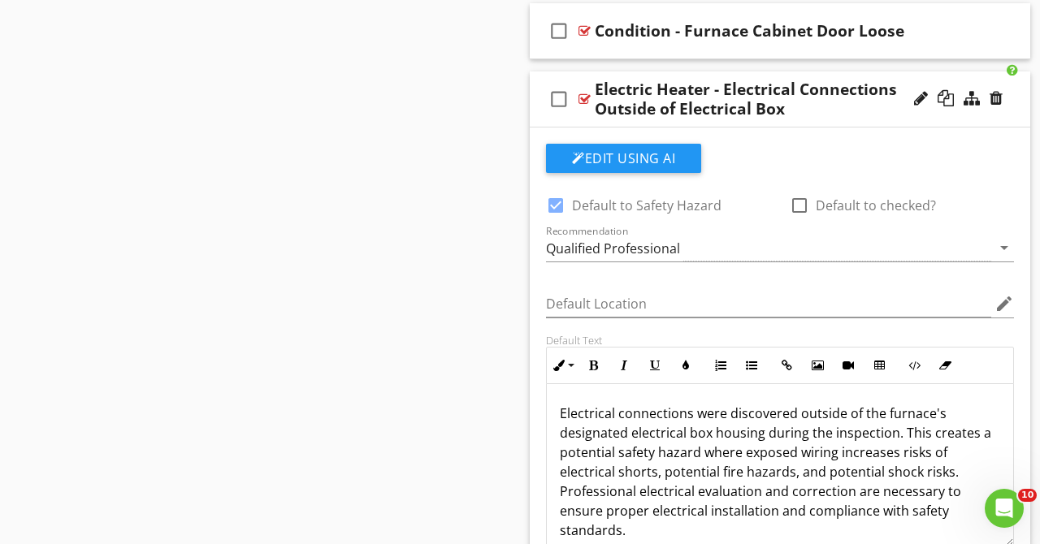
click at [873, 116] on div "Electric Heater - Electrical Connections Outside of Electrical Box" at bounding box center [770, 99] width 351 height 39
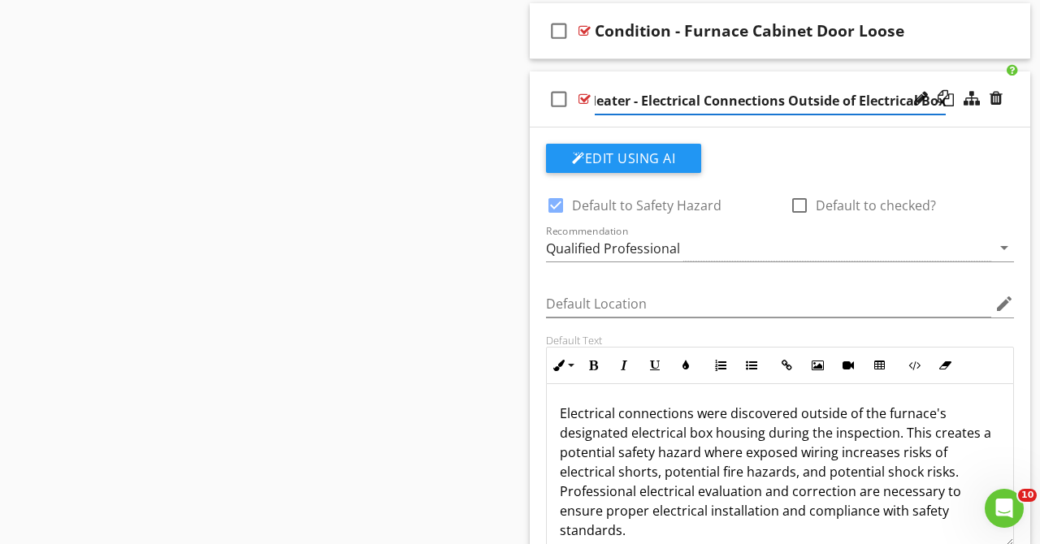
click at [894, 80] on div "check_box_outline_blank Electric Heater - Electrical Connections Outside of Ele…" at bounding box center [780, 99] width 500 height 56
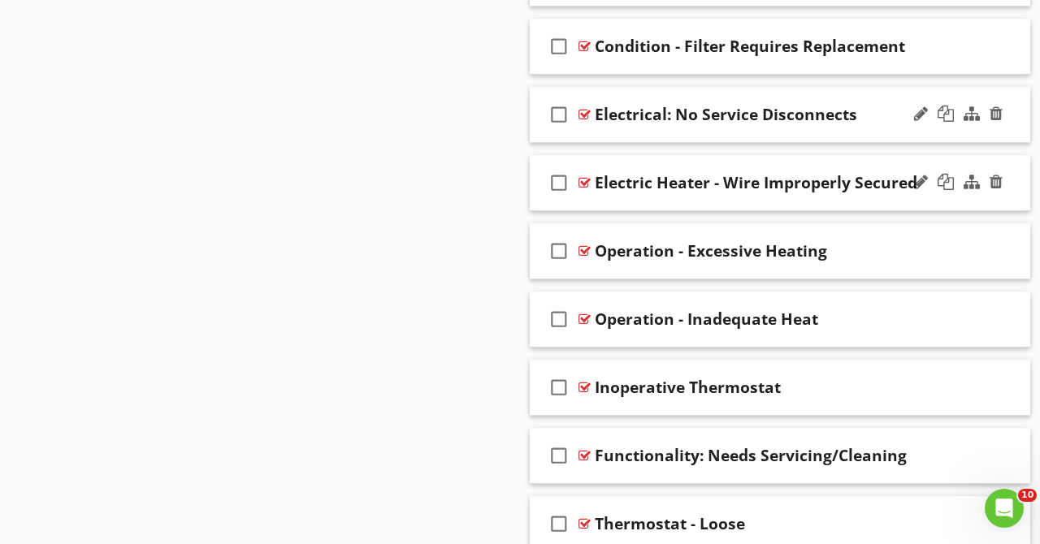
scroll to position [2326, 0]
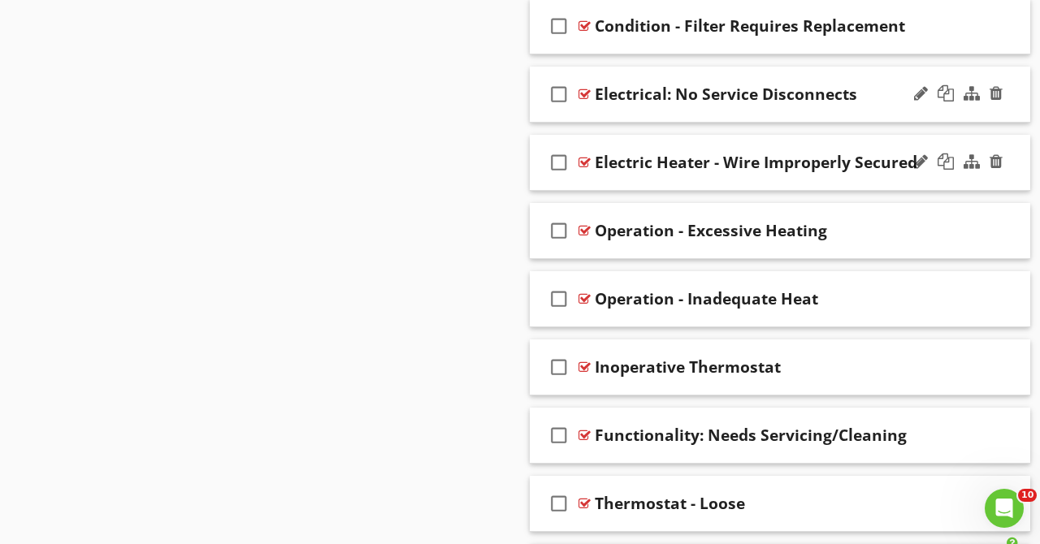
click at [877, 86] on div "Electrical: No Service Disconnects" at bounding box center [770, 93] width 351 height 19
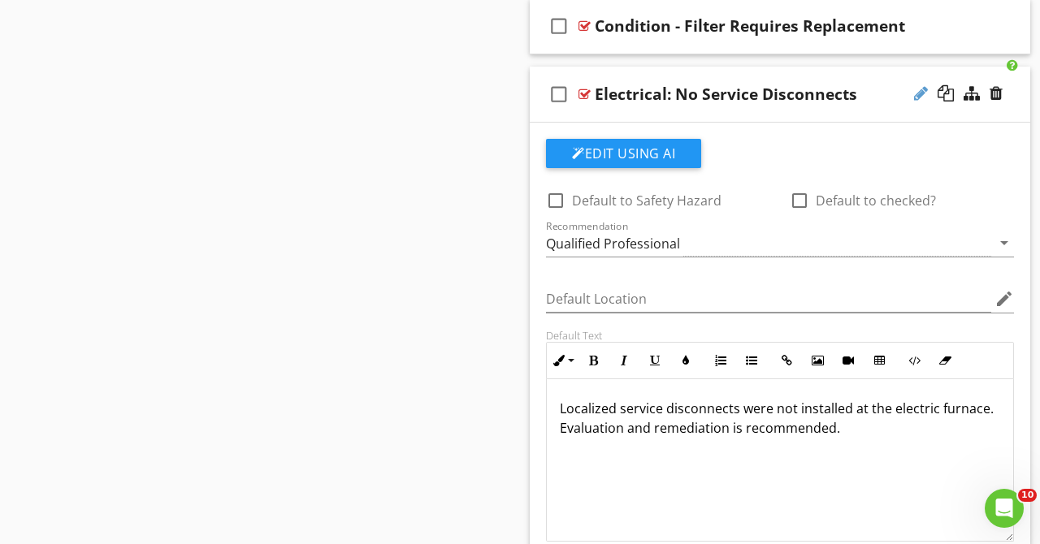
click at [916, 94] on div at bounding box center [921, 93] width 14 height 16
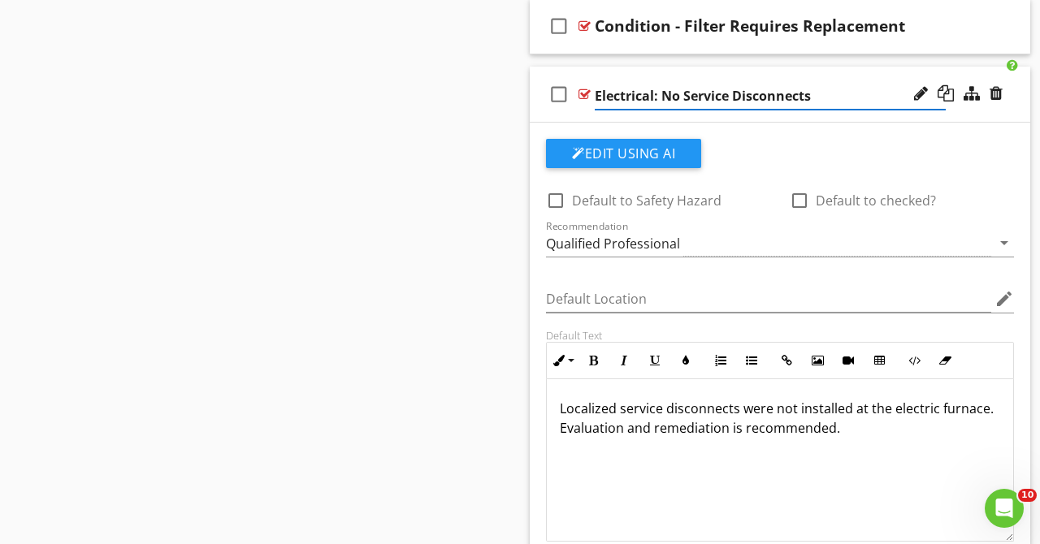
click at [658, 97] on input "Electrical: No Service Disconnects" at bounding box center [770, 96] width 351 height 27
type input "Electric Heater - No Service Disconnects"
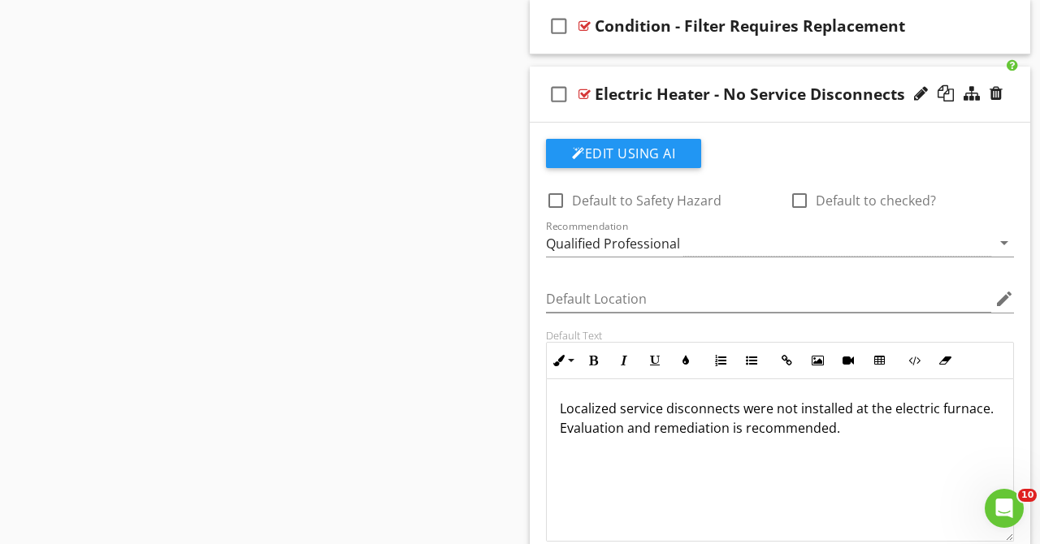
click at [829, 69] on div "check_box_outline_blank Electric Heater - No Service Disconnects" at bounding box center [780, 95] width 500 height 56
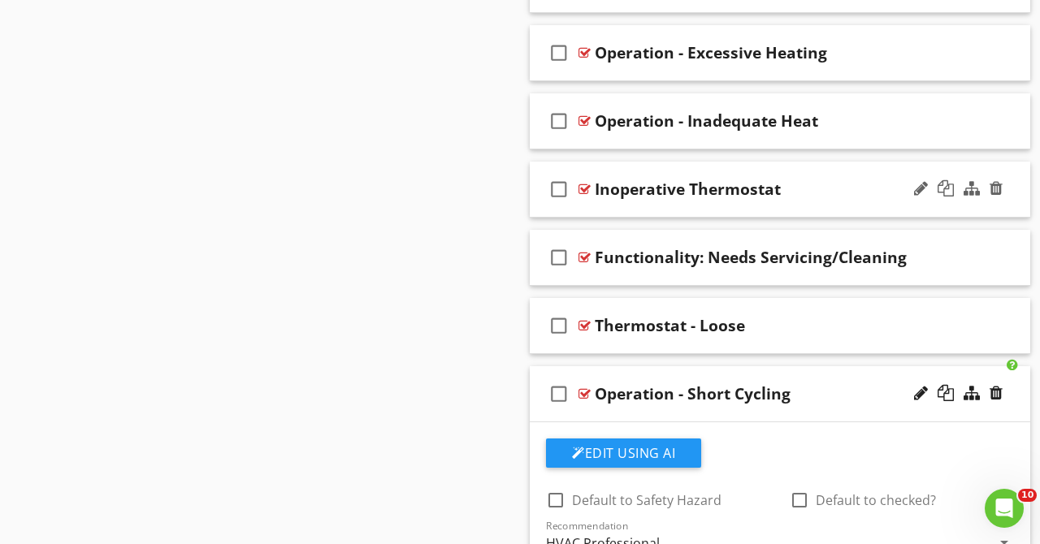
scroll to position [2531, 0]
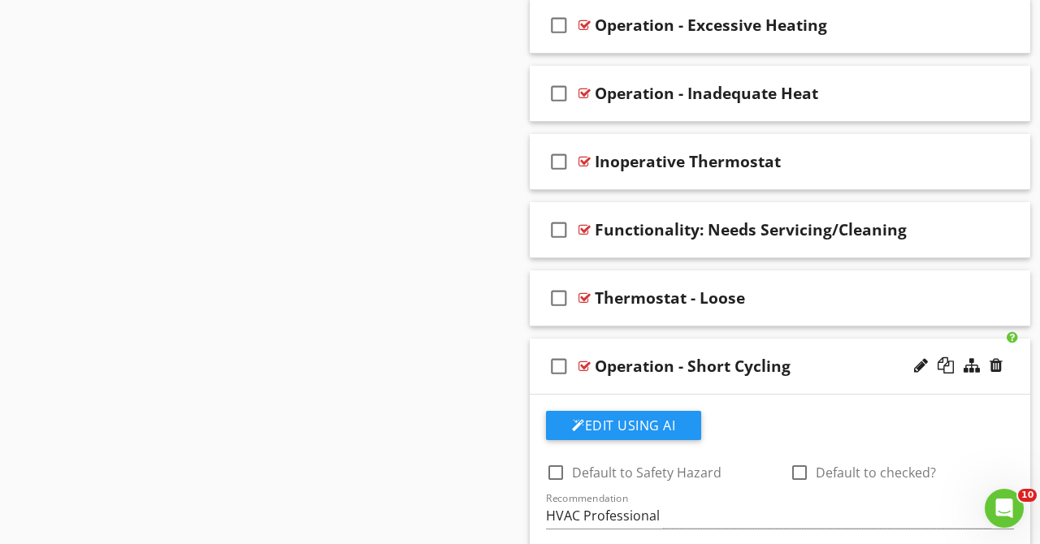
click at [820, 347] on div "check_box_outline_blank Operation - Short Cycling" at bounding box center [780, 367] width 500 height 56
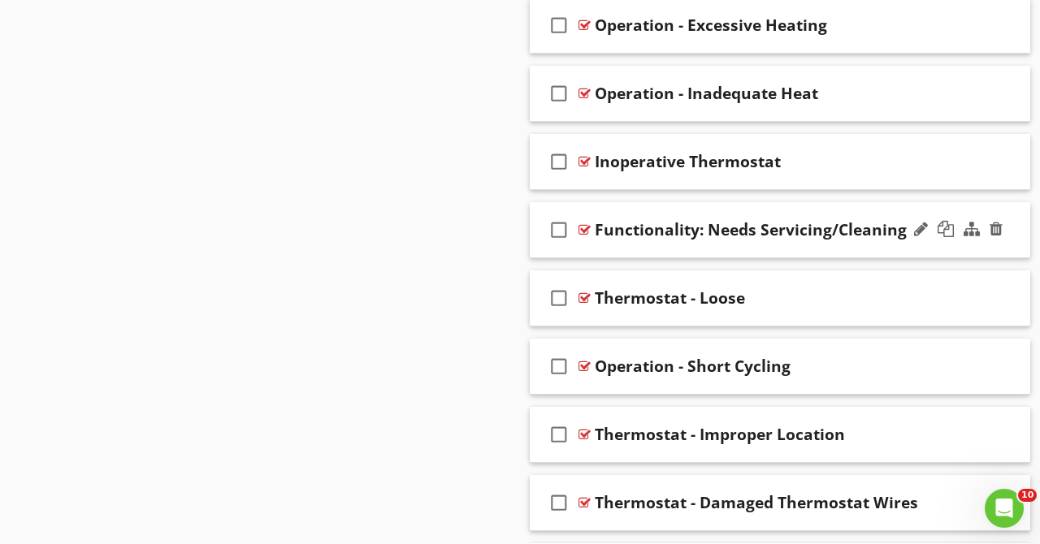
click at [902, 204] on div "check_box_outline_blank Functionality: Needs Servicing/Cleaning" at bounding box center [780, 230] width 500 height 56
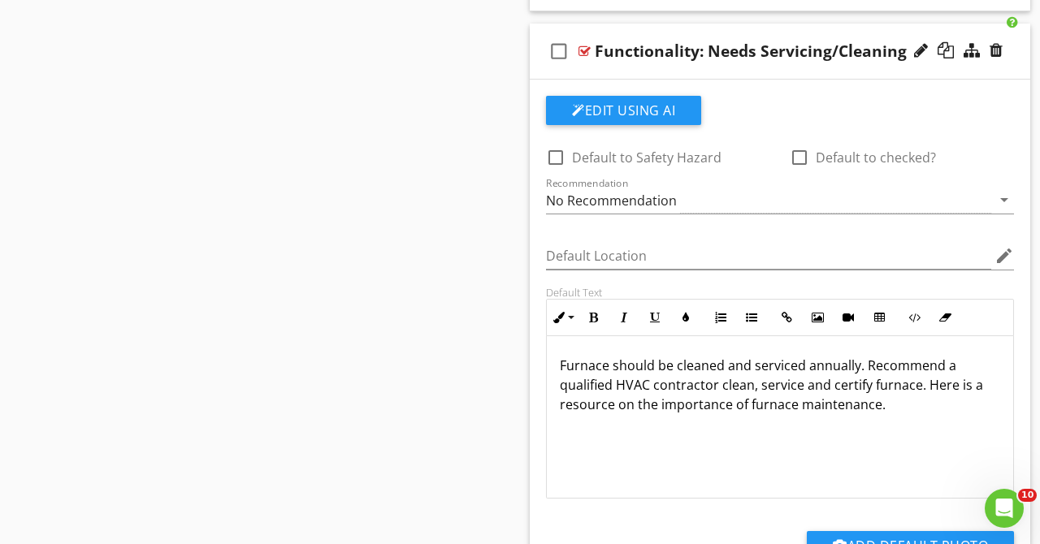
scroll to position [2738, 0]
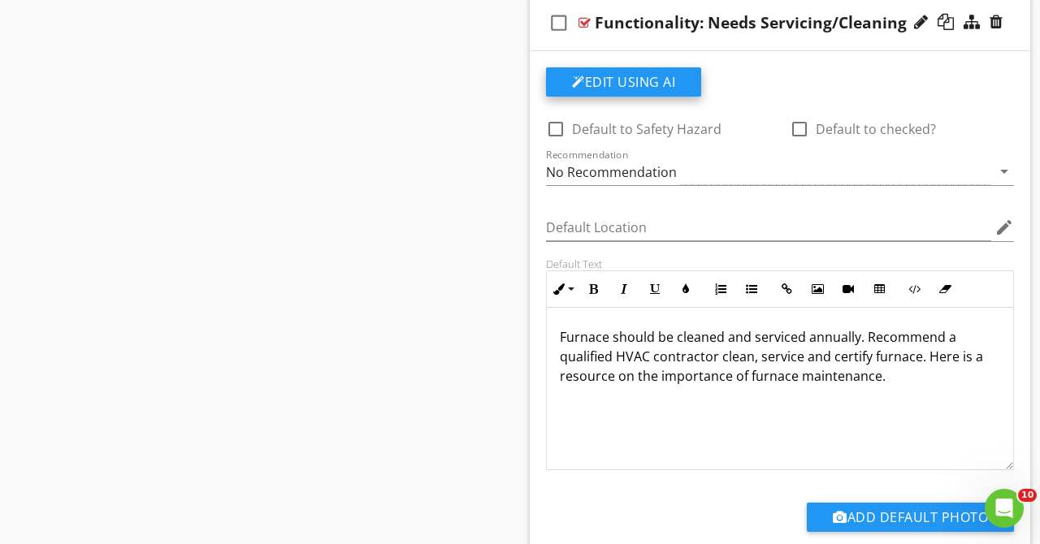
click at [668, 87] on button "Edit Using AI" at bounding box center [623, 81] width 155 height 29
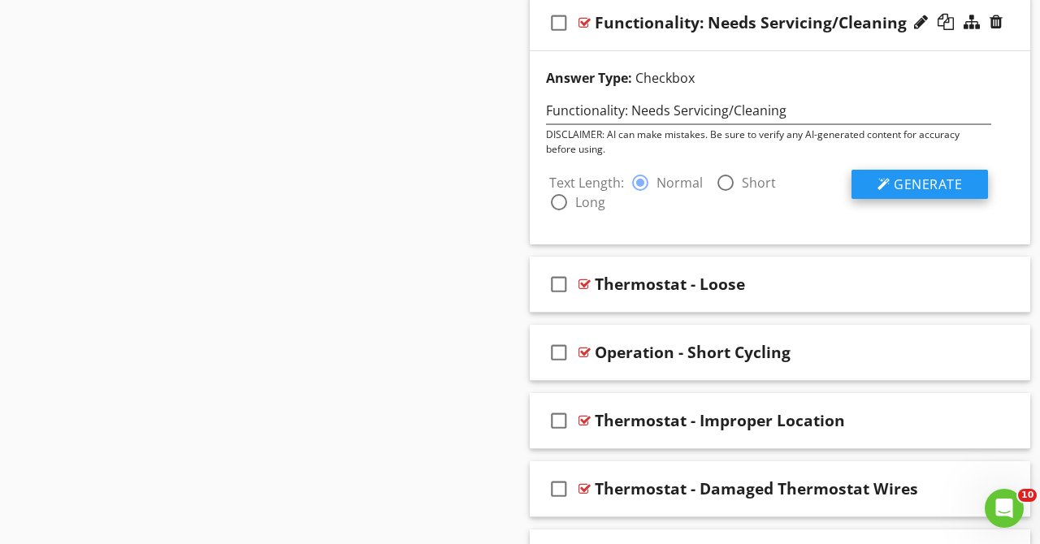
click at [901, 189] on span "Generate" at bounding box center [928, 184] width 68 height 18
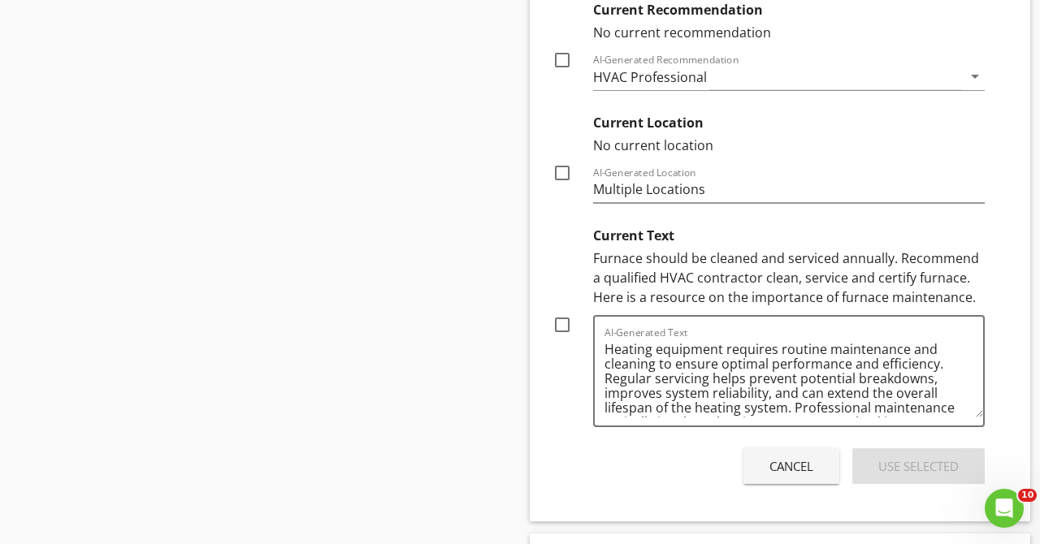
scroll to position [3153, 0]
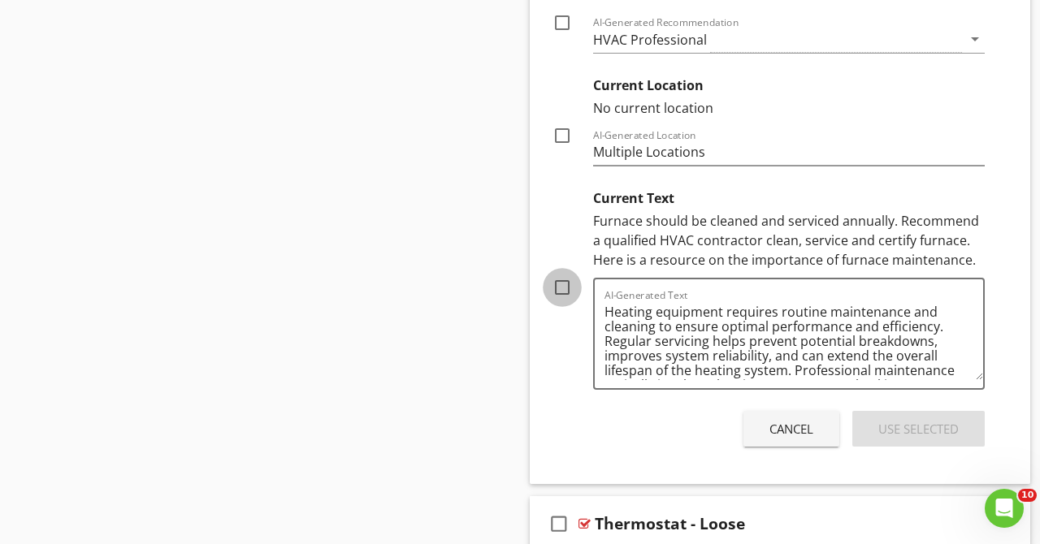
click at [567, 288] on div at bounding box center [562, 288] width 28 height 28
checkbox input "true"
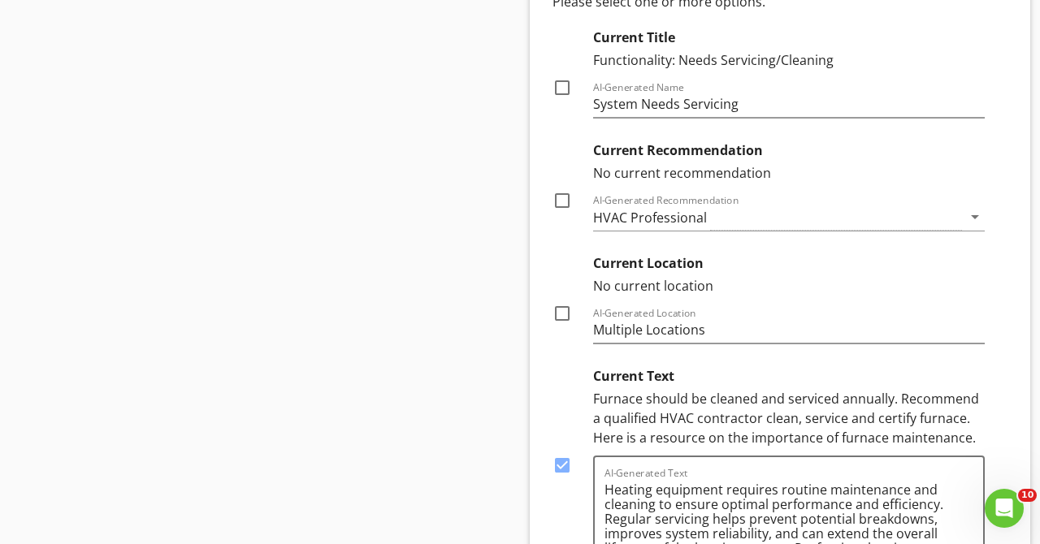
scroll to position [2945, 0]
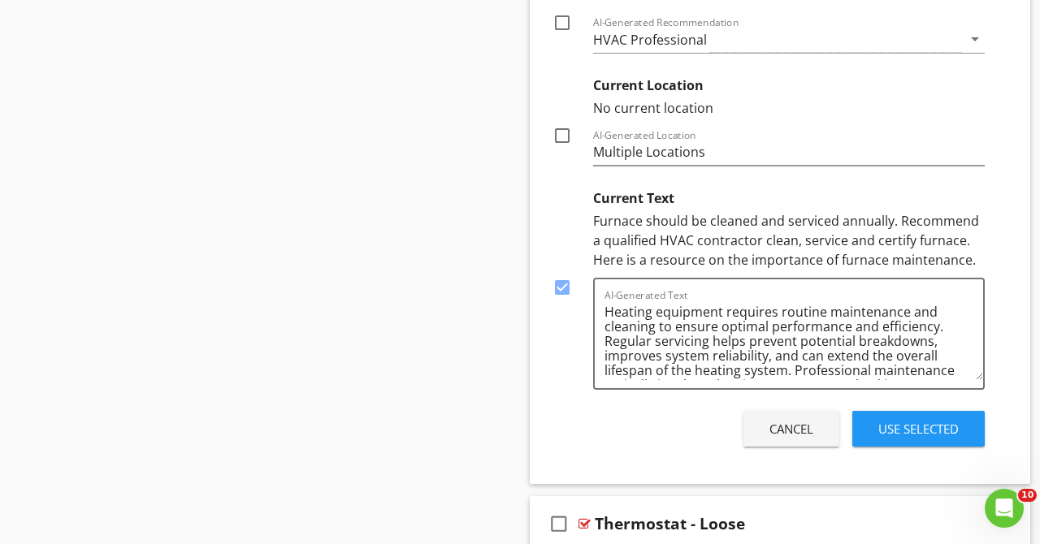
click at [894, 425] on div "Use Selected" at bounding box center [918, 429] width 80 height 19
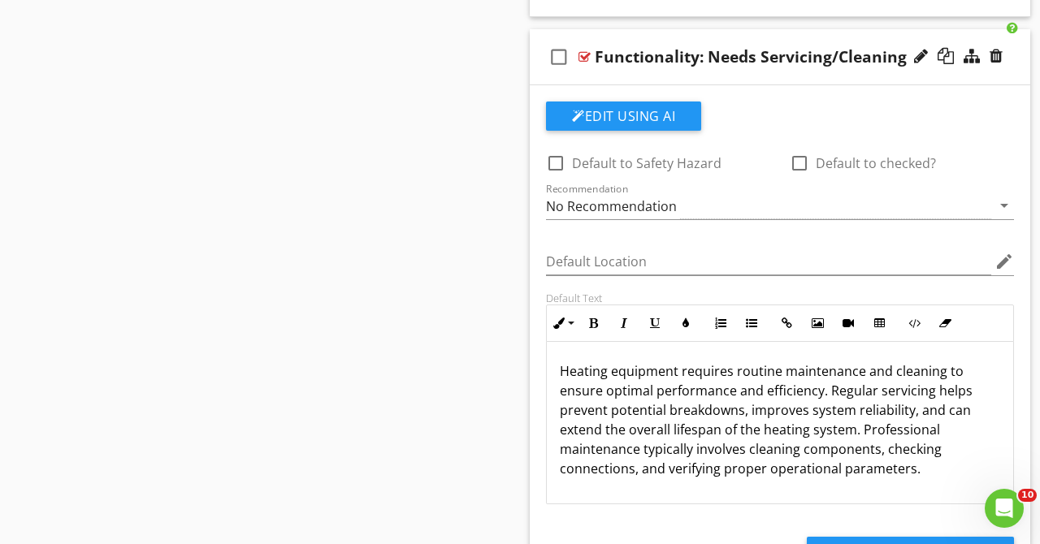
scroll to position [2725, 0]
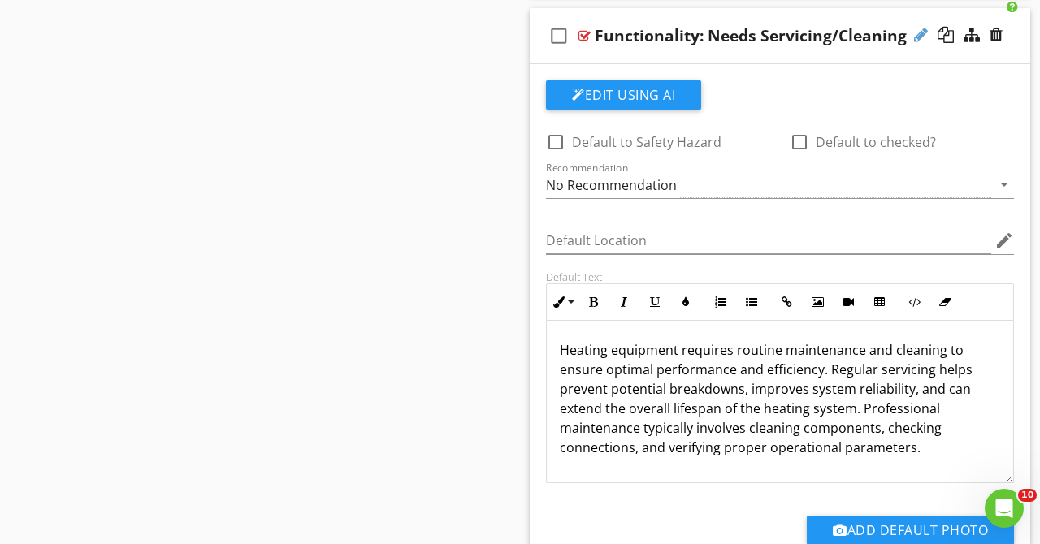
click at [914, 41] on div at bounding box center [921, 35] width 14 height 16
click at [690, 41] on input "Functionality: Needs Servicing/Cleaning" at bounding box center [770, 37] width 351 height 27
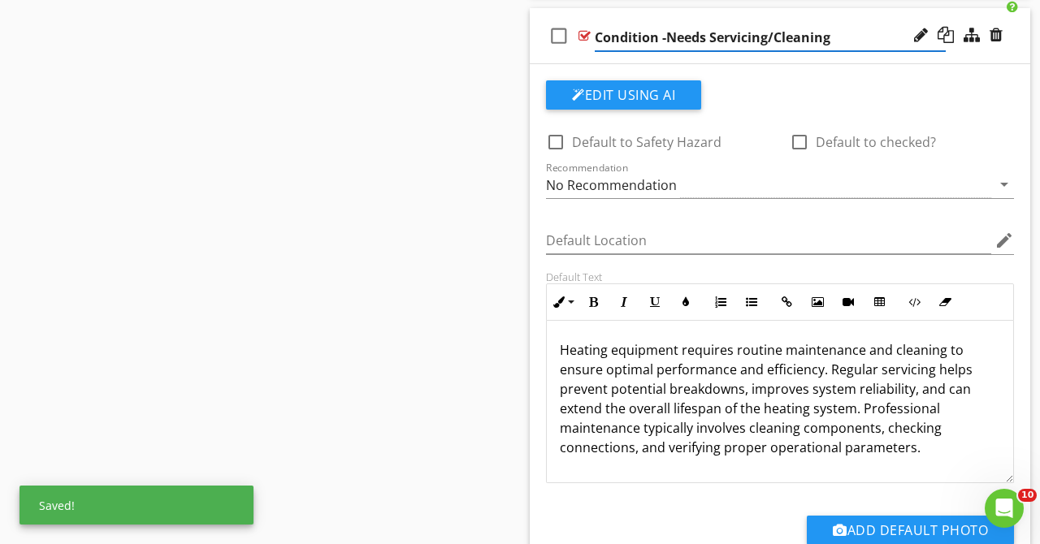
type input "Condition - Needs Servicing/Cleaning"
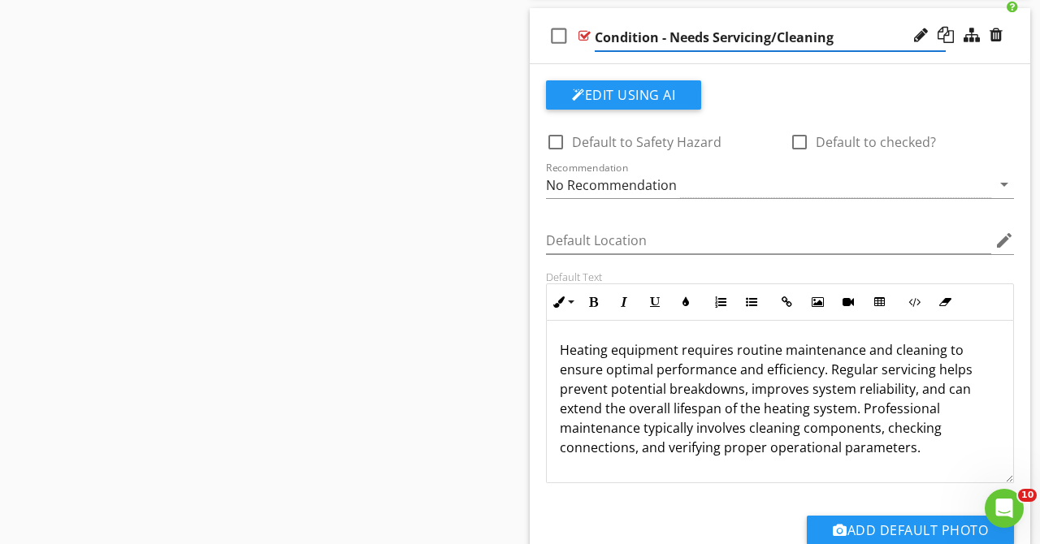
click at [850, 72] on div "Edit Using AI check_box_outline_blank Default to Safety Hazard check_box_outlin…" at bounding box center [780, 335] width 500 height 542
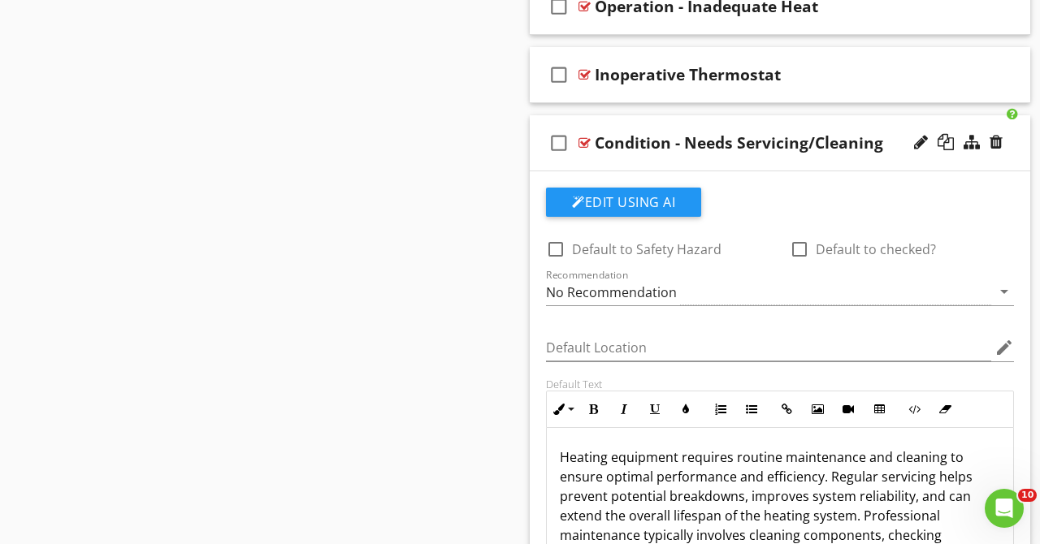
scroll to position [2581, 0]
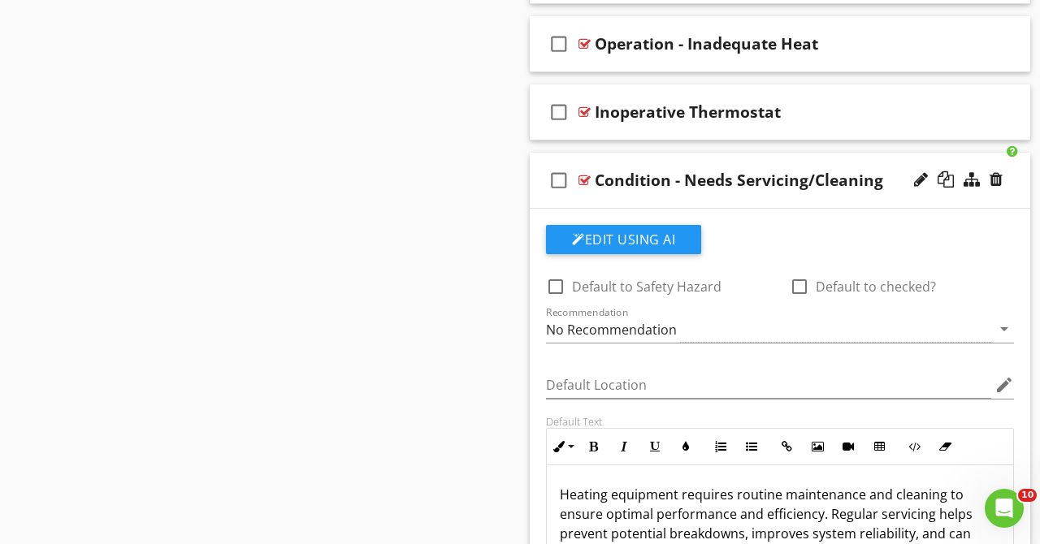
click at [883, 156] on div "check_box_outline_blank Condition - Needs Servicing/Cleaning" at bounding box center [780, 181] width 500 height 56
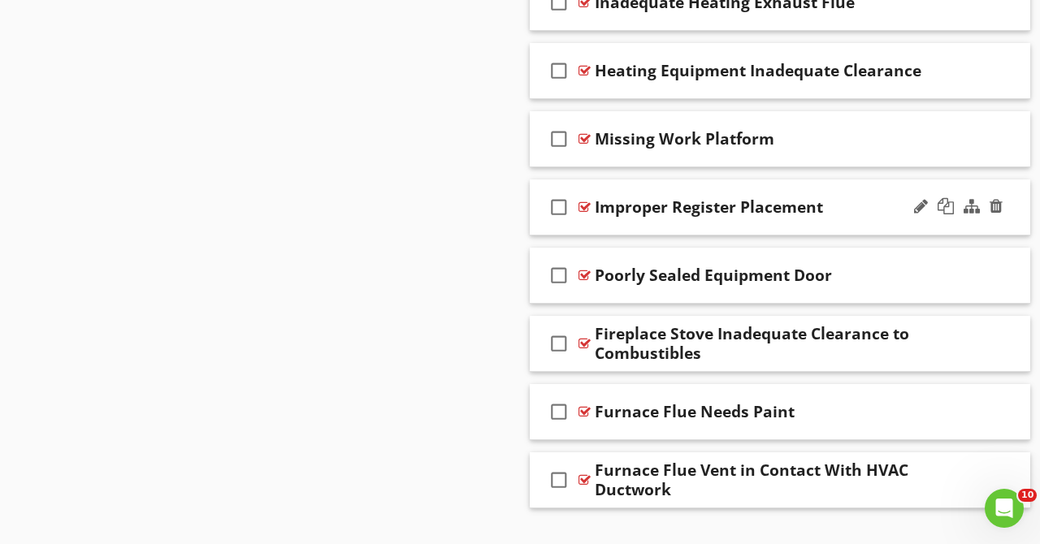
scroll to position [4605, 0]
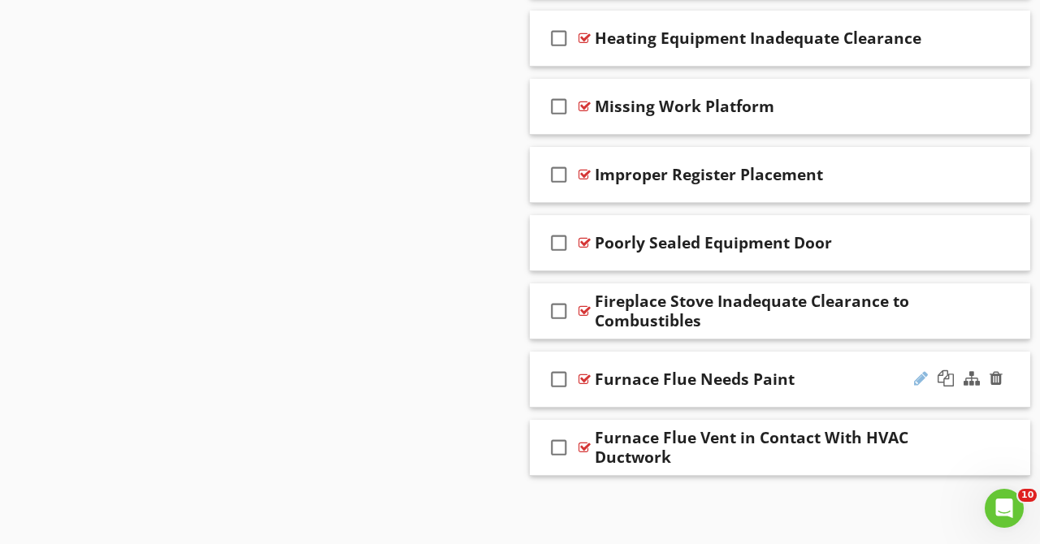
click at [918, 373] on div at bounding box center [921, 378] width 14 height 16
click at [597, 380] on input "Furnace Flue Needs Paint" at bounding box center [770, 381] width 351 height 27
type input "Venting - Furnace Flue Needs Paint"
click at [915, 443] on div at bounding box center [921, 447] width 14 height 16
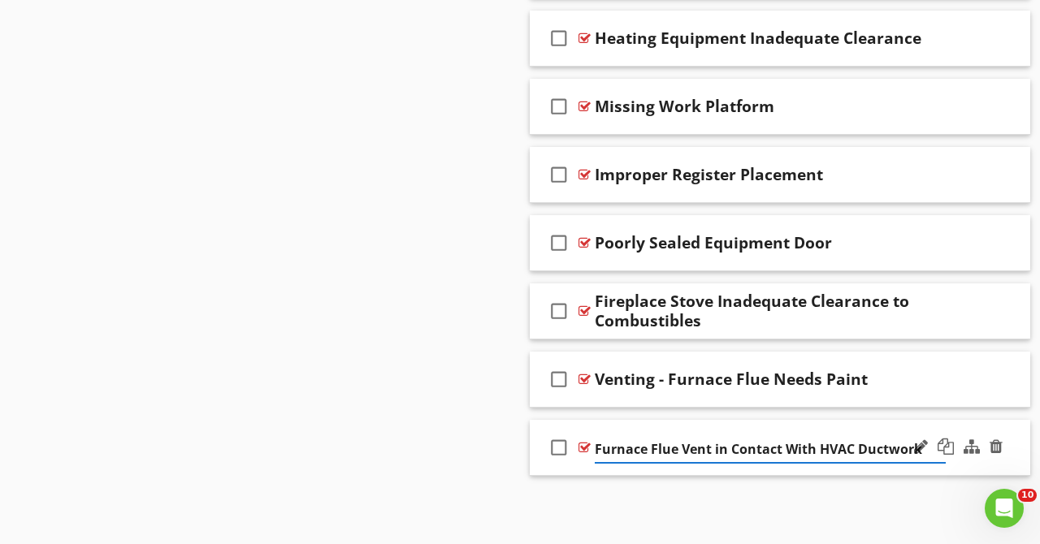
click at [595, 455] on input "Furnace Flue Vent in Contact With HVAC Ductwork" at bounding box center [770, 449] width 351 height 27
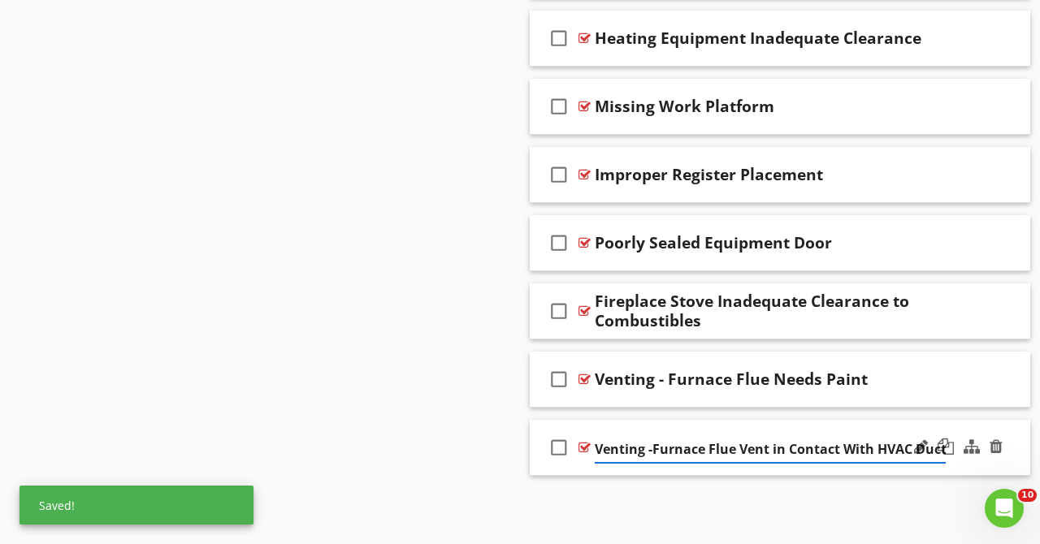
type input "Venting - Furnace Flue Vent in Contact With HVAC Ductwork"
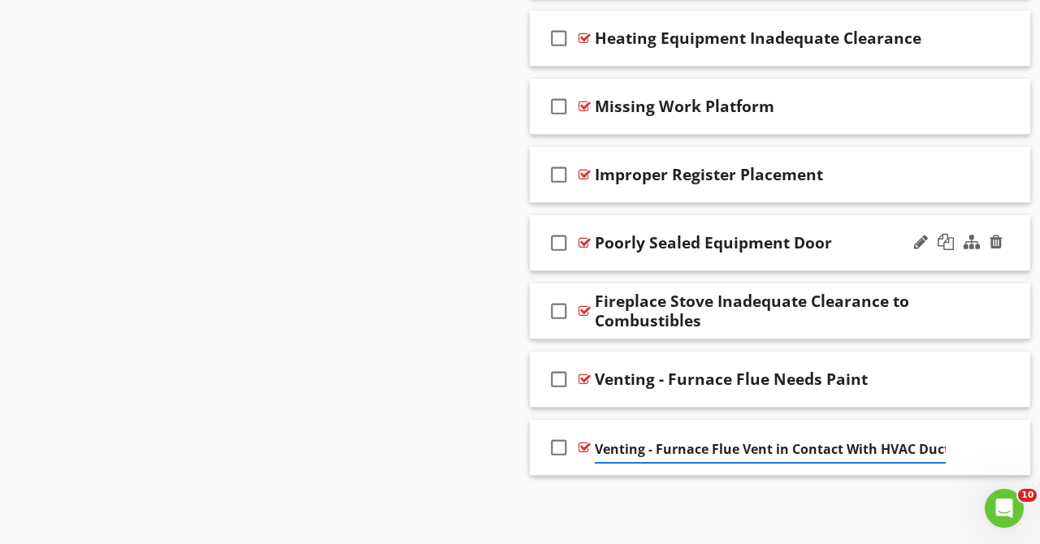
click at [865, 259] on div "check_box_outline_blank Poorly Sealed Equipment Door" at bounding box center [780, 243] width 500 height 56
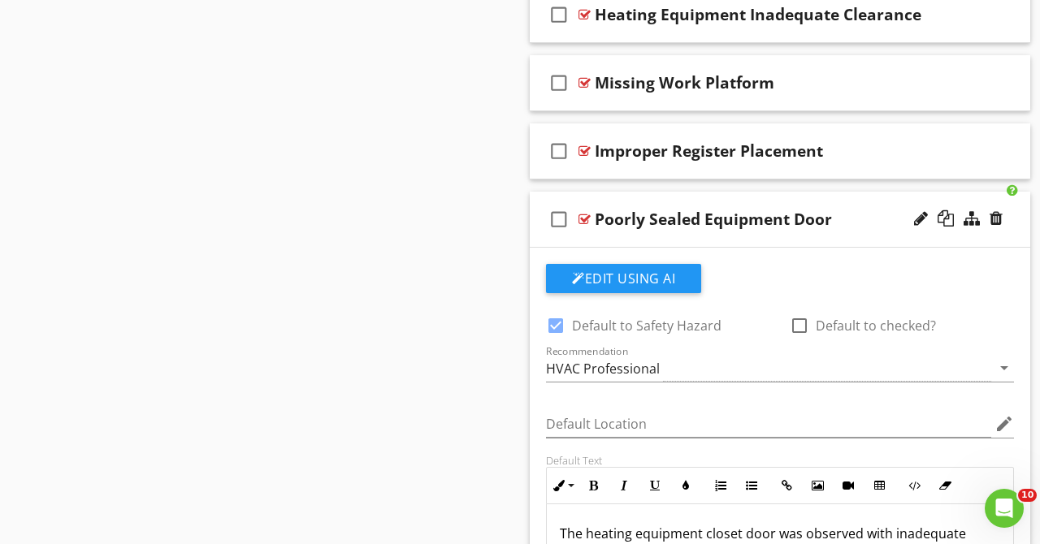
scroll to position [4606, 0]
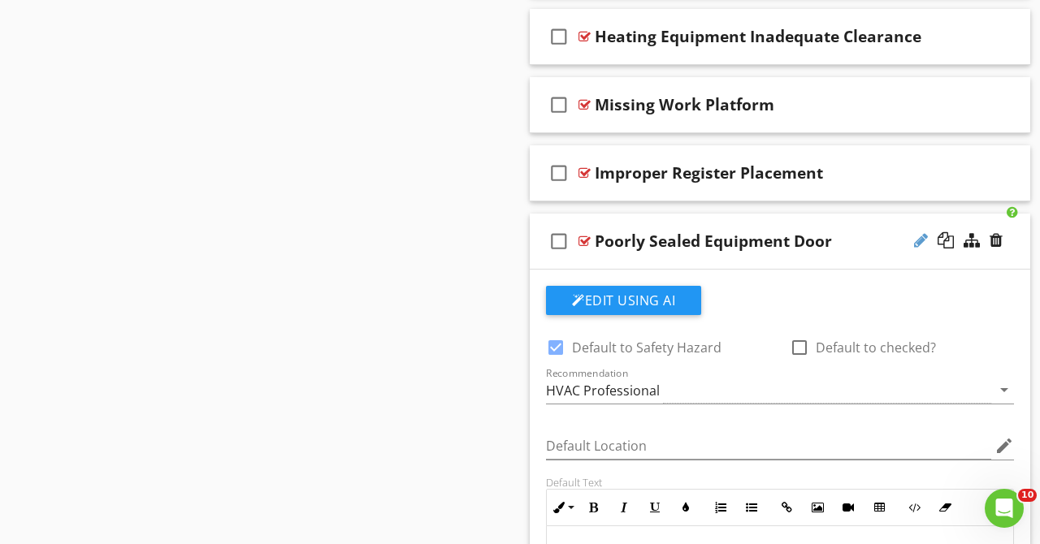
click at [919, 236] on div at bounding box center [921, 240] width 14 height 16
click at [597, 245] on input "Poorly Sealed Equipment Door" at bounding box center [770, 243] width 351 height 27
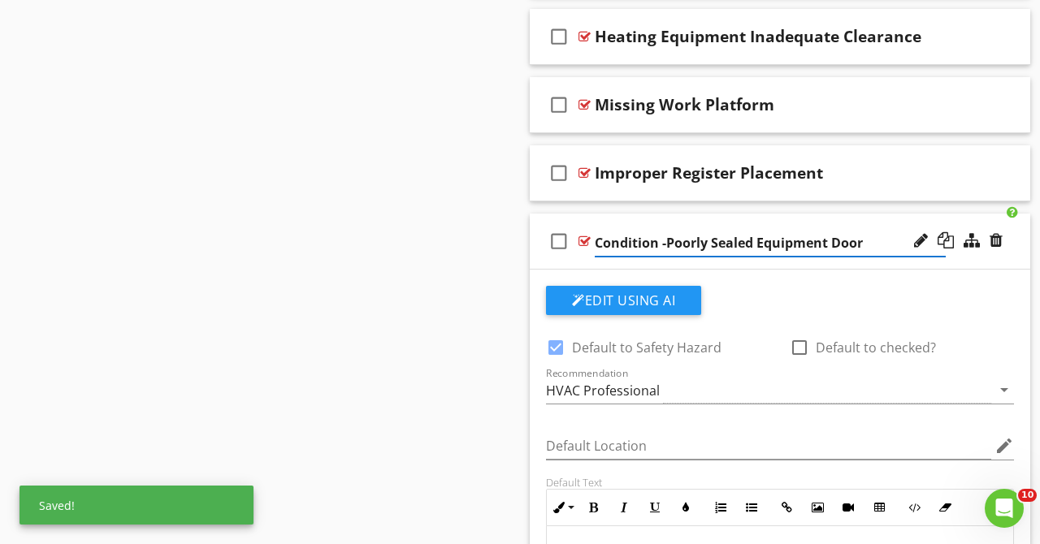
type input "Condition - Poorly Sealed Equipment Door"
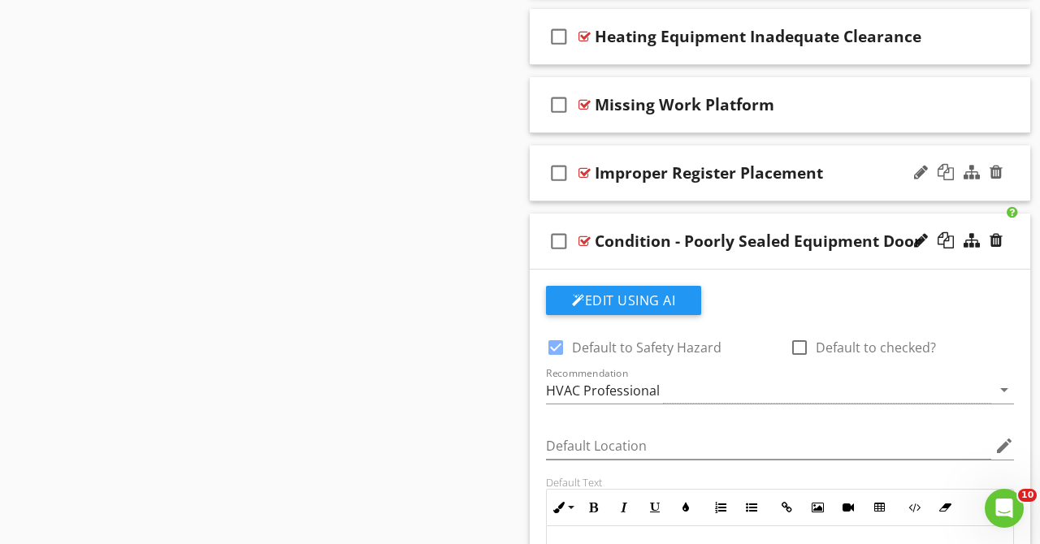
click at [881, 156] on div "check_box_outline_blank Improper Register Placement" at bounding box center [780, 173] width 500 height 56
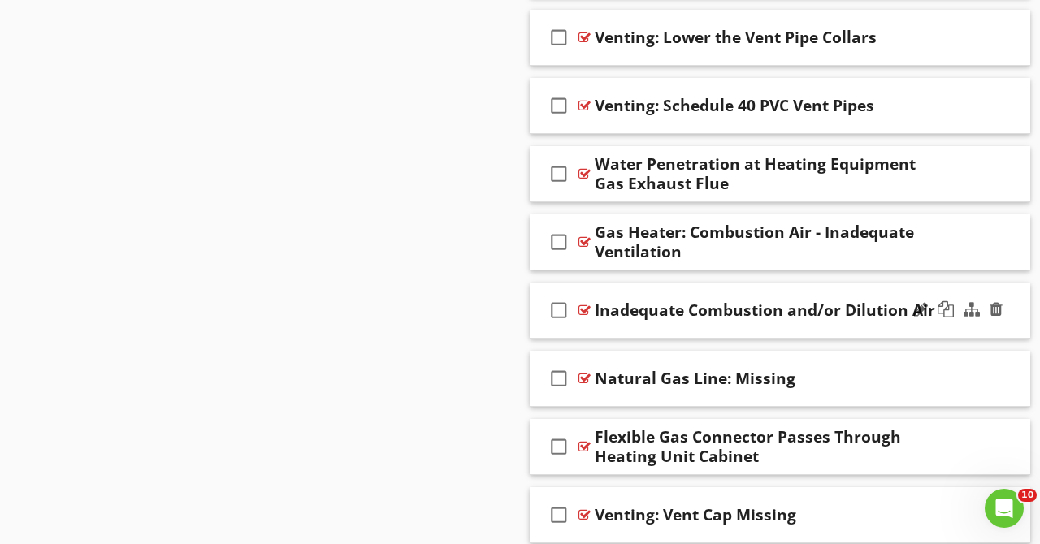
scroll to position [3893, 0]
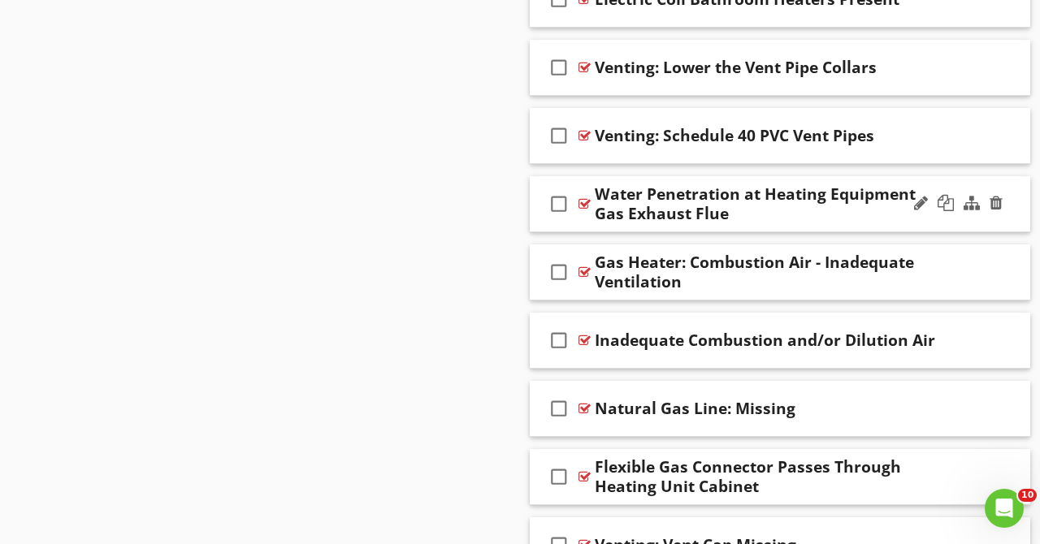
click at [859, 218] on div "Water Penetration at Heating Equipment Gas Exhaust Flue" at bounding box center [770, 203] width 351 height 39
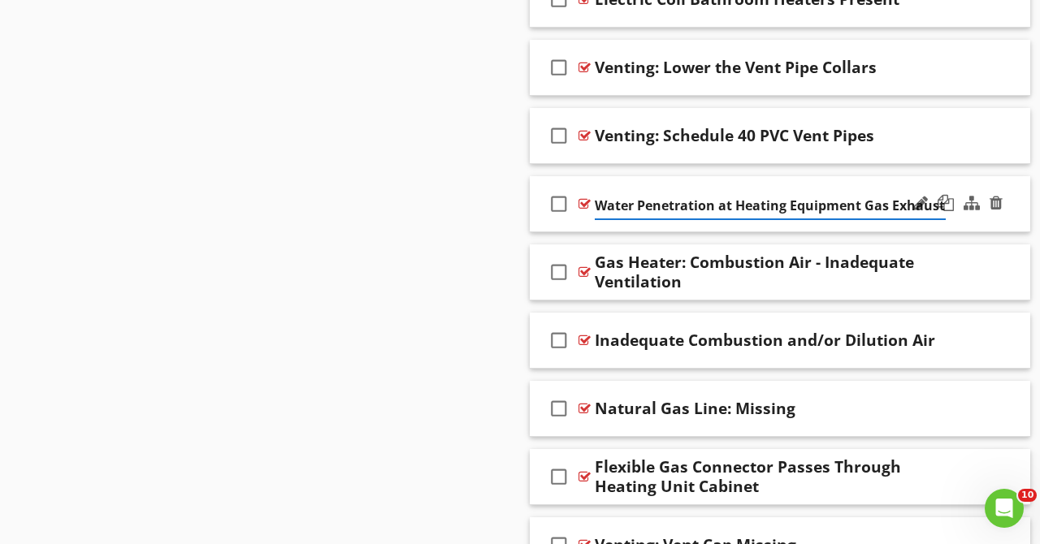
scroll to position [0, 28]
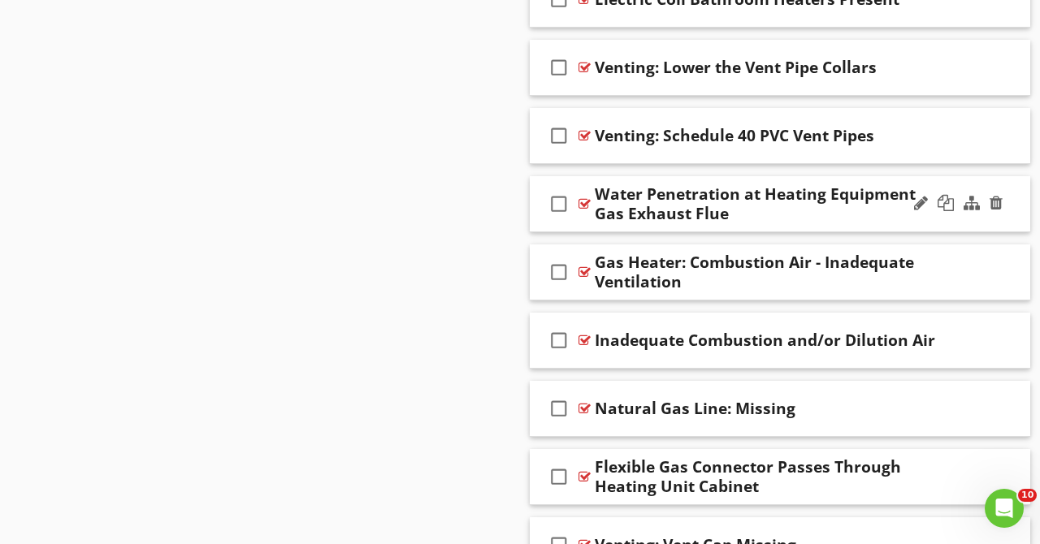
click at [873, 182] on div "check_box_outline_blank Water Penetration at Heating Equipment Gas Exhaust Flue" at bounding box center [780, 204] width 500 height 56
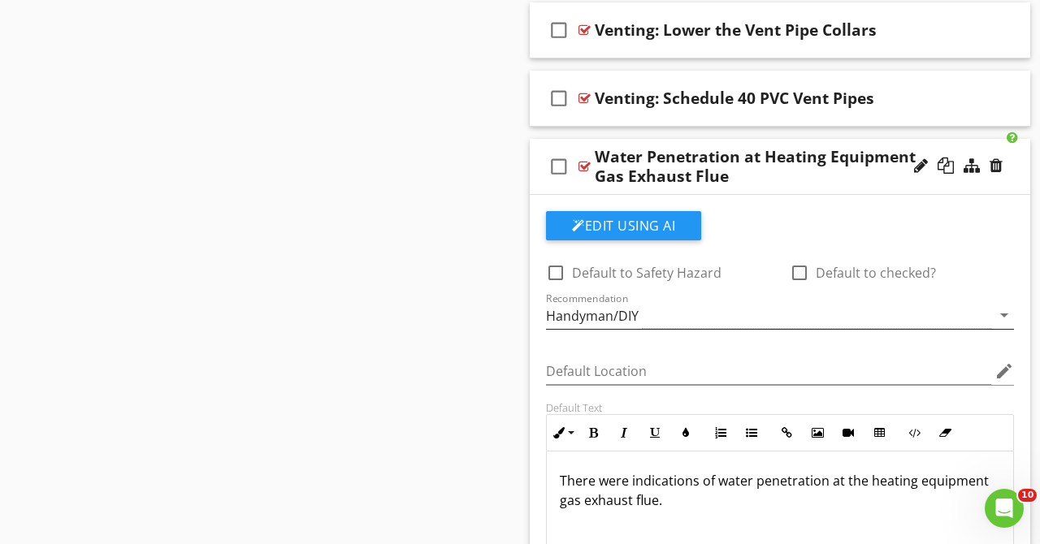
scroll to position [3893, 0]
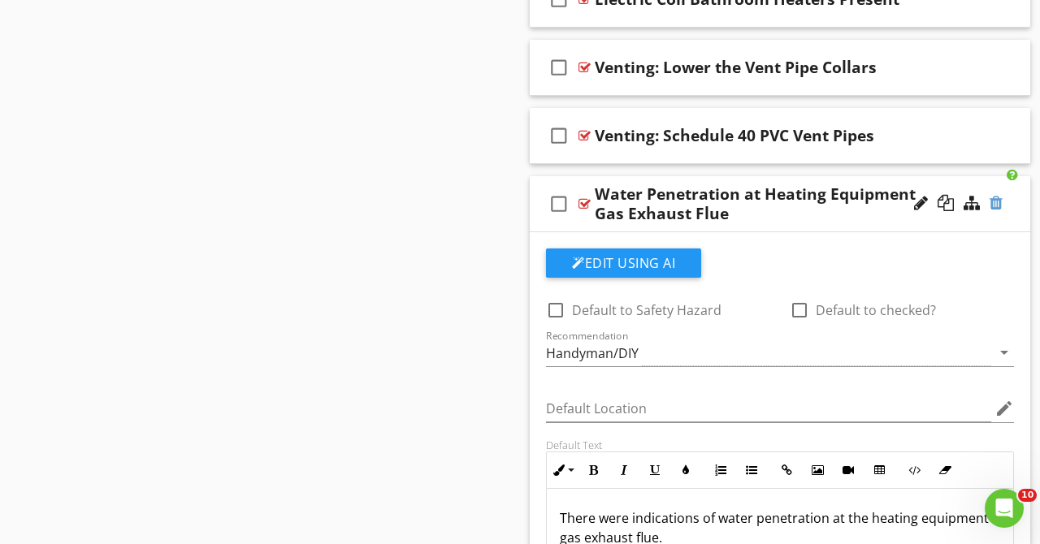
click at [998, 201] on div at bounding box center [995, 203] width 13 height 16
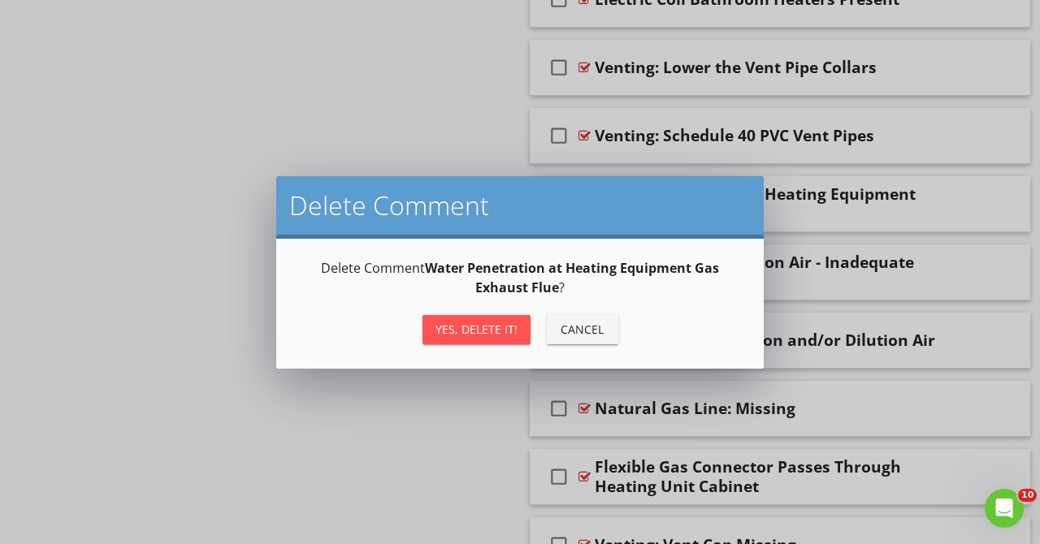
click at [492, 324] on div "Yes, Delete it!" at bounding box center [476, 329] width 82 height 17
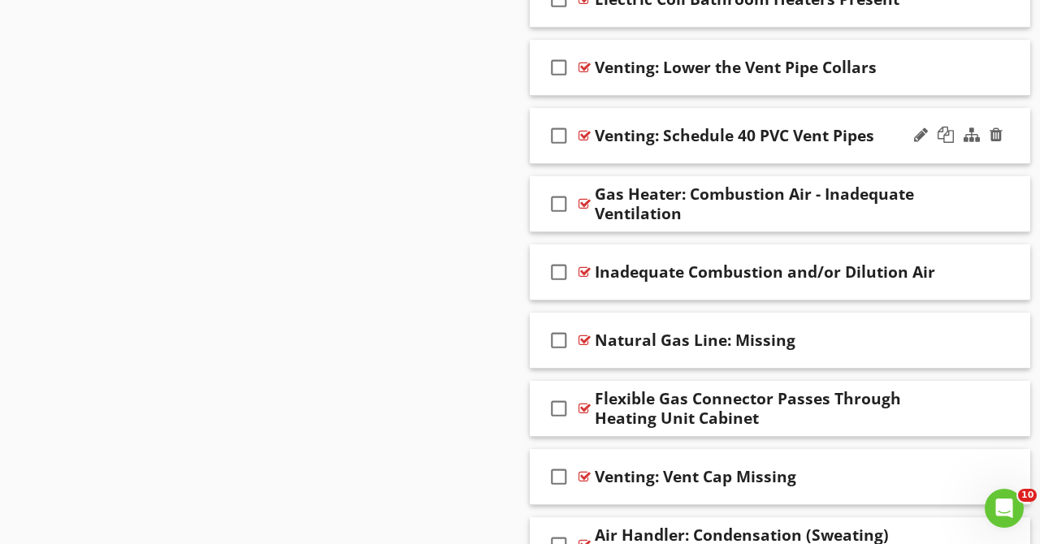
click at [875, 116] on div "check_box_outline_blank Venting: Schedule 40 PVC Vent Pipes" at bounding box center [780, 136] width 500 height 56
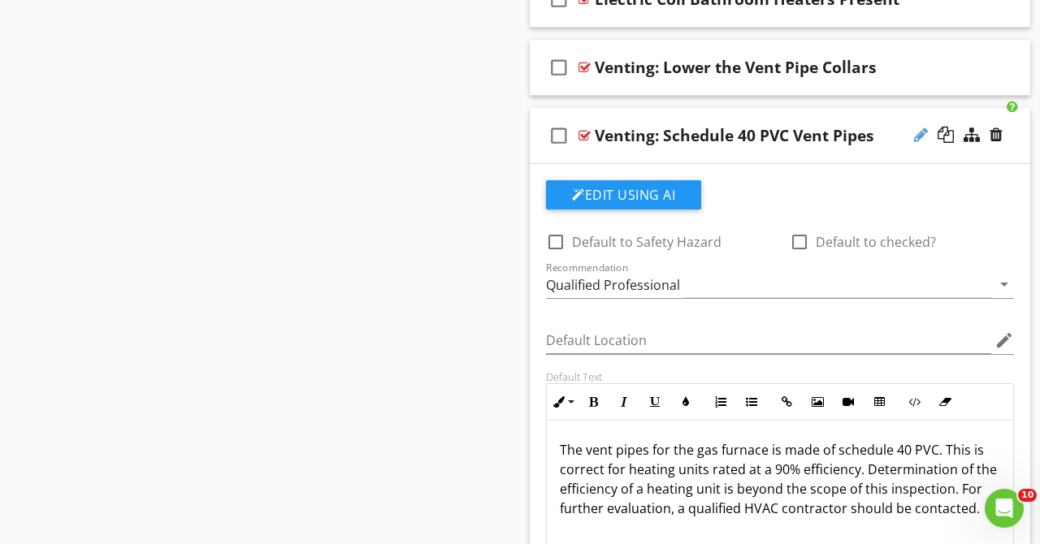
click at [918, 135] on div at bounding box center [921, 135] width 14 height 16
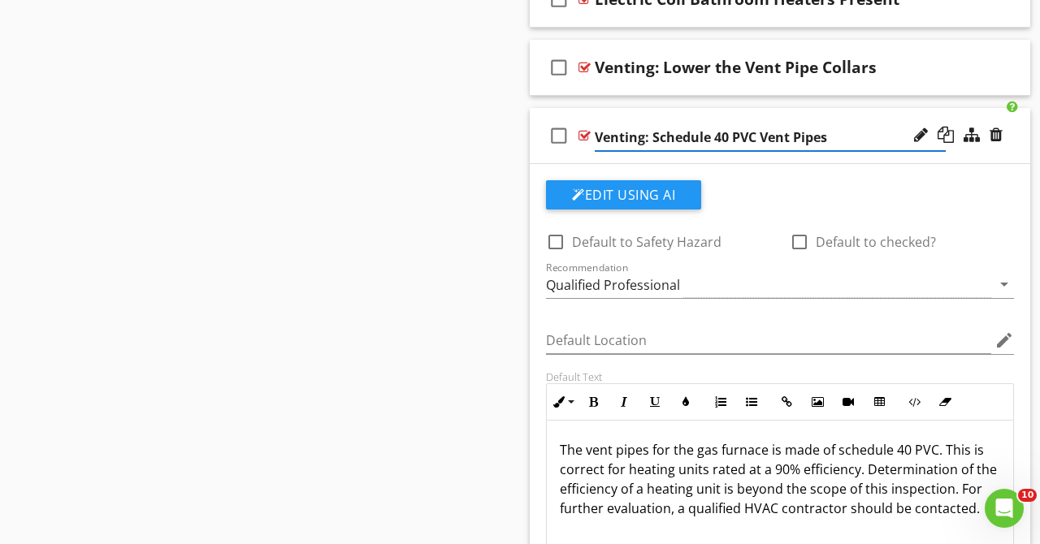
click at [654, 143] on input "Venting: Schedule 40 PVC Vent Pipes" at bounding box center [770, 137] width 351 height 27
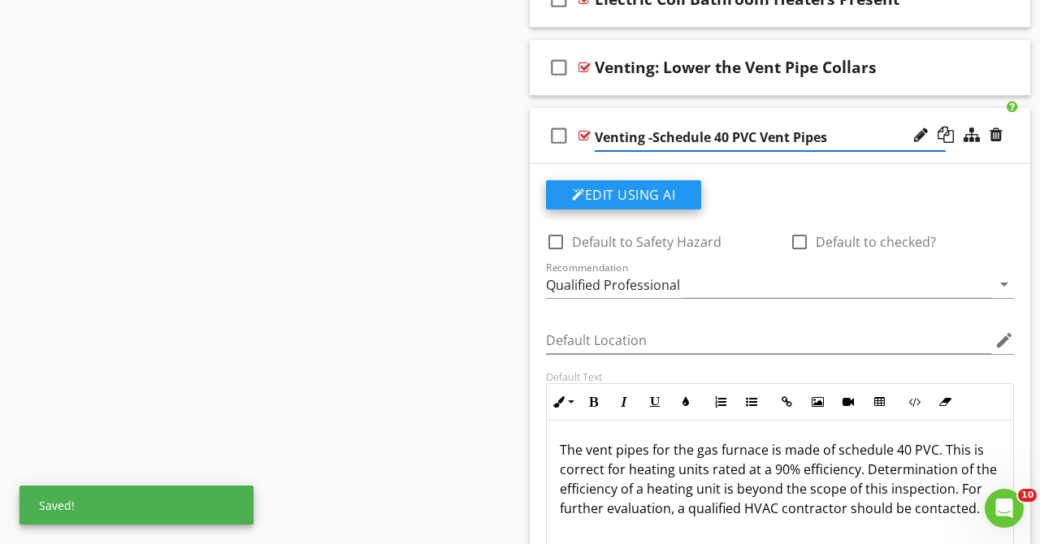
type input "Venting - Schedule 40 PVC Vent Pipes"
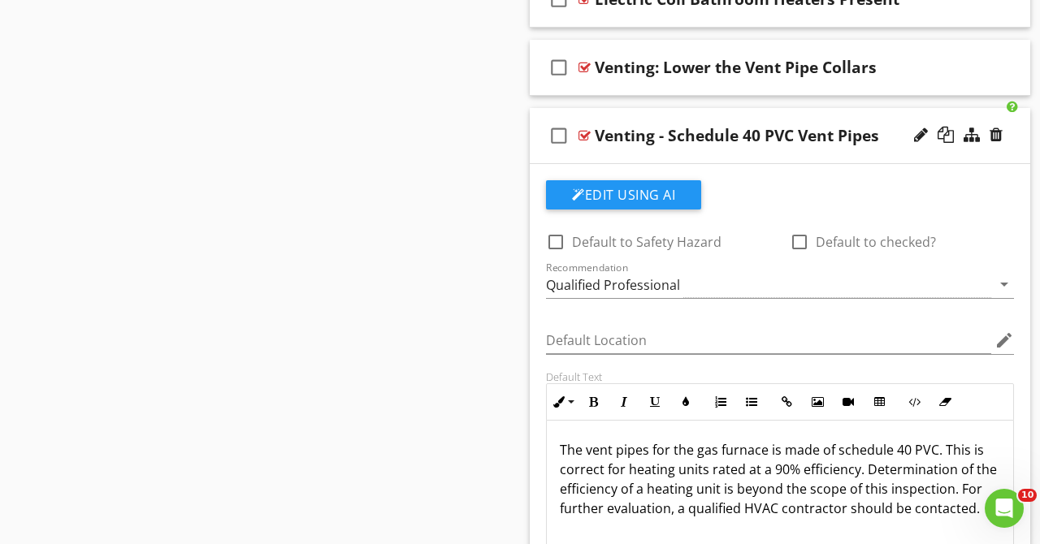
click at [872, 110] on div "check_box_outline_blank Venting - Schedule 40 PVC Vent Pipes" at bounding box center [780, 136] width 500 height 56
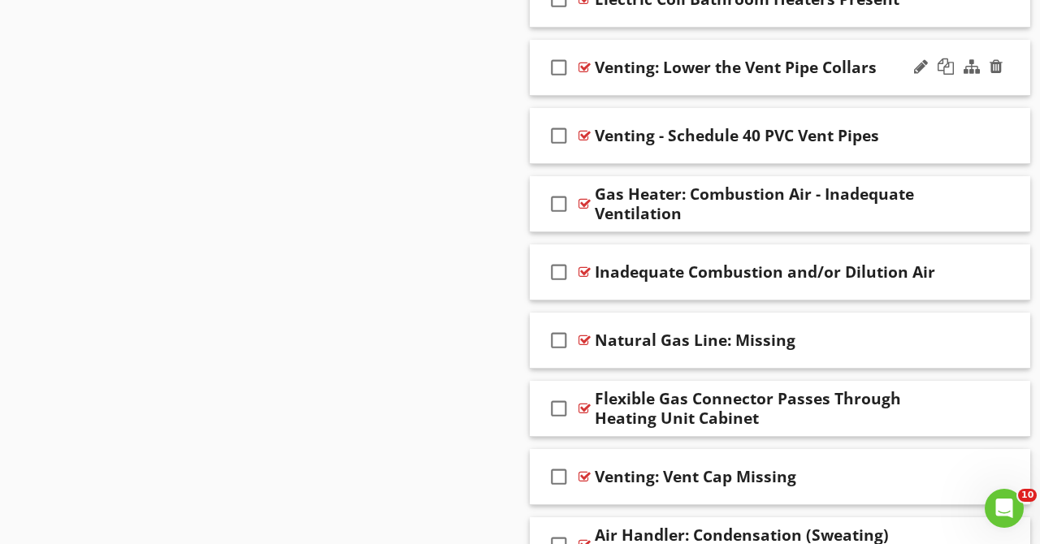
click at [872, 89] on div "check_box_outline_blank Venting: Lower the Vent Pipe Collars" at bounding box center [780, 68] width 500 height 56
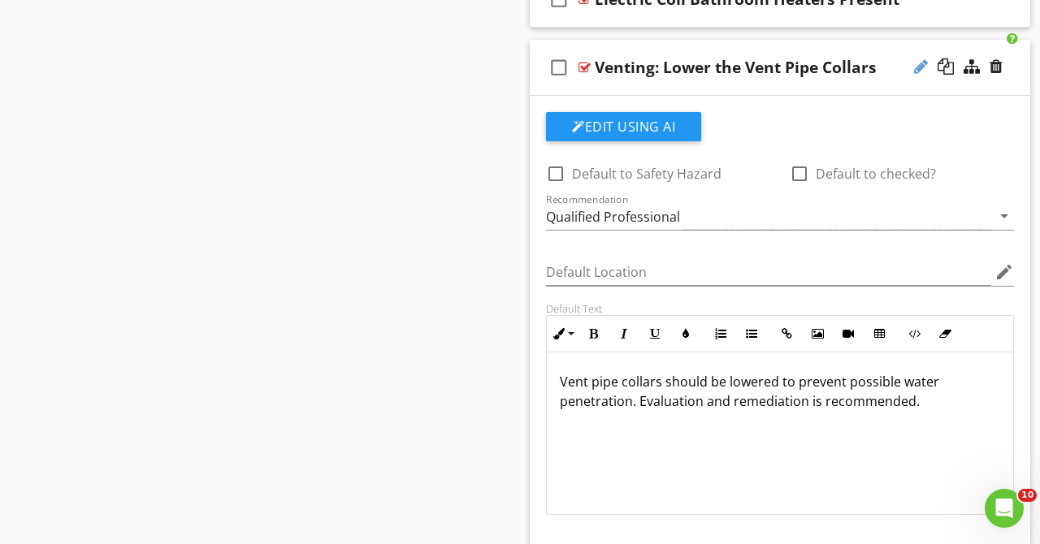
click at [921, 65] on div at bounding box center [921, 66] width 14 height 16
click at [654, 71] on input "Venting: Lower the Vent Pipe Collars" at bounding box center [770, 69] width 351 height 27
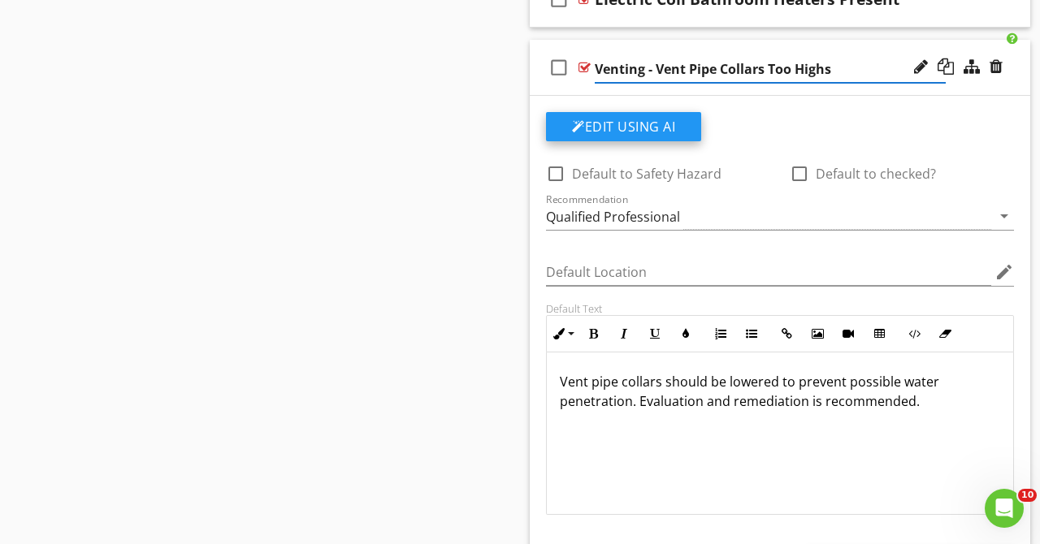
type input "Venting - Vent Pipe Collars Too High"
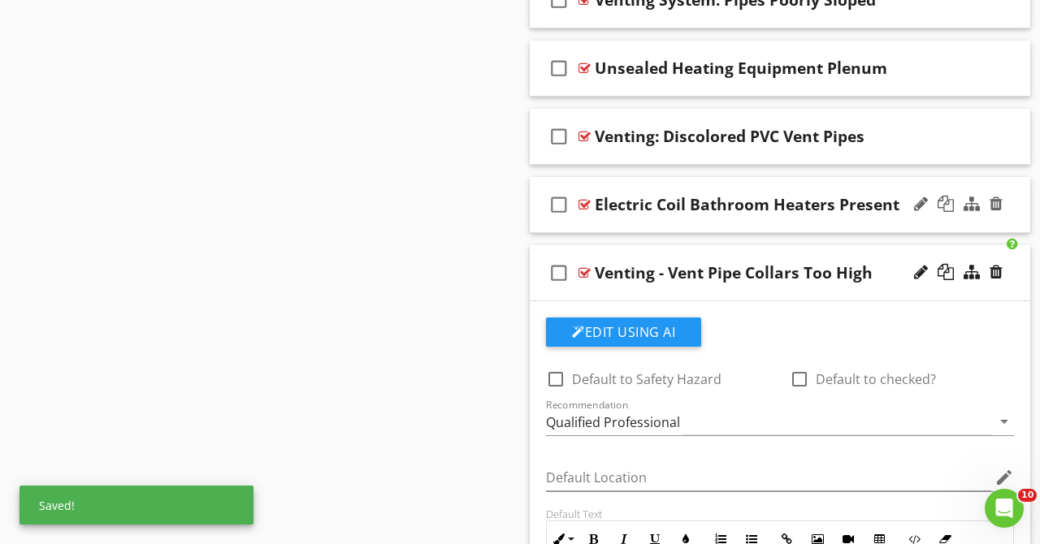
scroll to position [3685, 0]
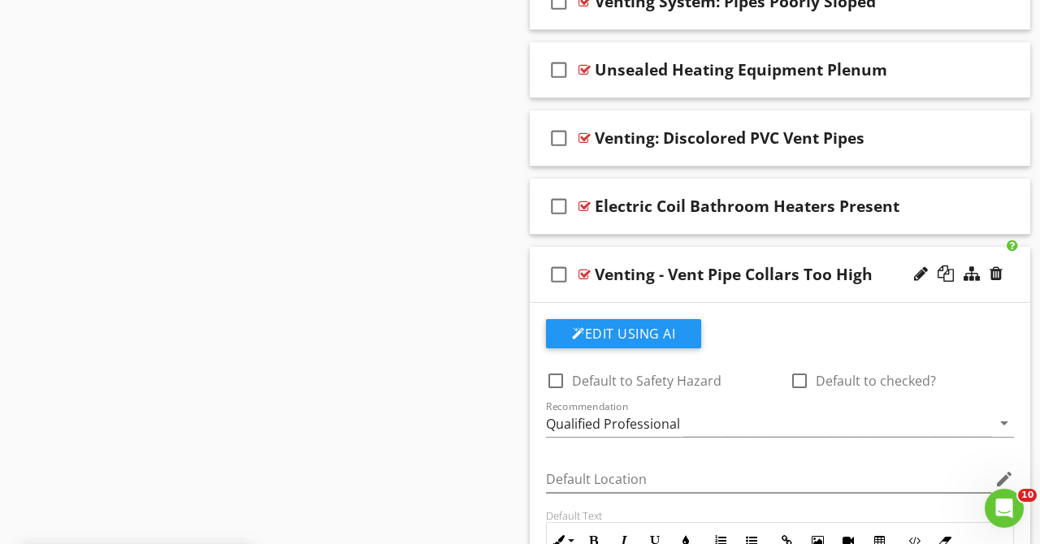
click at [878, 251] on div "check_box_outline_blank Venting - Vent Pipe Collars Too High" at bounding box center [780, 275] width 500 height 56
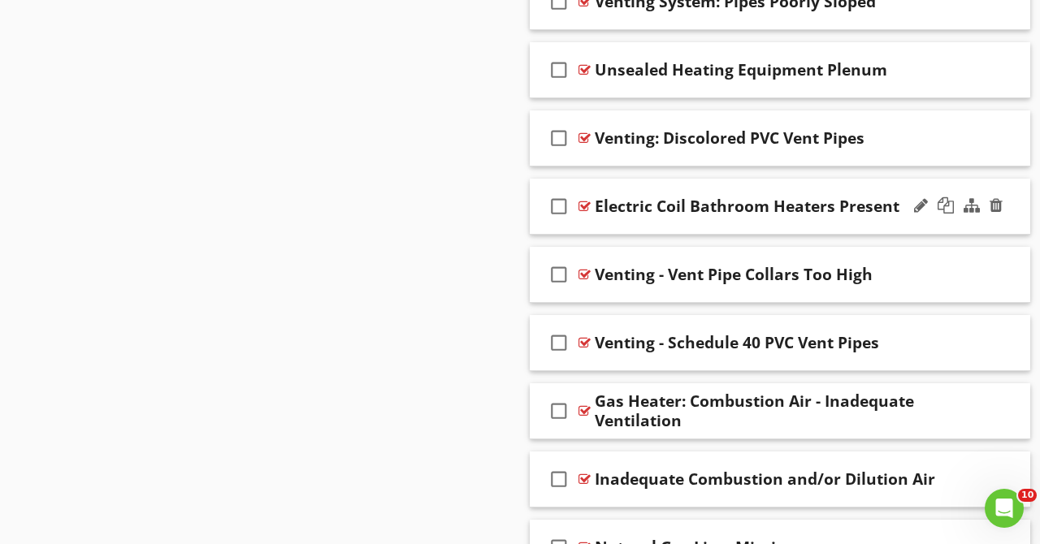
click at [888, 229] on div "check_box_outline_blank Electric Coil Bathroom Heaters Present" at bounding box center [780, 207] width 500 height 56
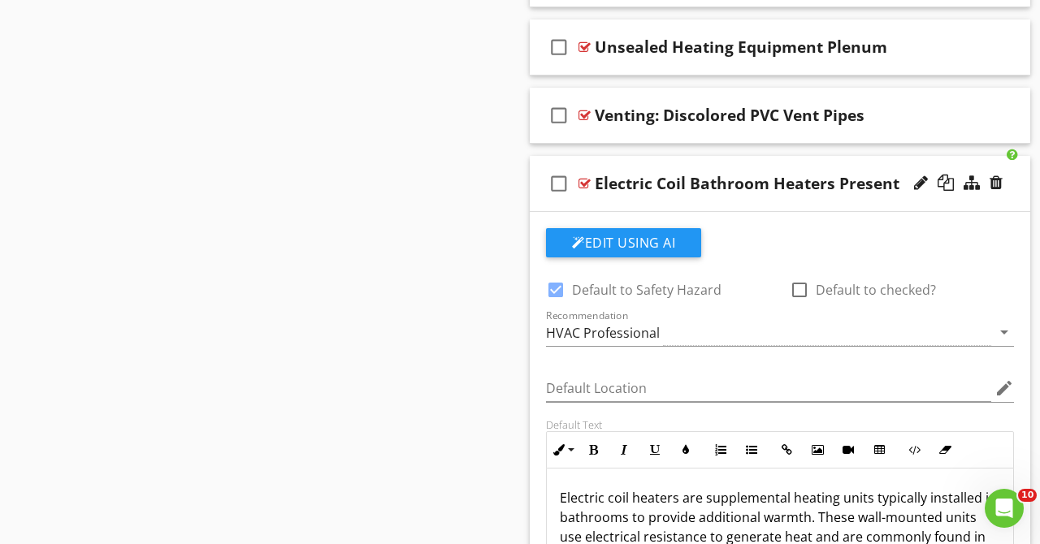
scroll to position [3685, 0]
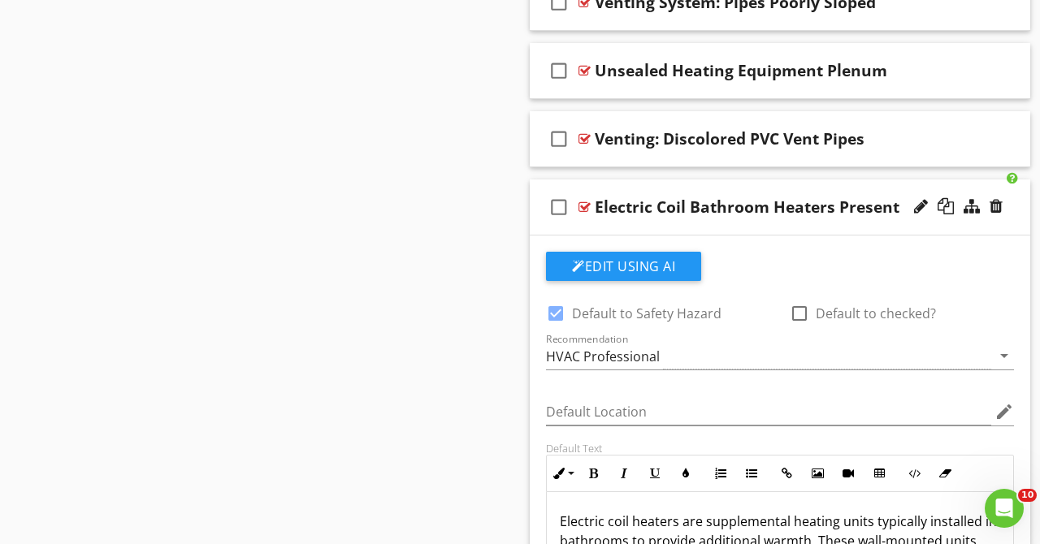
click at [876, 232] on div "check_box_outline_blank Electric Coil Bathroom Heaters Present" at bounding box center [780, 208] width 500 height 56
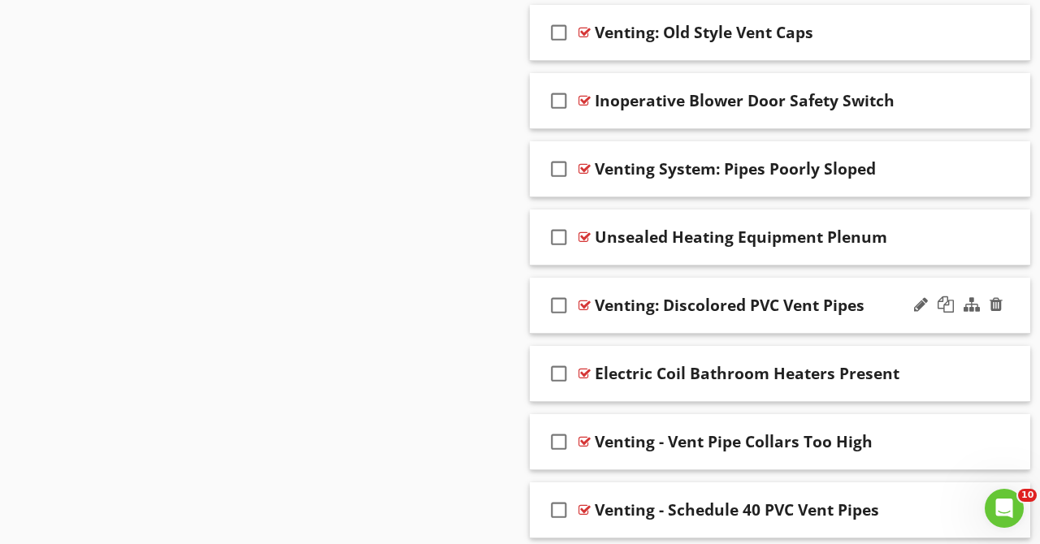
scroll to position [3478, 0]
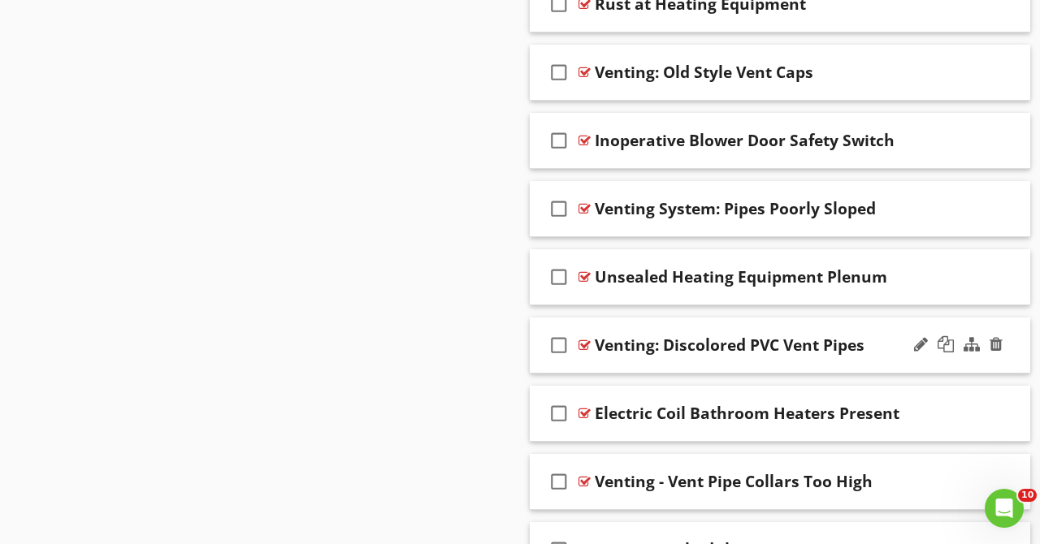
click at [846, 326] on div "check_box_outline_blank Venting: Discolored PVC Vent Pipes" at bounding box center [780, 346] width 500 height 56
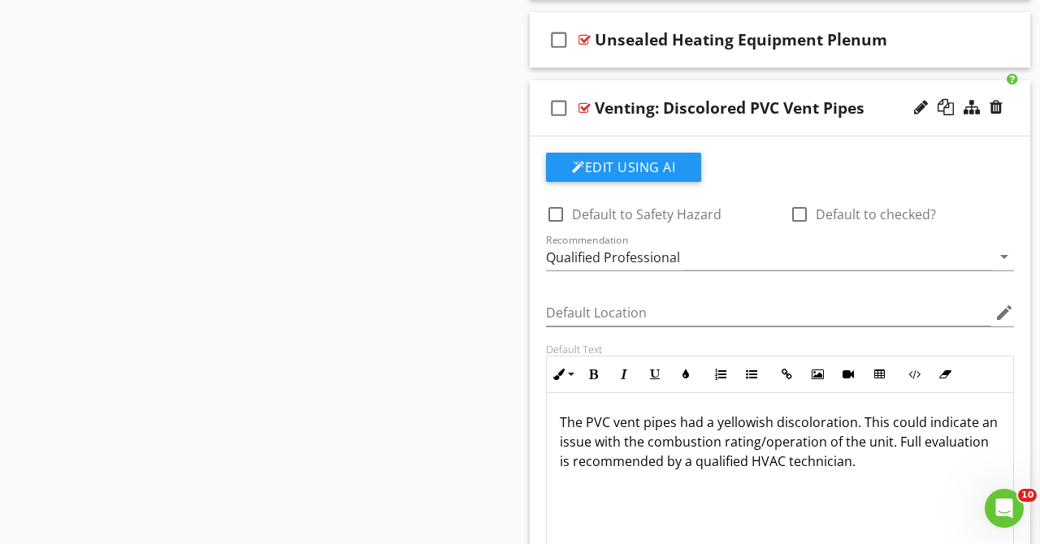
scroll to position [3685, 0]
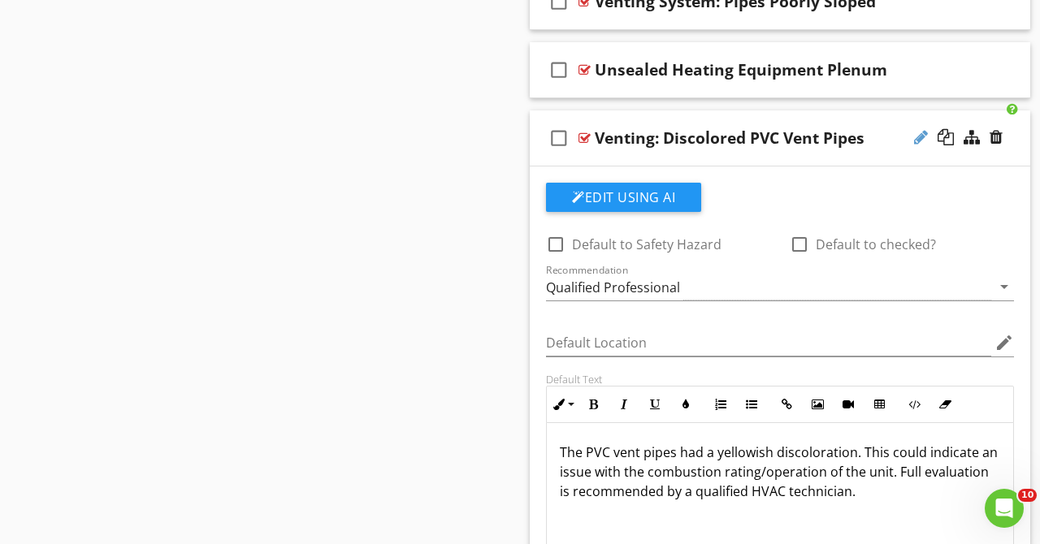
click at [916, 141] on div at bounding box center [921, 137] width 14 height 16
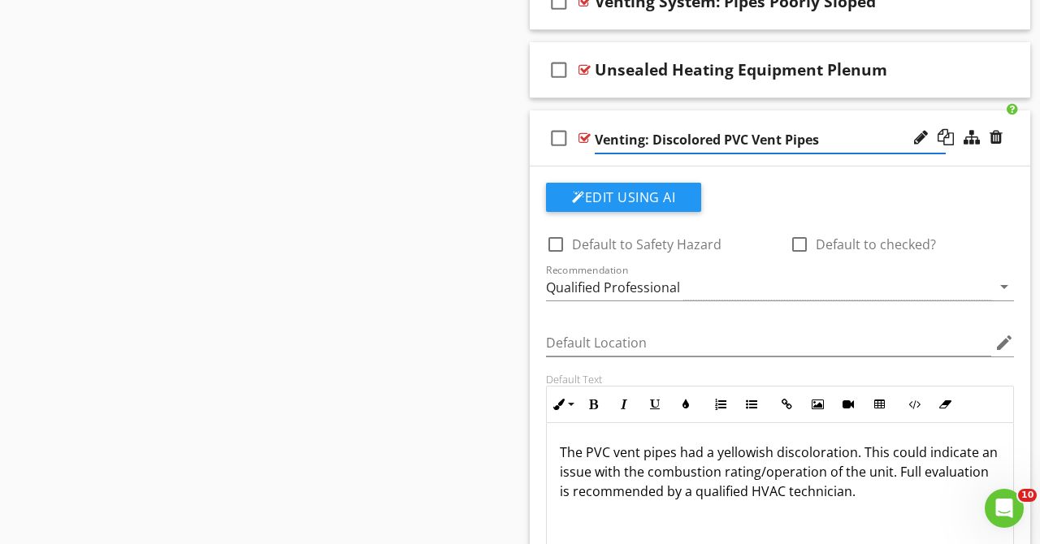
click at [655, 138] on input "Venting: Discolored PVC Vent Pipes" at bounding box center [770, 140] width 351 height 27
type input "Venting - Discolored PVC Vent Pipes"
click at [731, 283] on div "Qualified Professional" at bounding box center [768, 287] width 445 height 27
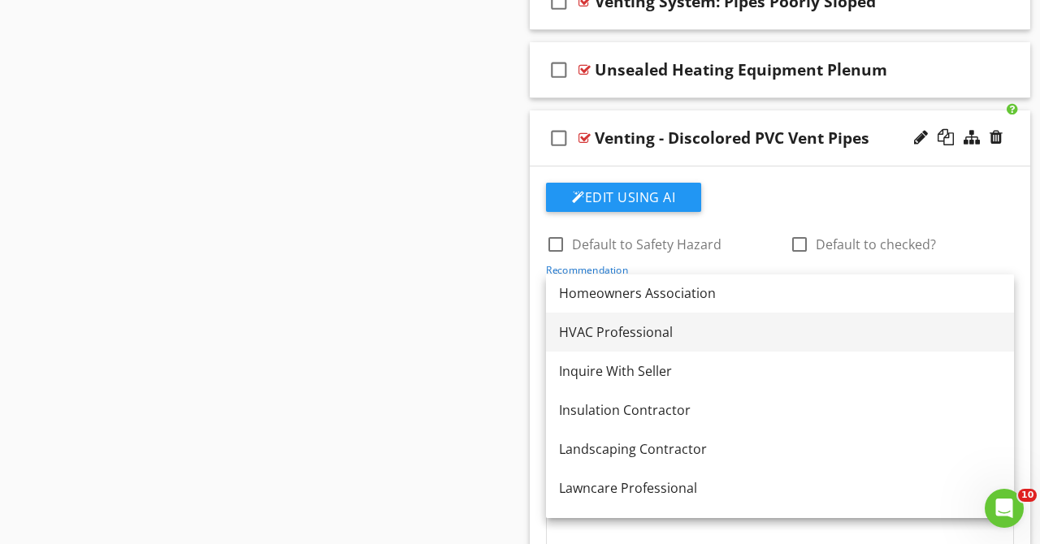
scroll to position [1227, 0]
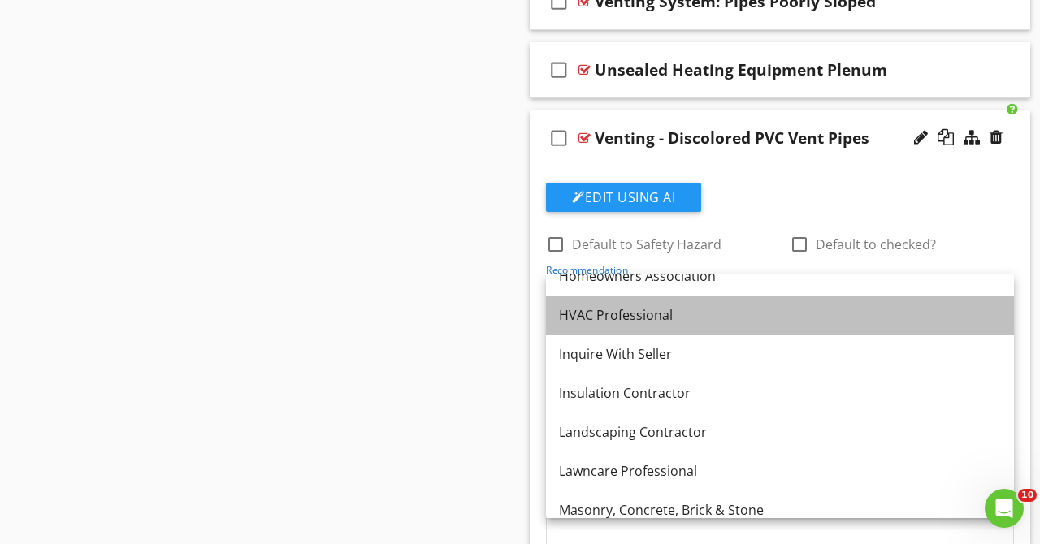
click at [626, 322] on div "HVAC Professional" at bounding box center [780, 314] width 442 height 19
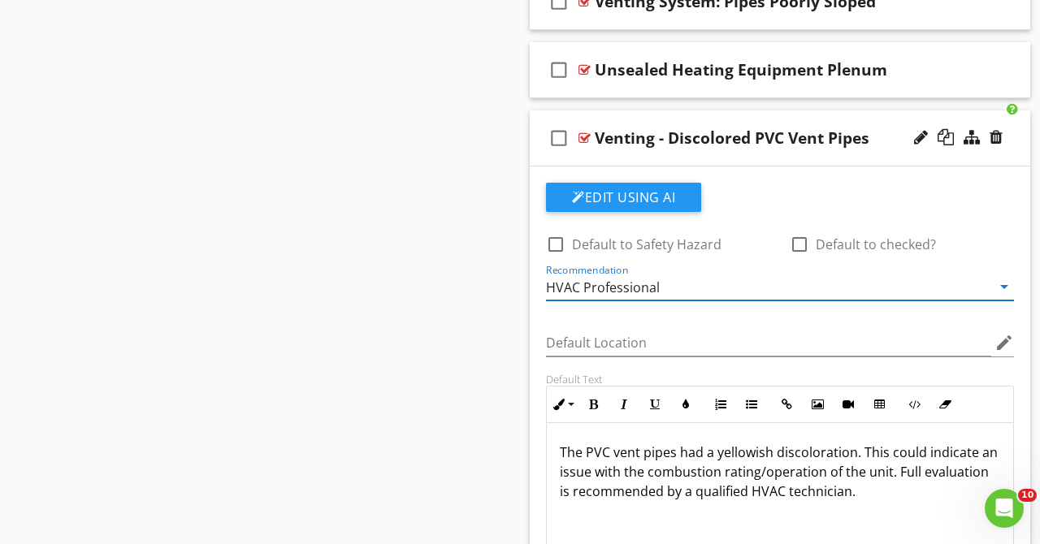
scroll to position [3685, 0]
click at [882, 126] on div "check_box_outline_blank Venting - Discolored PVC Vent Pipes" at bounding box center [780, 139] width 500 height 56
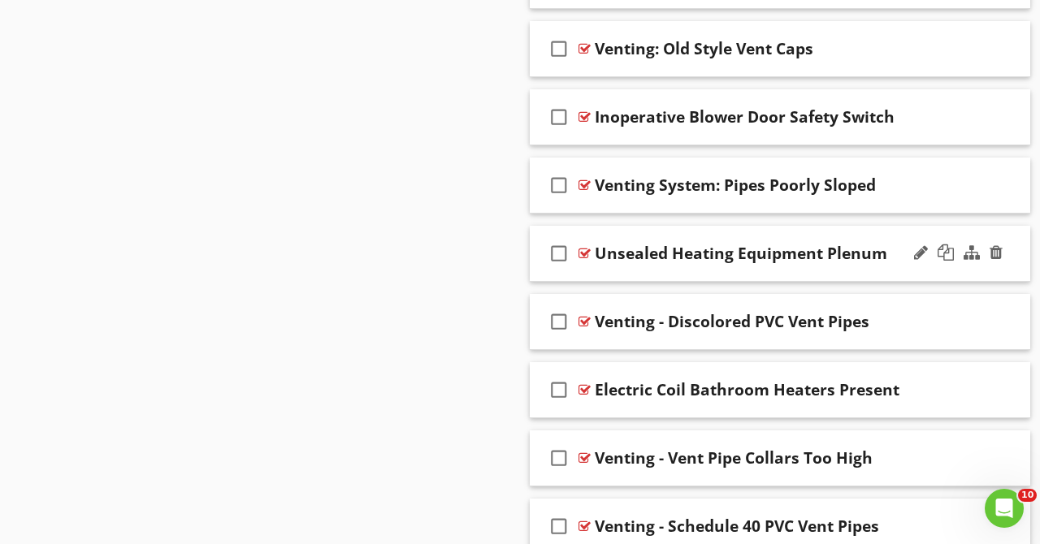
scroll to position [3478, 0]
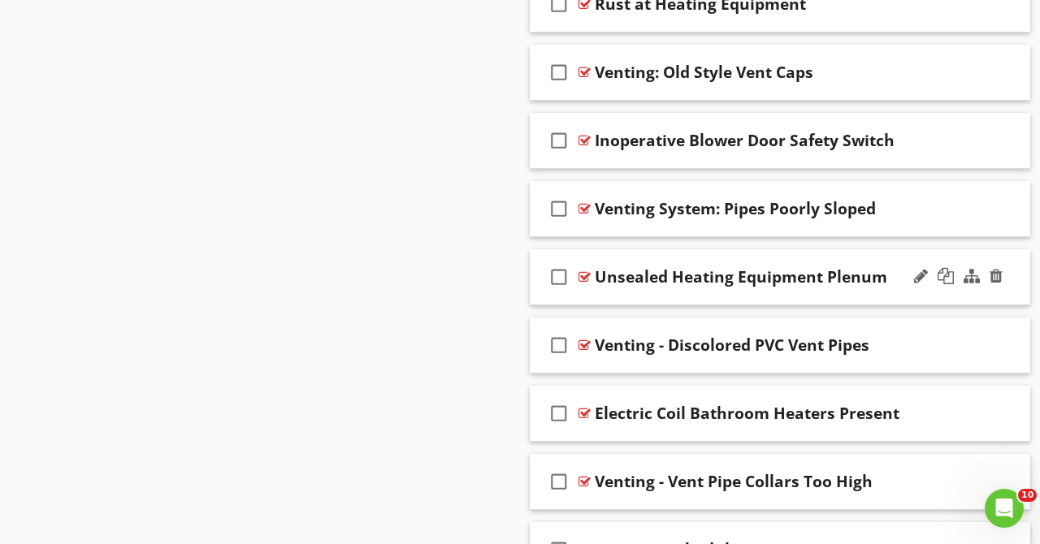
click at [871, 249] on div "check_box_outline_blank Unsealed Heating Equipment Plenum" at bounding box center [780, 277] width 500 height 56
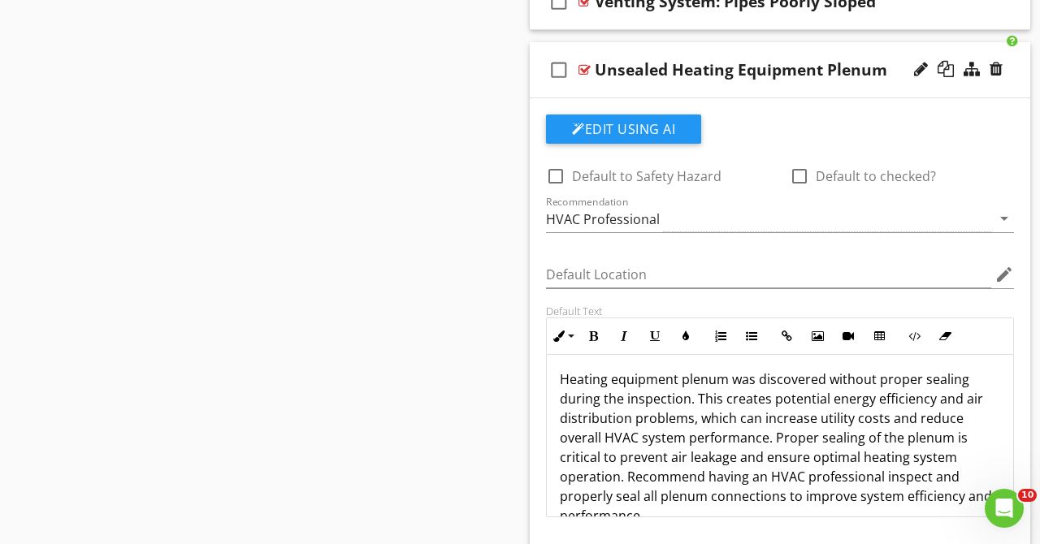
scroll to position [0, 0]
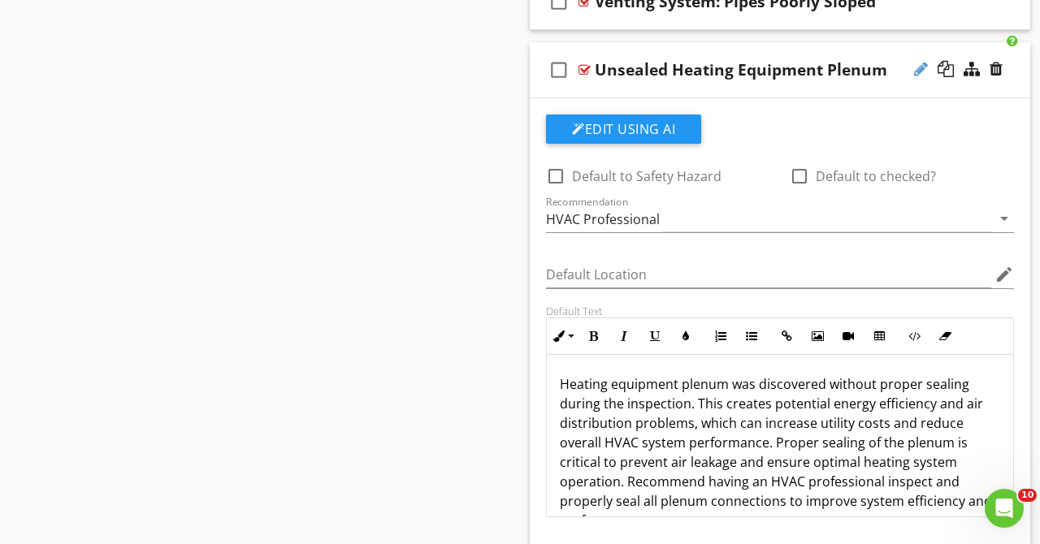
click at [917, 69] on div at bounding box center [921, 69] width 14 height 16
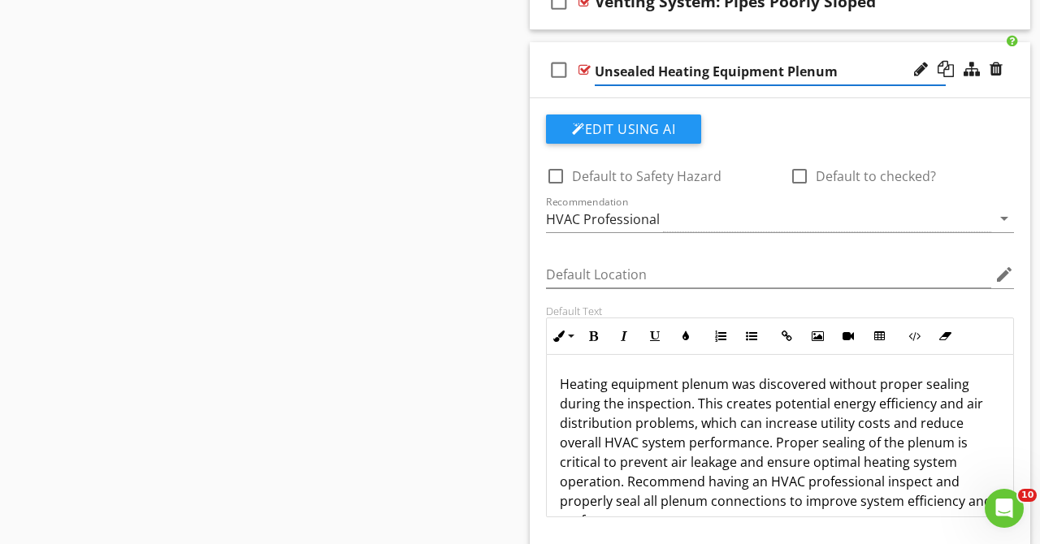
click at [599, 76] on input "Unsealed Heating Equipment Plenum" at bounding box center [770, 71] width 351 height 27
click at [726, 69] on input "Condition Unsealed Heating Equipment Plenum" at bounding box center [770, 71] width 351 height 27
click at [865, 70] on input "Condition - Heating Equipment Plenum" at bounding box center [770, 71] width 351 height 27
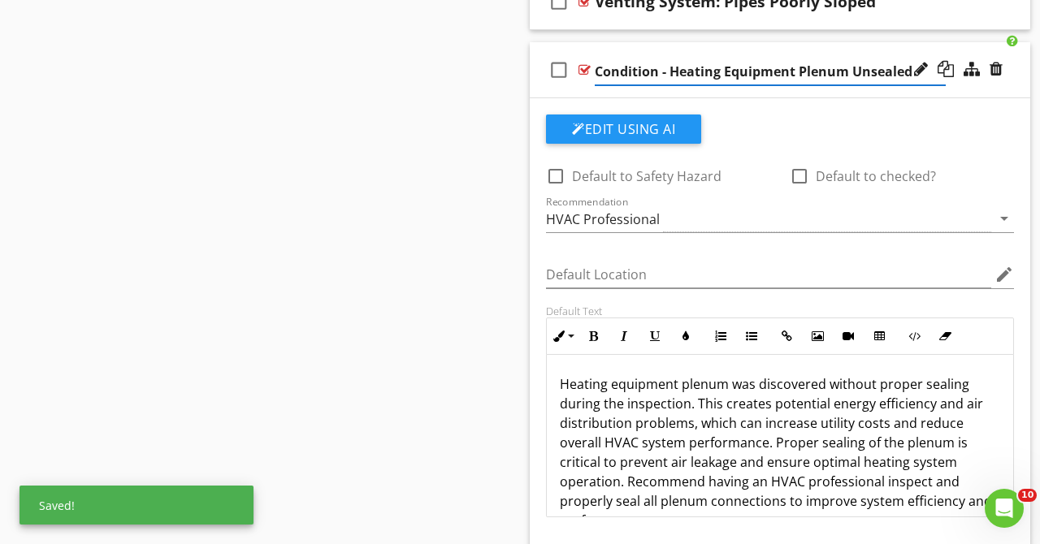
click at [799, 76] on input "Condition - Heating Equipment Plenum Unsealed" at bounding box center [770, 71] width 351 height 27
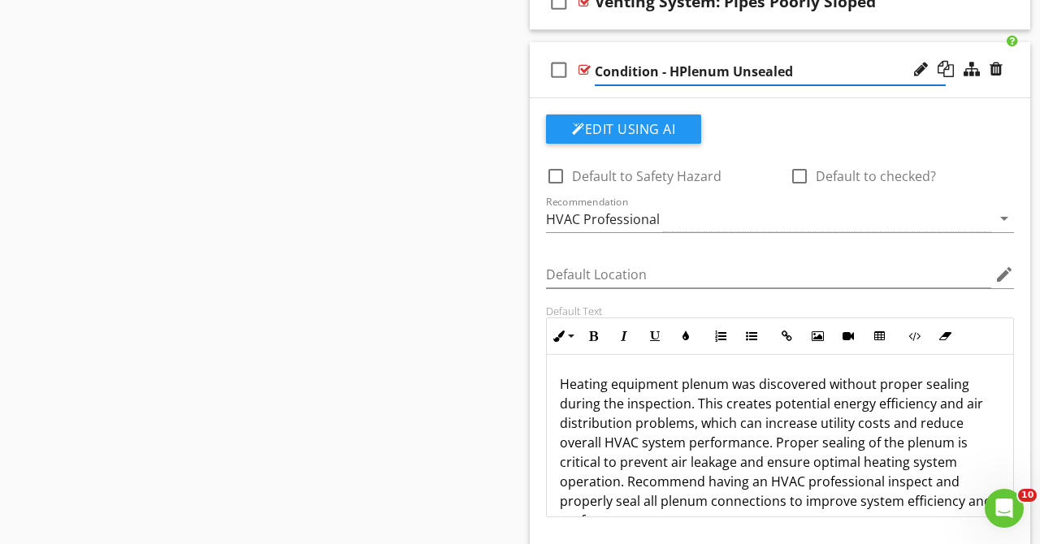
type input "Condition - Plenum Unsealed"
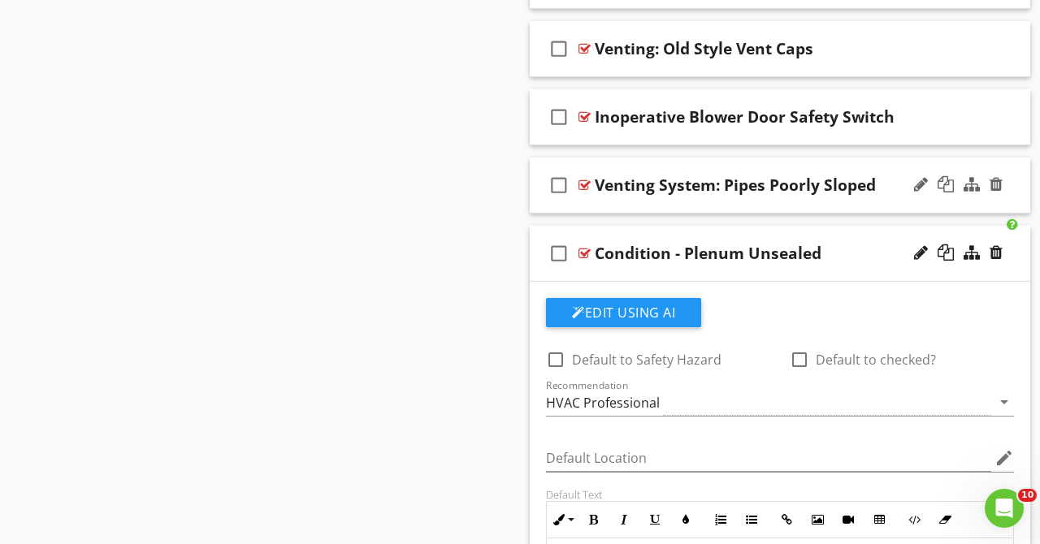
scroll to position [3478, 0]
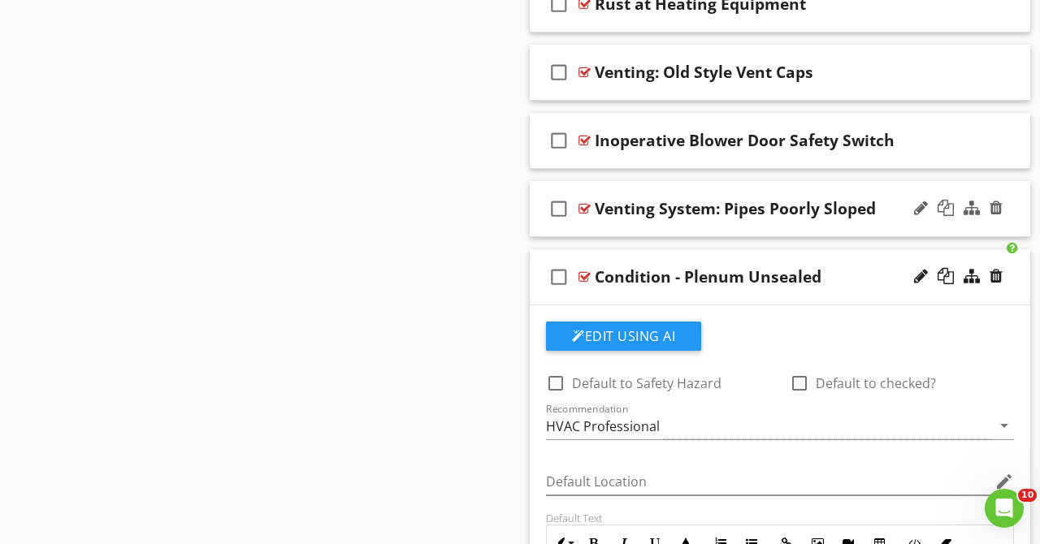
click at [884, 227] on div "check_box_outline_blank Venting System: Pipes Poorly Sloped" at bounding box center [780, 209] width 500 height 56
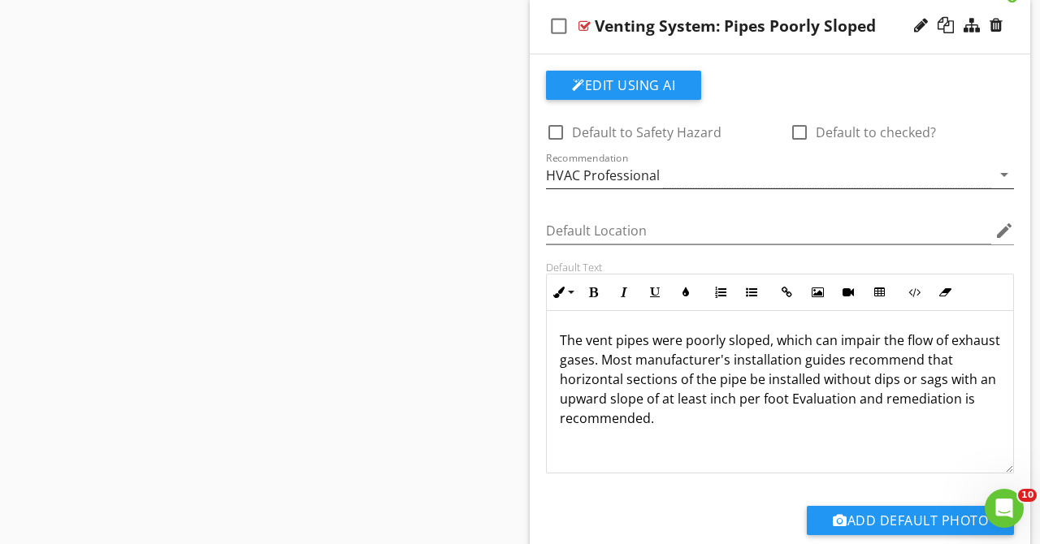
scroll to position [3685, 0]
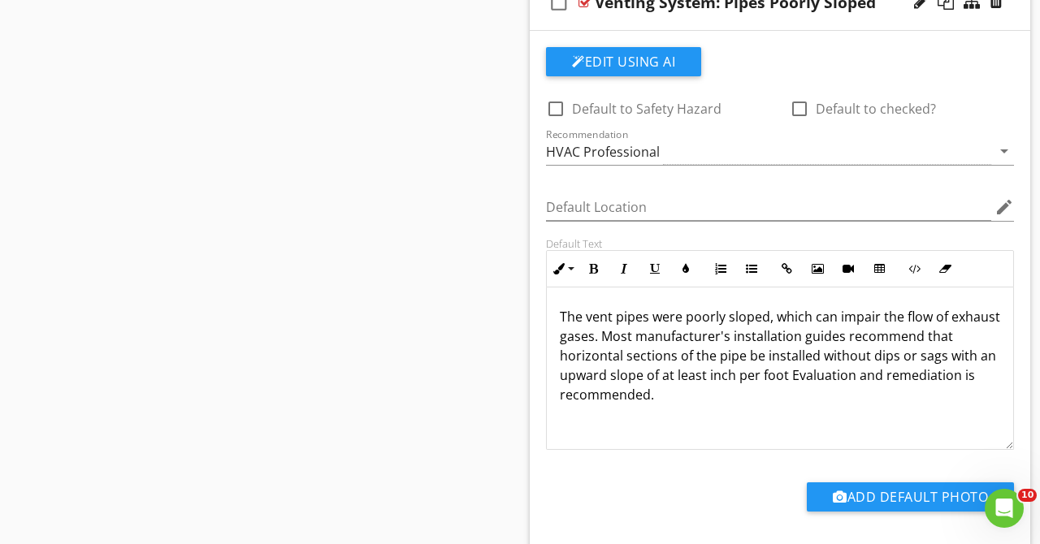
click at [709, 379] on p "The vent pipes were poorly sloped, which can impair the flow of exhaust gases. …" at bounding box center [780, 355] width 440 height 97
click at [809, 377] on p "The vent pipes were poorly sloped, which can impair the flow of exhaust gases. …" at bounding box center [780, 355] width 440 height 97
click at [811, 376] on p "The vent pipes were poorly sloped, which can impair the flow of exhaust gases. …" at bounding box center [780, 355] width 440 height 97
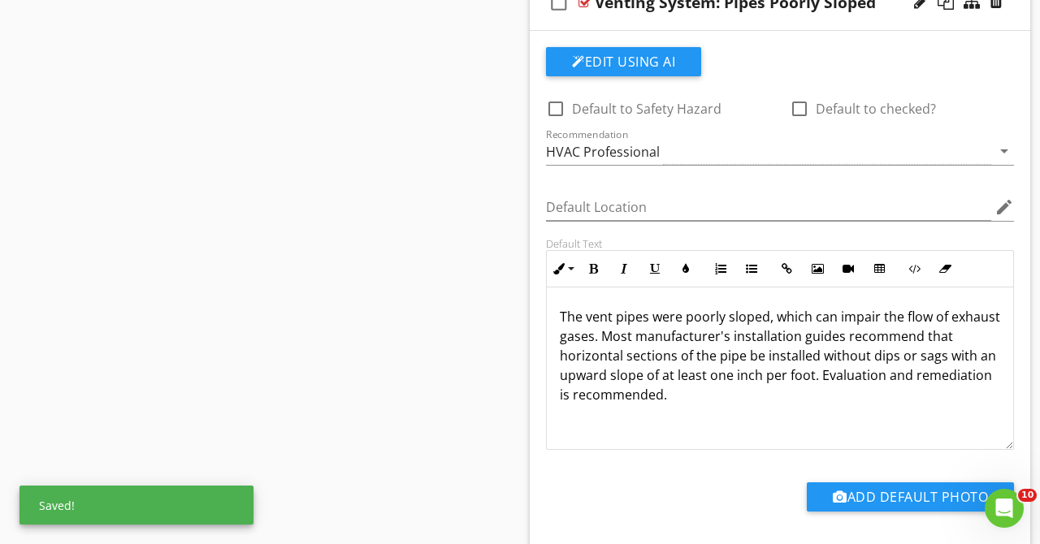
click at [755, 393] on p "The vent pipes were poorly sloped, which can impair the flow of exhaust gases. …" at bounding box center [780, 355] width 440 height 97
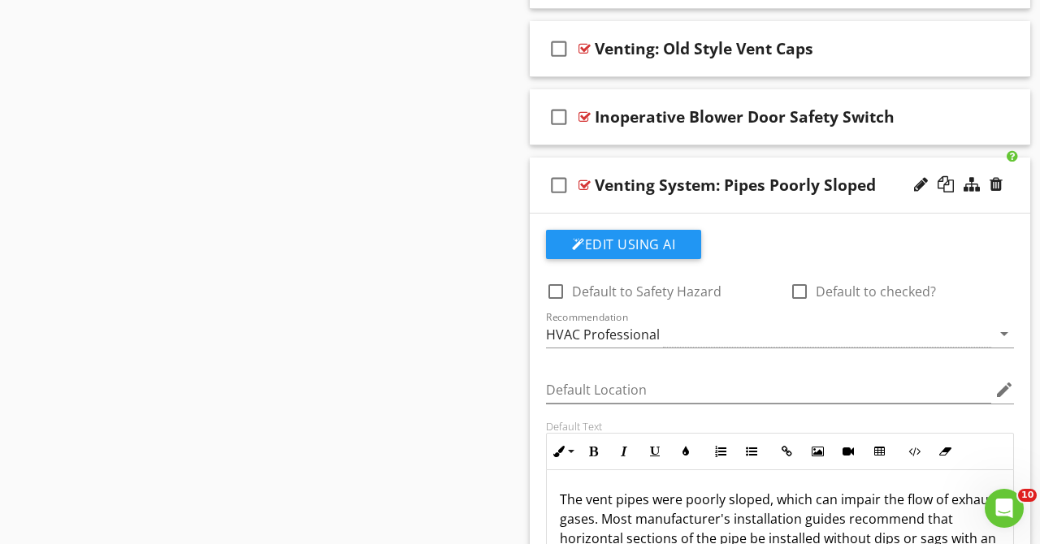
scroll to position [3478, 0]
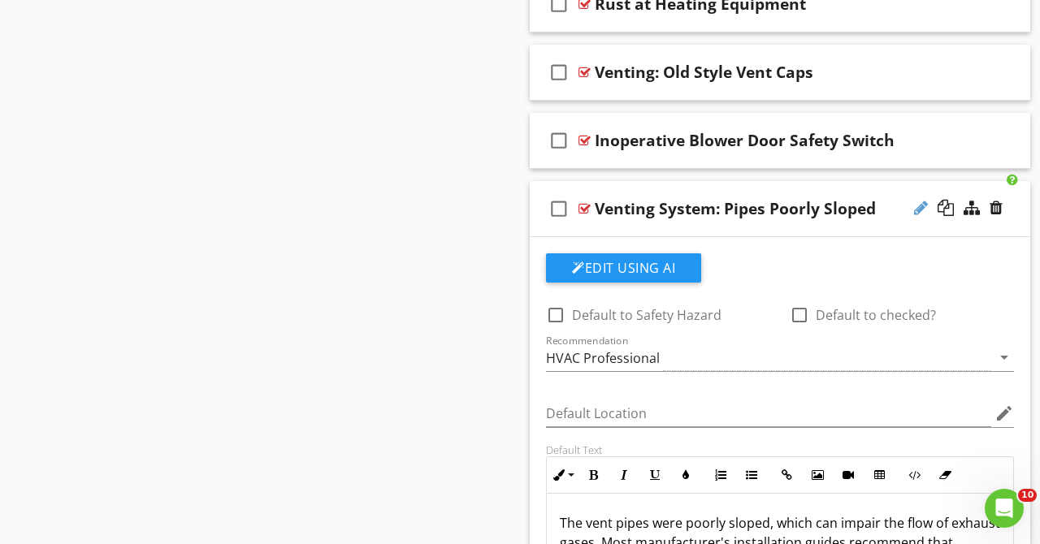
click at [919, 211] on div at bounding box center [921, 208] width 14 height 16
type input "Venting - Improper Vent Pipe Slope"
click at [886, 195] on div "check_box_outline_blank Venting - Improper Vent Pipe Slope" at bounding box center [780, 209] width 500 height 56
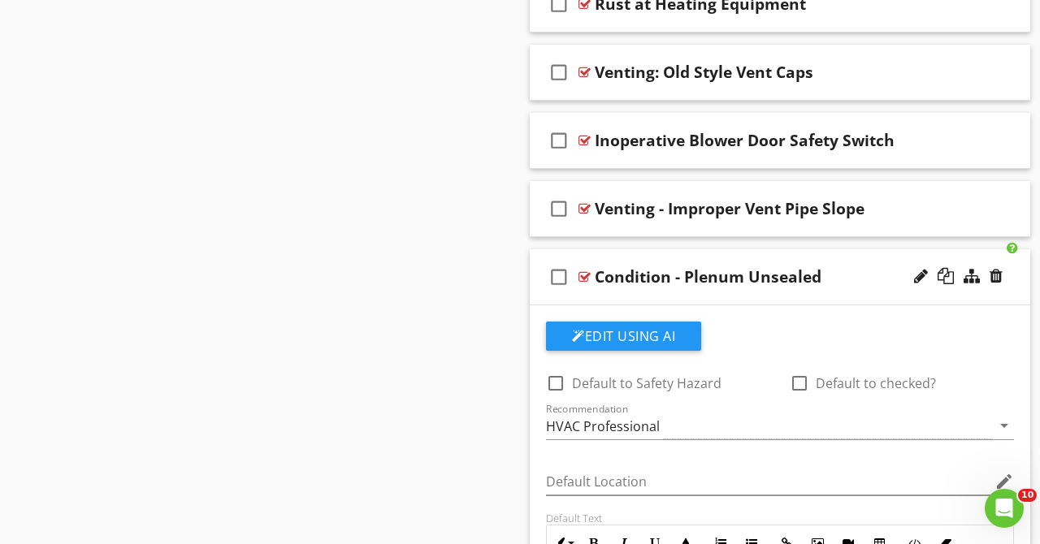
click at [872, 258] on div "check_box_outline_blank Condition - Plenum Unsealed" at bounding box center [780, 277] width 500 height 56
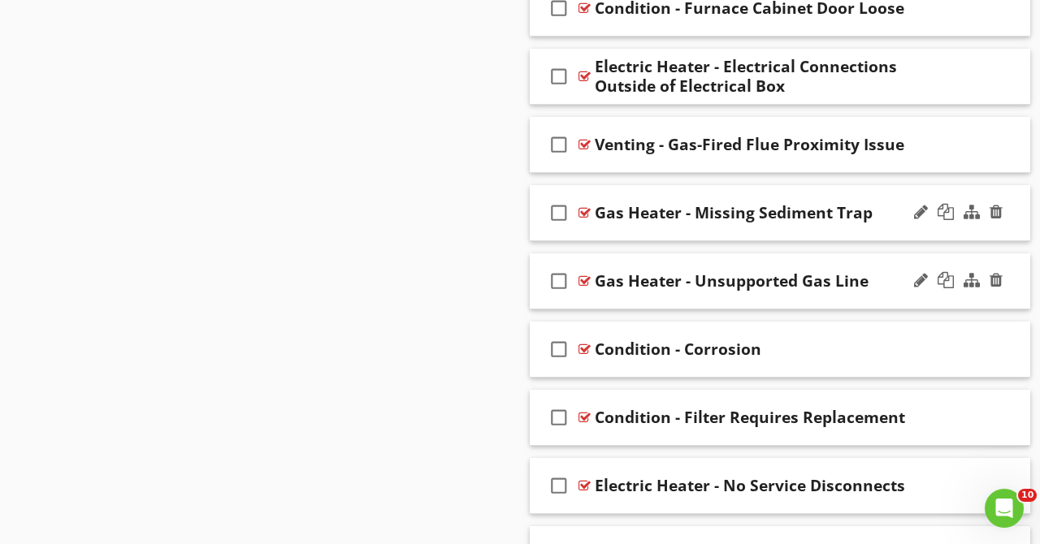
scroll to position [1953, 0]
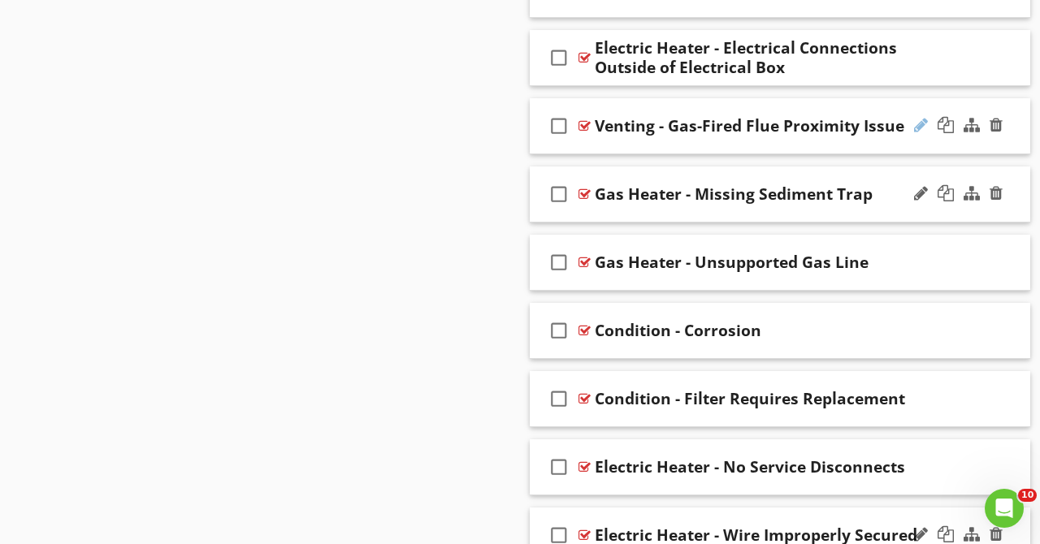
click at [923, 122] on div at bounding box center [921, 125] width 14 height 16
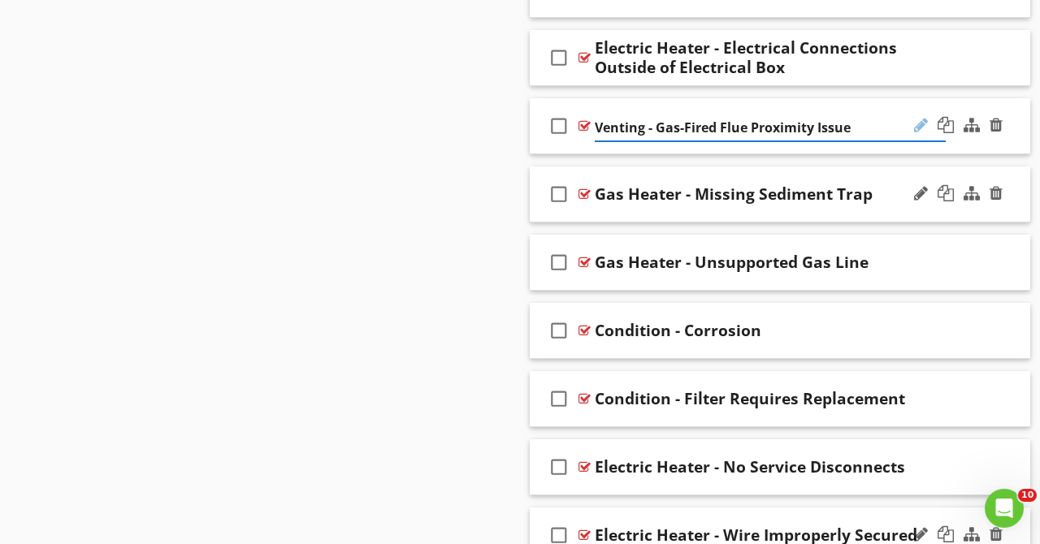
click at [918, 128] on div at bounding box center [921, 125] width 14 height 16
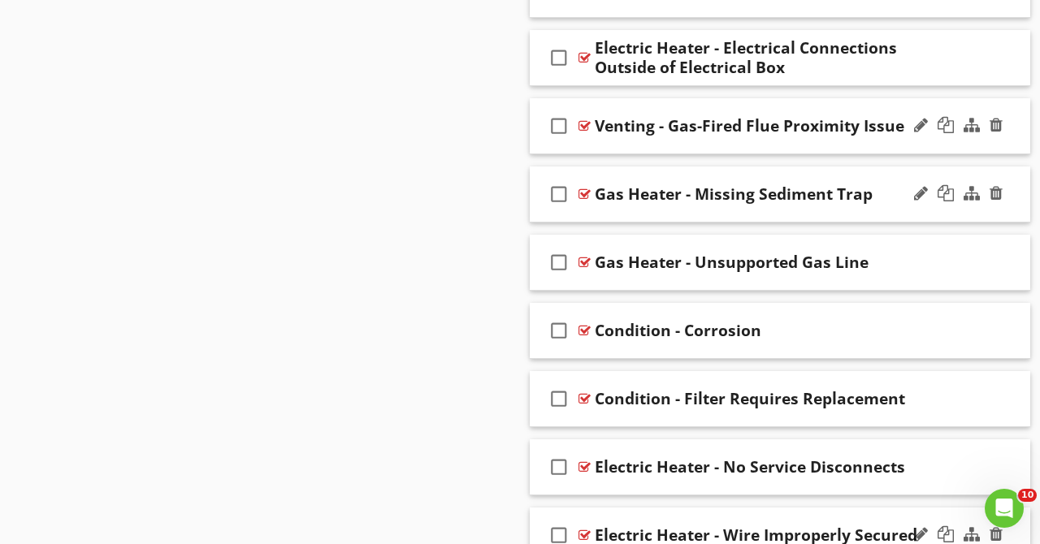
click at [940, 148] on div "check_box_outline_blank Venting - Gas-Fired Flue Proximity Issue" at bounding box center [780, 126] width 500 height 56
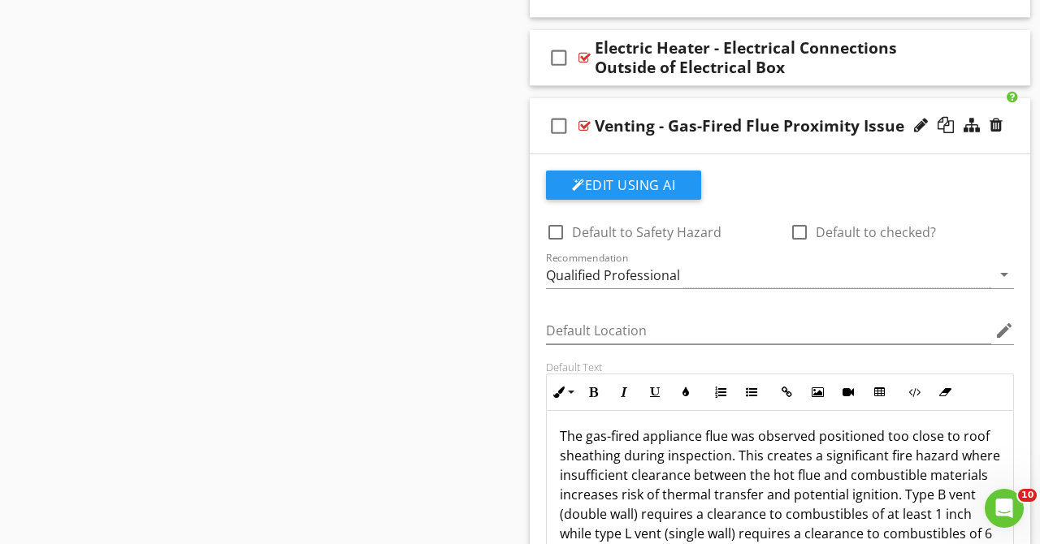
scroll to position [0, 0]
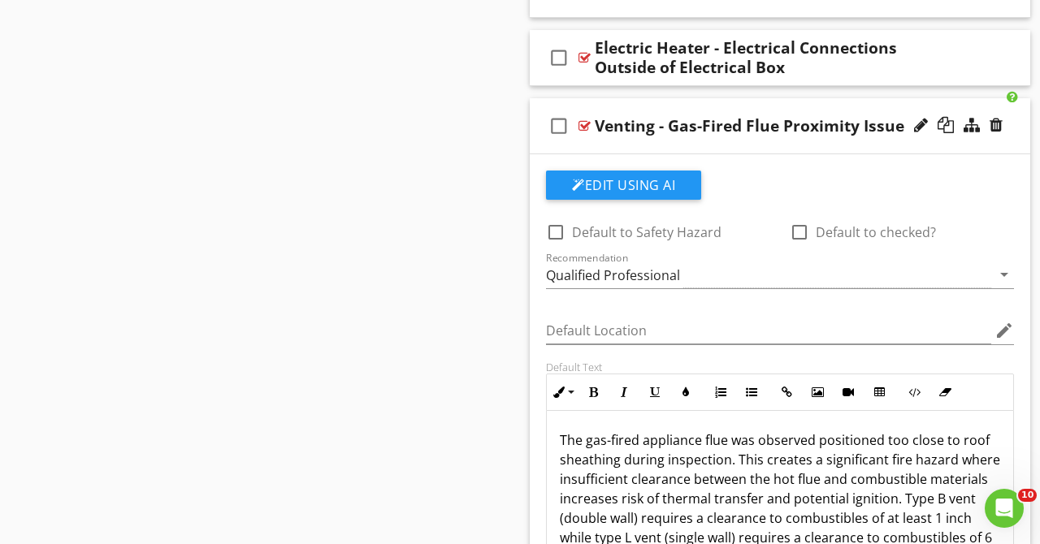
click at [880, 149] on div "check_box_outline_blank Venting - Gas-Fired Flue Proximity Issue" at bounding box center [780, 126] width 500 height 56
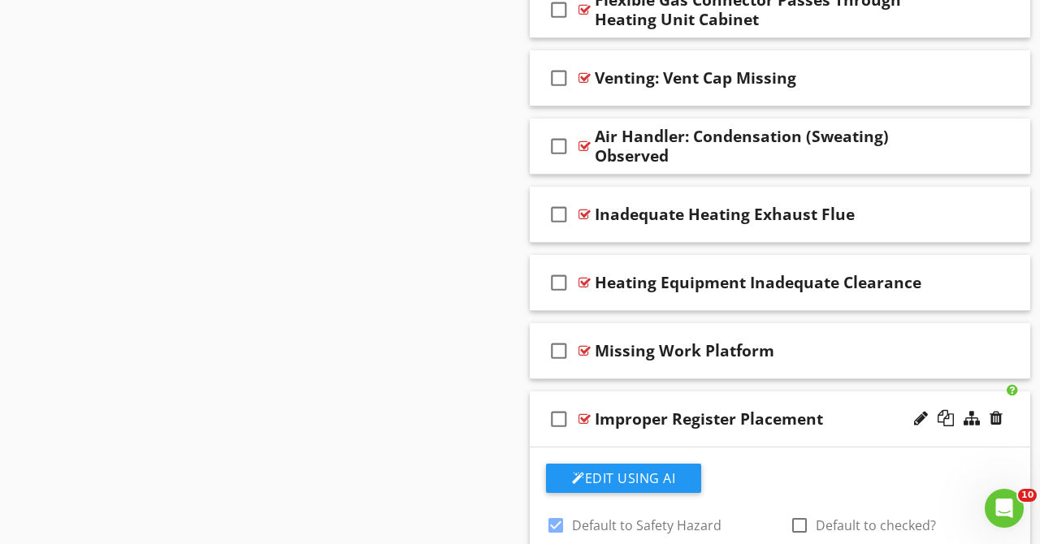
scroll to position [4311, 0]
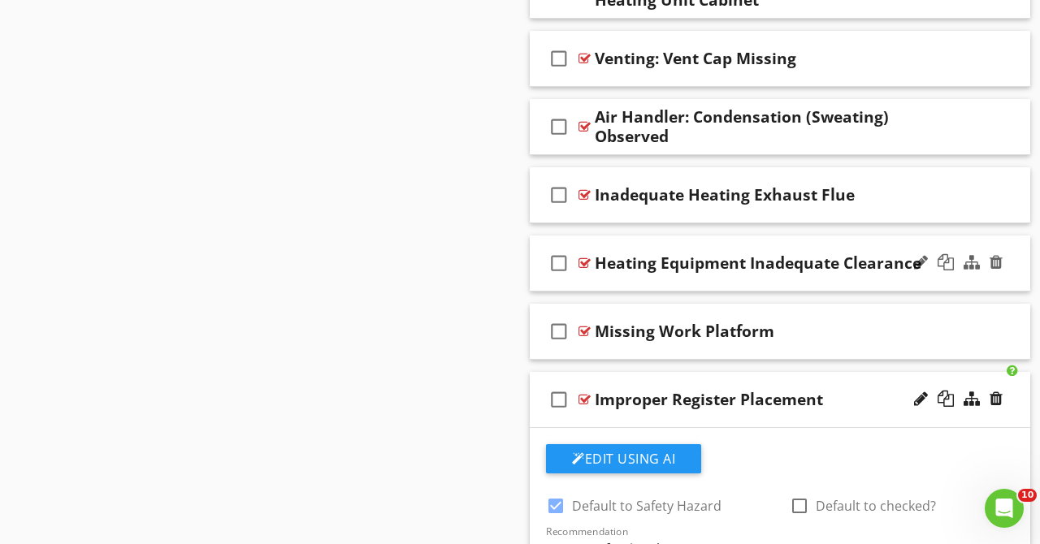
click at [888, 278] on div "check_box_outline_blank Heating Equipment Inadequate Clearance" at bounding box center [780, 264] width 500 height 56
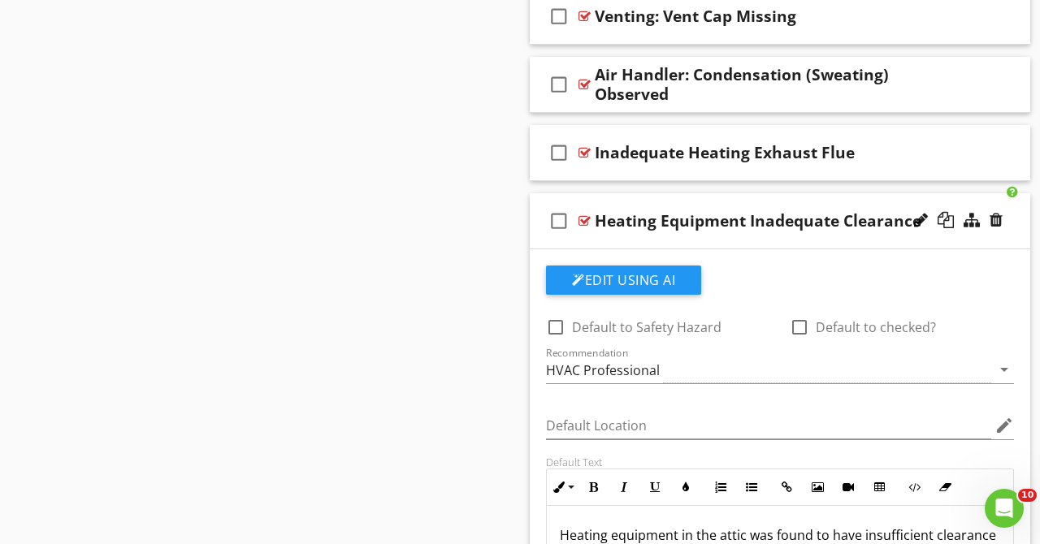
scroll to position [4326, 0]
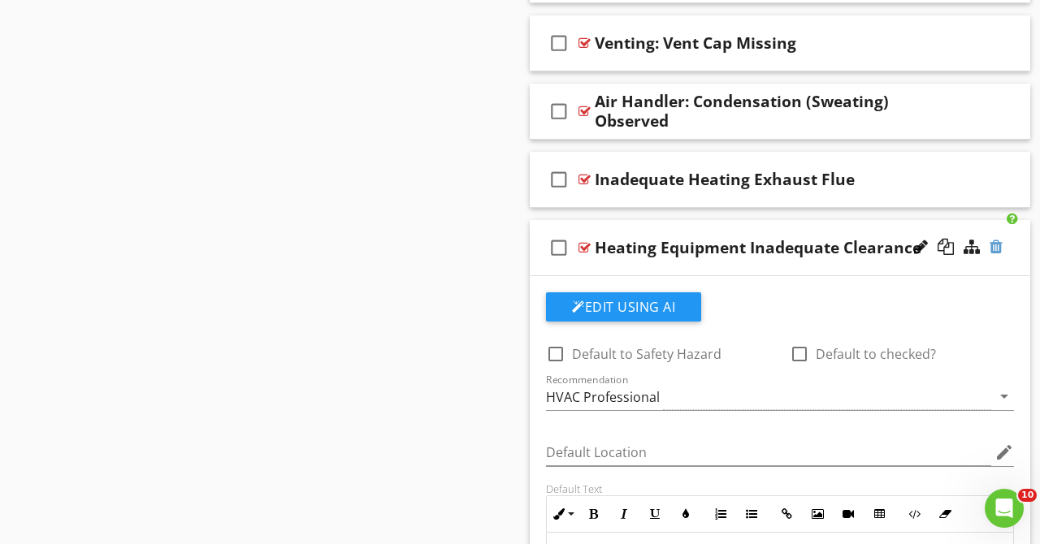
click at [997, 249] on div at bounding box center [995, 247] width 13 height 16
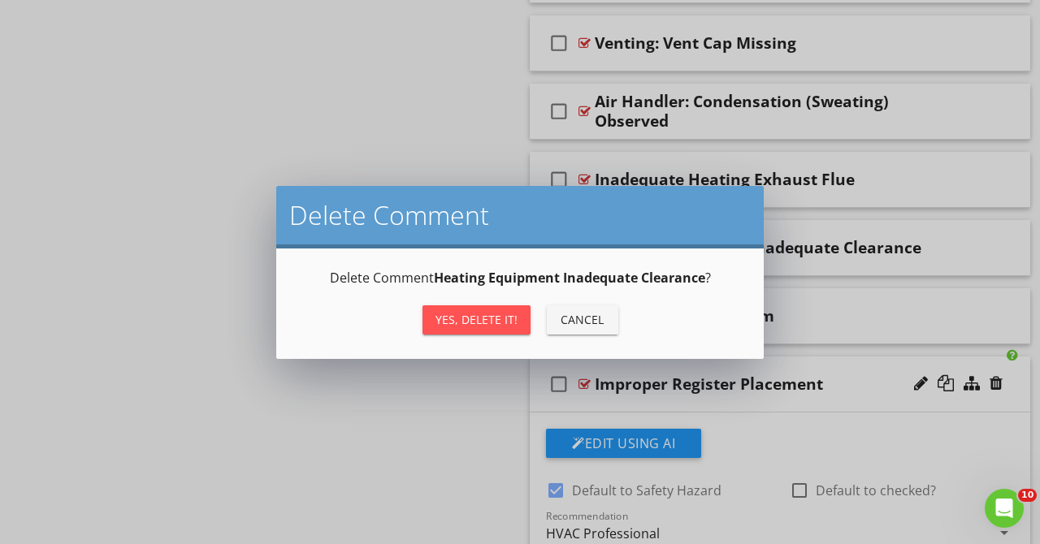
click at [522, 314] on button "Yes, Delete it!" at bounding box center [476, 319] width 108 height 29
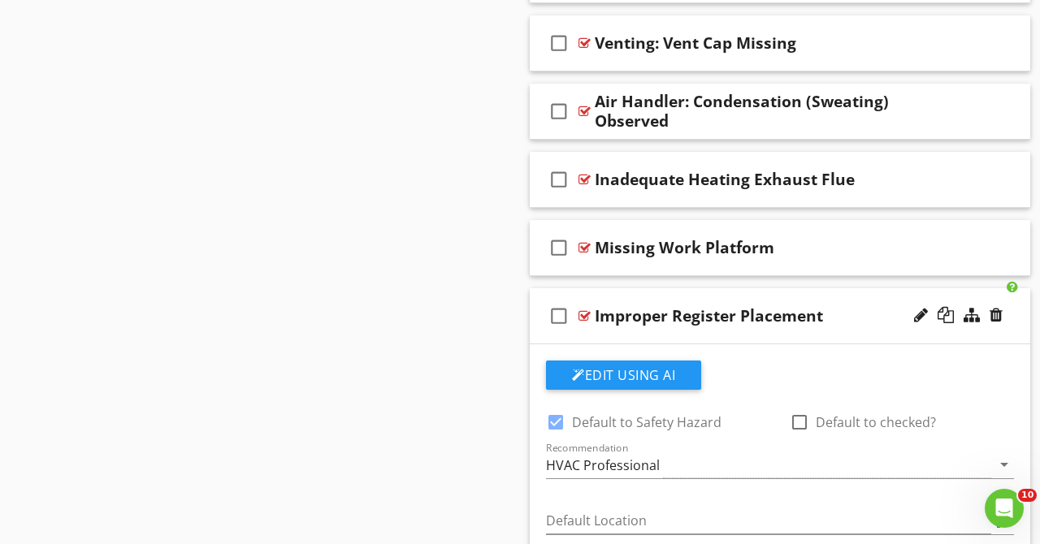
click at [856, 304] on div "check_box_outline_blank Improper Register Placement" at bounding box center [780, 316] width 500 height 56
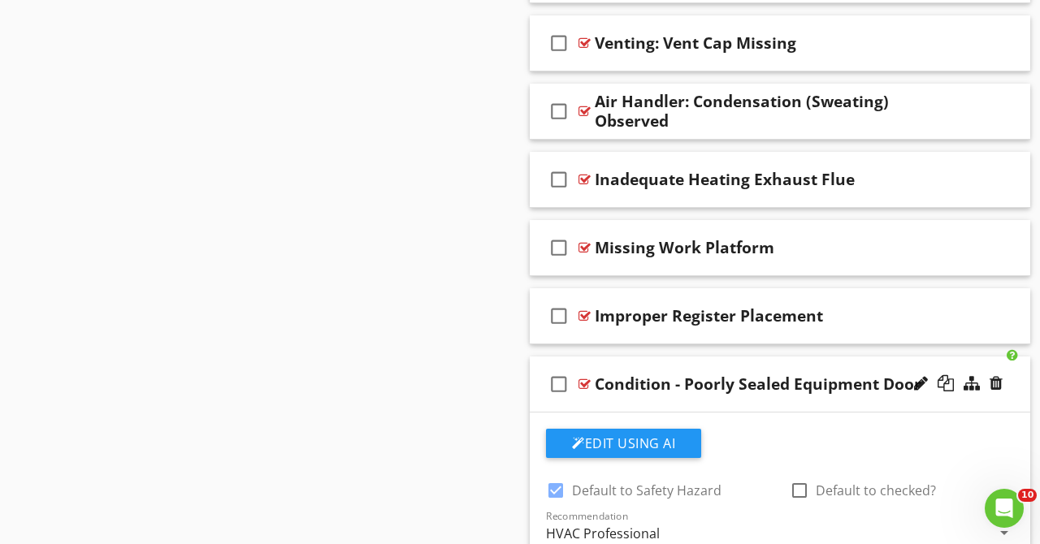
click at [830, 362] on div "check_box_outline_blank Condition - Poorly Sealed Equipment Door" at bounding box center [780, 385] width 500 height 56
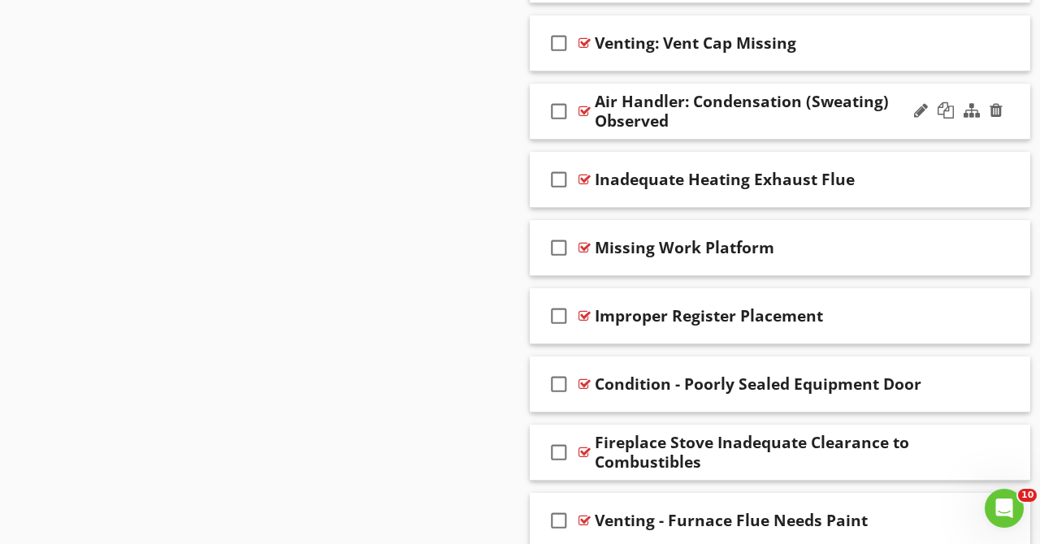
click at [874, 130] on div "Air Handler: Condensation (Sweating) Observed" at bounding box center [770, 111] width 351 height 39
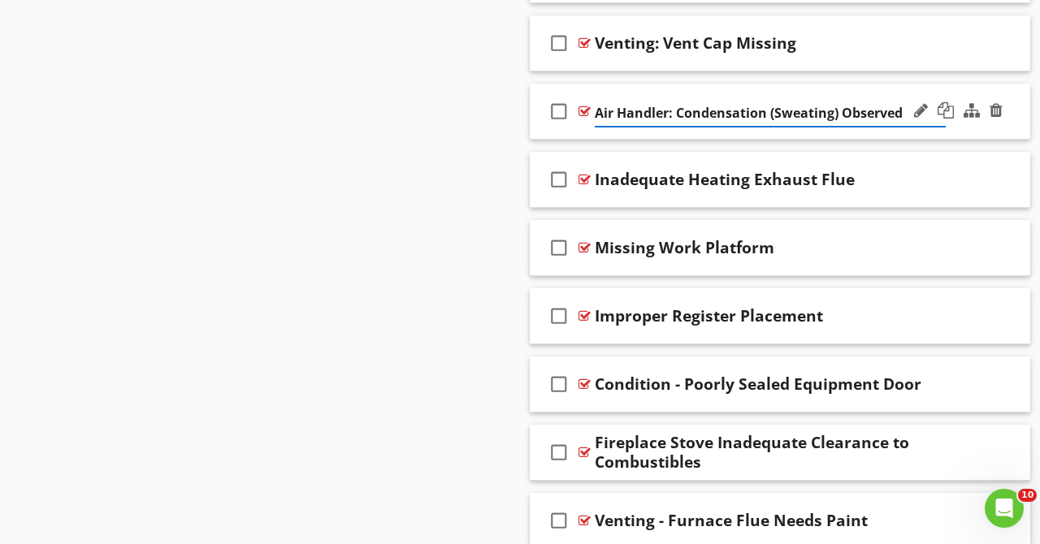
click at [893, 89] on div "check_box_outline_blank Air Handler: Condensation (Sweating) Observed" at bounding box center [780, 112] width 500 height 56
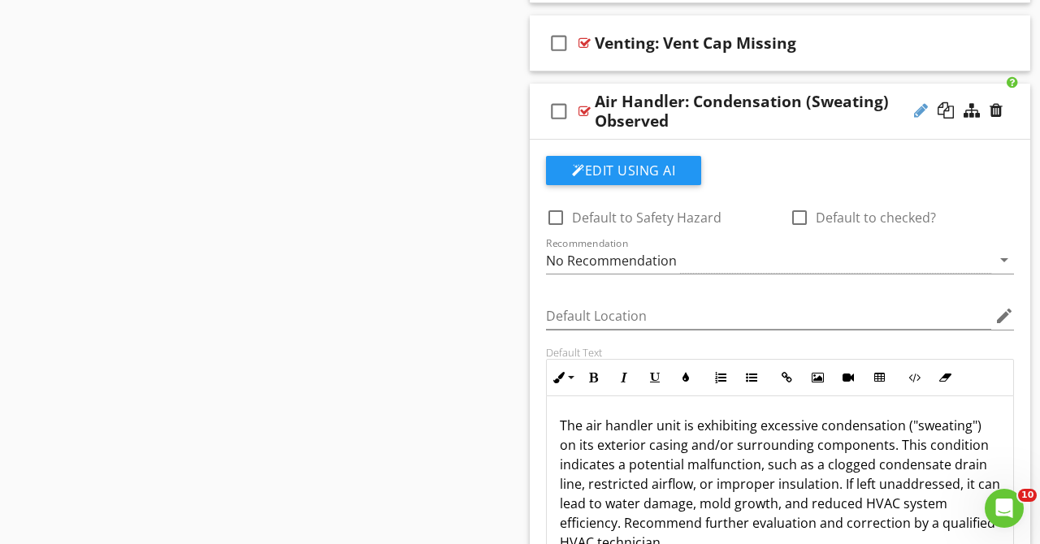
click at [917, 115] on div at bounding box center [921, 110] width 14 height 16
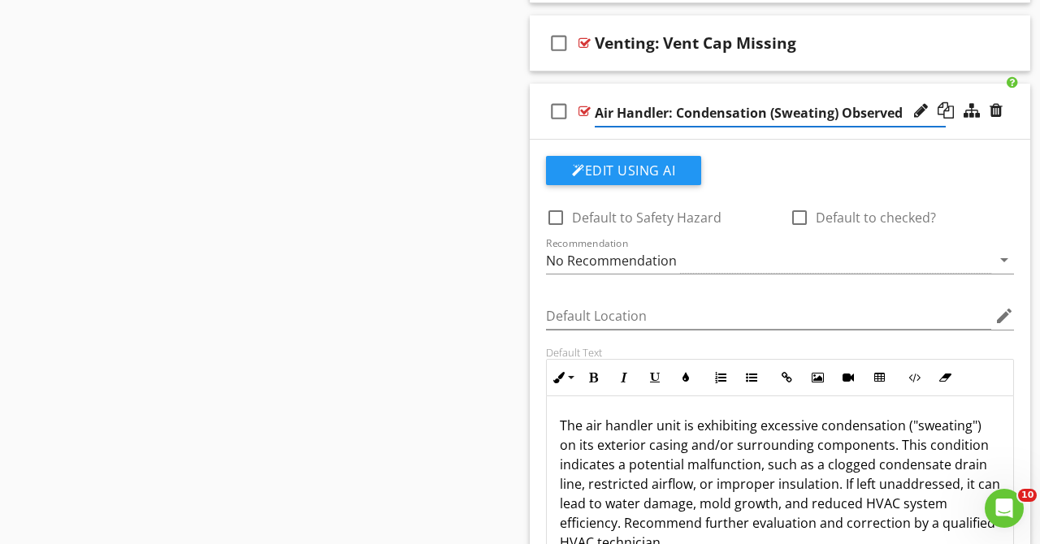
click at [680, 116] on input "Air Handler: Condensation (Sweating) Observed" at bounding box center [770, 113] width 351 height 27
click at [679, 115] on input "Air Handler: Condensation (Sweating) Observed" at bounding box center [770, 113] width 351 height 27
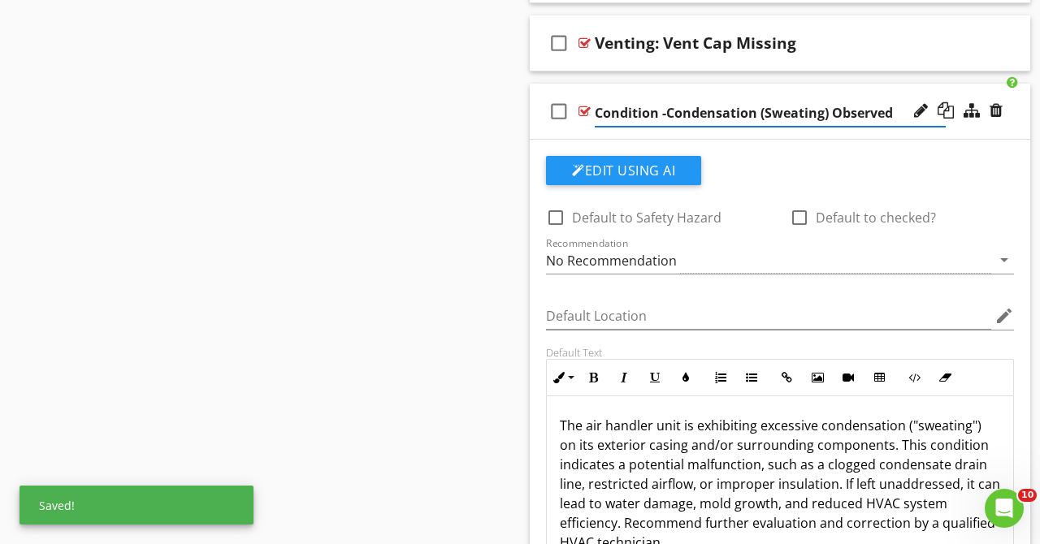
type input "Condition - Condensation (Sweating) Observed"
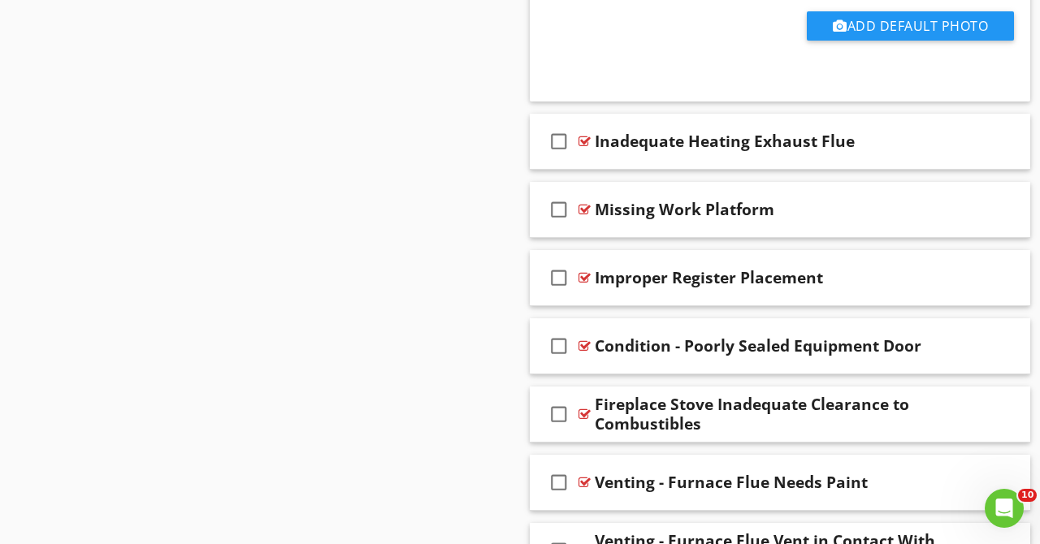
scroll to position [5010, 0]
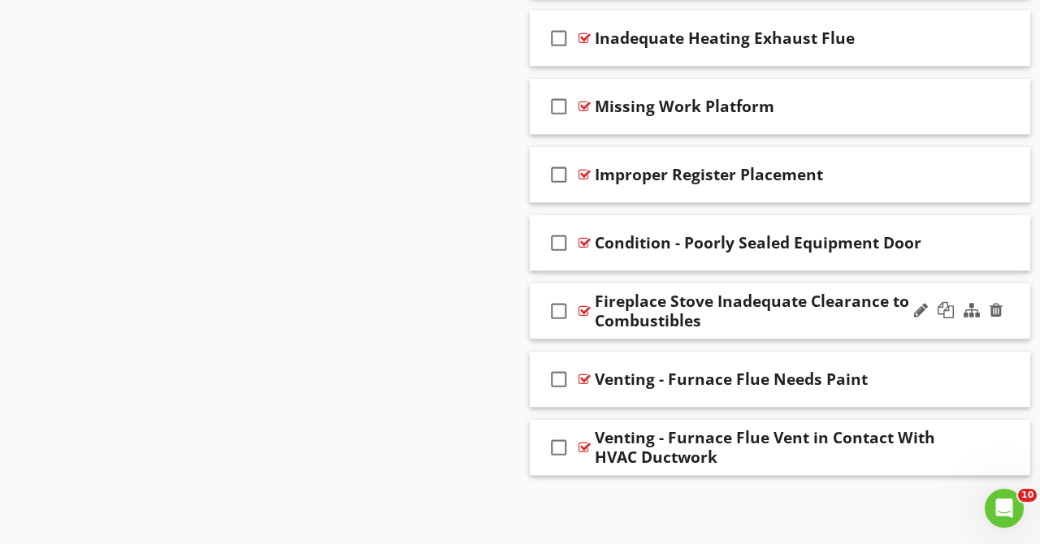
click at [881, 323] on div "Fireplace Stove Inadequate Clearance to Combustibles" at bounding box center [770, 311] width 351 height 39
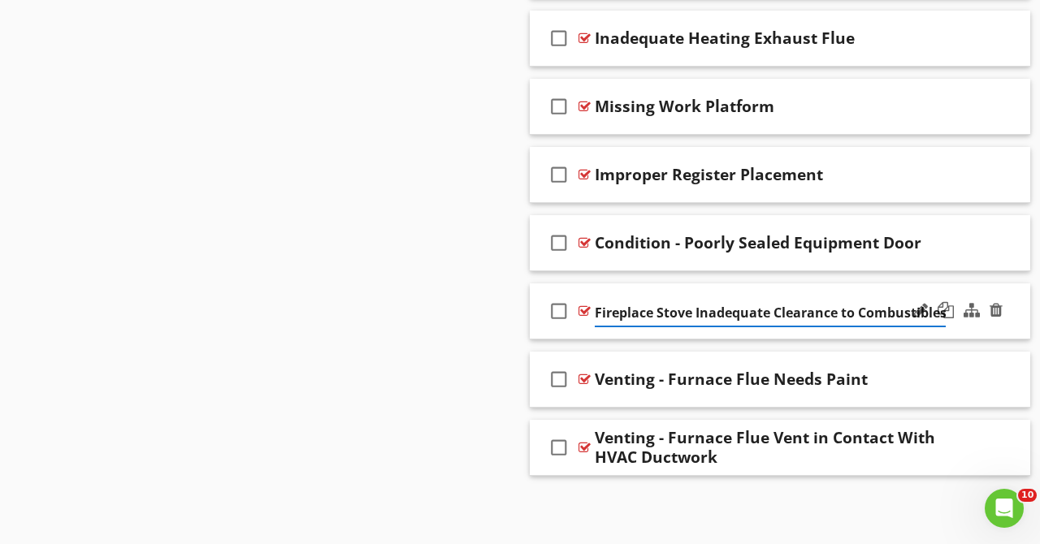
scroll to position [0, 2]
click at [842, 291] on div "check_box_outline_blank Fireplace Stove Inadequate Clearance to Combustibles" at bounding box center [780, 311] width 500 height 56
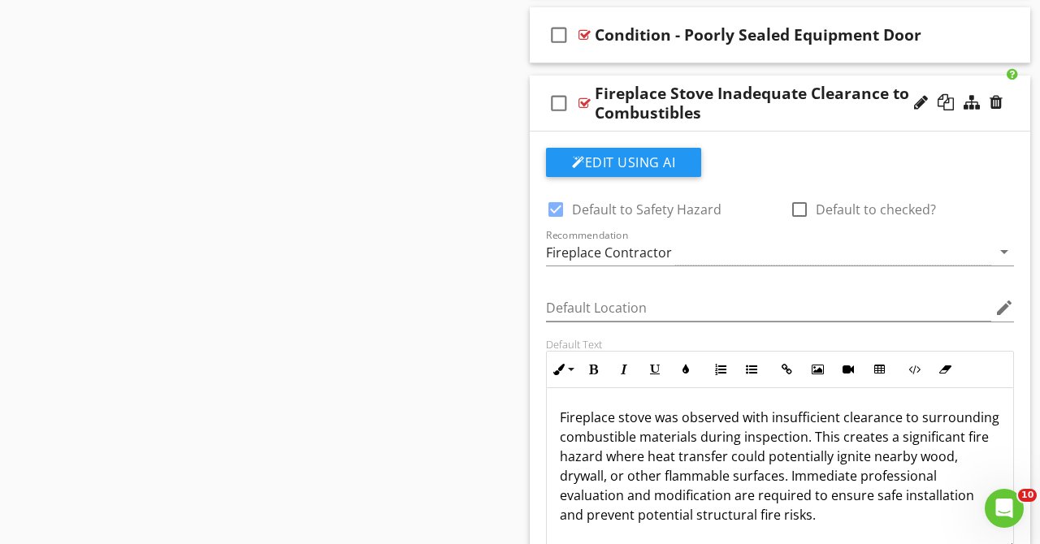
scroll to position [1, 0]
click at [815, 122] on div "Fireplace Stove Inadequate Clearance to Combustibles" at bounding box center [770, 103] width 351 height 39
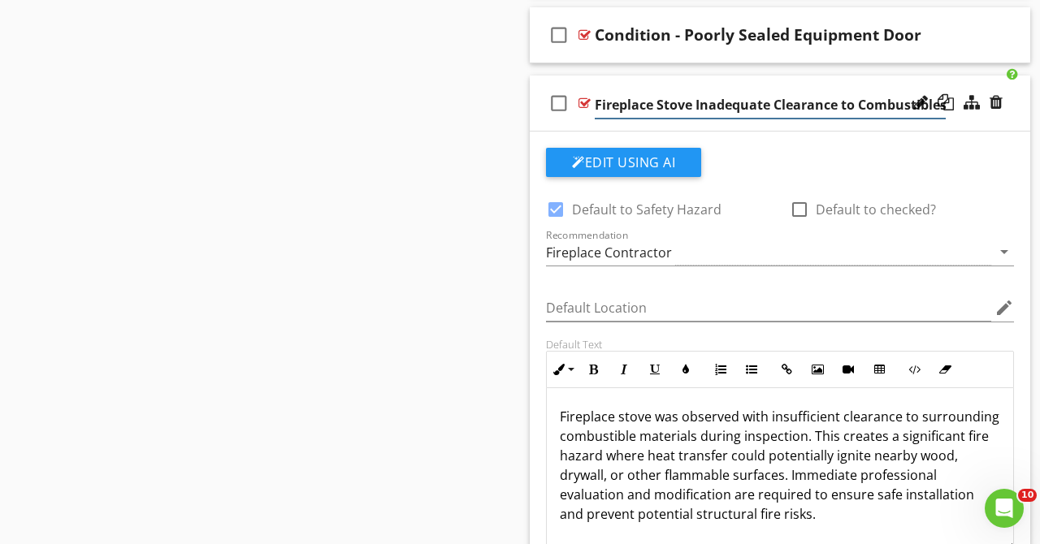
scroll to position [0, 2]
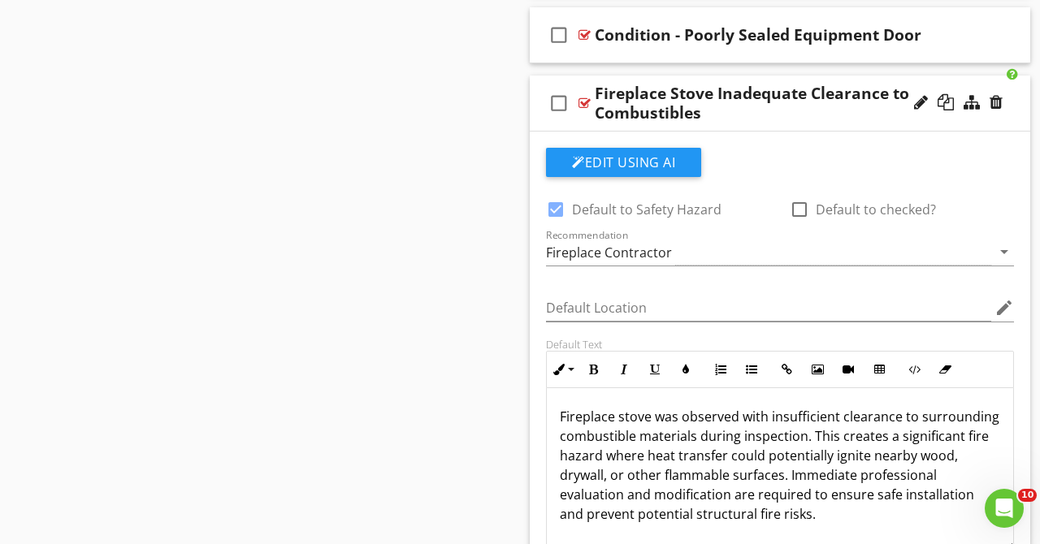
click at [834, 86] on div "check_box_outline_blank Fireplace Stove Inadequate Clearance to Combustibles" at bounding box center [780, 104] width 500 height 56
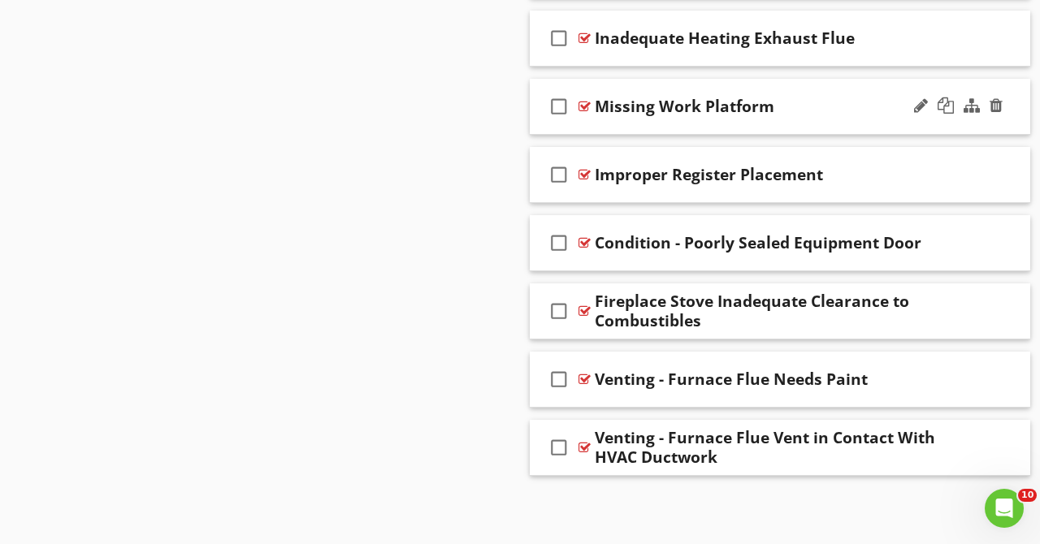
scroll to position [5010, 0]
click at [920, 173] on div at bounding box center [921, 174] width 14 height 16
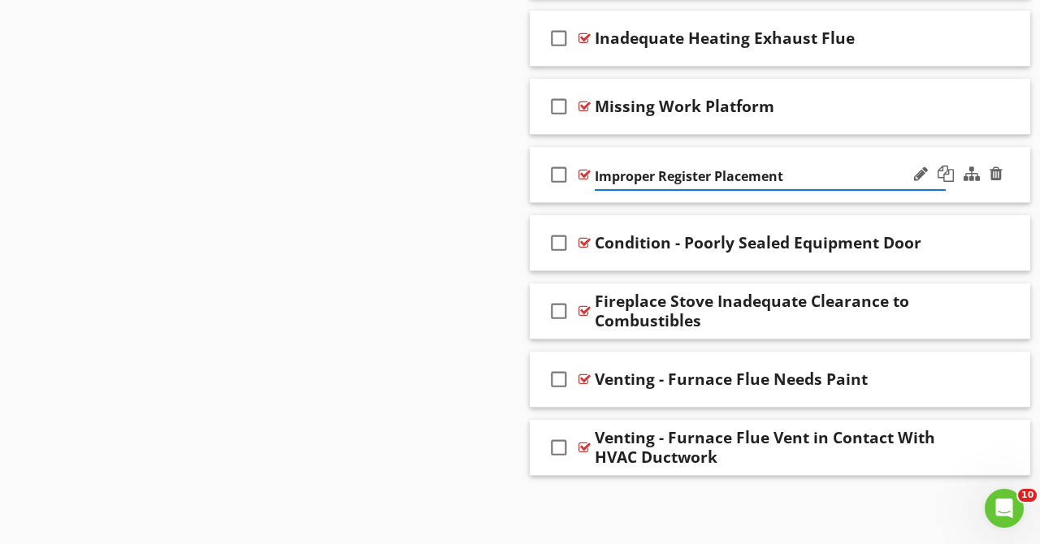
click at [595, 177] on input "Improper Register Placement" at bounding box center [770, 176] width 351 height 27
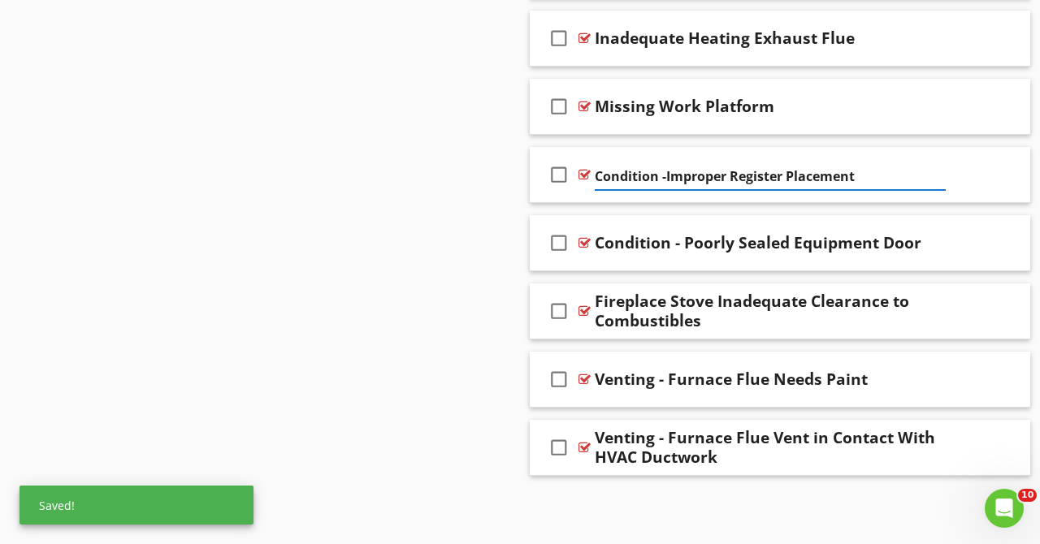
type input "Condition - Improper Register Placement"
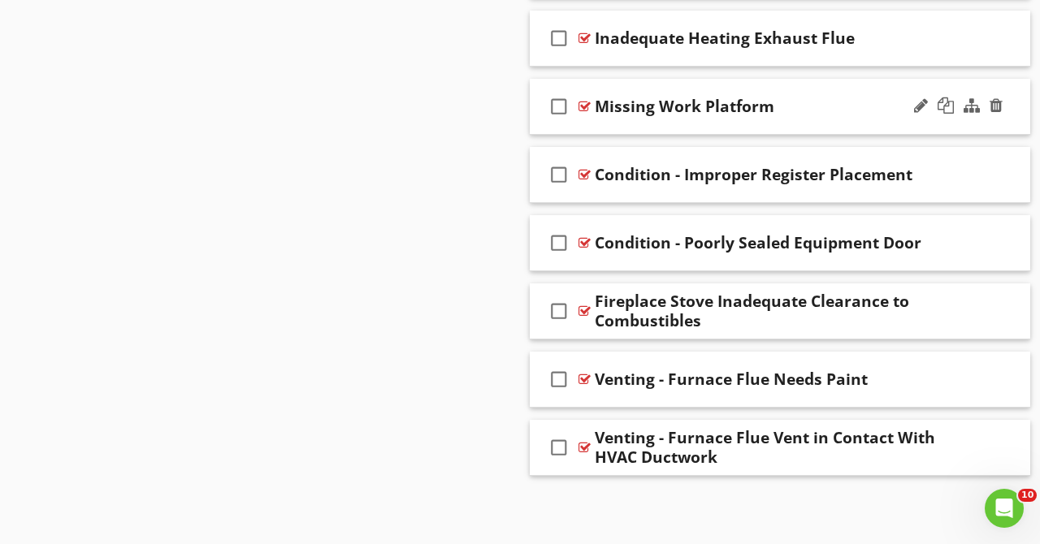
click at [829, 110] on div "Missing Work Platform" at bounding box center [770, 106] width 351 height 19
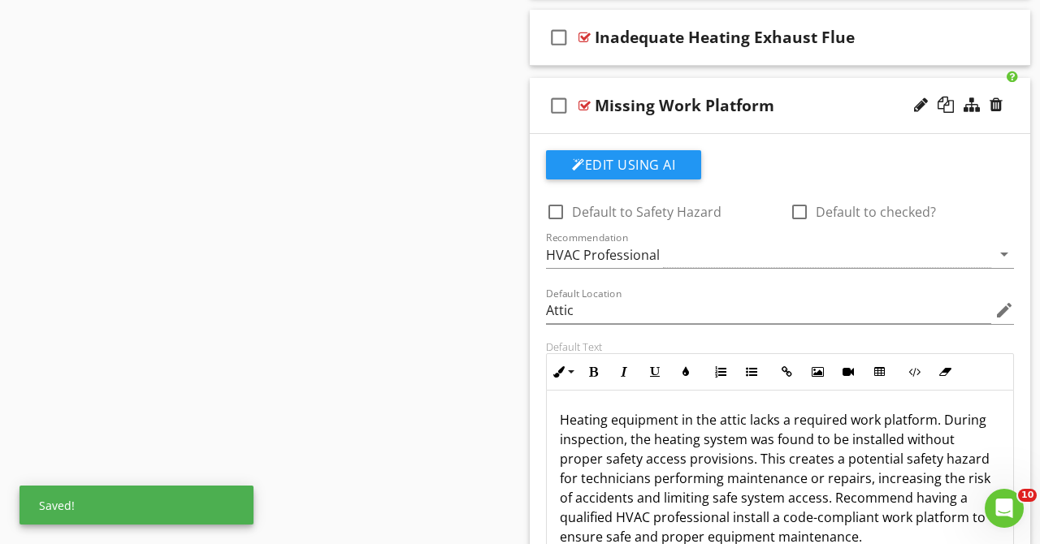
click at [821, 106] on div "Missing Work Platform" at bounding box center [770, 105] width 351 height 19
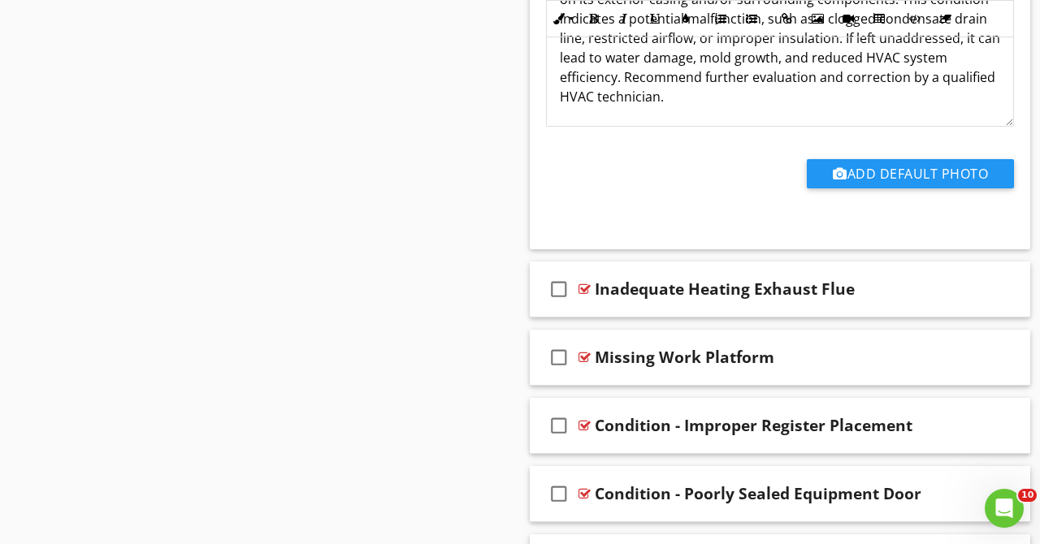
scroll to position [4757, 0]
